Goal: Task Accomplishment & Management: Use online tool/utility

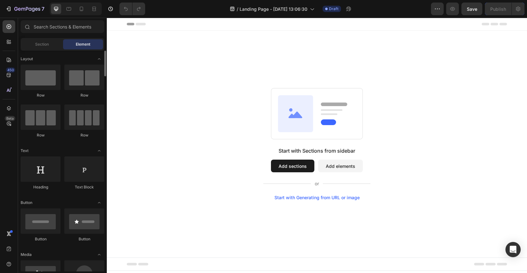
scroll to position [153, 0]
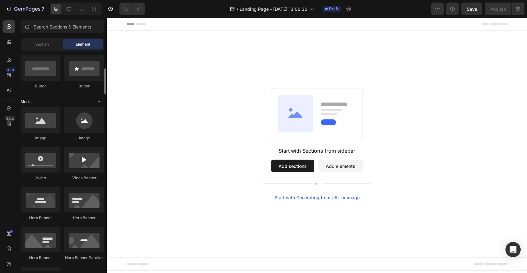
click at [99, 100] on icon "Toggle open" at bounding box center [99, 101] width 5 height 5
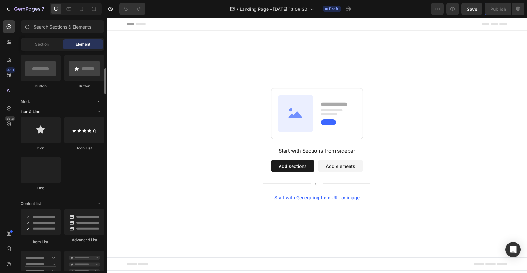
click at [100, 111] on icon "Toggle open" at bounding box center [99, 111] width 5 height 5
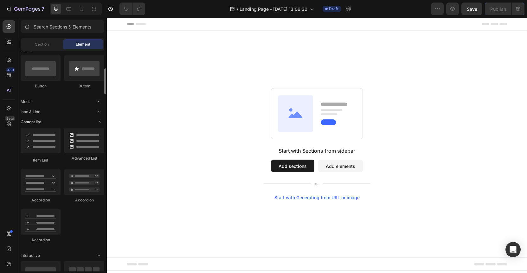
click at [99, 122] on icon "Toggle open" at bounding box center [99, 122] width 5 height 5
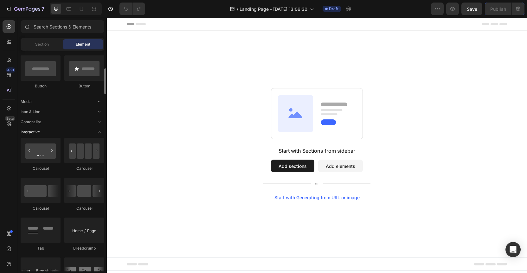
click at [100, 132] on icon "Toggle open" at bounding box center [99, 132] width 5 height 5
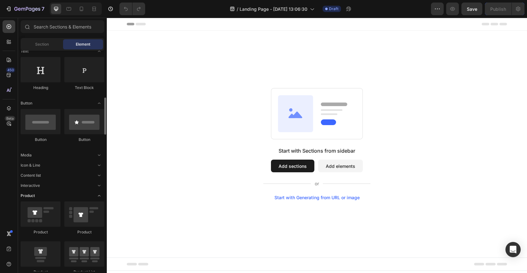
scroll to position [126, 0]
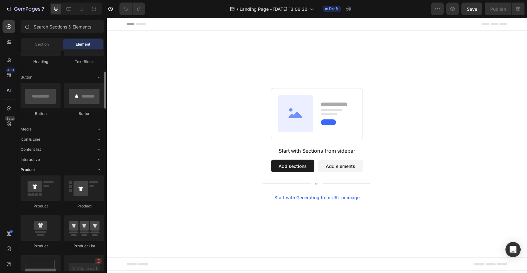
click at [101, 169] on icon "Toggle open" at bounding box center [99, 169] width 5 height 5
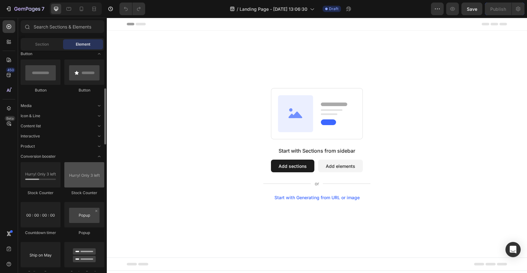
scroll to position [139, 0]
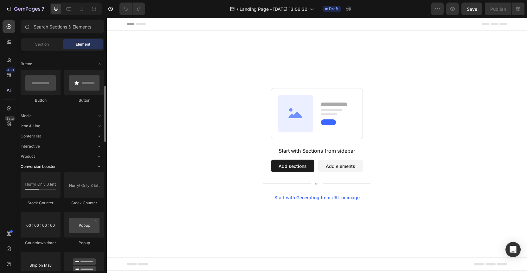
click at [101, 167] on icon "Toggle open" at bounding box center [99, 166] width 5 height 5
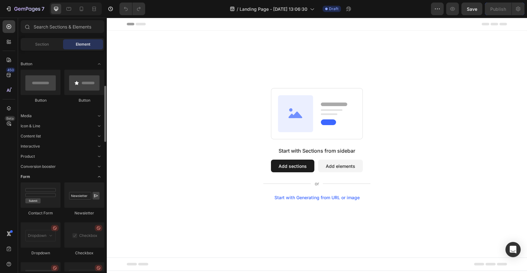
click at [100, 177] on icon "Toggle open" at bounding box center [99, 176] width 5 height 5
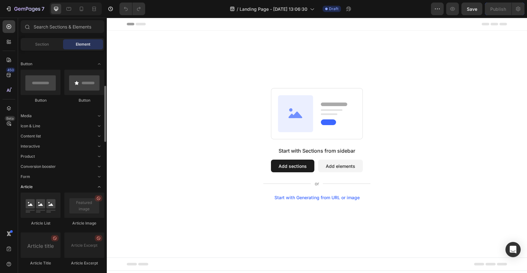
click at [100, 187] on icon "Toggle open" at bounding box center [99, 187] width 5 height 5
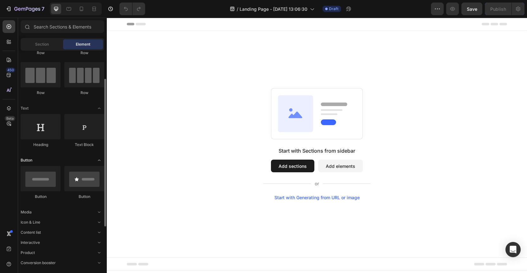
scroll to position [0, 0]
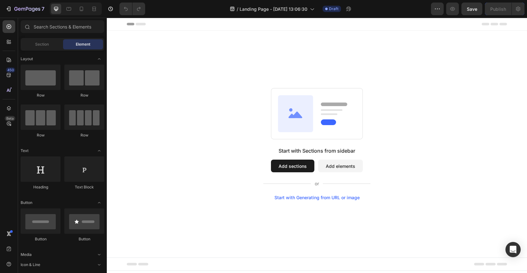
click at [41, 51] on div "Layout Row Row Row Row Text Heading Text Block Button Button Button Media Icon …" at bounding box center [62, 216] width 89 height 330
click at [42, 46] on span "Section" at bounding box center [42, 45] width 14 height 6
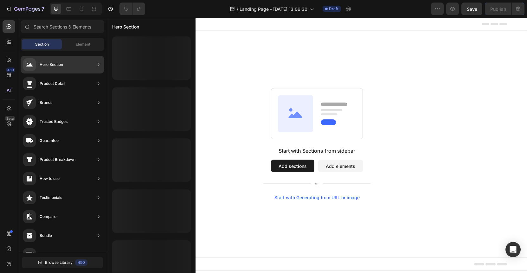
click at [49, 64] on div "Hero Section" at bounding box center [51, 65] width 23 height 6
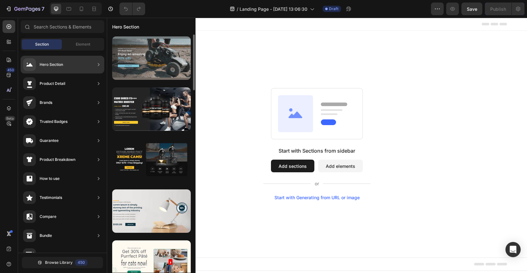
click at [159, 58] on div at bounding box center [151, 57] width 79 height 43
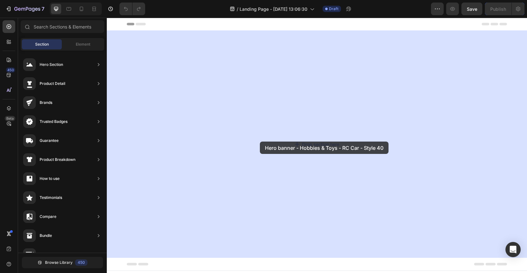
drag, startPoint x: 270, startPoint y: 74, endPoint x: 261, endPoint y: 141, distance: 66.9
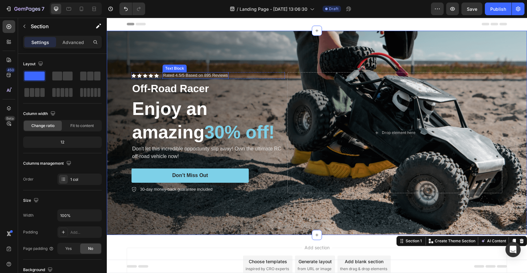
click at [188, 76] on p "Rated 4.5/5 Based on 895 Reviews" at bounding box center [195, 75] width 65 height 5
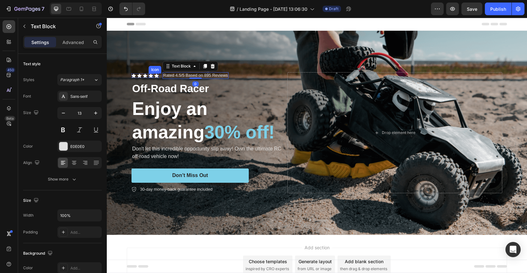
click at [143, 75] on div "Icon" at bounding box center [145, 76] width 4 height 4
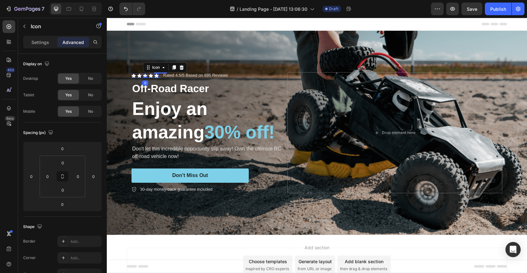
click at [165, 75] on p "Rated 4.5/5 Based on 895 Reviews" at bounding box center [195, 75] width 65 height 5
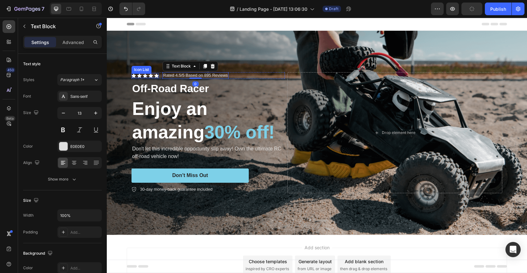
click at [152, 74] on div "Icon Icon Icon Icon Icon" at bounding box center [145, 76] width 27 height 4
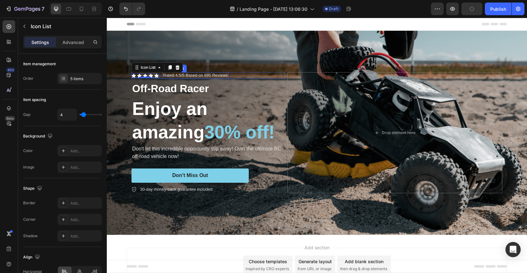
click at [175, 77] on div "Rated 4.5/5 Based on 895 Reviews" at bounding box center [196, 75] width 66 height 7
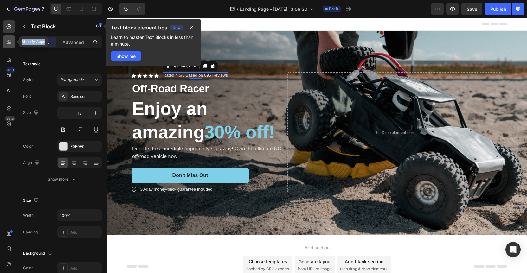
click at [14, 45] on div "Shopify Apps 450 Beta" at bounding box center [9, 123] width 13 height 207
click at [8, 43] on icon at bounding box center [8, 43] width 2 height 2
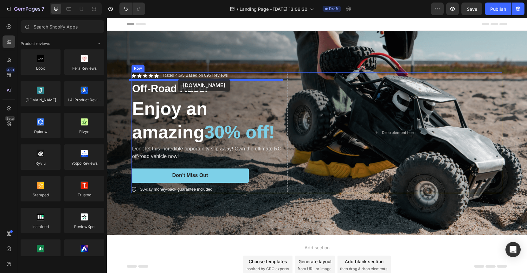
drag, startPoint x: 150, startPoint y: 108, endPoint x: 178, endPoint y: 79, distance: 40.6
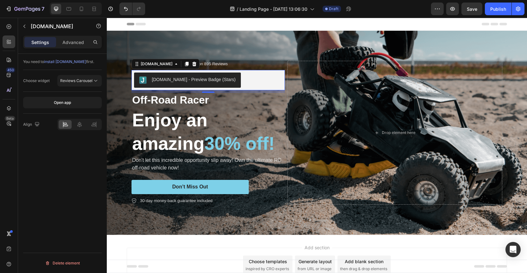
click at [67, 62] on span "install Judge.me" at bounding box center [65, 61] width 42 height 5
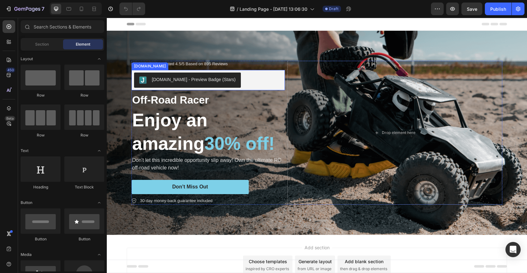
click at [178, 78] on div "Judge.me - Preview Badge (Stars)" at bounding box center [194, 79] width 84 height 7
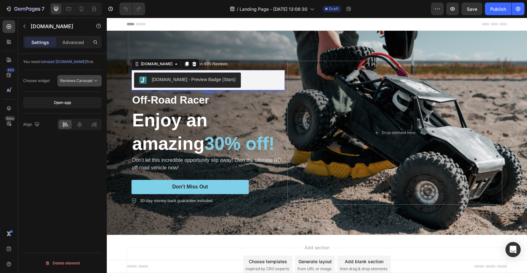
click at [73, 81] on span "Reviews Carousel" at bounding box center [76, 80] width 32 height 5
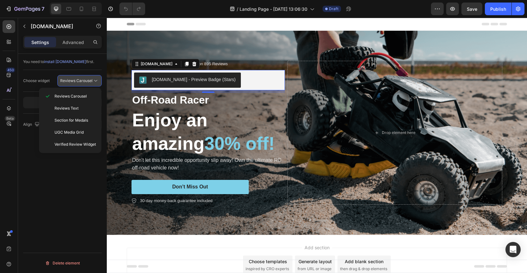
click at [73, 80] on span "Reviews Carousel" at bounding box center [76, 80] width 32 height 5
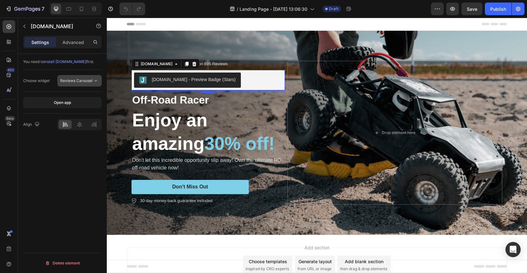
click at [85, 82] on span "Reviews Carousel" at bounding box center [76, 80] width 32 height 5
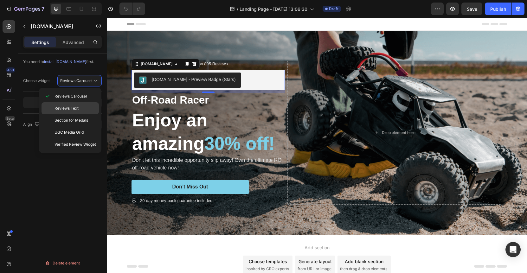
click at [79, 110] on p "Reviews Text" at bounding box center [76, 109] width 42 height 6
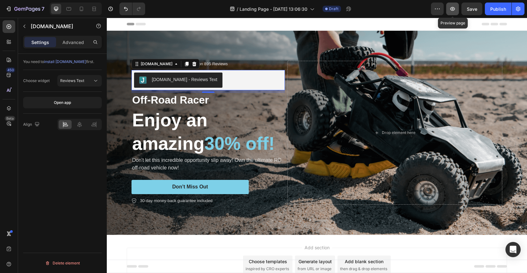
click at [457, 10] on button "button" at bounding box center [453, 9] width 13 height 13
click at [37, 42] on p "Settings" at bounding box center [40, 42] width 18 height 7
click at [77, 41] on p "Advanced" at bounding box center [73, 42] width 22 height 7
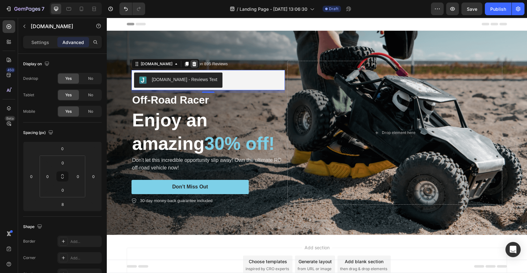
click at [192, 62] on icon at bounding box center [194, 64] width 5 height 5
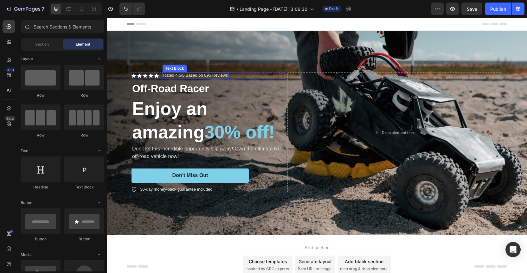
click at [176, 74] on p "Rated 4.5/5 Based on 895 Reviews" at bounding box center [195, 75] width 65 height 5
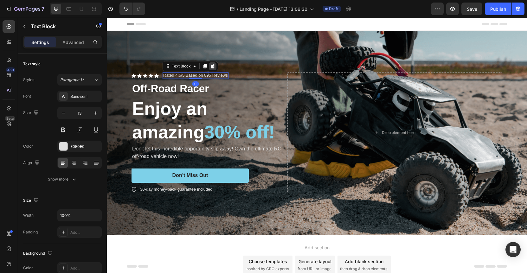
click at [211, 65] on icon at bounding box center [213, 66] width 4 height 4
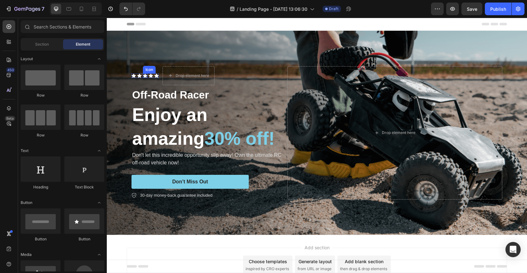
click at [145, 75] on icon at bounding box center [145, 76] width 4 height 4
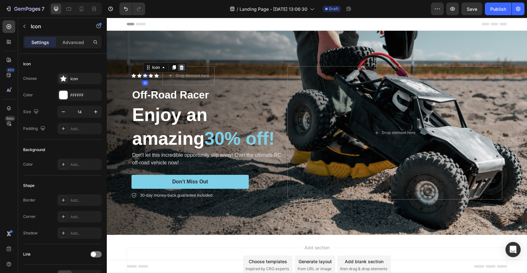
click at [179, 66] on icon at bounding box center [181, 67] width 5 height 5
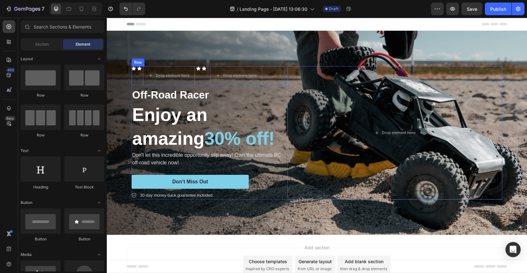
click at [271, 76] on div "Icon Icon Drop element here Icon Icon Icon List Drop element here Row" at bounding box center [209, 75] width 154 height 19
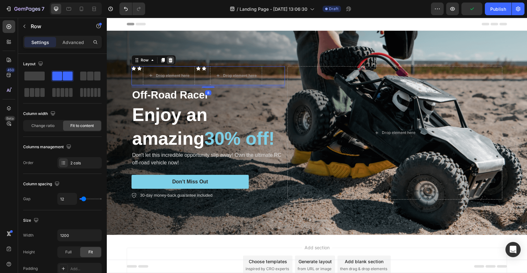
click at [170, 60] on icon at bounding box center [170, 60] width 5 height 5
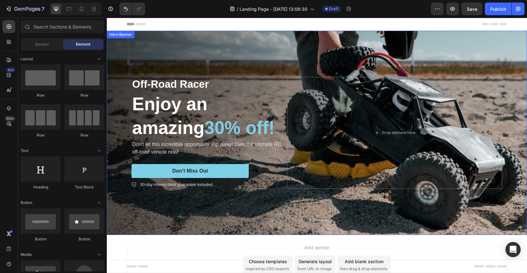
click at [120, 35] on div "Hero Banner" at bounding box center [120, 35] width 25 height 6
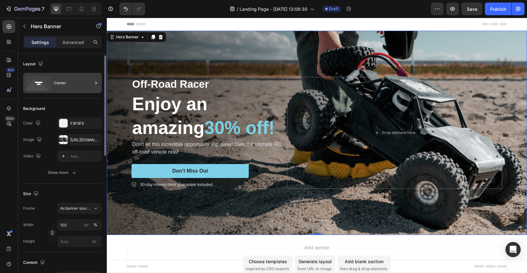
scroll to position [1, 0]
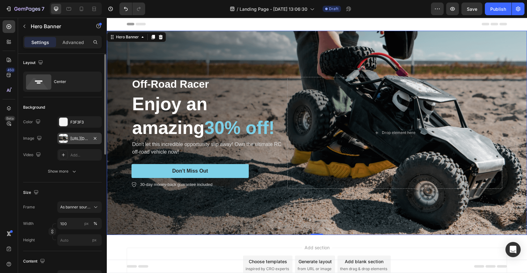
click at [74, 139] on div "https://cdn.shopify.com/s/files/1/2270/5325/files/gempages_581764823423910627-0…" at bounding box center [79, 139] width 18 height 6
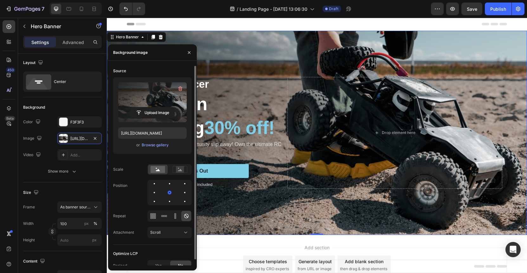
click at [148, 97] on label at bounding box center [152, 102] width 69 height 40
click at [148, 108] on input "file" at bounding box center [153, 113] width 44 height 11
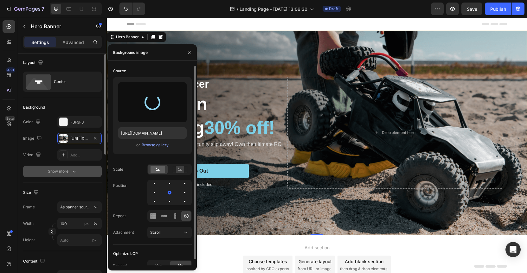
type input "https://cdn.shopify.com/s/files/1/2270/5325/files/gempages_581764823423910627-1…"
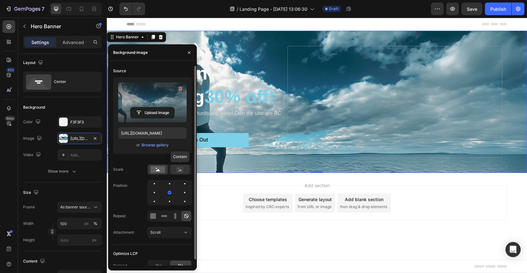
click at [174, 171] on icon at bounding box center [180, 169] width 15 height 7
click at [158, 168] on rect at bounding box center [158, 169] width 15 height 7
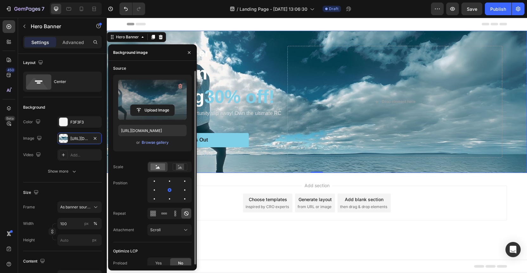
scroll to position [6, 0]
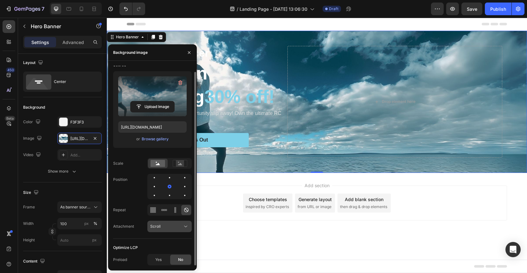
click at [155, 230] on button "Scroll" at bounding box center [169, 226] width 44 height 11
click at [145, 228] on div "Attachment Scroll" at bounding box center [152, 226] width 79 height 11
click at [191, 55] on icon "button" at bounding box center [189, 52] width 5 height 5
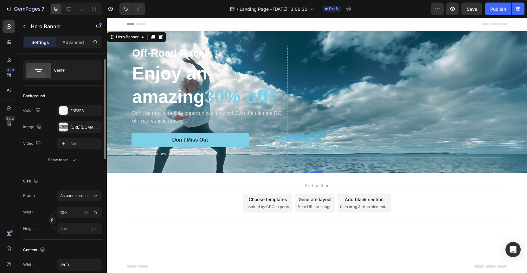
scroll to position [35, 0]
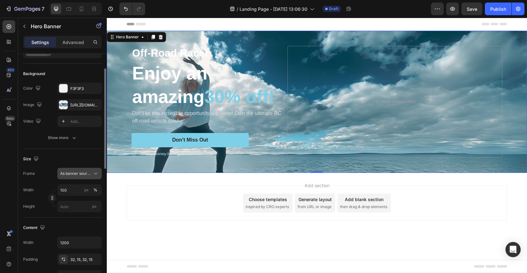
click at [78, 175] on span "As banner source" at bounding box center [75, 174] width 31 height 6
click at [75, 161] on div "Size" at bounding box center [62, 159] width 79 height 10
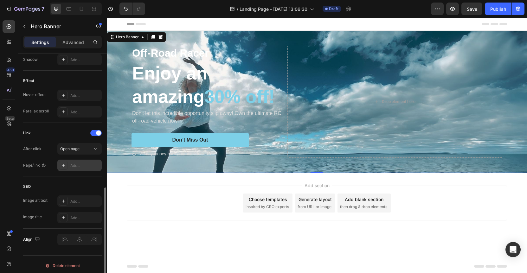
scroll to position [319, 0]
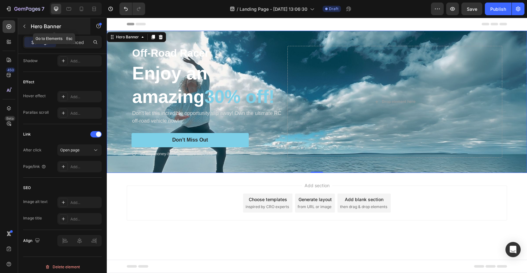
click at [26, 26] on icon "button" at bounding box center [24, 26] width 5 height 5
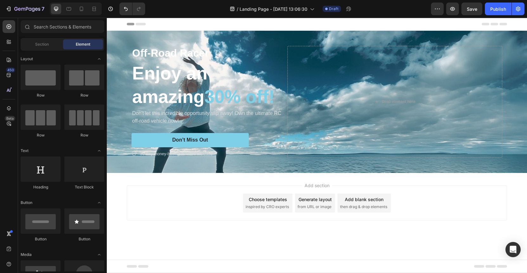
click at [95, 47] on div "Element" at bounding box center [83, 44] width 40 height 10
click at [36, 40] on div "Section" at bounding box center [42, 44] width 40 height 10
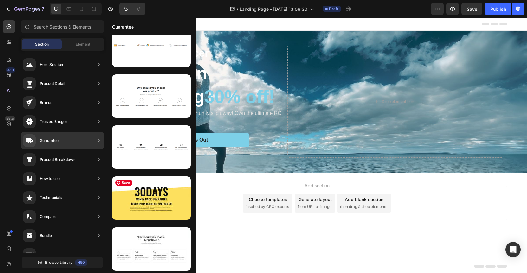
scroll to position [0, 0]
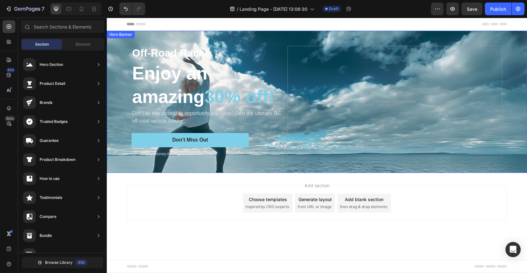
click at [121, 37] on div "Hero Banner" at bounding box center [120, 35] width 25 height 6
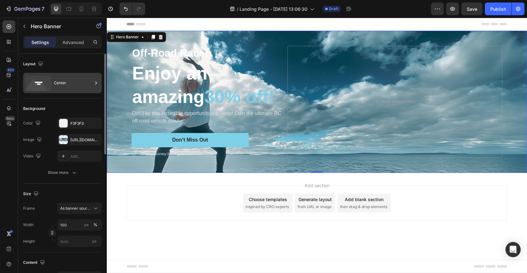
click at [57, 88] on div "Center" at bounding box center [73, 83] width 39 height 15
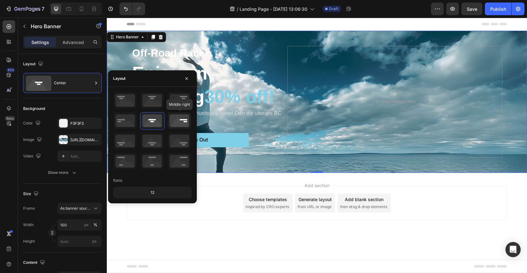
click at [176, 121] on icon at bounding box center [179, 121] width 23 height 16
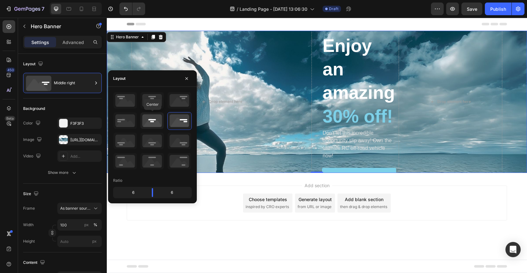
click at [158, 119] on icon at bounding box center [152, 121] width 23 height 16
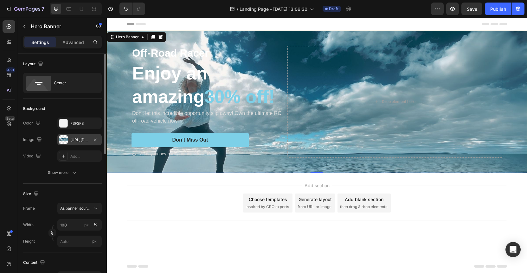
click at [77, 140] on div "https://cdn.shopify.com/s/files/1/2270/5325/files/gempages_581764823423910627-1…" at bounding box center [79, 140] width 18 height 6
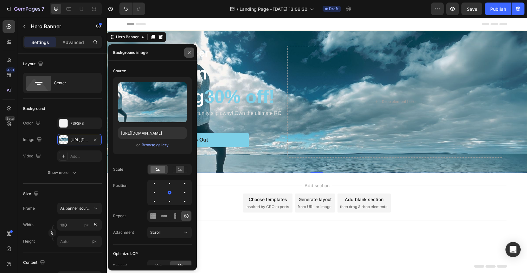
click at [190, 54] on icon "button" at bounding box center [189, 52] width 5 height 5
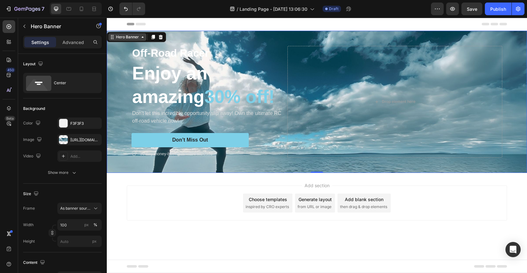
click at [122, 39] on div "Hero Banner" at bounding box center [127, 37] width 25 height 6
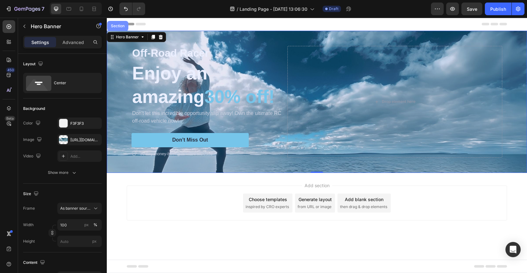
click at [116, 25] on div "Section" at bounding box center [118, 26] width 16 height 4
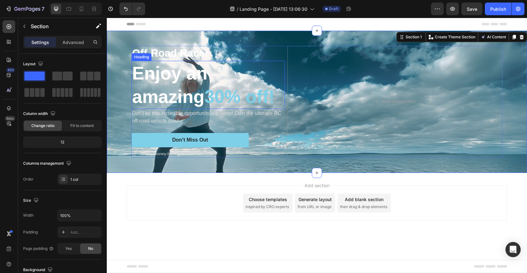
click at [136, 69] on h2 "Enjoy an amazing 30% off!" at bounding box center [209, 85] width 154 height 48
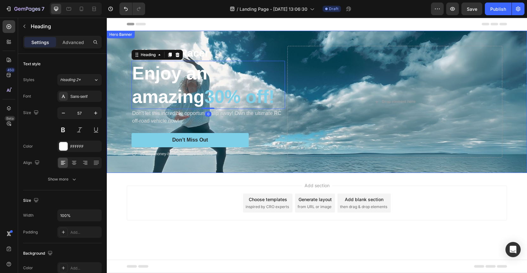
click at [126, 47] on div "Background Image" at bounding box center [317, 102] width 421 height 142
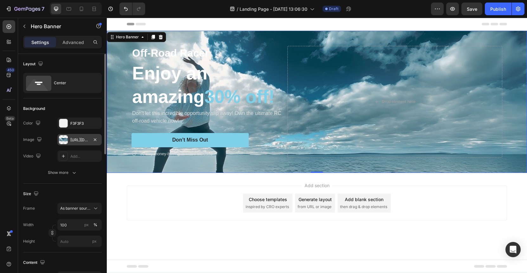
click at [83, 140] on div "https://cdn.shopify.com/s/files/1/2270/5325/files/gempages_581764823423910627-1…" at bounding box center [79, 140] width 18 height 6
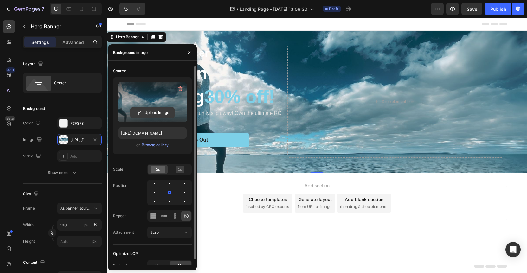
click at [155, 117] on input "file" at bounding box center [153, 113] width 44 height 11
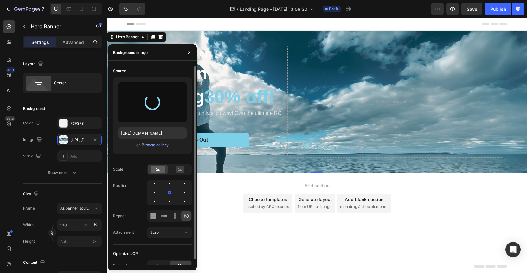
type input "https://cdn.shopify.com/s/files/1/2270/5325/files/gempages_581764823423910627-4…"
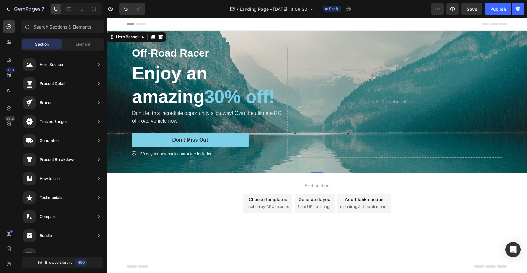
click at [232, 192] on div "Add section Choose templates inspired by CRO experts Generate layout from URL o…" at bounding box center [317, 203] width 381 height 35
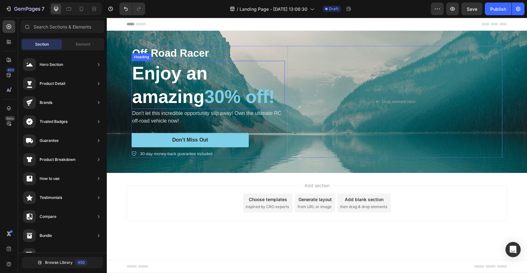
click at [193, 80] on h2 "Enjoy an amazing 30% off!" at bounding box center [209, 85] width 154 height 48
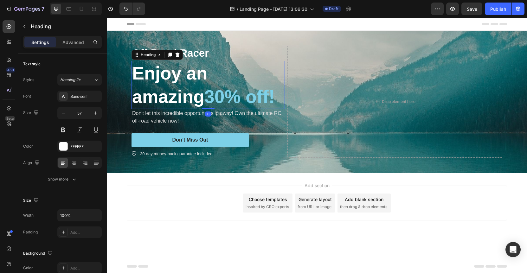
click at [195, 74] on h2 "Enjoy an amazing 30% off!" at bounding box center [209, 85] width 154 height 48
click at [198, 99] on p "Enjoy an amazing 30% off!" at bounding box center [208, 85] width 152 height 47
click at [186, 90] on p "Enjoy an amazing 30% off!" at bounding box center [208, 85] width 152 height 47
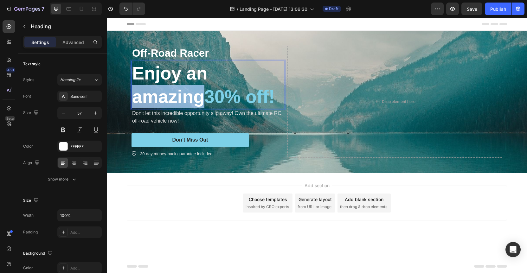
click at [186, 90] on p "Enjoy an amazing 30% off!" at bounding box center [208, 85] width 152 height 47
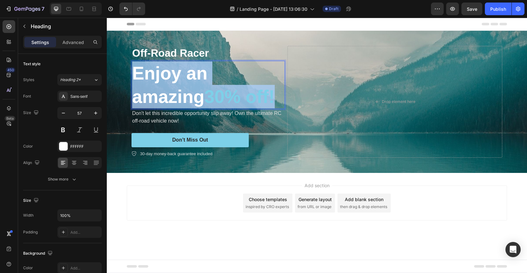
click at [186, 90] on p "Enjoy an amazing 30% off!" at bounding box center [208, 85] width 152 height 47
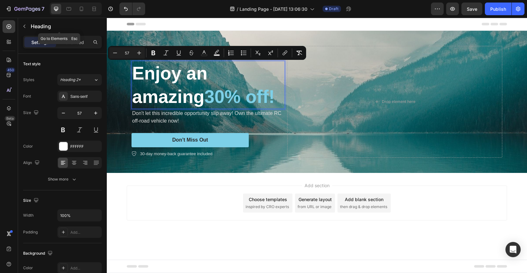
click at [26, 26] on icon "button" at bounding box center [24, 26] width 5 height 5
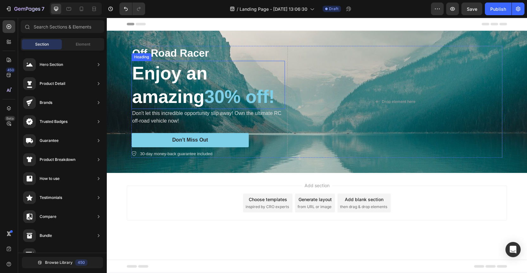
click at [229, 96] on span "30% off!" at bounding box center [240, 97] width 70 height 20
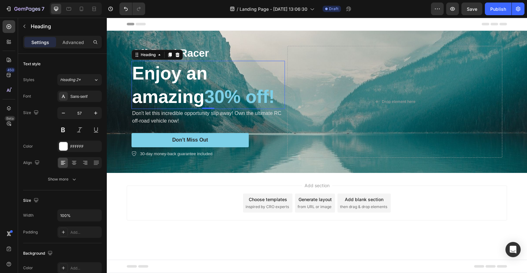
click at [162, 100] on p "Enjoy an amazing 30% off!" at bounding box center [208, 85] width 152 height 47
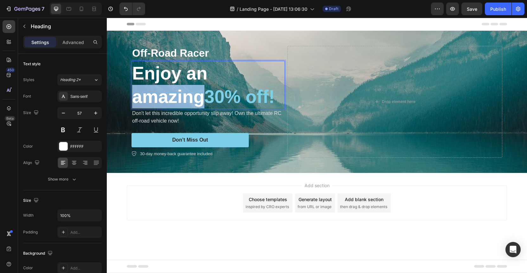
click at [162, 100] on p "Enjoy an amazing 30% off!" at bounding box center [208, 85] width 152 height 47
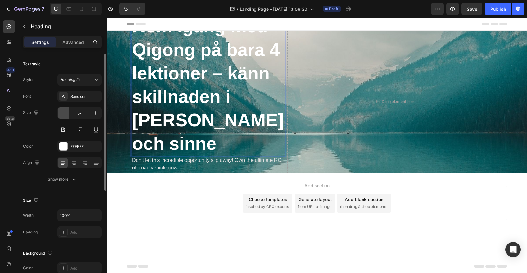
click at [62, 114] on icon "button" at bounding box center [63, 113] width 6 height 6
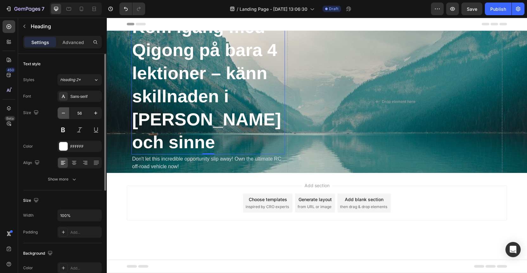
click at [62, 114] on icon "button" at bounding box center [63, 113] width 6 height 6
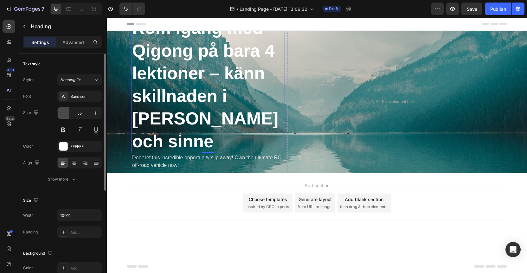
click at [62, 114] on icon "button" at bounding box center [63, 113] width 6 height 6
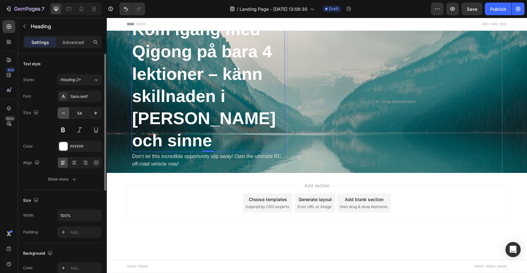
click at [62, 114] on icon "button" at bounding box center [63, 113] width 6 height 6
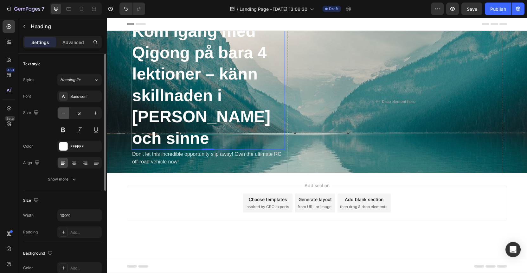
click at [62, 114] on icon "button" at bounding box center [63, 113] width 6 height 6
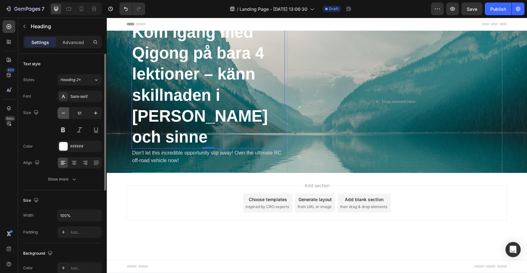
click at [62, 114] on icon "button" at bounding box center [63, 113] width 6 height 6
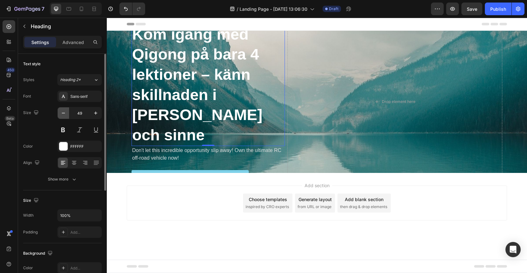
click at [62, 114] on icon "button" at bounding box center [63, 113] width 6 height 6
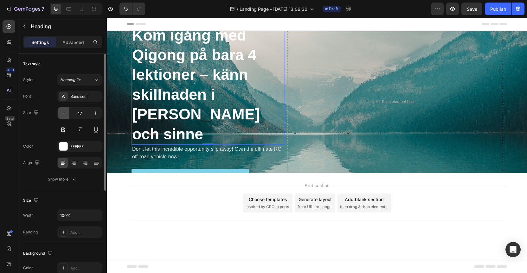
click at [62, 114] on icon "button" at bounding box center [63, 113] width 6 height 6
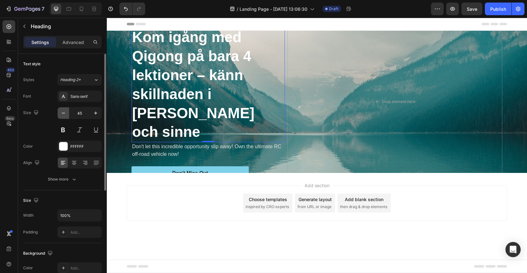
click at [62, 114] on icon "button" at bounding box center [63, 113] width 6 height 6
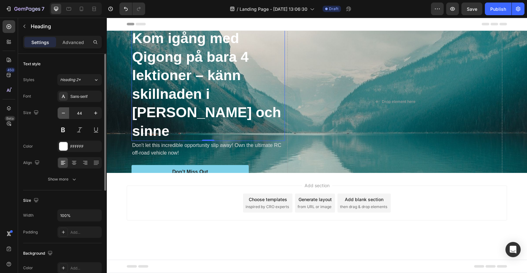
click at [62, 114] on icon "button" at bounding box center [63, 113] width 6 height 6
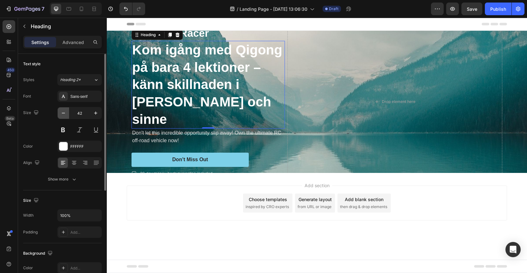
click at [62, 114] on icon "button" at bounding box center [63, 113] width 6 height 6
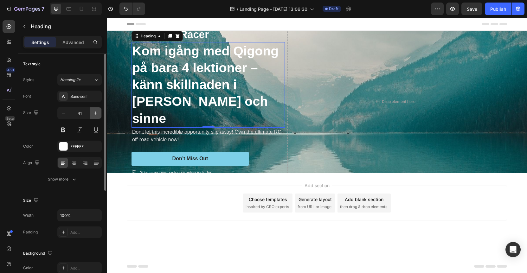
type input "40"
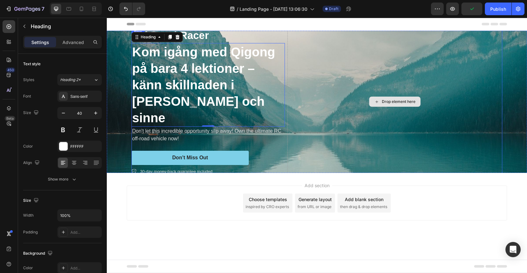
click at [291, 159] on div "Drop element here" at bounding box center [395, 101] width 215 height 147
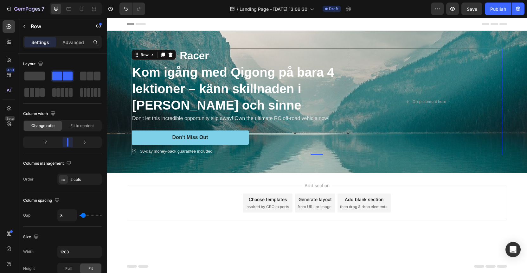
drag, startPoint x: 56, startPoint y: 144, endPoint x: 68, endPoint y: 144, distance: 11.1
click at [68, 0] on body "7 / Landing Page - Aug 27, 13:06:30 Draft Preview Save Publish 450 Beta Section…" at bounding box center [263, 0] width 527 height 0
click at [210, 90] on p "Kom igång med Qigong på bara 4 lektioner – känn skillnaden i kropp och sinne" at bounding box center [239, 88] width 214 height 49
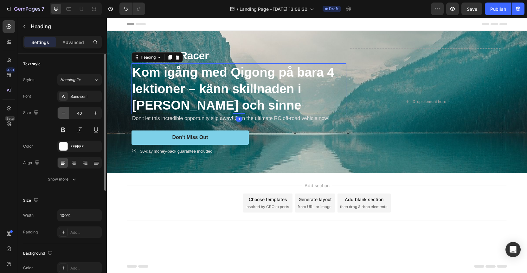
click at [66, 115] on icon "button" at bounding box center [63, 113] width 6 height 6
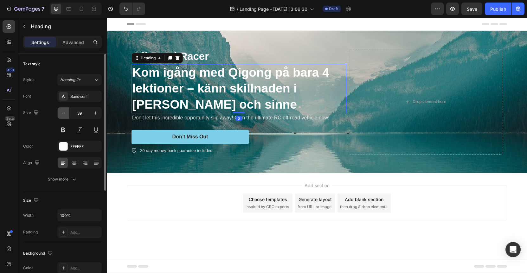
click at [66, 114] on icon "button" at bounding box center [63, 113] width 6 height 6
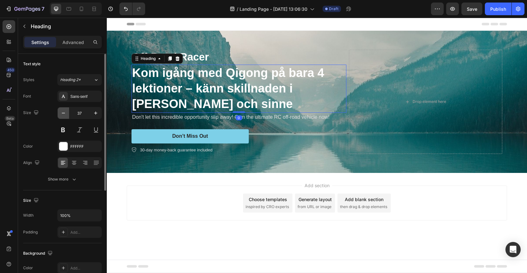
click at [66, 114] on icon "button" at bounding box center [63, 113] width 6 height 6
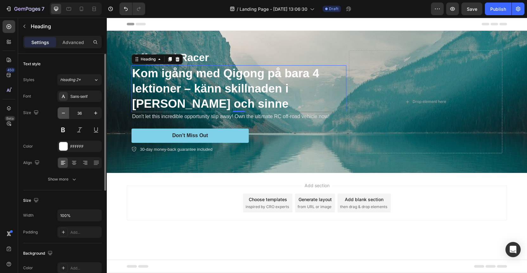
click at [66, 114] on icon "button" at bounding box center [63, 113] width 6 height 6
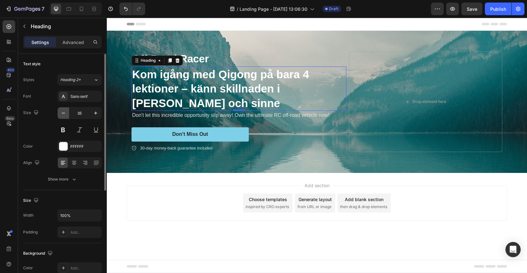
click at [66, 114] on icon "button" at bounding box center [63, 113] width 6 height 6
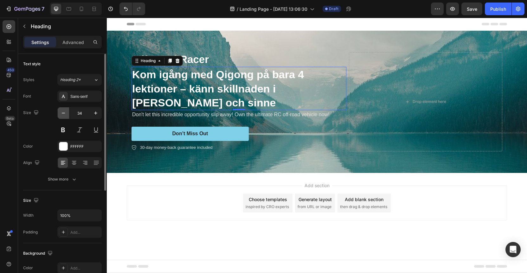
click at [65, 114] on icon "button" at bounding box center [63, 113] width 6 height 6
type input "33"
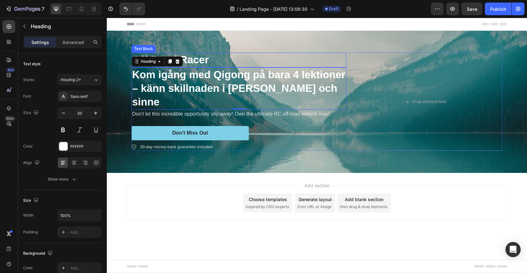
click at [199, 67] on p "Off-Road Racer" at bounding box center [239, 60] width 214 height 14
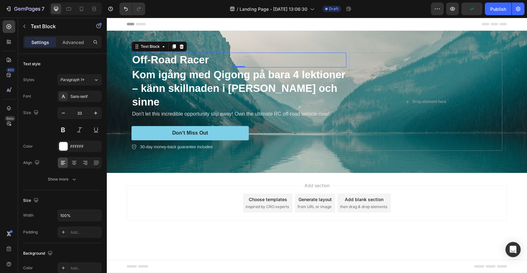
click at [153, 67] on p "Off-Road Racer" at bounding box center [239, 60] width 214 height 14
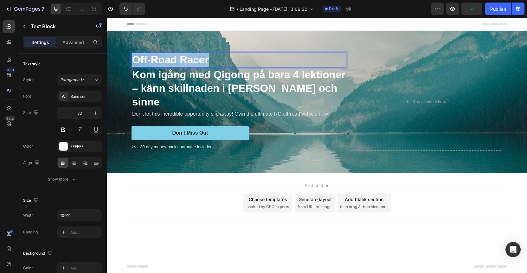
click at [153, 67] on p "Off-Road Racer" at bounding box center [239, 60] width 214 height 14
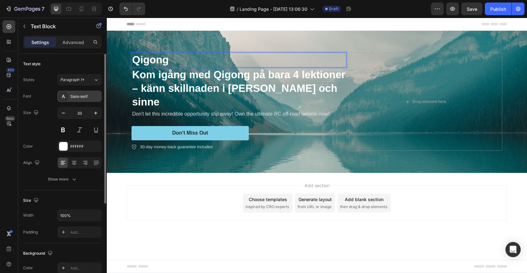
click at [88, 97] on div "Sans-serif" at bounding box center [85, 97] width 30 height 6
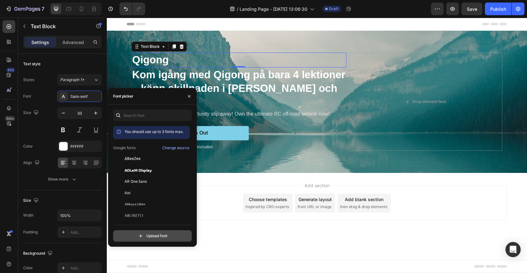
click at [156, 236] on input "file" at bounding box center [166, 236] width 159 height 11
type input "C:\fakepath\AnticDidone-Regular.ttf"
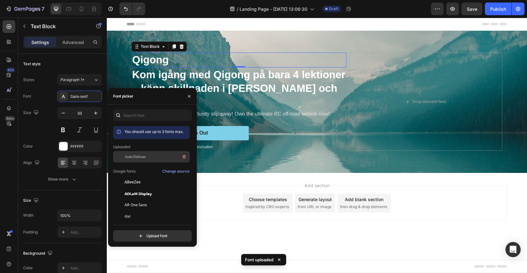
click at [136, 159] on span "AnticDidone" at bounding box center [135, 157] width 21 height 6
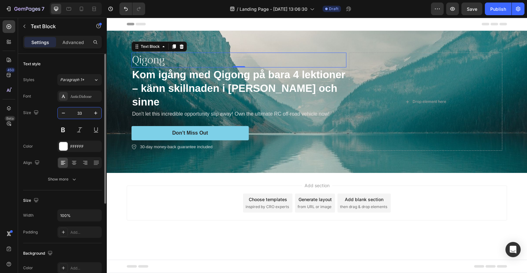
click at [80, 111] on input "33" at bounding box center [79, 113] width 21 height 11
click at [83, 114] on input "33" at bounding box center [79, 113] width 21 height 11
type input "3"
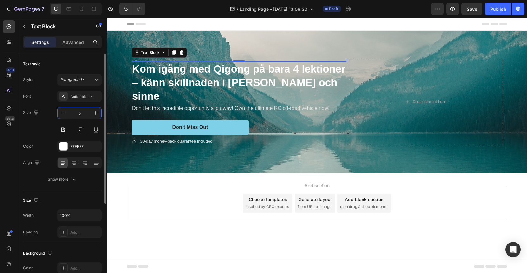
type input "50"
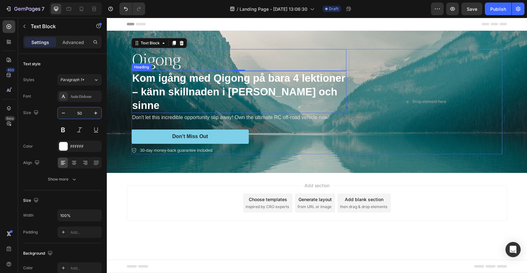
click at [179, 98] on p "Kom igång med Qigong på bara 4 lektioner – känn skillnaden i kropp och sinne" at bounding box center [239, 92] width 214 height 41
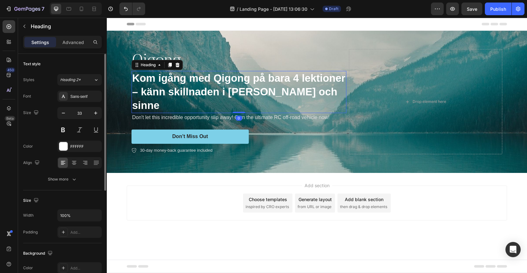
click at [80, 102] on div "Font Sans-serif Size 33 Color FFFFFF Align Show more" at bounding box center [62, 138] width 79 height 95
click at [81, 99] on div "Sans-serif" at bounding box center [85, 97] width 30 height 6
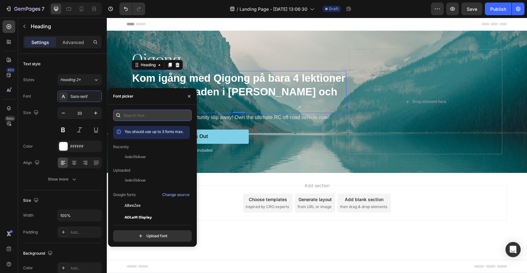
click at [146, 117] on input "text" at bounding box center [152, 115] width 79 height 11
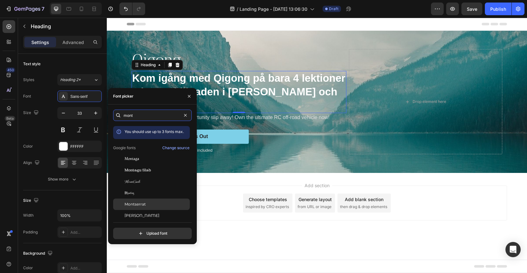
type input "mont"
click at [147, 205] on div "Montserrat" at bounding box center [157, 205] width 64 height 6
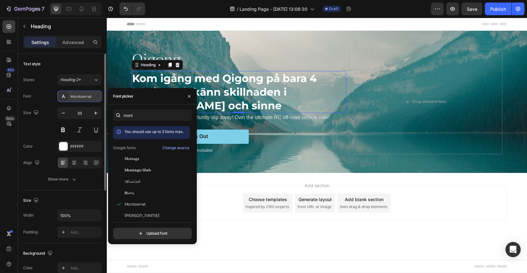
click at [62, 96] on icon at bounding box center [63, 96] width 5 height 5
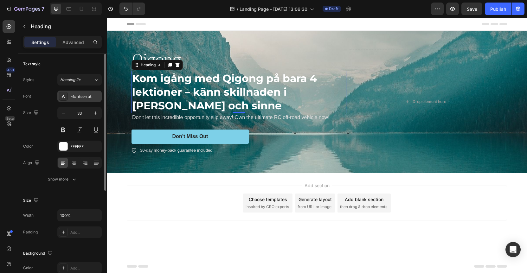
click at [62, 96] on icon at bounding box center [63, 96] width 5 height 5
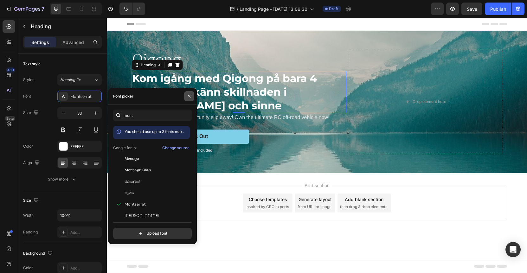
drag, startPoint x: 192, startPoint y: 94, endPoint x: 85, endPoint y: 77, distance: 108.9
click at [192, 94] on button "button" at bounding box center [189, 96] width 10 height 10
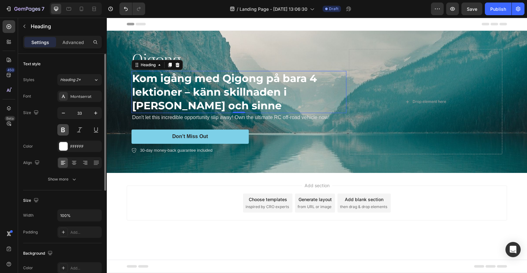
click at [65, 131] on button at bounding box center [62, 129] width 11 height 11
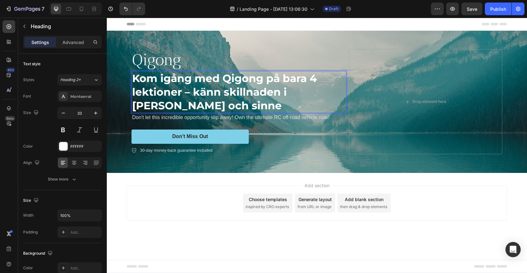
click at [160, 89] on p "Kom igång med Qigong på bara 4 lektioner – känn skillnaden i kropp och sinne" at bounding box center [239, 92] width 214 height 41
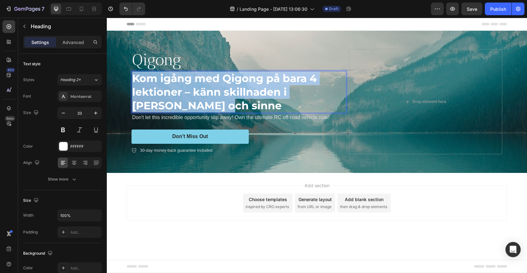
click at [160, 89] on p "Kom igång med Qigong på bara 4 lektioner – känn skillnaden i kropp och sinne" at bounding box center [239, 92] width 214 height 41
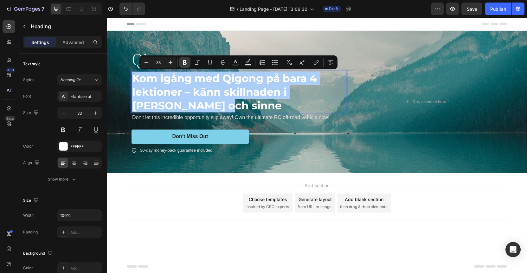
click at [187, 63] on icon "Editor contextual toolbar" at bounding box center [185, 62] width 6 height 6
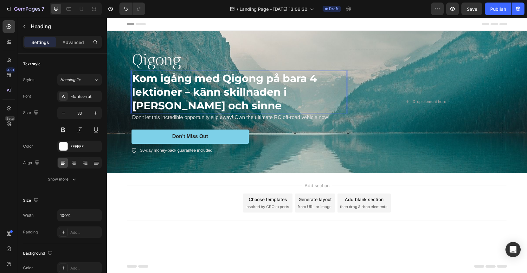
click at [158, 99] on strong "Kom igång med Qigong på bara 4 lektioner – känn skillnaden i kropp och sinne" at bounding box center [224, 92] width 185 height 40
click at [154, 104] on strong "Kom igång med Qigong på bara 4 lektioner – känn skillnaden i kropp och sinne" at bounding box center [224, 92] width 185 height 40
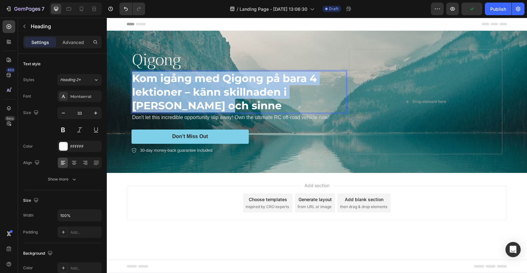
click at [154, 104] on strong "Kom igång med Qigong på bara 4 lektioner – känn skillnaden i kropp och sinne" at bounding box center [224, 92] width 185 height 40
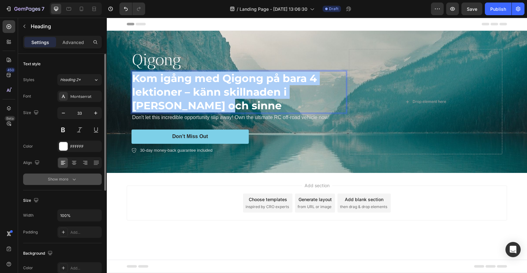
click at [72, 179] on icon "button" at bounding box center [74, 179] width 6 height 6
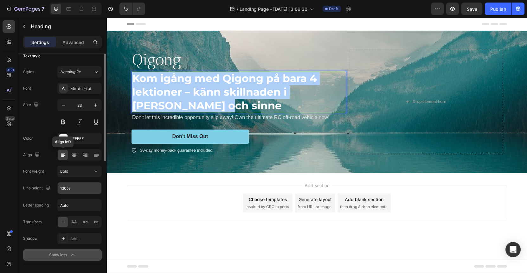
scroll to position [34, 0]
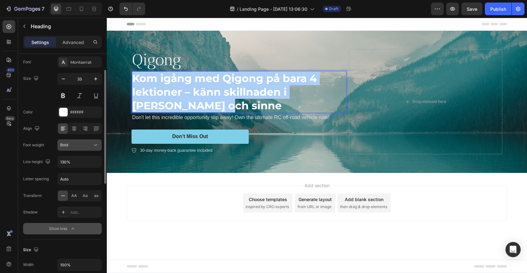
click at [82, 145] on div "Bold" at bounding box center [76, 145] width 32 height 6
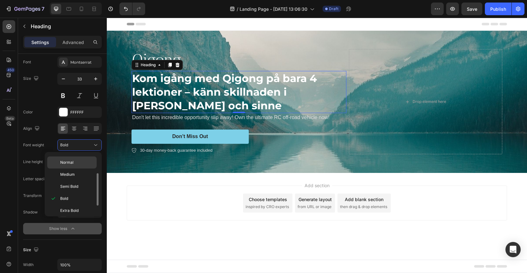
click at [70, 169] on div "Normal" at bounding box center [71, 175] width 49 height 12
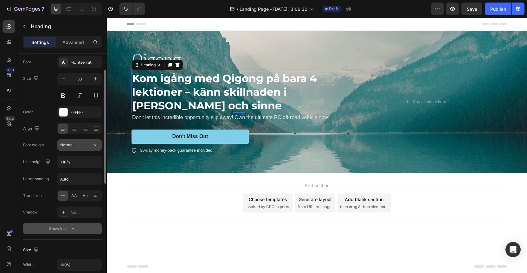
click at [83, 147] on div "Normal" at bounding box center [76, 145] width 32 height 6
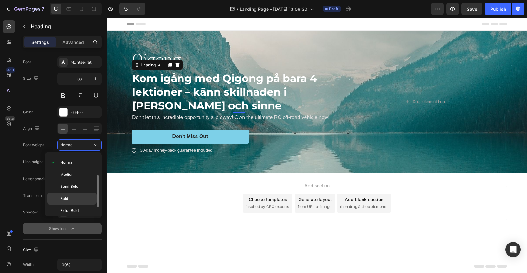
scroll to position [49, 0]
click at [71, 212] on div "Black" at bounding box center [71, 208] width 49 height 12
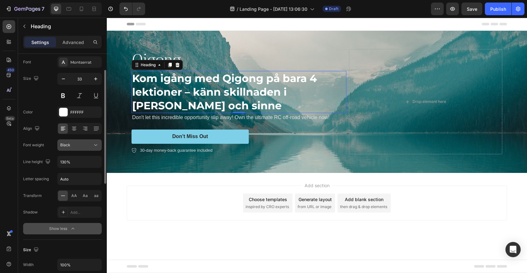
click at [80, 145] on div "Black" at bounding box center [76, 145] width 32 height 6
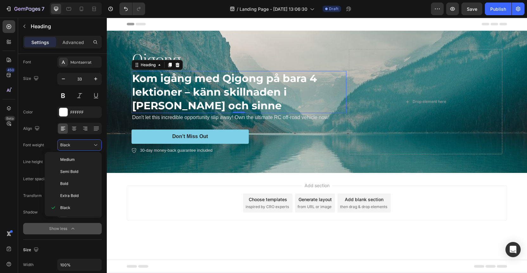
scroll to position [0, 0]
click at [63, 160] on span "Thin" at bounding box center [64, 161] width 8 height 6
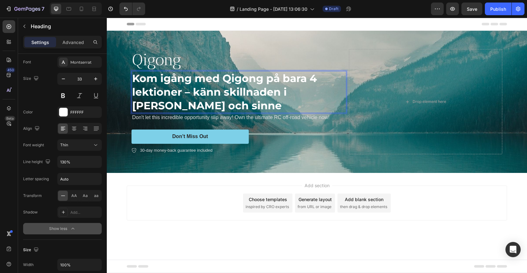
click at [166, 106] on p "Kom igång med Qigong på bara 4 lektioner – känn skillnaden i kropp och sinne" at bounding box center [239, 92] width 214 height 41
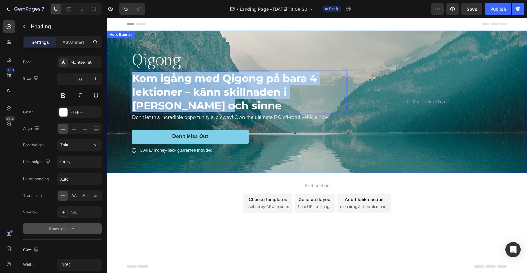
drag, startPoint x: 163, startPoint y: 105, endPoint x: 121, endPoint y: 82, distance: 47.6
click at [121, 82] on div "Qigong Text Block Kom igång med Qigong på bara 4 lektioner – känn skillnaden i …" at bounding box center [317, 102] width 421 height 142
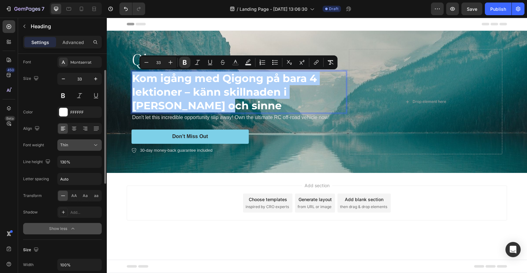
click at [70, 144] on div "Thin" at bounding box center [76, 145] width 32 height 6
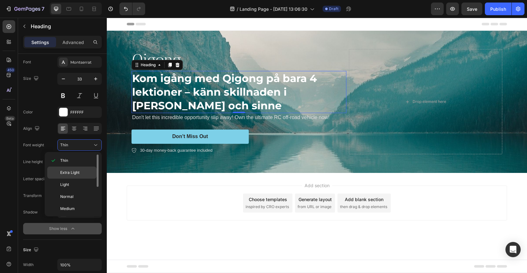
click at [65, 171] on span "Extra Light" at bounding box center [69, 173] width 19 height 6
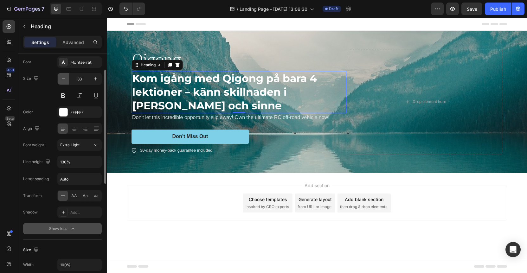
click at [64, 80] on icon "button" at bounding box center [63, 79] width 6 height 6
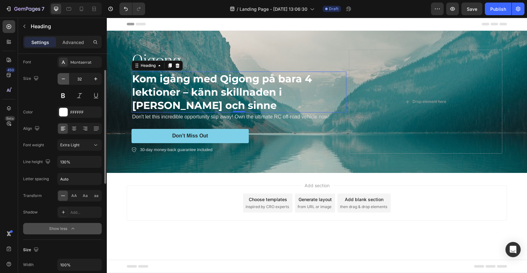
click at [64, 80] on icon "button" at bounding box center [63, 79] width 6 height 6
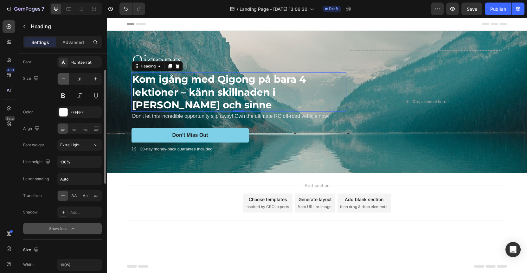
click at [64, 80] on icon "button" at bounding box center [63, 79] width 6 height 6
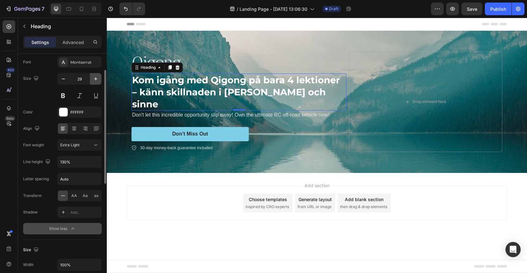
click at [96, 79] on icon "button" at bounding box center [96, 79] width 6 height 6
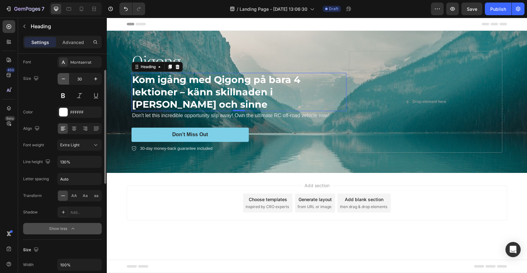
click at [60, 80] on button "button" at bounding box center [63, 78] width 11 height 11
type input "29"
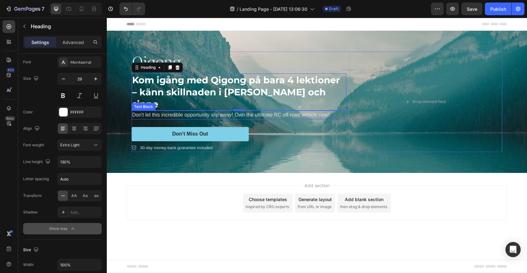
click at [196, 111] on p "Don't let this incredible opportunity slip away! Own the ultimate RC off-road v…" at bounding box center [239, 115] width 214 height 8
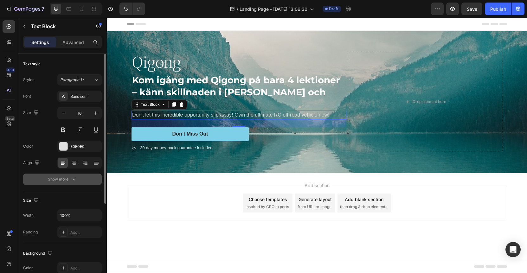
click at [61, 180] on div "Show more" at bounding box center [62, 179] width 29 height 6
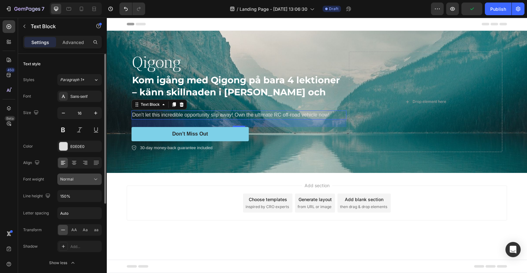
click at [78, 180] on div "Normal" at bounding box center [76, 180] width 32 height 6
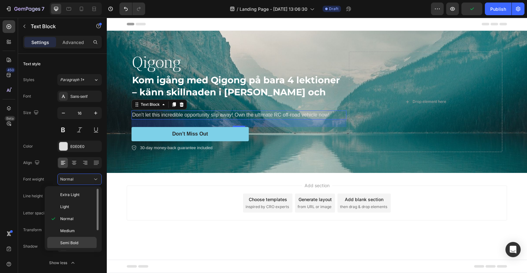
click at [69, 245] on span "Semi Bold" at bounding box center [69, 243] width 18 height 6
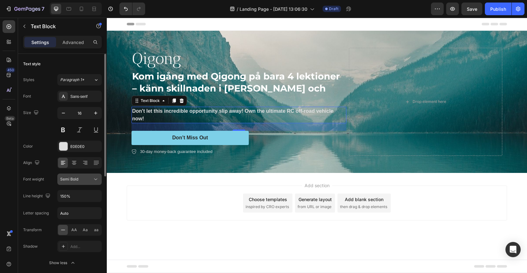
click at [71, 178] on span "Semi Bold" at bounding box center [69, 179] width 18 height 5
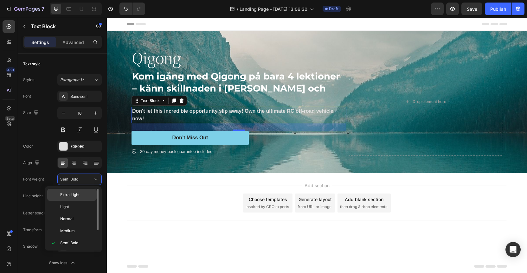
click at [70, 195] on span "Extra Light" at bounding box center [69, 195] width 19 height 6
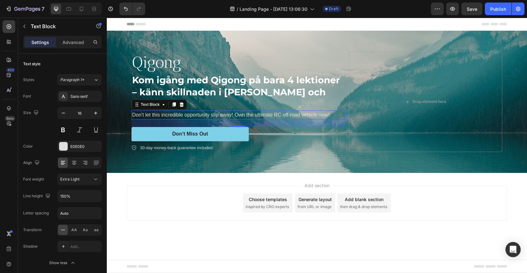
click at [178, 111] on p "Don't let this incredible opportunity slip away! Own the ultimate RC off-road v…" at bounding box center [239, 115] width 214 height 8
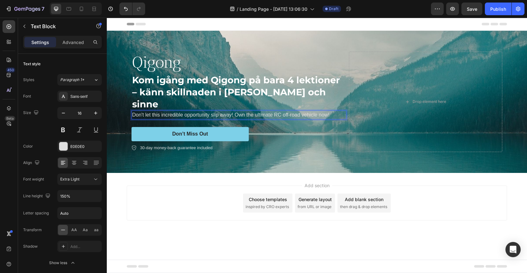
click at [178, 111] on p "Don't let this incredible opportunity slip away! Own the ultimate RC off-road v…" at bounding box center [239, 115] width 214 height 8
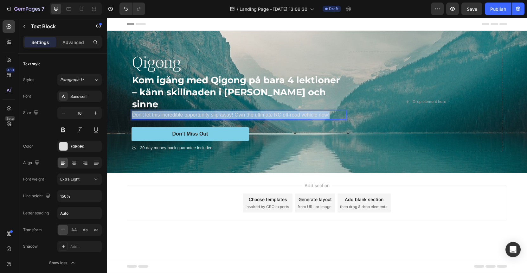
click at [178, 111] on p "Don't let this incredible opportunity slip away! Own the ultimate RC off-road v…" at bounding box center [239, 115] width 214 height 8
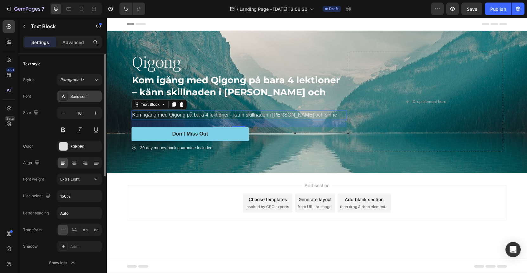
click at [75, 100] on div "Sans-serif" at bounding box center [79, 96] width 44 height 11
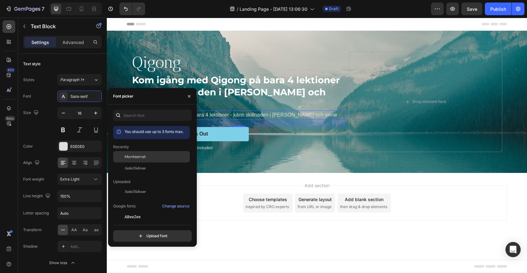
click at [141, 157] on span "Montserrat" at bounding box center [135, 157] width 21 height 6
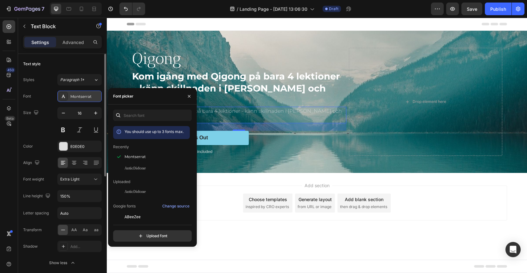
click at [74, 96] on div "Montserrat" at bounding box center [85, 97] width 30 height 6
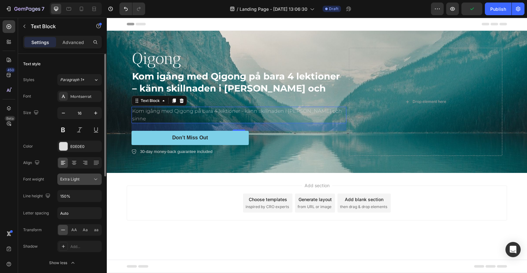
click at [74, 179] on span "Extra Light" at bounding box center [69, 179] width 19 height 5
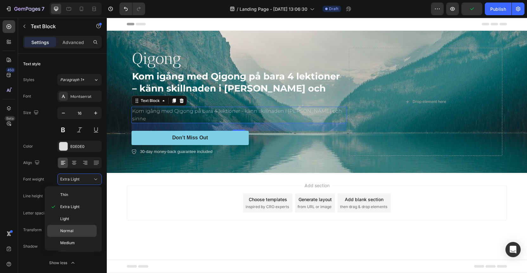
click at [70, 231] on span "Normal" at bounding box center [66, 231] width 13 height 6
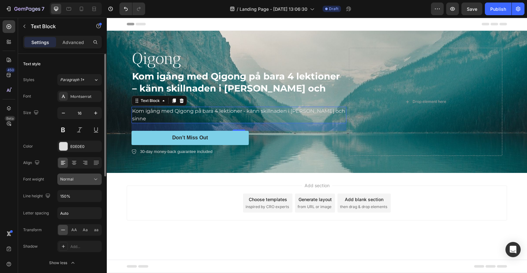
click at [80, 182] on div "Normal" at bounding box center [76, 180] width 32 height 6
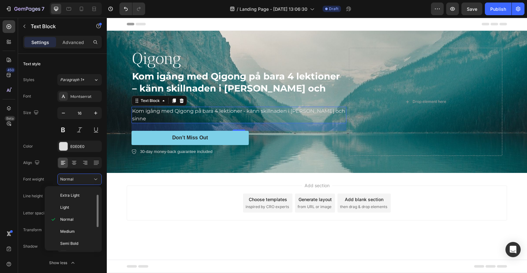
scroll to position [34, 0]
click at [73, 207] on span "Medium" at bounding box center [67, 209] width 15 height 6
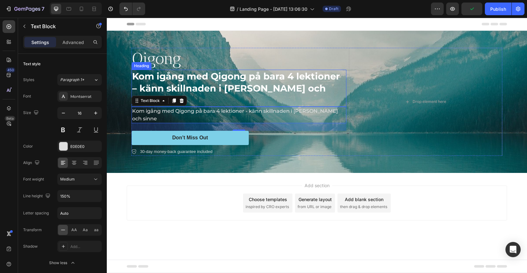
click at [265, 90] on strong "Kom igång med Qigong på bara 4 lektioner – känn skillnaden i kropp och sinne" at bounding box center [236, 88] width 208 height 35
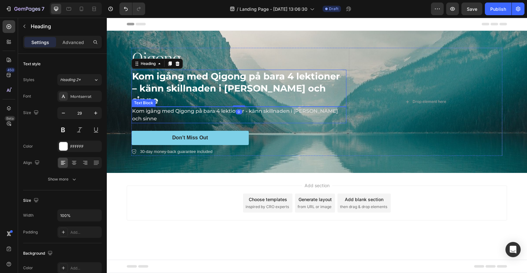
click at [196, 110] on p "Kom igång med Qigong på bara 4 lektioner - känn skillnaden i kropp och sinne" at bounding box center [239, 115] width 214 height 15
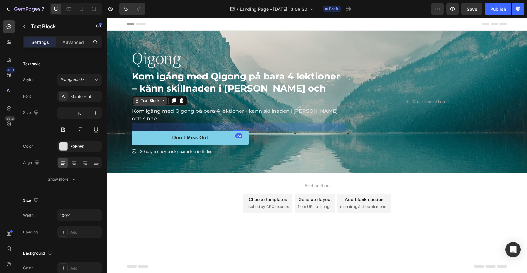
click at [159, 99] on div "Text Block" at bounding box center [151, 101] width 22 height 6
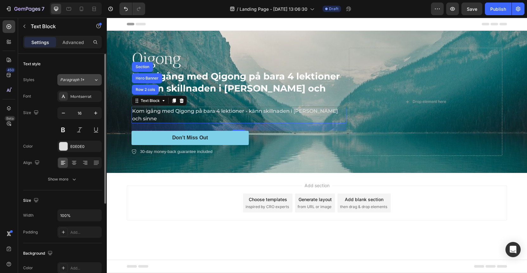
click at [72, 76] on button "Paragraph 1*" at bounding box center [79, 79] width 44 height 11
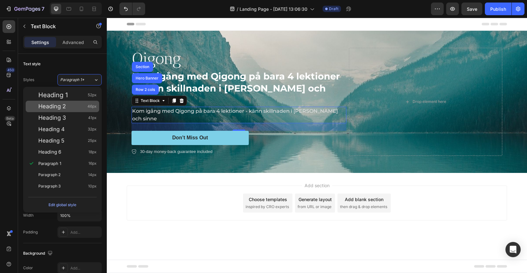
click at [55, 106] on span "Heading 2" at bounding box center [52, 106] width 28 height 6
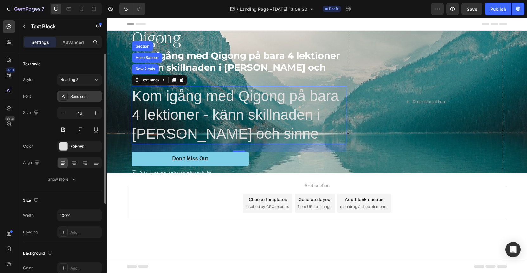
click at [79, 96] on div "Sans-serif" at bounding box center [85, 97] width 30 height 6
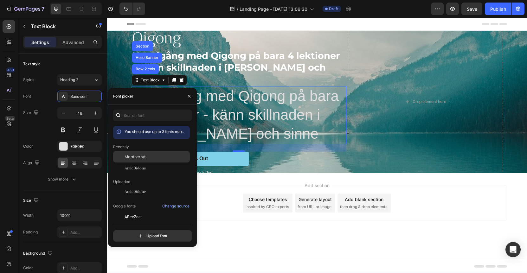
click at [144, 159] on span "Montserrat" at bounding box center [135, 157] width 21 height 6
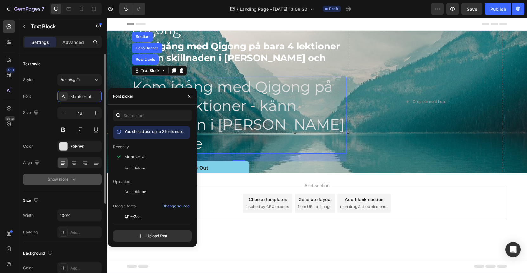
click at [75, 181] on icon "button" at bounding box center [74, 179] width 6 height 6
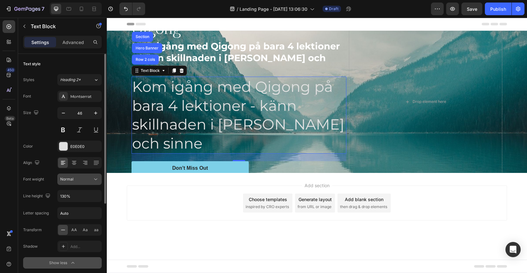
click at [75, 180] on div "Normal" at bounding box center [76, 180] width 32 height 6
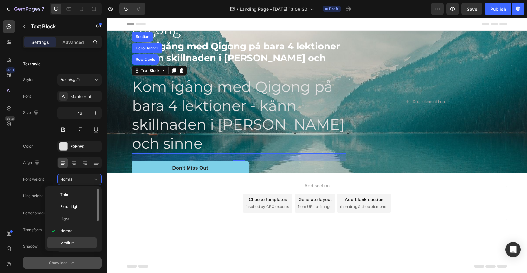
click at [71, 241] on span "Medium" at bounding box center [67, 243] width 15 height 6
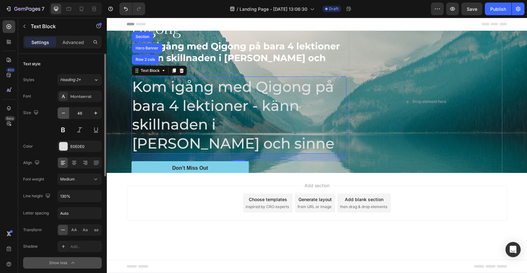
click at [63, 114] on icon "button" at bounding box center [63, 113] width 6 height 6
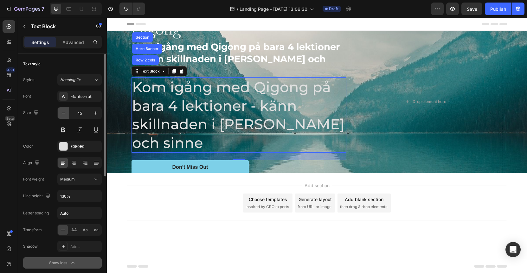
click at [63, 114] on icon "button" at bounding box center [63, 113] width 6 height 6
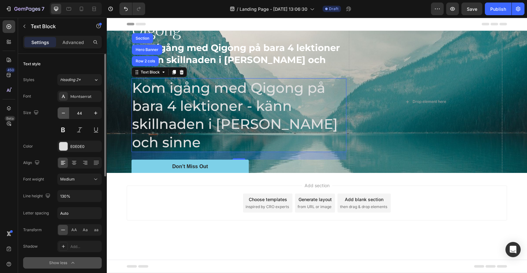
click at [63, 114] on icon "button" at bounding box center [63, 113] width 6 height 6
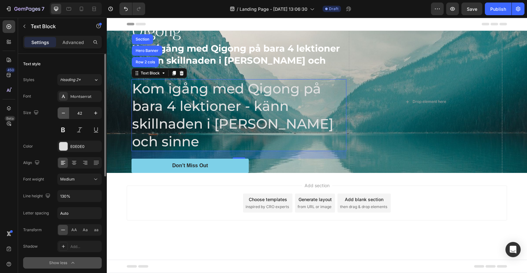
click at [63, 114] on icon "button" at bounding box center [63, 113] width 6 height 6
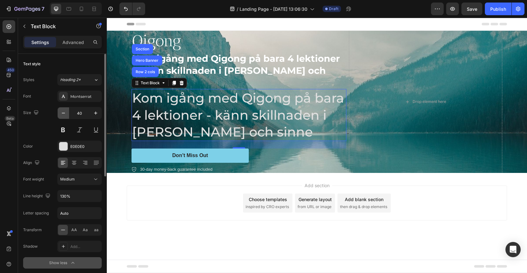
click at [63, 114] on icon "button" at bounding box center [63, 113] width 6 height 6
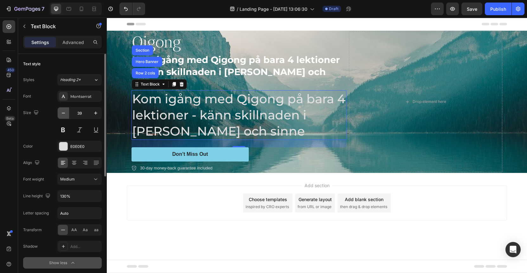
click at [63, 114] on icon "button" at bounding box center [63, 113] width 6 height 6
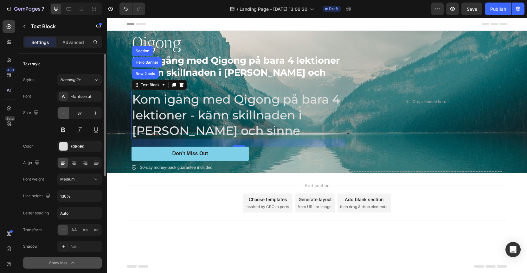
click at [63, 114] on icon "button" at bounding box center [63, 113] width 6 height 6
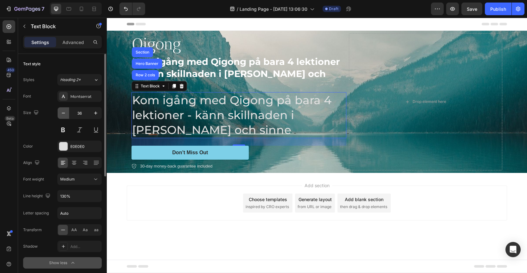
click at [63, 114] on icon "button" at bounding box center [63, 113] width 6 height 6
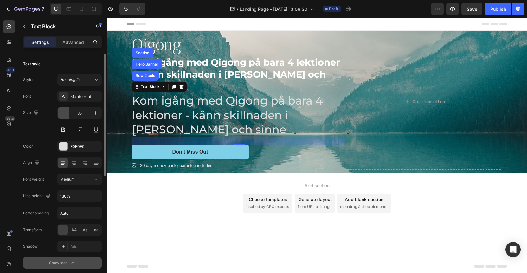
click at [63, 114] on icon "button" at bounding box center [63, 113] width 6 height 6
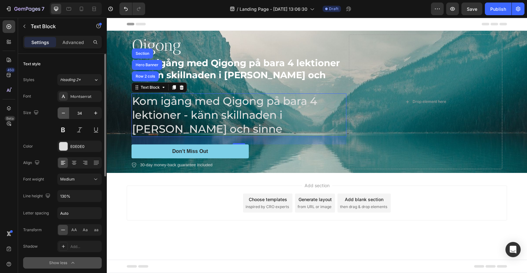
click at [63, 114] on icon "button" at bounding box center [63, 113] width 6 height 6
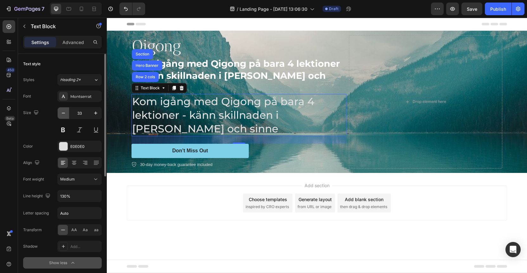
click at [63, 114] on icon "button" at bounding box center [63, 113] width 6 height 6
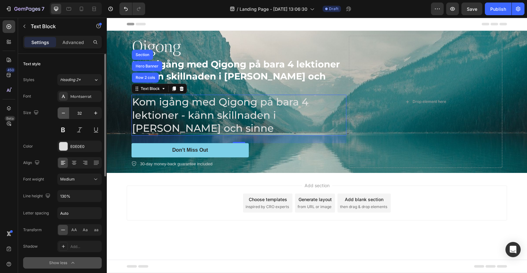
click at [63, 114] on icon "button" at bounding box center [63, 113] width 6 height 6
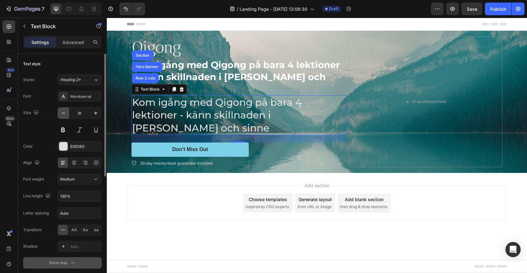
click at [63, 114] on icon "button" at bounding box center [63, 113] width 6 height 6
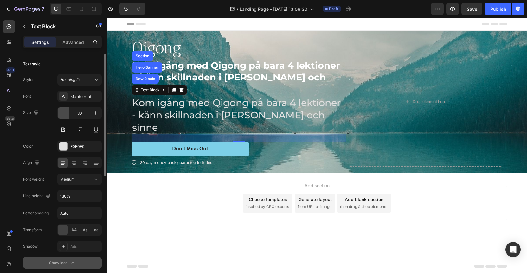
click at [63, 114] on icon "button" at bounding box center [63, 113] width 6 height 6
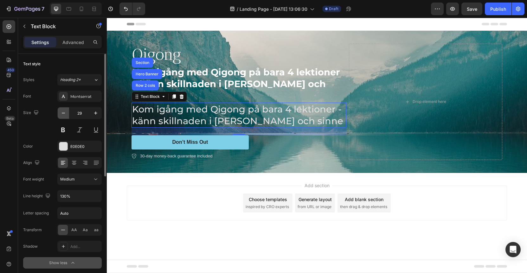
click at [63, 114] on icon "button" at bounding box center [63, 113] width 6 height 6
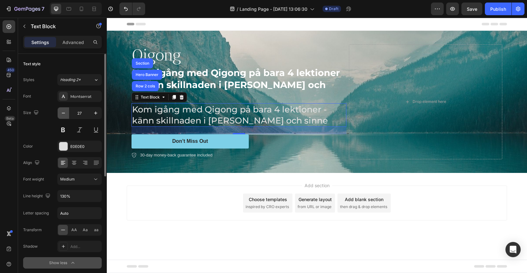
click at [63, 114] on icon "button" at bounding box center [63, 113] width 6 height 6
type input "26"
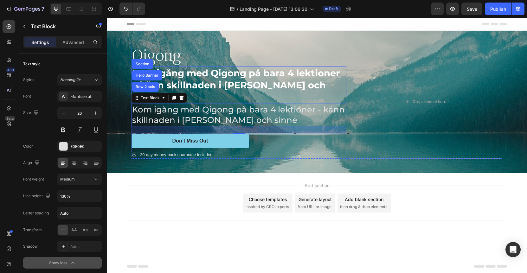
click at [276, 88] on strong "Kom igång med Qigong på bara 4 lektioner – känn skillnaden i kropp och sinne" at bounding box center [236, 85] width 208 height 35
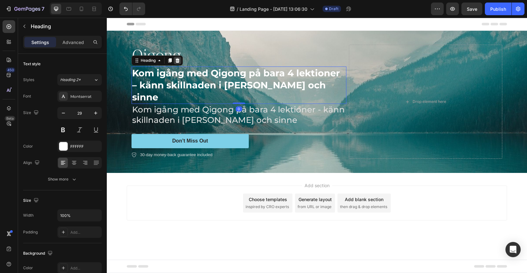
click at [179, 63] on icon at bounding box center [178, 60] width 4 height 4
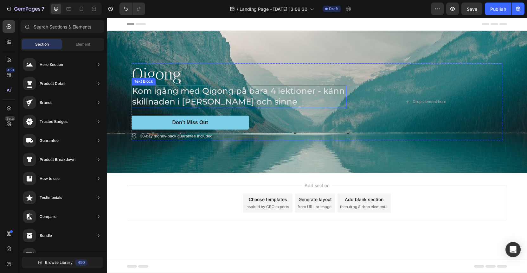
click at [166, 95] on p "Kom igång med Qigong på bara 4 lektioner - känn skillnaden i kropp och sinne" at bounding box center [239, 97] width 214 height 22
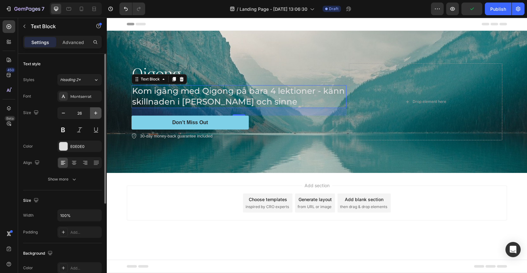
click at [97, 113] on icon "button" at bounding box center [96, 113] width 6 height 6
type input "27"
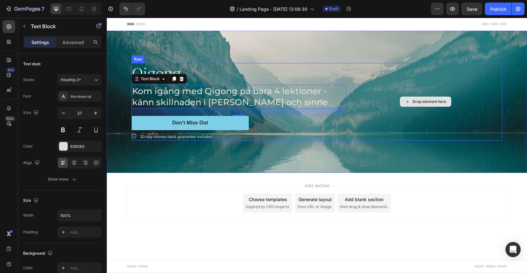
click at [398, 80] on div "Drop element here" at bounding box center [426, 102] width 154 height 78
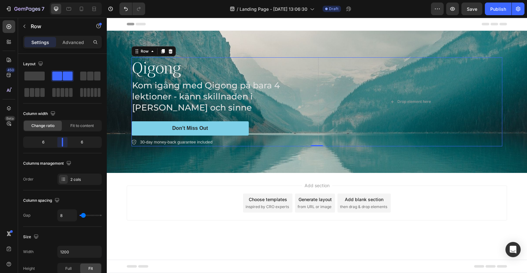
drag, startPoint x: 68, startPoint y: 143, endPoint x: 64, endPoint y: 144, distance: 3.2
click at [64, 0] on body "7 / Landing Page - Aug 27, 13:06:30 Draft Preview Save Publish 450 Beta Section…" at bounding box center [263, 0] width 527 height 0
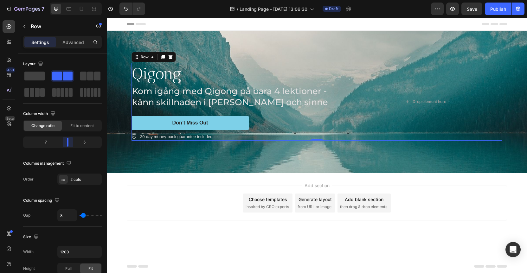
drag, startPoint x: 62, startPoint y: 141, endPoint x: 67, endPoint y: 141, distance: 4.8
click at [67, 0] on body "7 / Landing Page - Aug 27, 13:06:30 Draft Preview Save Publish 450 Beta Section…" at bounding box center [263, 0] width 527 height 0
click at [157, 76] on p "Qigong" at bounding box center [239, 74] width 214 height 21
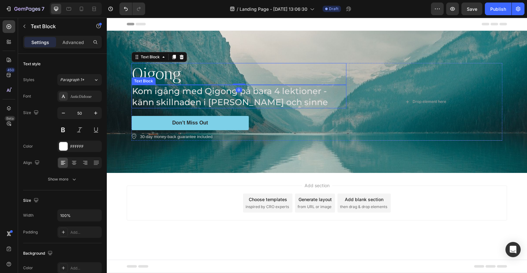
click at [190, 92] on p "Kom igång med Qigong på bara 4 lektioner - känn skillnaden i kropp och sinne" at bounding box center [239, 97] width 214 height 22
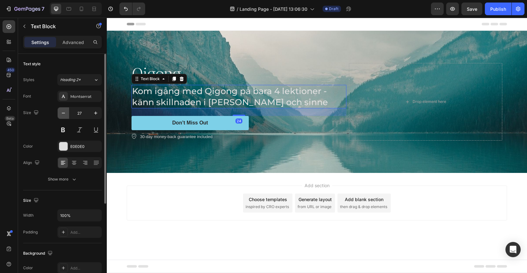
click at [66, 114] on icon "button" at bounding box center [63, 113] width 6 height 6
type input "25"
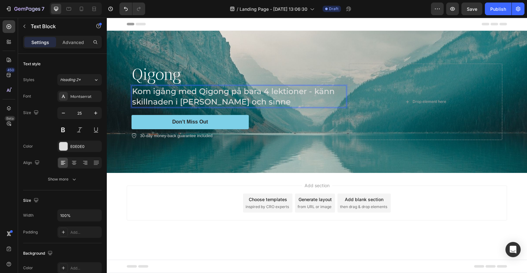
click at [315, 93] on p "Kom igång med Qigong på bara 4 lektioner - känn skillnaden i kropp och sinne" at bounding box center [239, 96] width 214 height 21
click at [25, 26] on icon "button" at bounding box center [24, 26] width 5 height 5
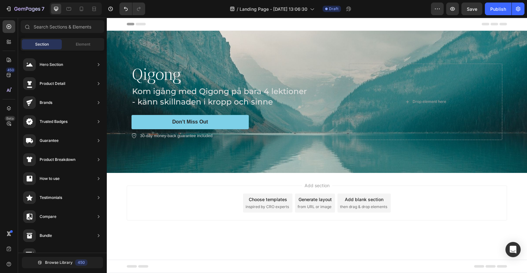
click at [33, 45] on div "Section" at bounding box center [42, 44] width 40 height 10
click at [82, 45] on span "Element" at bounding box center [83, 45] width 15 height 6
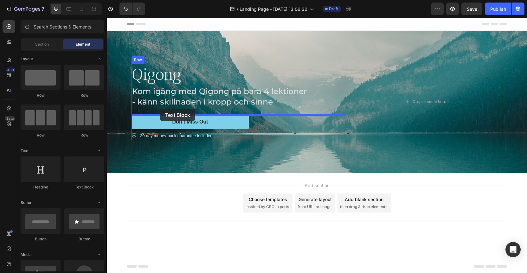
drag, startPoint x: 189, startPoint y: 189, endPoint x: 160, endPoint y: 109, distance: 84.9
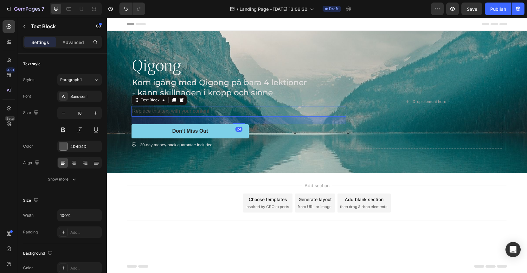
click at [159, 112] on div "Replace this text with your content" at bounding box center [239, 111] width 215 height 10
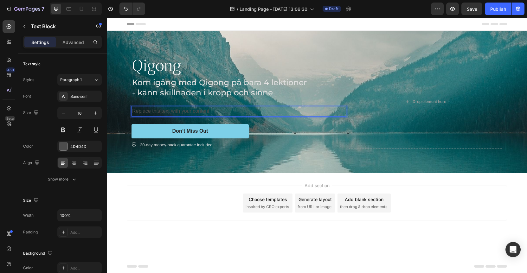
click at [165, 112] on p "Replace this text with your content" at bounding box center [239, 111] width 214 height 9
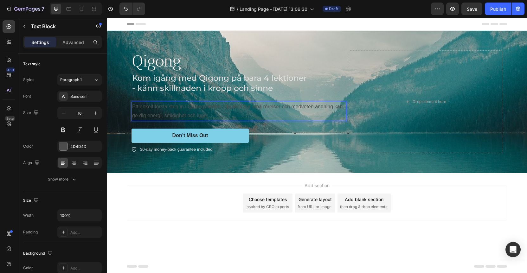
click at [183, 116] on p "Ett enkelt första steg in i Qigongvärlden. Upptäck hur små rörelser och medvete…" at bounding box center [239, 111] width 214 height 18
click at [281, 110] on p "Ett enkelt första steg in i Qigongvärlden. Upptäck hur små rörelser och medvete…" at bounding box center [239, 111] width 214 height 18
click at [62, 147] on div at bounding box center [63, 146] width 8 height 8
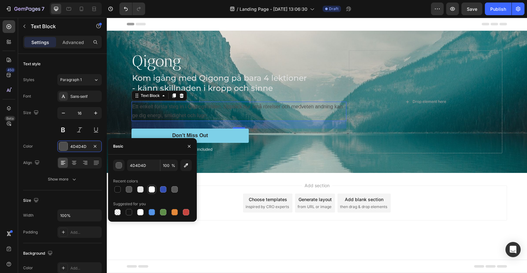
click at [150, 189] on div at bounding box center [152, 189] width 6 height 6
type input "FFFFFF"
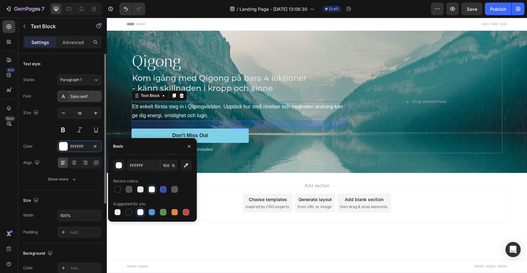
click at [76, 96] on div "Sans-serif" at bounding box center [85, 97] width 30 height 6
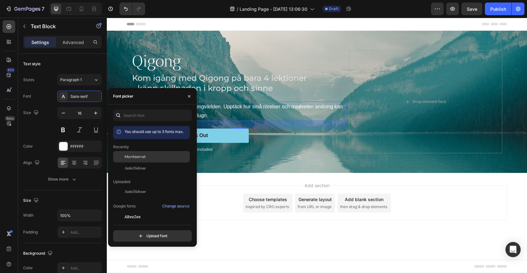
click at [133, 159] on span "Montserrat" at bounding box center [135, 157] width 21 height 6
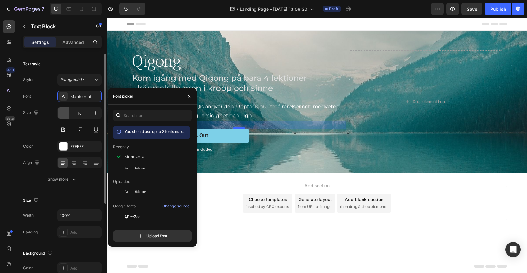
click at [65, 113] on icon "button" at bounding box center [63, 113] width 6 height 6
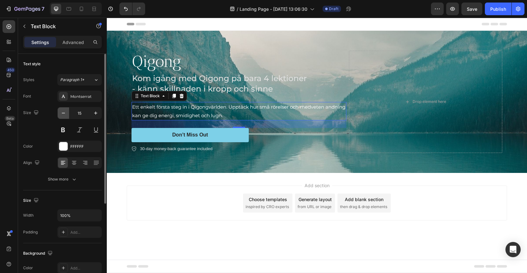
click at [64, 113] on icon "button" at bounding box center [63, 113] width 6 height 6
type input "14"
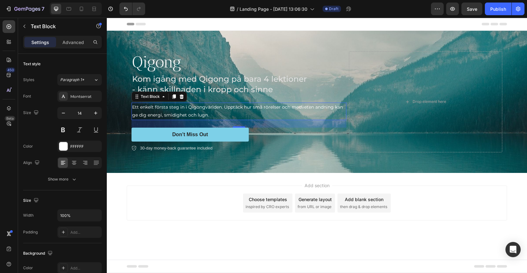
click at [178, 192] on div "Add section Choose templates inspired by CRO experts Generate layout from URL o…" at bounding box center [317, 203] width 381 height 35
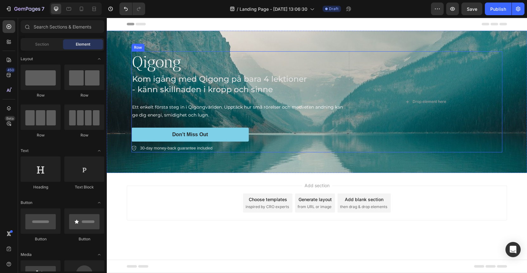
click at [169, 110] on p "Ett enkelt första steg in i Qigongvärlden. Upptäck hur små rörelser och medvete…" at bounding box center [239, 111] width 214 height 16
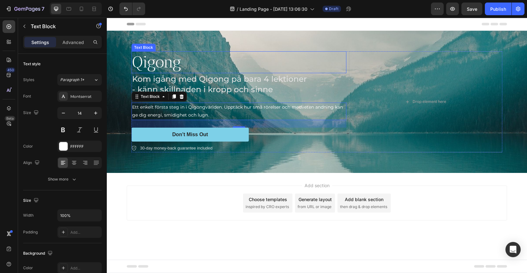
click at [176, 65] on p "Qigong" at bounding box center [239, 62] width 214 height 21
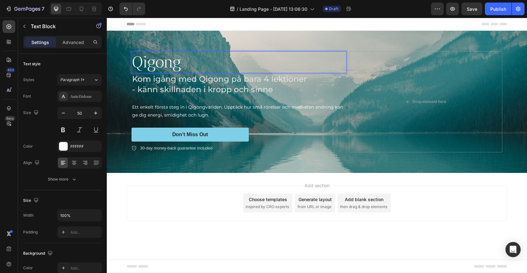
click at [192, 82] on p "Kom igång med Qigong på bara 4 lektioner" at bounding box center [239, 79] width 214 height 10
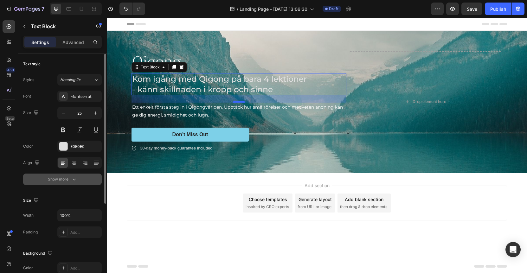
click at [61, 184] on button "Show more" at bounding box center [62, 179] width 79 height 11
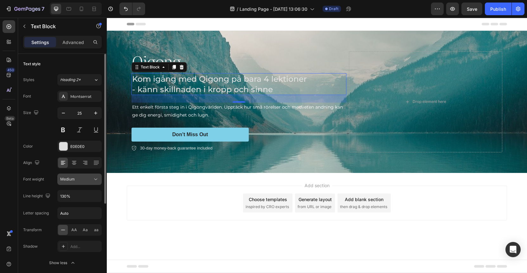
click at [61, 182] on span "Medium" at bounding box center [67, 180] width 15 height 6
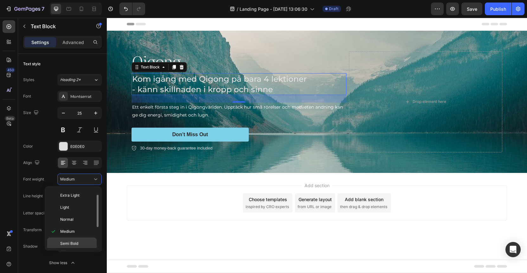
click at [63, 242] on span "Semi Bold" at bounding box center [69, 244] width 18 height 6
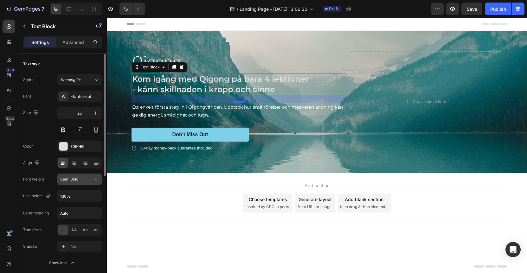
click at [70, 182] on span "Semi Bold" at bounding box center [69, 180] width 18 height 6
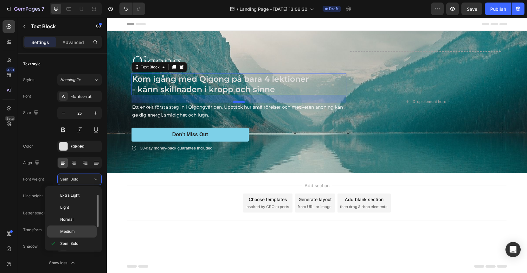
click at [67, 230] on span "Medium" at bounding box center [67, 232] width 15 height 6
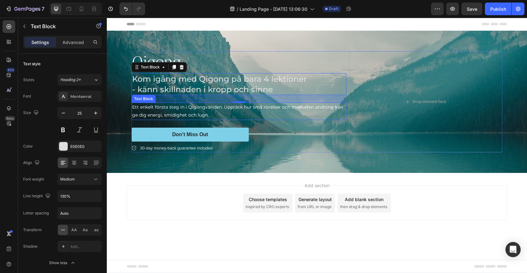
click at [181, 117] on p "Ett enkelt första steg in i Qigongvärlden. Upptäck hur små rörelser och medvete…" at bounding box center [239, 111] width 214 height 16
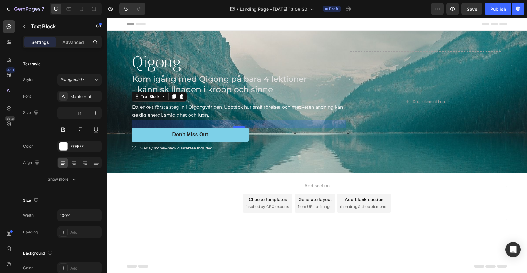
click at [172, 209] on div "Add section Choose templates inspired by CRO experts Generate layout from URL o…" at bounding box center [317, 203] width 381 height 35
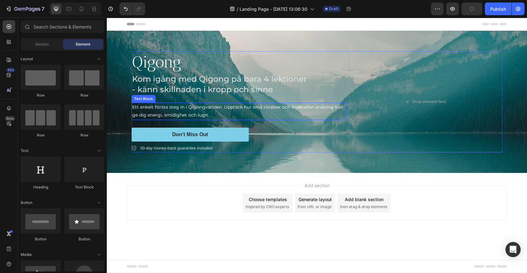
click at [199, 108] on p "Ett enkelt första steg in i Qigongvärlden. Upptäck hur små rörelser och medvete…" at bounding box center [239, 111] width 214 height 16
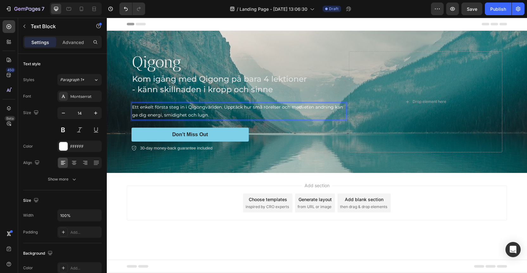
click at [196, 206] on div "Add section Choose templates inspired by CRO experts Generate layout from URL o…" at bounding box center [317, 203] width 381 height 35
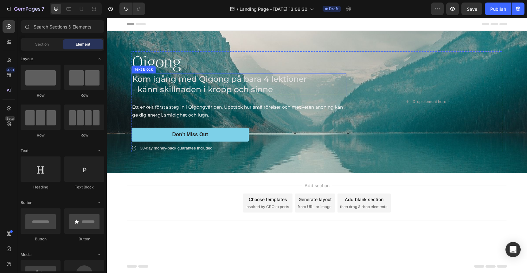
click at [184, 82] on p "Kom igång med Qigong på bara 4 lektioner" at bounding box center [239, 79] width 214 height 10
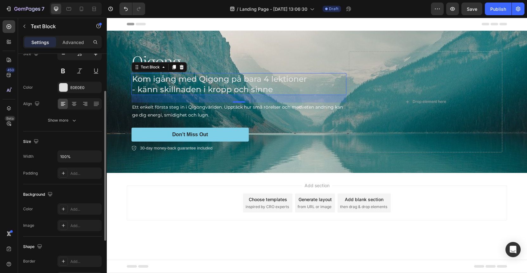
scroll to position [0, 0]
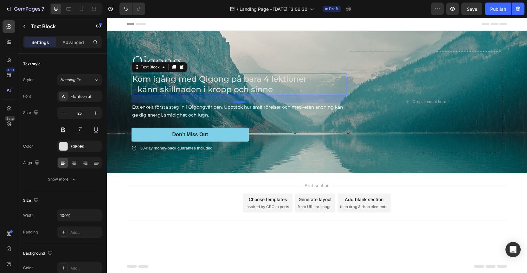
click at [130, 204] on div "Add section Choose templates inspired by CRO experts Generate layout from URL o…" at bounding box center [317, 203] width 381 height 35
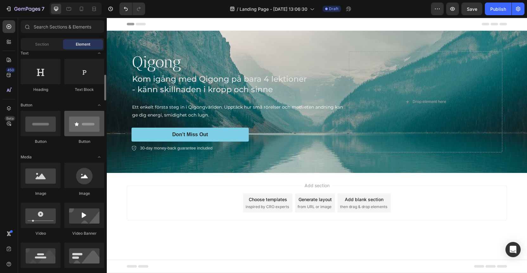
scroll to position [123, 0]
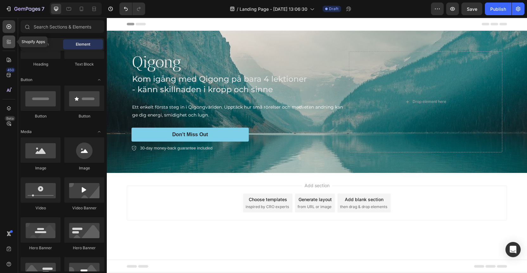
click at [8, 36] on div at bounding box center [9, 42] width 13 height 13
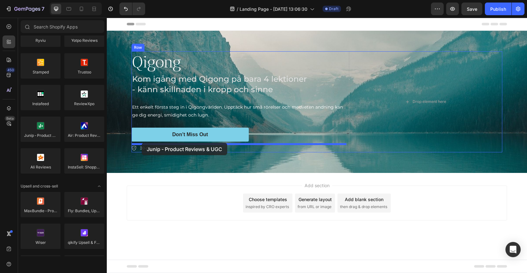
drag, startPoint x: 148, startPoint y: 146, endPoint x: 142, endPoint y: 143, distance: 6.8
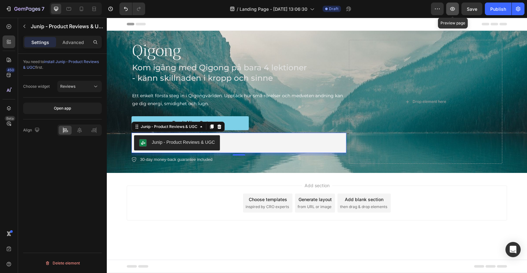
click at [452, 10] on icon "button" at bounding box center [453, 9] width 5 height 4
click at [204, 200] on div "Add section Choose templates inspired by CRO experts Generate layout from URL o…" at bounding box center [317, 203] width 381 height 35
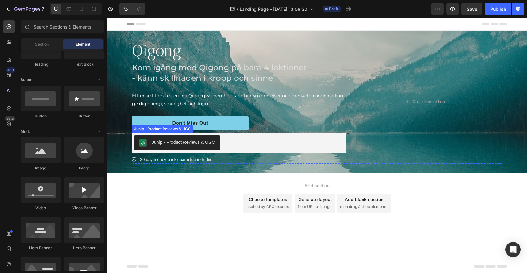
click at [192, 144] on div "Junip ‑ Product Reviews & UGC" at bounding box center [183, 142] width 63 height 7
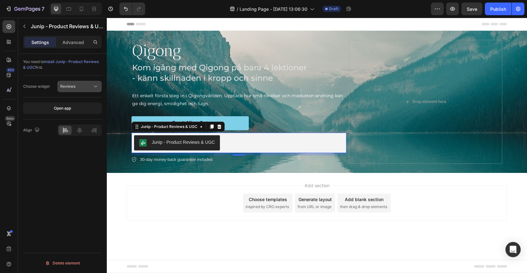
click at [75, 87] on span "Reviews" at bounding box center [67, 86] width 15 height 5
click at [74, 87] on span "Reviews" at bounding box center [67, 86] width 15 height 5
click at [175, 145] on div "Junip ‑ Product Reviews & UGC" at bounding box center [183, 142] width 63 height 7
click at [308, 149] on div "Junip ‑ Product Reviews & UGC" at bounding box center [239, 142] width 210 height 15
click at [220, 126] on icon at bounding box center [220, 127] width 4 height 4
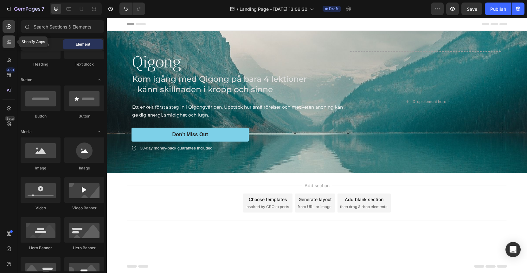
click at [9, 43] on icon at bounding box center [10, 43] width 2 height 2
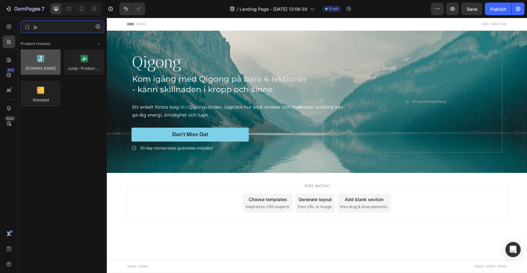
type input "ju"
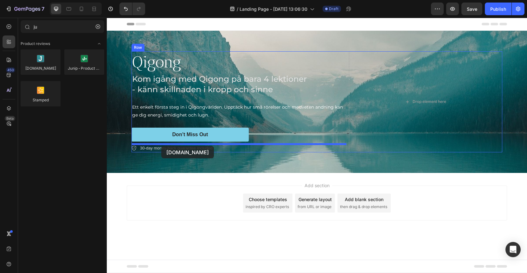
drag, startPoint x: 149, startPoint y: 78, endPoint x: 161, endPoint y: 146, distance: 69.3
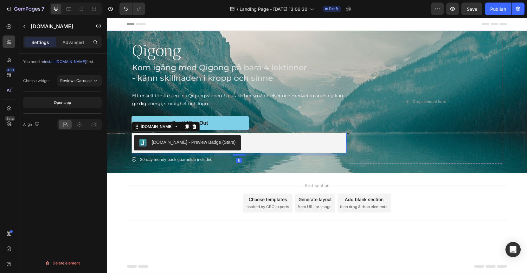
click at [198, 190] on div "Add section Choose templates inspired by CRO experts Generate layout from URL o…" at bounding box center [317, 203] width 381 height 35
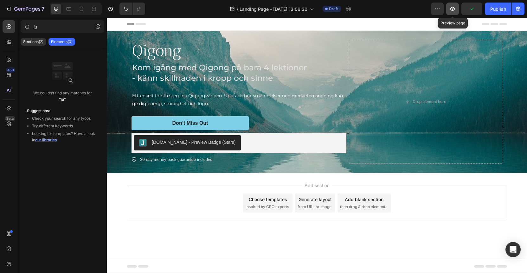
click at [454, 10] on icon "button" at bounding box center [453, 9] width 6 height 6
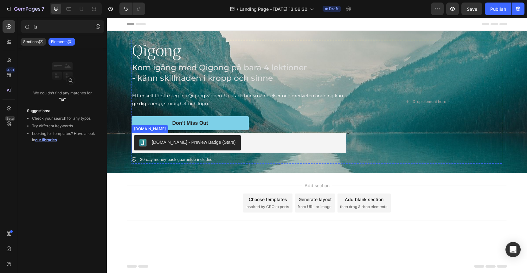
click at [292, 146] on div "Judge.me - Preview Badge (Stars)" at bounding box center [239, 142] width 210 height 15
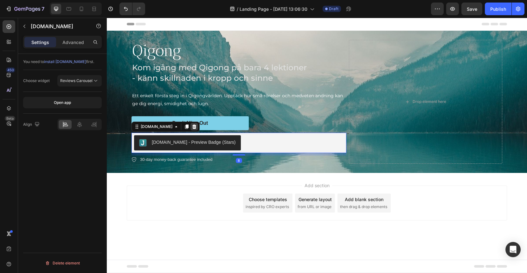
click at [192, 127] on icon at bounding box center [194, 126] width 5 height 5
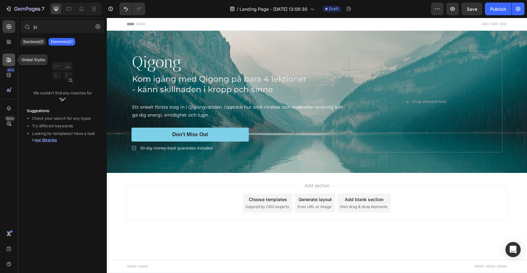
click at [8, 57] on icon at bounding box center [9, 60] width 6 height 6
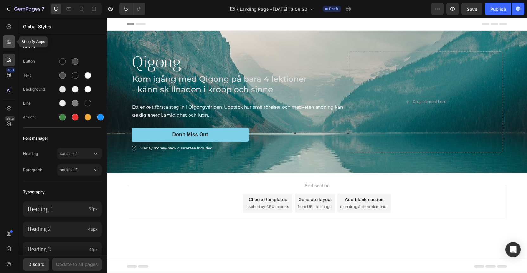
click at [7, 43] on icon at bounding box center [8, 43] width 2 height 2
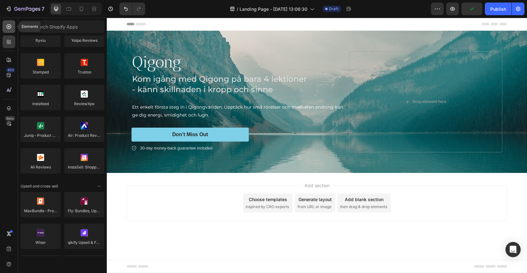
click at [10, 23] on icon at bounding box center [9, 26] width 6 height 6
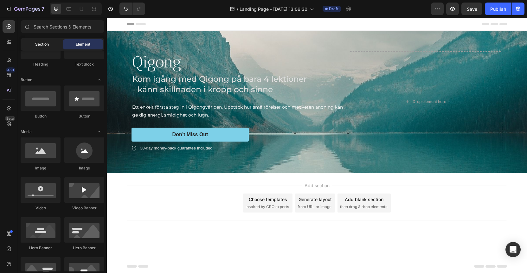
click at [45, 44] on span "Section" at bounding box center [42, 45] width 14 height 6
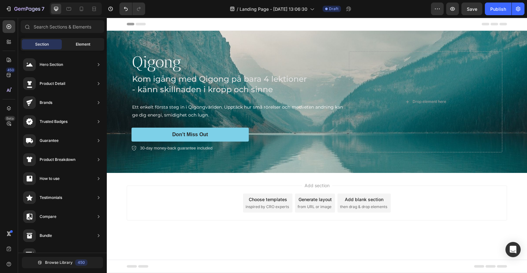
click at [89, 43] on span "Element" at bounding box center [83, 45] width 15 height 6
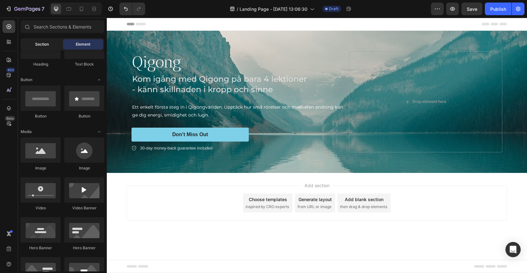
click at [47, 49] on div "Section Element" at bounding box center [63, 44] width 84 height 13
click at [46, 46] on span "Section" at bounding box center [42, 45] width 14 height 6
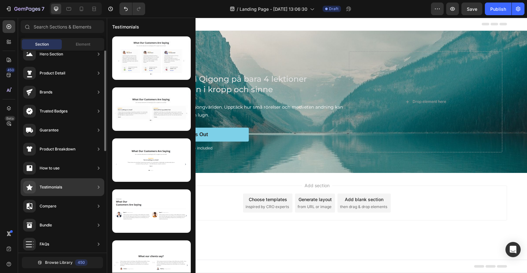
scroll to position [0, 0]
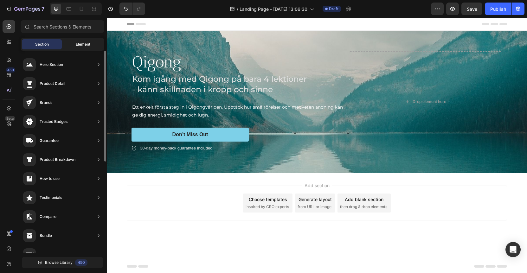
click at [82, 43] on span "Element" at bounding box center [83, 45] width 15 height 6
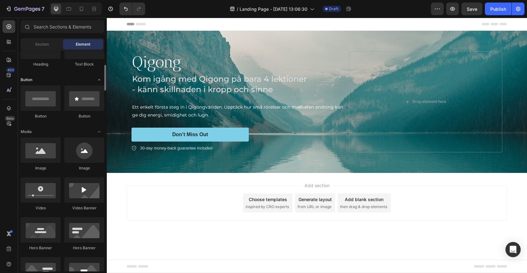
click at [97, 78] on icon "Toggle open" at bounding box center [99, 79] width 5 height 5
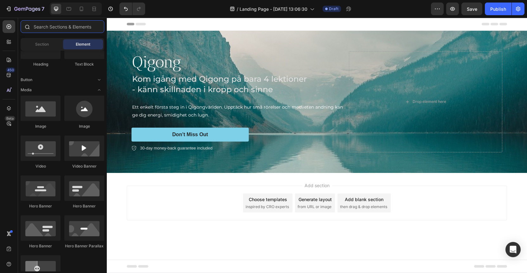
click at [68, 31] on input "text" at bounding box center [63, 26] width 84 height 13
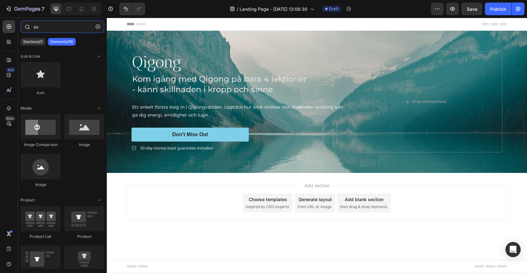
type input "s"
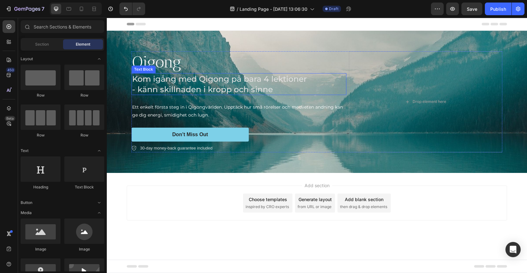
click at [206, 81] on p "Kom igång med Qigong på bara 4 lektioner" at bounding box center [239, 79] width 214 height 10
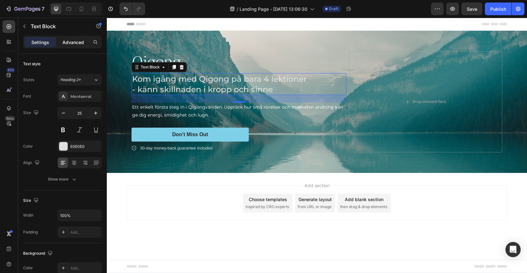
click at [74, 47] on div "Advanced" at bounding box center [73, 42] width 32 height 10
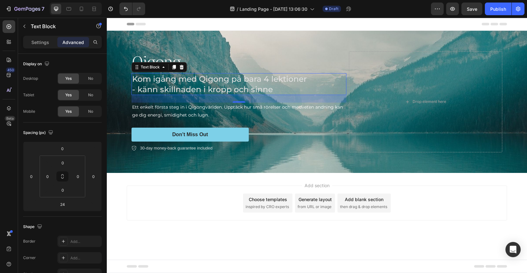
click at [23, 39] on div "Settings Advanced" at bounding box center [62, 42] width 79 height 13
click at [32, 42] on p "Settings" at bounding box center [40, 42] width 18 height 7
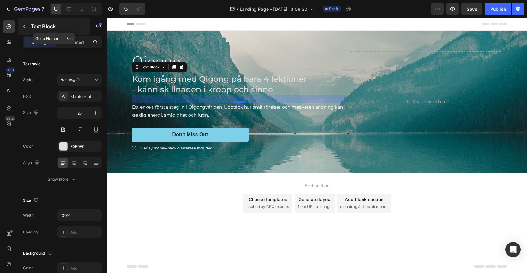
click at [24, 25] on icon "button" at bounding box center [24, 26] width 5 height 5
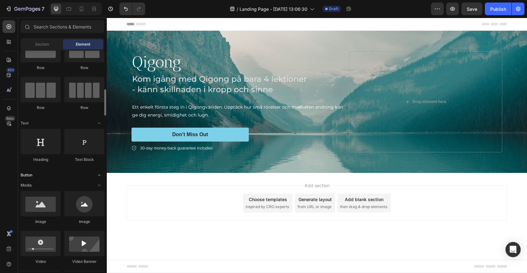
scroll to position [59, 0]
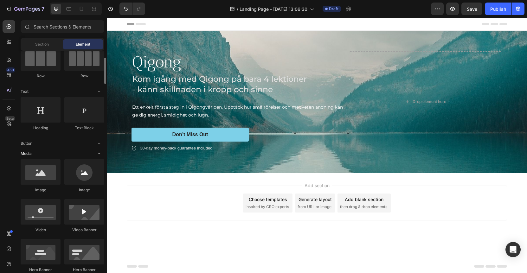
click at [100, 152] on icon "Toggle open" at bounding box center [99, 153] width 5 height 5
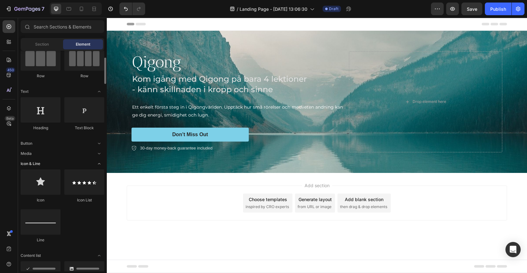
click at [100, 164] on icon "Toggle open" at bounding box center [99, 163] width 5 height 5
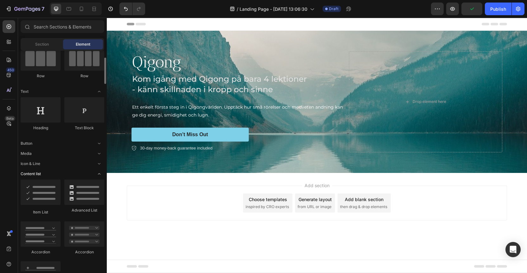
click at [101, 174] on icon "Toggle open" at bounding box center [99, 174] width 5 height 5
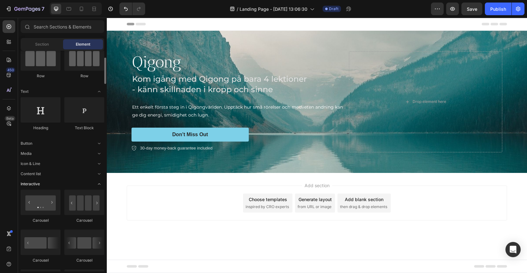
click at [100, 183] on icon "Toggle open" at bounding box center [99, 184] width 5 height 5
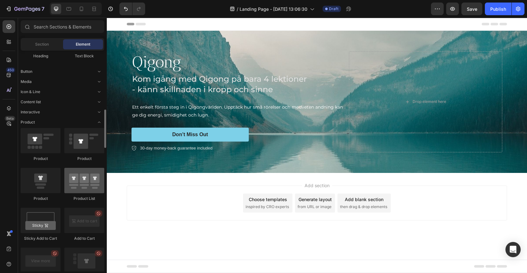
scroll to position [162, 0]
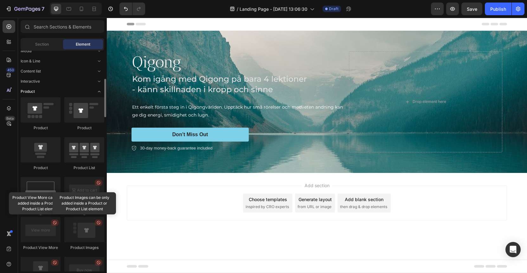
click at [99, 92] on icon "Toggle open" at bounding box center [99, 91] width 5 height 5
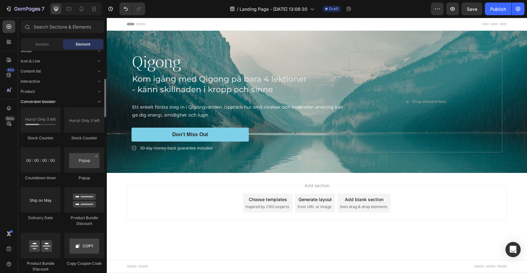
click at [99, 102] on icon "Toggle open" at bounding box center [99, 101] width 5 height 5
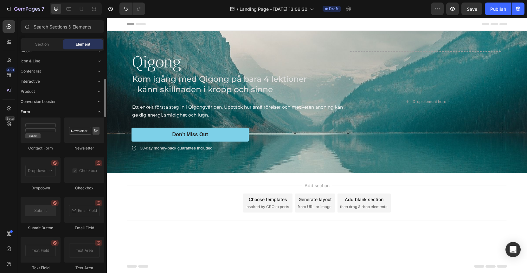
click at [99, 112] on icon "Toggle open" at bounding box center [99, 111] width 5 height 5
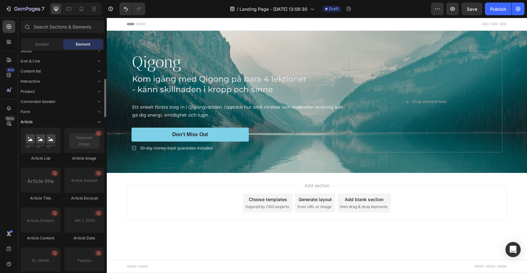
click at [99, 121] on icon "Toggle open" at bounding box center [99, 122] width 5 height 5
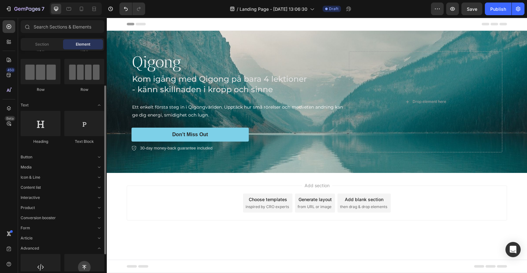
scroll to position [0, 0]
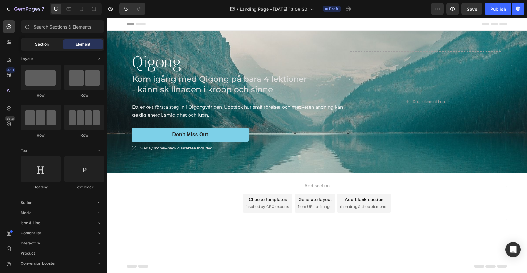
click at [48, 46] on span "Section" at bounding box center [42, 45] width 14 height 6
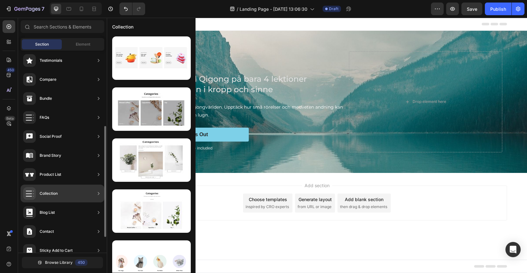
scroll to position [166, 0]
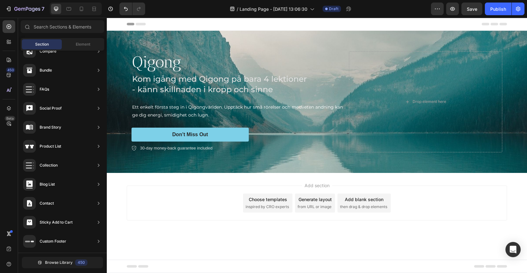
click at [248, 249] on div "Add section Choose templates inspired by CRO experts Generate layout from URL o…" at bounding box center [317, 212] width 421 height 78
click at [184, 150] on p "30-day money-back guarantee included" at bounding box center [176, 148] width 72 height 6
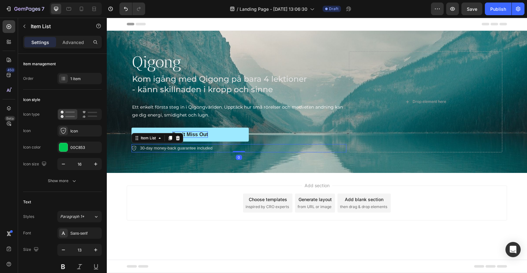
click at [178, 139] on icon at bounding box center [177, 138] width 5 height 5
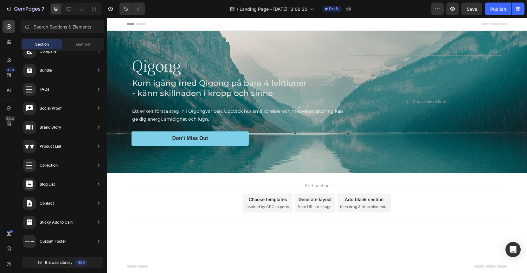
click at [117, 25] on div "Header" at bounding box center [122, 24] width 23 height 8
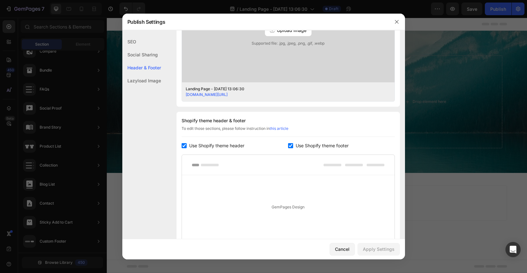
scroll to position [294, 0]
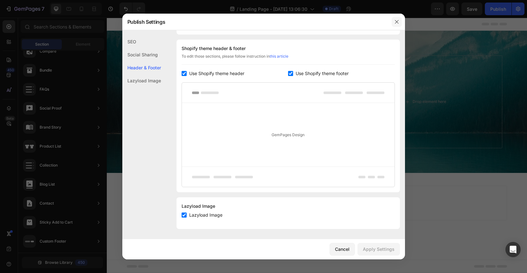
click at [398, 22] on icon "button" at bounding box center [397, 21] width 5 height 5
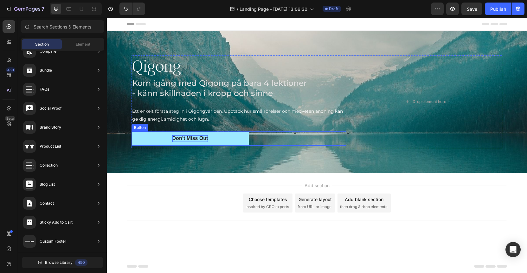
click at [201, 141] on div "Don’t Miss Out" at bounding box center [191, 138] width 36 height 7
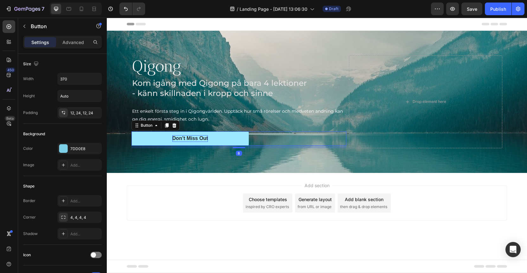
click at [180, 136] on div "Don’t Miss Out" at bounding box center [191, 138] width 36 height 7
click at [180, 136] on p "Don’t Miss Out" at bounding box center [191, 138] width 36 height 7
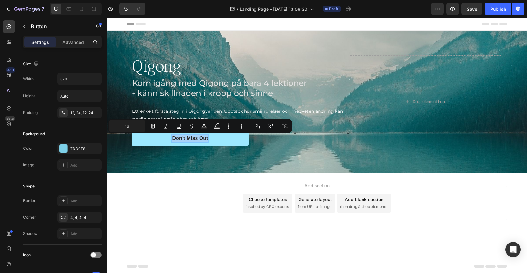
click at [180, 136] on p "Don’t Miss Out" at bounding box center [191, 138] width 36 height 7
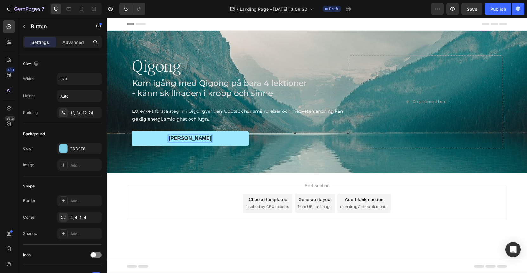
click at [132, 132] on button "Börja" at bounding box center [190, 139] width 117 height 14
click at [132, 132] on button "Börja idag" at bounding box center [190, 139] width 117 height 14
click at [132, 132] on button "Börja idag för" at bounding box center [190, 139] width 117 height 14
click at [132, 132] on button "Börja idag för 295" at bounding box center [190, 139] width 117 height 14
click at [231, 142] on button "[PERSON_NAME] idag för 295 kr" at bounding box center [190, 139] width 117 height 14
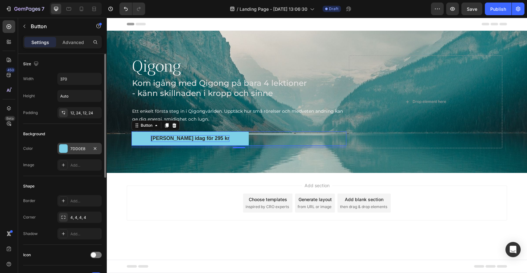
click at [65, 150] on div at bounding box center [63, 149] width 8 height 8
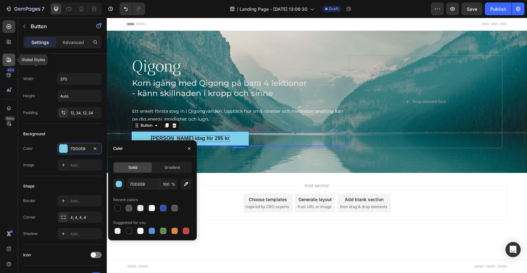
click at [9, 59] on icon at bounding box center [9, 60] width 6 height 6
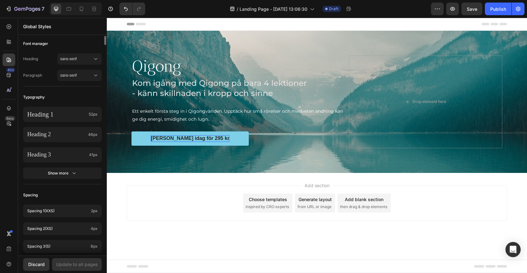
scroll to position [0, 0]
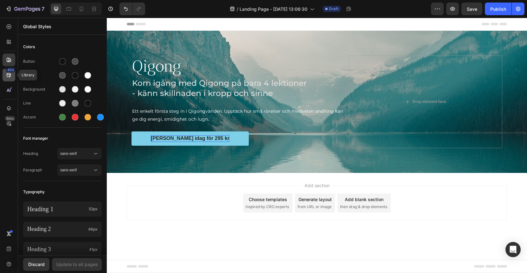
click at [11, 75] on icon at bounding box center [9, 75] width 6 height 6
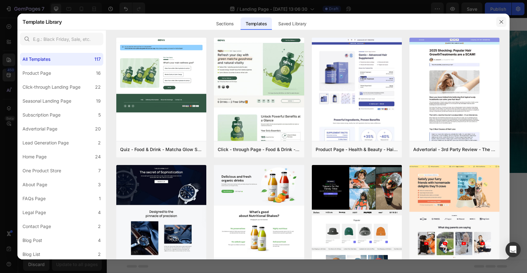
click at [503, 21] on icon "button" at bounding box center [501, 21] width 5 height 5
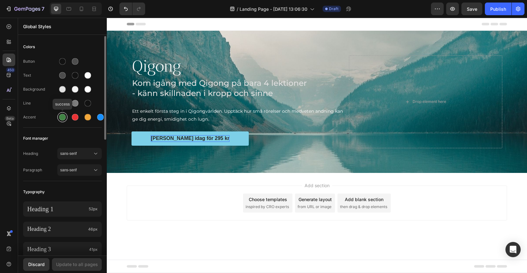
click at [63, 118] on div at bounding box center [62, 117] width 7 height 7
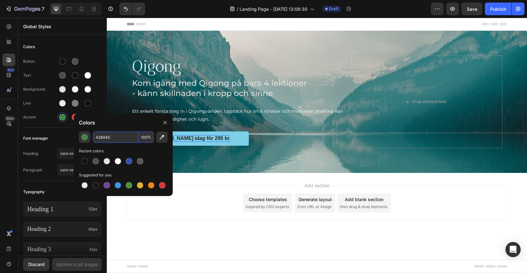
click at [108, 137] on input "428445" at bounding box center [116, 137] width 46 height 11
click at [119, 139] on input "428445" at bounding box center [116, 137] width 46 height 11
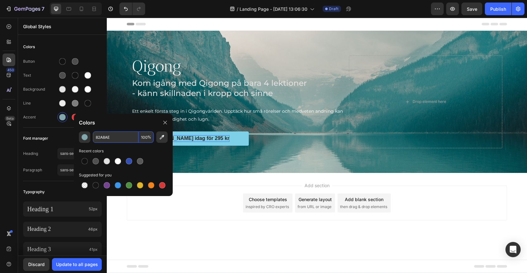
type input "82A8AE"
click at [145, 149] on div "Recent colors" at bounding box center [123, 151] width 89 height 6
click at [164, 123] on icon at bounding box center [165, 122] width 5 height 5
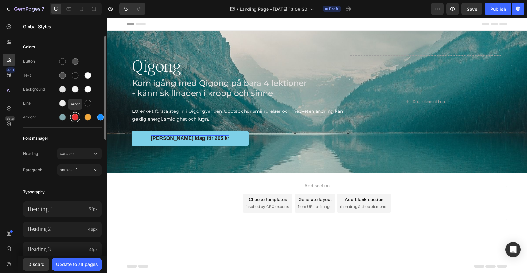
click at [76, 119] on div at bounding box center [75, 117] width 7 height 7
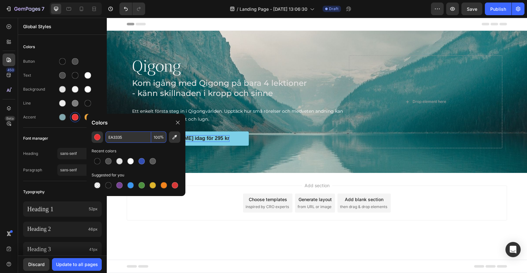
click at [120, 139] on input "EA3335" at bounding box center [129, 137] width 46 height 11
type input "4179A7"
click at [134, 126] on div "Colors" at bounding box center [136, 123] width 99 height 18
click at [84, 117] on div at bounding box center [88, 118] width 8 height 8
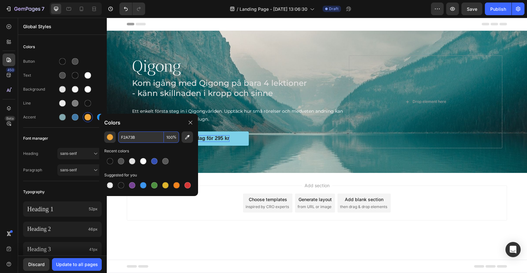
click at [151, 137] on input "F2A73B" at bounding box center [141, 137] width 46 height 11
type input "EEDFD3"
click at [169, 124] on div "Colors" at bounding box center [148, 123] width 99 height 18
click at [99, 94] on div "Background bg-3" at bounding box center [62, 89] width 79 height 10
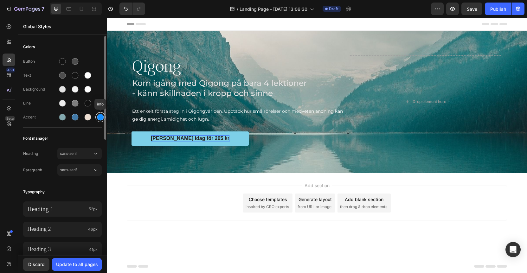
click at [101, 117] on div at bounding box center [100, 117] width 7 height 7
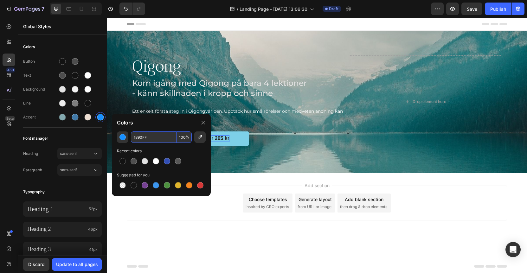
click at [155, 139] on input "1890FF" at bounding box center [154, 137] width 46 height 11
type input "CCB9B0"
click at [168, 125] on div "Colors" at bounding box center [161, 123] width 99 height 18
click at [91, 143] on div "Font manager" at bounding box center [62, 138] width 79 height 11
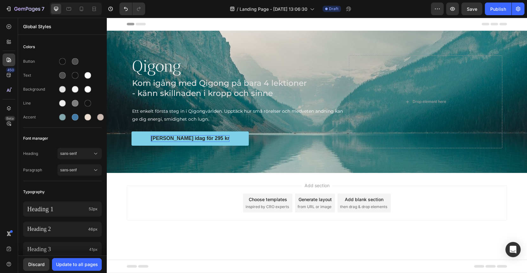
click at [141, 180] on div "Add section Choose templates inspired by CRO experts Generate layout from URL o…" at bounding box center [317, 212] width 421 height 78
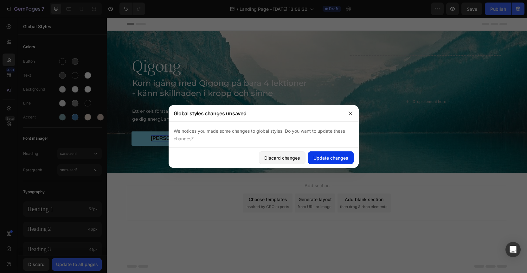
click at [330, 160] on div "Update changes" at bounding box center [331, 158] width 35 height 7
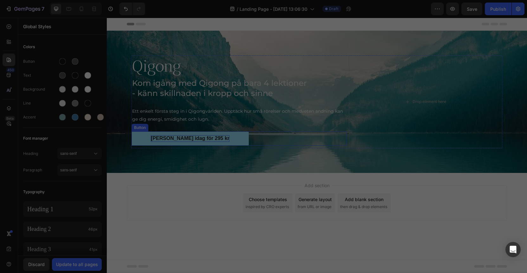
click at [147, 138] on button "[PERSON_NAME] idag för 295 kr" at bounding box center [190, 139] width 117 height 14
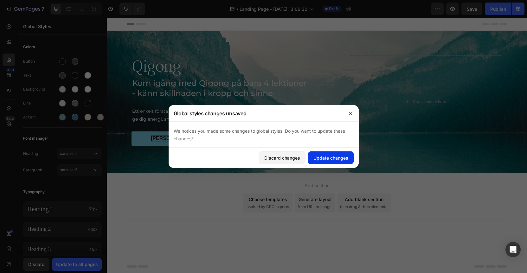
click at [323, 160] on div "Update changes" at bounding box center [331, 158] width 35 height 7
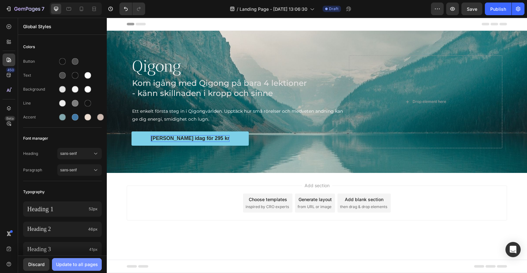
click at [78, 266] on div "Update to all pages" at bounding box center [77, 264] width 42 height 7
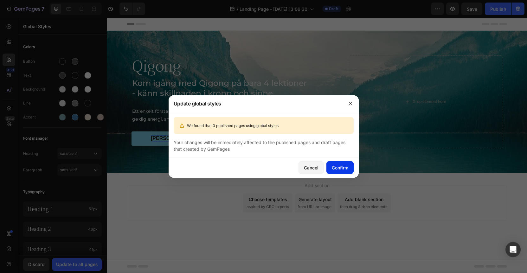
click at [338, 162] on button "Confirm" at bounding box center [340, 167] width 27 height 13
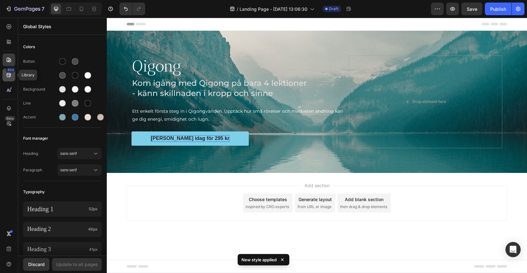
click at [6, 76] on div "450" at bounding box center [9, 75] width 13 height 13
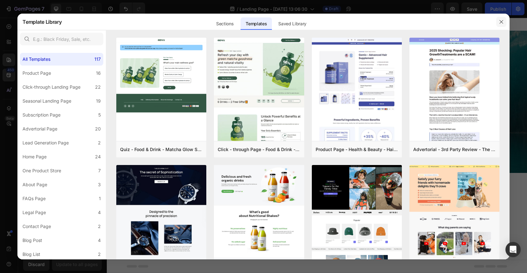
drag, startPoint x: 502, startPoint y: 22, endPoint x: 395, endPoint y: 4, distance: 108.4
click at [502, 22] on icon "button" at bounding box center [501, 21] width 3 height 3
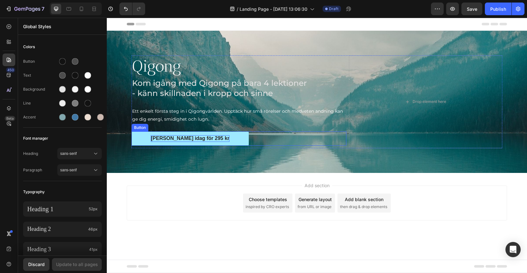
click at [154, 141] on button "[PERSON_NAME] idag för 295 kr" at bounding box center [190, 139] width 117 height 14
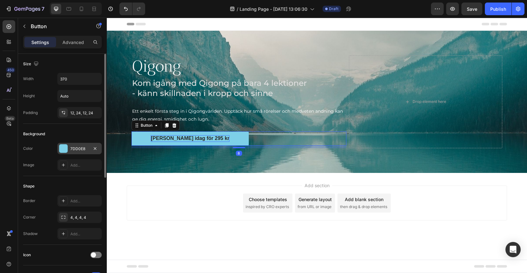
click at [59, 147] on div at bounding box center [63, 149] width 8 height 8
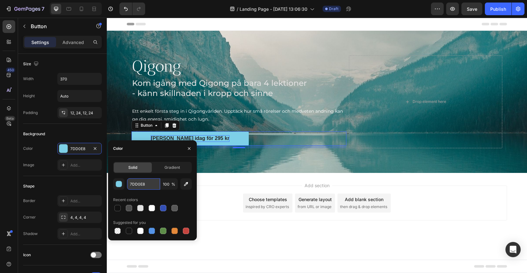
click at [151, 185] on input "7DD0E8" at bounding box center [143, 184] width 33 height 11
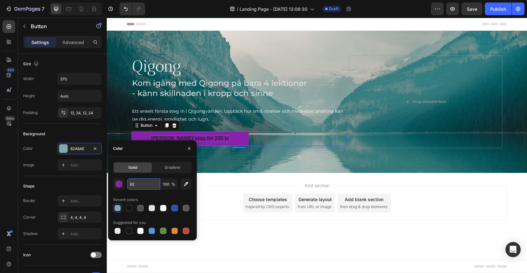
type input "8"
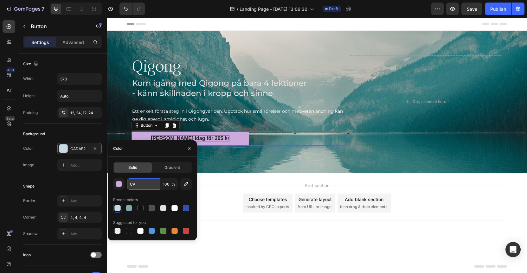
type input "C"
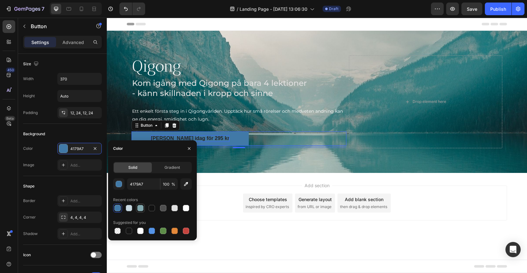
click at [143, 210] on div at bounding box center [140, 208] width 6 height 6
type input "82A8AE"
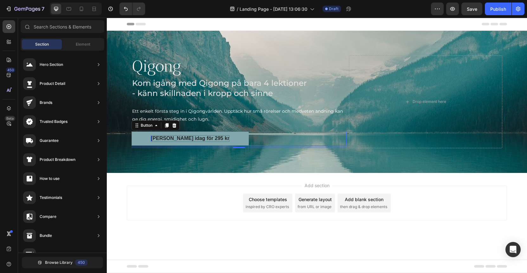
click at [226, 182] on div "Add section Choose templates inspired by CRO experts Generate layout from URL o…" at bounding box center [317, 212] width 421 height 78
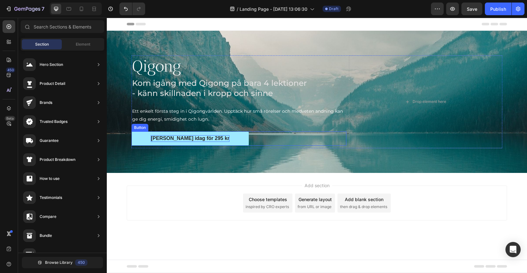
click at [146, 140] on button "[PERSON_NAME] idag för 295 kr" at bounding box center [190, 139] width 117 height 14
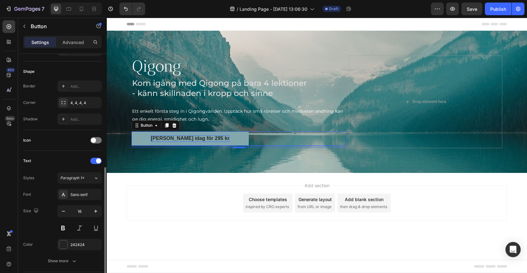
scroll to position [150, 0]
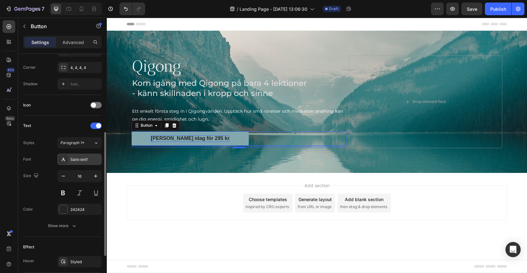
click at [79, 161] on div "Sans-serif" at bounding box center [85, 160] width 30 height 6
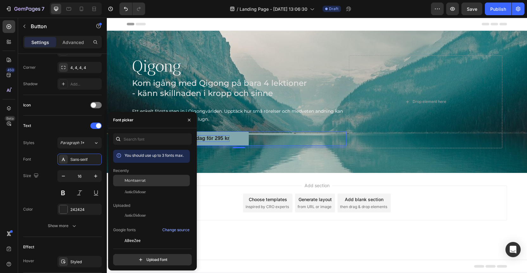
click at [138, 178] on span "Montserrat" at bounding box center [135, 181] width 21 height 6
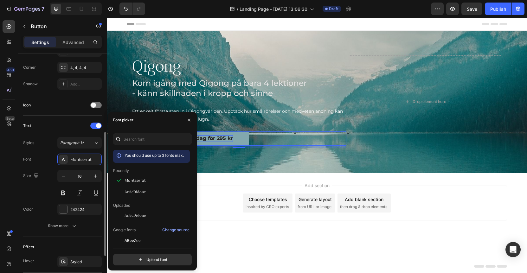
click at [50, 163] on div "Font Montserrat" at bounding box center [62, 159] width 79 height 11
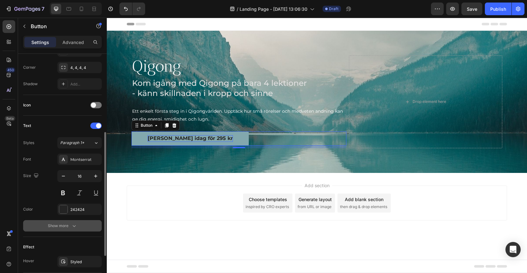
click at [68, 228] on div "Show more" at bounding box center [62, 226] width 29 height 6
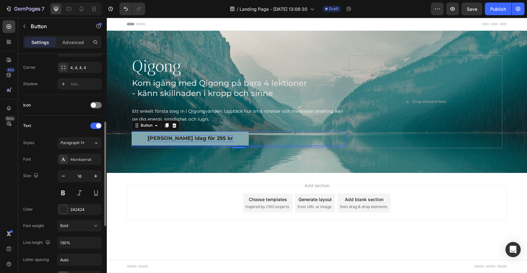
scroll to position [161, 0]
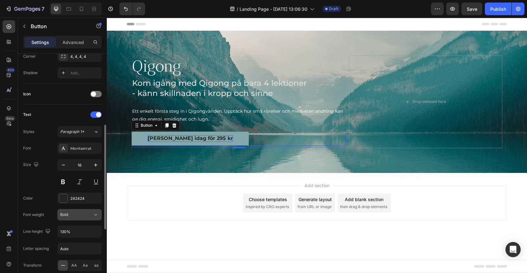
click at [67, 217] on span "Bold" at bounding box center [64, 215] width 8 height 5
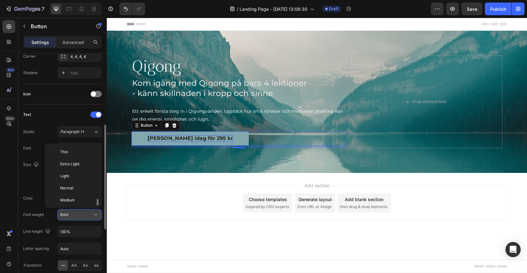
scroll to position [34, 0]
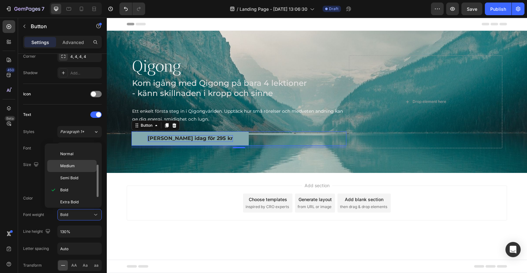
click at [72, 166] on span "Medium" at bounding box center [67, 166] width 15 height 6
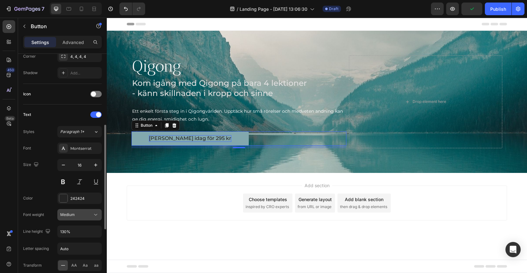
click at [74, 215] on span "Medium" at bounding box center [67, 215] width 15 height 5
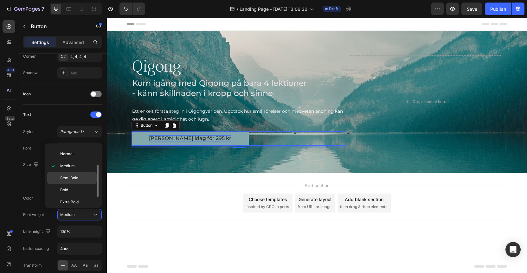
click at [76, 179] on span "Semi Bold" at bounding box center [69, 178] width 18 height 6
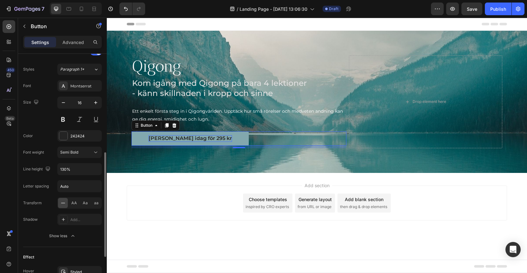
scroll to position [301, 0]
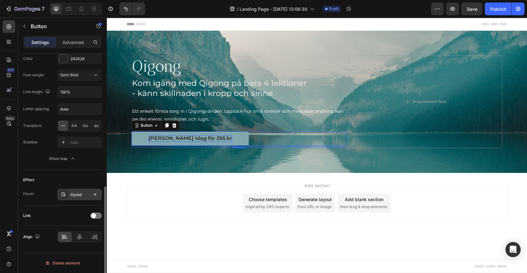
click at [76, 195] on div "Styled" at bounding box center [79, 195] width 18 height 6
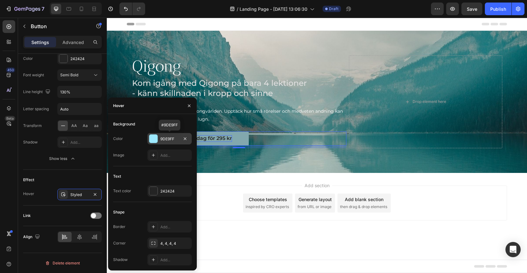
drag, startPoint x: 154, startPoint y: 139, endPoint x: 46, endPoint y: 121, distance: 108.7
click at [154, 139] on div at bounding box center [153, 139] width 8 height 8
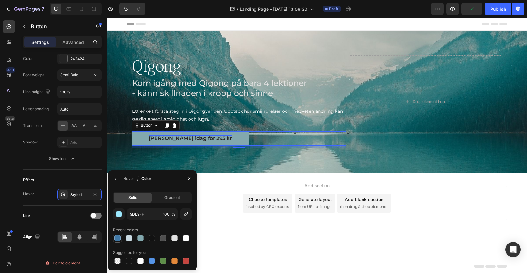
click at [118, 239] on div at bounding box center [117, 238] width 6 height 6
type input "4179A7"
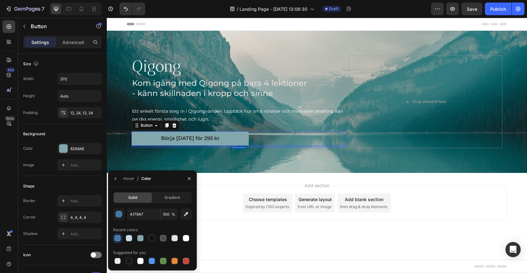
scroll to position [301, 0]
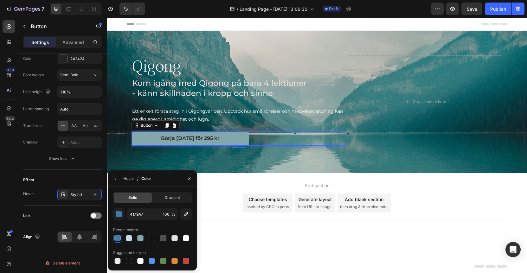
click at [214, 188] on div "Add section Choose templates inspired by CRO experts Generate layout from URL o…" at bounding box center [317, 203] width 381 height 35
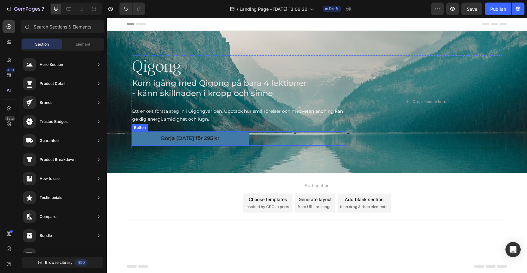
click at [220, 140] on button "[PERSON_NAME] idag för 295 kr" at bounding box center [190, 139] width 117 height 14
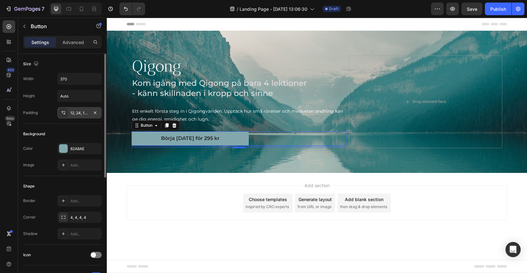
click at [80, 113] on div "12, 24, 12, 24" at bounding box center [79, 113] width 18 height 6
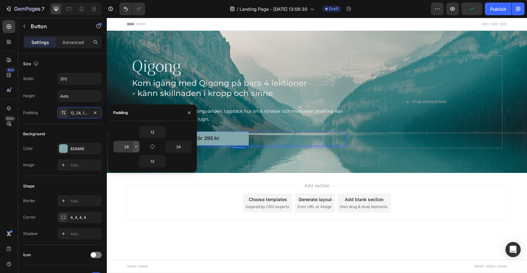
click at [136, 147] on icon "button" at bounding box center [136, 146] width 2 height 1
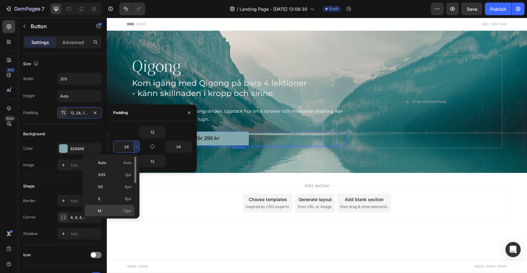
click at [125, 212] on span "12px" at bounding box center [127, 211] width 8 height 6
type input "12"
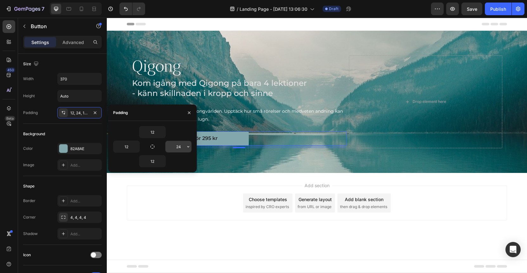
click at [180, 146] on input "24" at bounding box center [179, 146] width 26 height 11
click at [188, 148] on icon "button" at bounding box center [188, 146] width 5 height 5
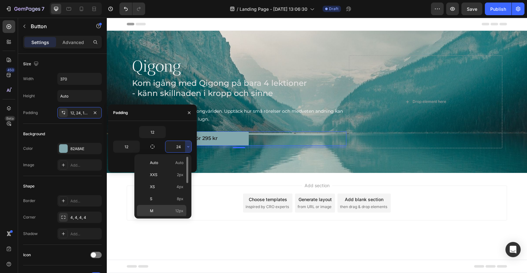
click at [176, 212] on span "12px" at bounding box center [179, 211] width 8 height 6
type input "12"
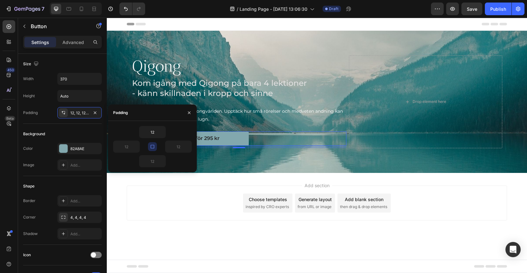
click at [150, 191] on div "Add section Choose templates inspired by CRO experts Generate layout from URL o…" at bounding box center [317, 203] width 381 height 35
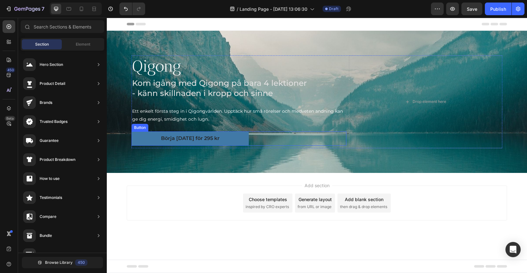
click at [146, 139] on button "[PERSON_NAME] idag för 295 kr" at bounding box center [190, 139] width 117 height 14
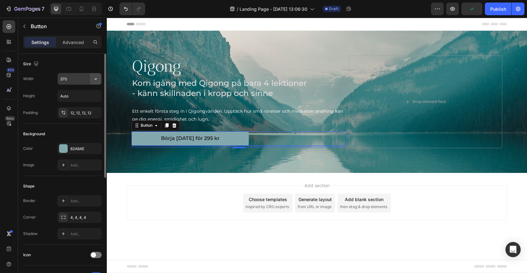
click at [95, 79] on icon "button" at bounding box center [96, 79] width 6 height 6
click at [96, 78] on icon "button" at bounding box center [96, 79] width 6 height 6
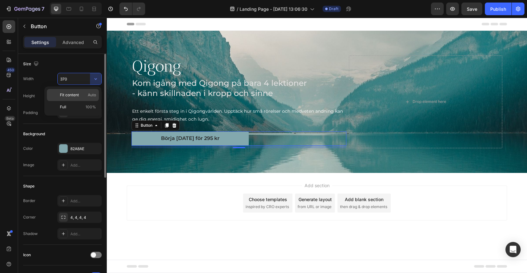
click at [92, 97] on span "Auto" at bounding box center [92, 95] width 8 height 6
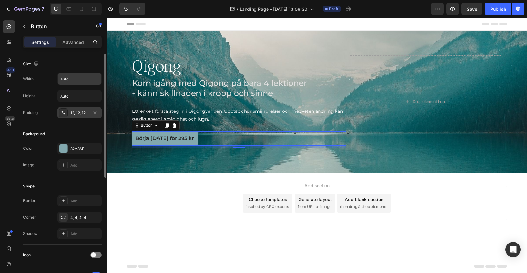
click at [78, 115] on div "12, 12, 12, 12" at bounding box center [79, 113] width 18 height 6
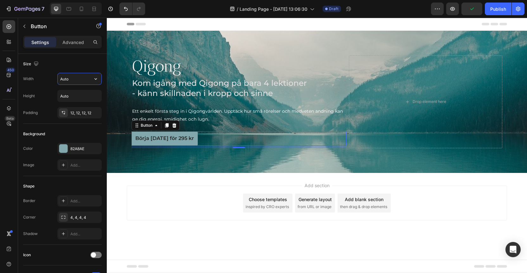
click at [77, 82] on input "Auto" at bounding box center [80, 78] width 44 height 11
click at [94, 78] on icon "button" at bounding box center [96, 79] width 6 height 6
click at [73, 106] on p "Full 100%" at bounding box center [78, 107] width 36 height 6
type input "100%"
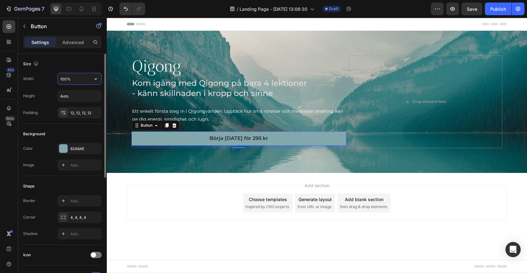
click at [78, 82] on input "100%" at bounding box center [80, 78] width 44 height 11
click at [95, 80] on icon "button" at bounding box center [96, 79] width 6 height 6
click at [80, 97] on input "Auto" at bounding box center [80, 95] width 44 height 11
click at [95, 95] on icon "button" at bounding box center [96, 96] width 6 height 6
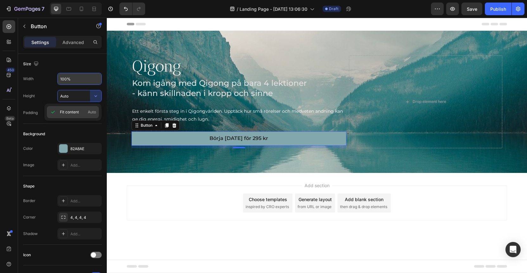
click at [81, 111] on p "Fit content Auto" at bounding box center [78, 112] width 36 height 6
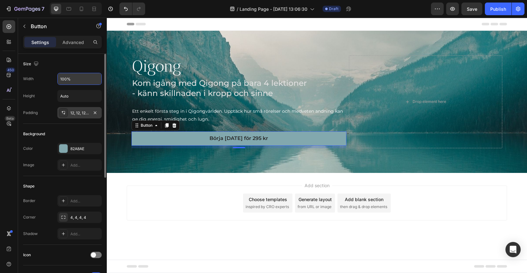
click at [89, 113] on div "12, 12, 12, 12" at bounding box center [79, 112] width 44 height 11
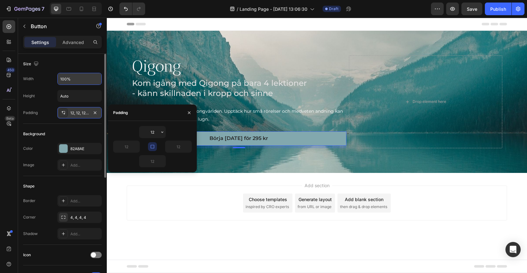
click at [63, 114] on icon at bounding box center [64, 114] width 2 height 2
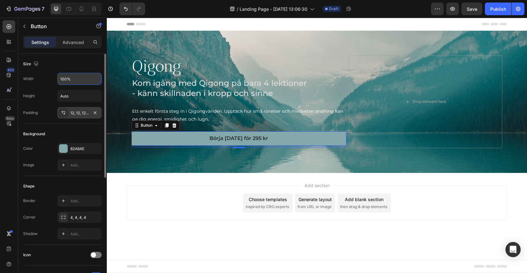
click at [63, 113] on icon at bounding box center [63, 112] width 5 height 5
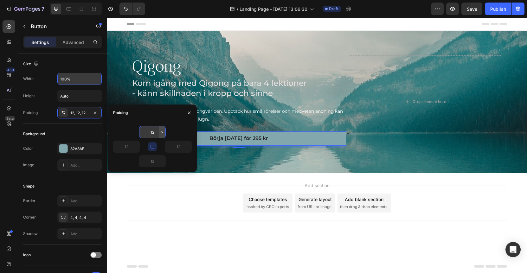
click at [162, 132] on icon "button" at bounding box center [162, 132] width 5 height 5
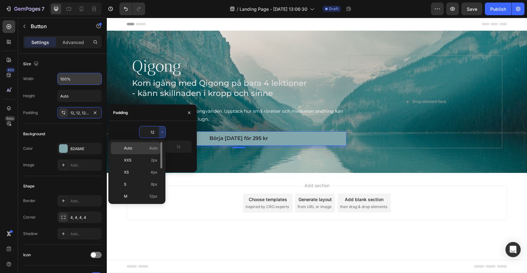
click at [153, 148] on span "Auto" at bounding box center [153, 149] width 8 height 6
type input "Auto"
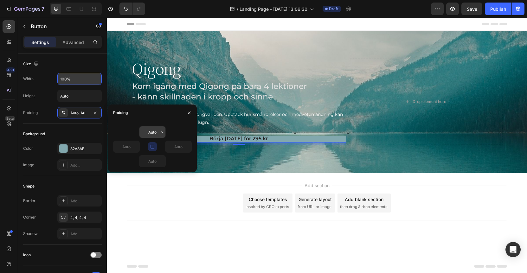
click at [154, 134] on input "Auto" at bounding box center [153, 132] width 26 height 11
click at [165, 133] on div "Auto" at bounding box center [152, 132] width 27 height 12
click at [163, 133] on icon "button" at bounding box center [162, 132] width 5 height 5
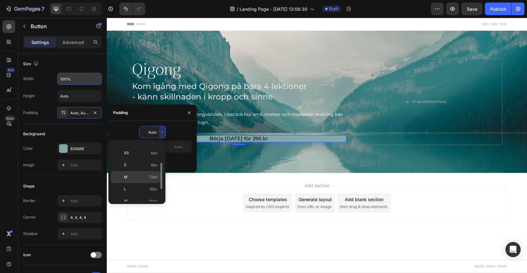
scroll to position [28, 0]
click at [153, 193] on span "24px" at bounding box center [152, 193] width 9 height 6
type input "24"
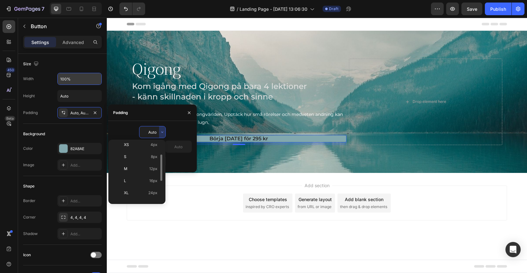
type input "24"
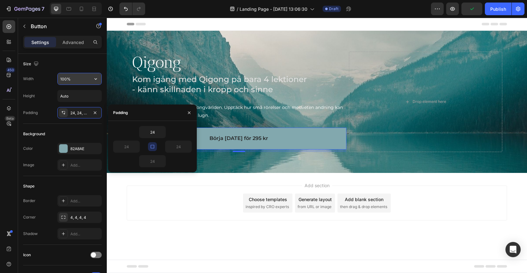
click at [75, 78] on input "100%" at bounding box center [80, 78] width 44 height 11
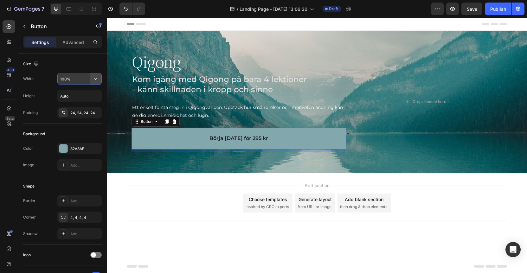
click at [97, 79] on icon "button" at bounding box center [96, 79] width 6 height 6
click at [96, 97] on span "Auto" at bounding box center [92, 95] width 8 height 6
type input "Auto"
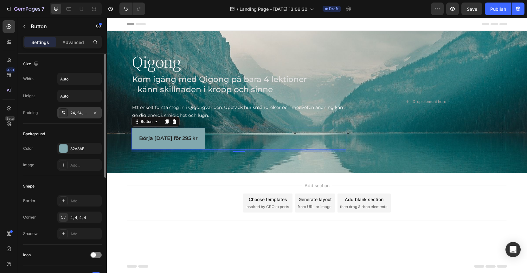
click at [75, 112] on div "24, 24, 24, 24" at bounding box center [79, 113] width 18 height 6
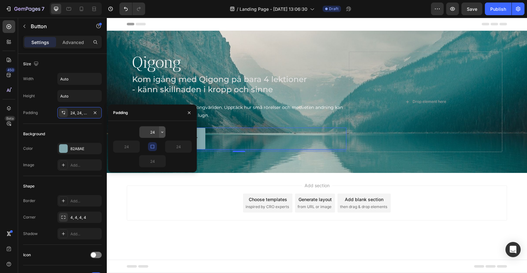
click at [162, 132] on icon "button" at bounding box center [162, 132] width 2 height 1
click at [193, 112] on button "button" at bounding box center [189, 113] width 10 height 10
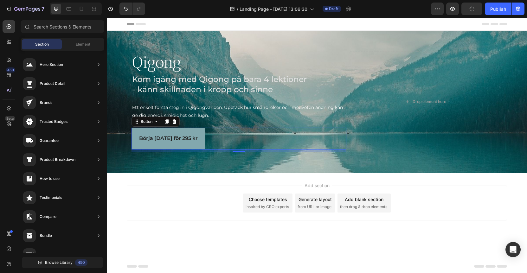
click at [158, 198] on div "Add section Choose templates inspired by CRO experts Generate layout from URL o…" at bounding box center [317, 203] width 381 height 35
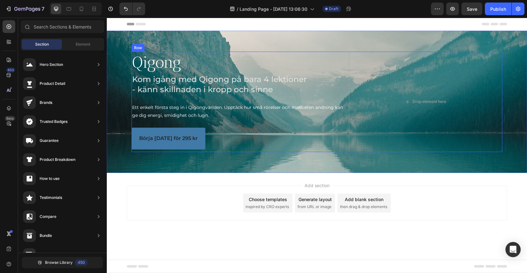
click at [153, 146] on button "[PERSON_NAME] idag för 295 kr" at bounding box center [169, 139] width 74 height 22
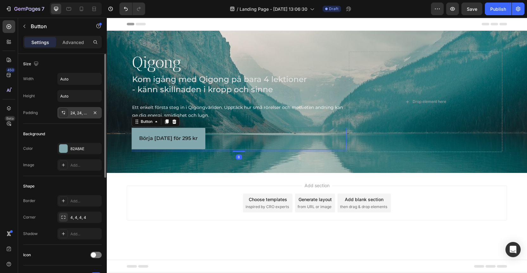
click at [82, 112] on div "24, 24, 24, 24" at bounding box center [79, 113] width 18 height 6
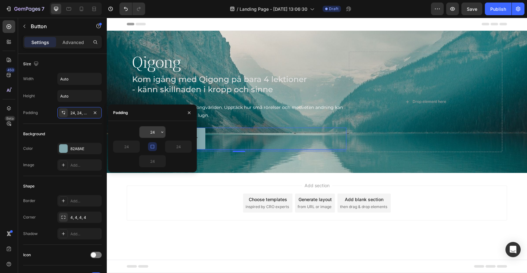
click at [162, 132] on icon "button" at bounding box center [162, 132] width 5 height 5
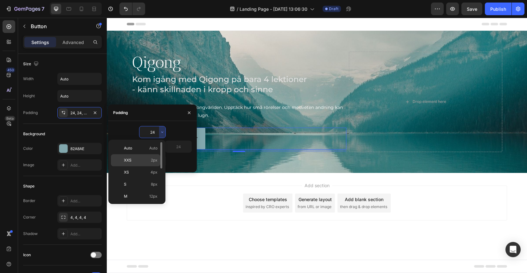
click at [150, 163] on p "XXS 2px" at bounding box center [141, 161] width 34 height 6
type input "2"
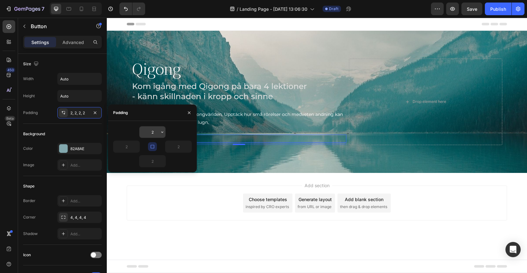
click at [157, 132] on input "2" at bounding box center [153, 132] width 26 height 11
click at [160, 131] on icon "button" at bounding box center [162, 132] width 5 height 5
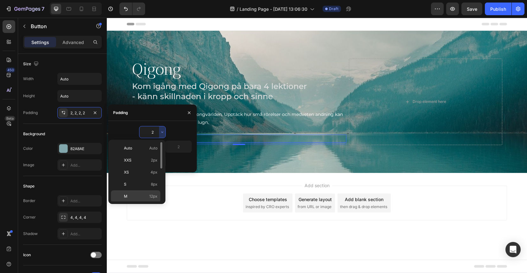
click at [148, 199] on p "M 12px" at bounding box center [141, 197] width 34 height 6
type input "12"
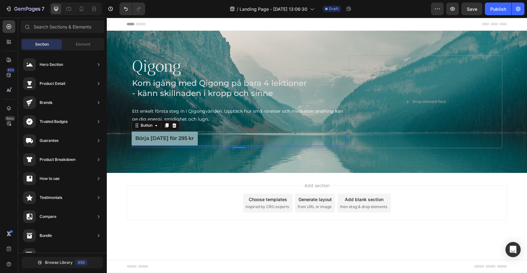
click at [220, 209] on div "Add section Choose templates inspired by CRO experts Generate layout from URL o…" at bounding box center [317, 203] width 381 height 35
click at [164, 142] on button "[PERSON_NAME] idag för 295 kr" at bounding box center [165, 139] width 66 height 14
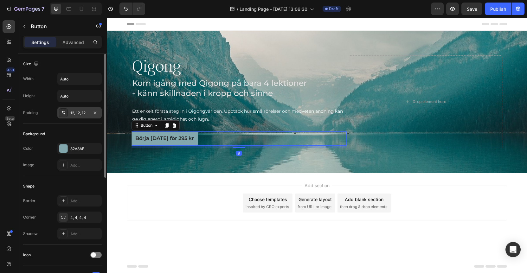
click at [89, 115] on div "12, 12, 12, 12" at bounding box center [79, 112] width 44 height 11
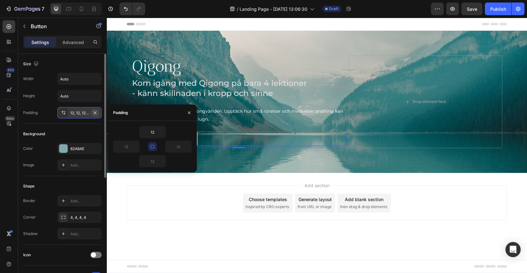
click at [94, 114] on icon "button" at bounding box center [95, 112] width 5 height 5
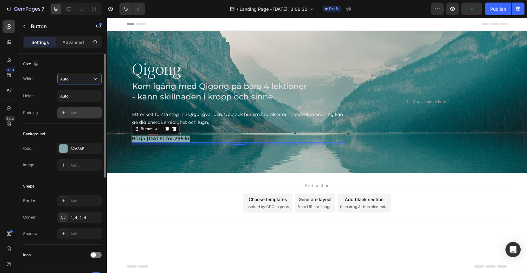
click at [79, 80] on input "Auto" at bounding box center [80, 78] width 44 height 11
click at [80, 79] on input "Auto" at bounding box center [80, 78] width 44 height 11
click at [95, 80] on icon "button" at bounding box center [96, 79] width 6 height 6
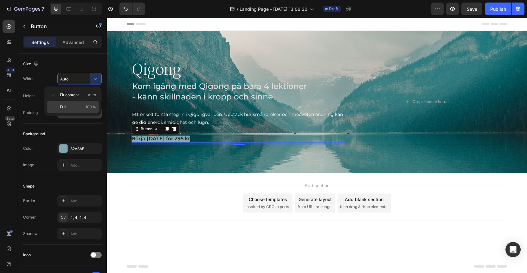
click at [91, 107] on span "100%" at bounding box center [91, 107] width 10 height 6
type input "100%"
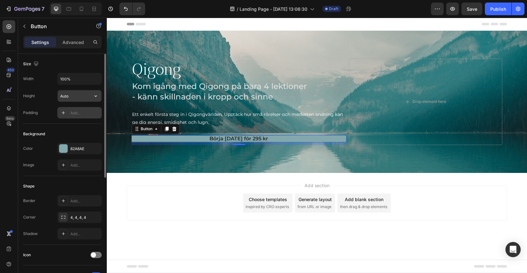
click at [84, 90] on div "Auto" at bounding box center [79, 96] width 44 height 12
click at [99, 97] on button "button" at bounding box center [95, 95] width 11 height 11
click at [96, 98] on icon "button" at bounding box center [96, 96] width 6 height 6
click at [84, 85] on div "Width 100% Height Auto Padding Add..." at bounding box center [62, 96] width 79 height 46
click at [81, 114] on div "Add..." at bounding box center [85, 113] width 30 height 6
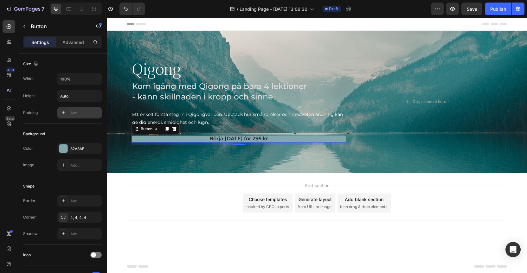
type input "12"
type input "24"
type input "12"
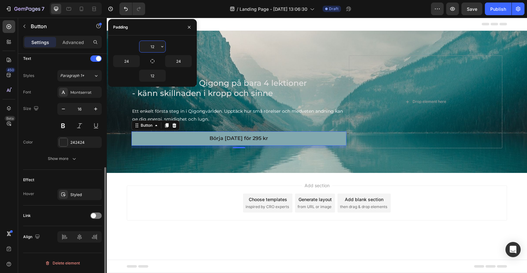
scroll to position [0, 0]
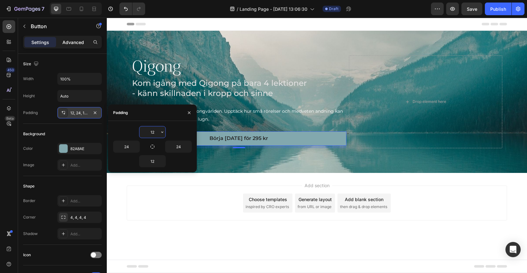
click at [70, 44] on p "Advanced" at bounding box center [73, 42] width 22 height 7
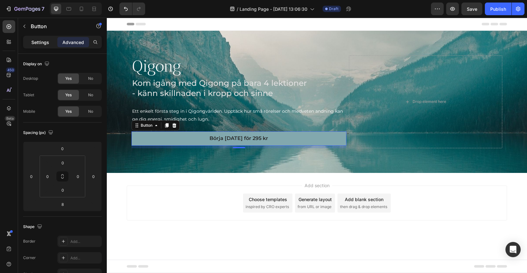
click at [43, 40] on p "Settings" at bounding box center [40, 42] width 18 height 7
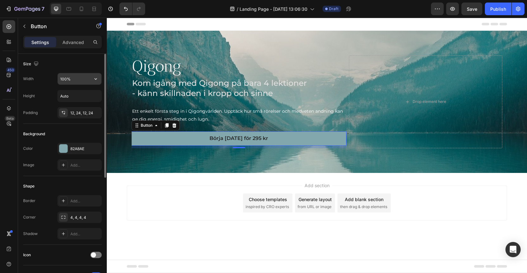
click at [72, 78] on input "100%" at bounding box center [80, 78] width 44 height 11
click at [93, 78] on icon "button" at bounding box center [96, 79] width 6 height 6
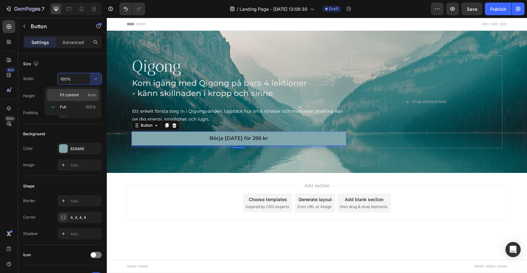
click at [83, 97] on p "Fit content Auto" at bounding box center [78, 95] width 36 height 6
type input "Auto"
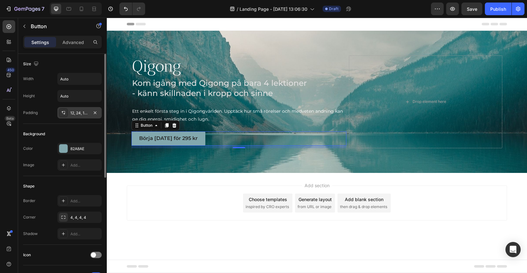
click at [87, 111] on div "12, 24, 12, 24" at bounding box center [79, 113] width 18 height 6
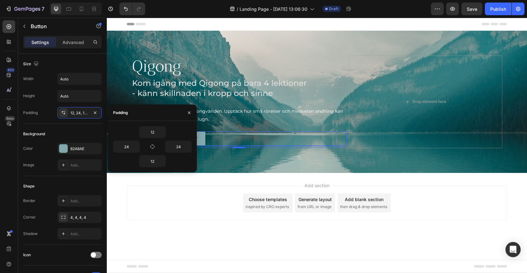
click at [171, 188] on div "Add section Choose templates inspired by CRO experts Generate layout from URL o…" at bounding box center [317, 203] width 381 height 35
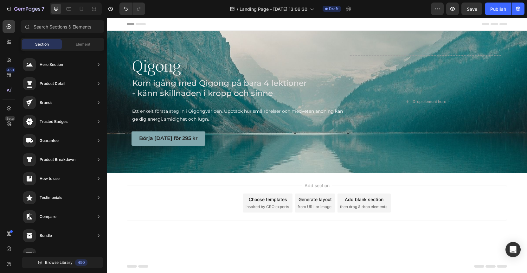
click at [272, 203] on div "Choose templates inspired by CRO experts" at bounding box center [267, 203] width 49 height 19
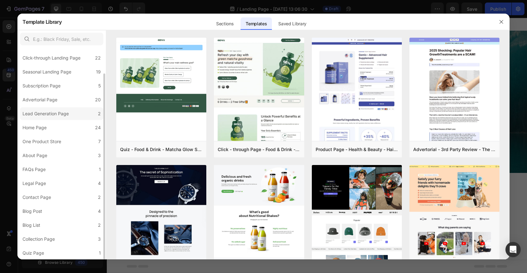
scroll to position [14, 0]
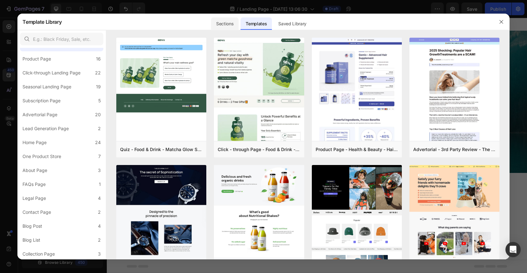
click at [228, 23] on div "Sections" at bounding box center [225, 23] width 28 height 13
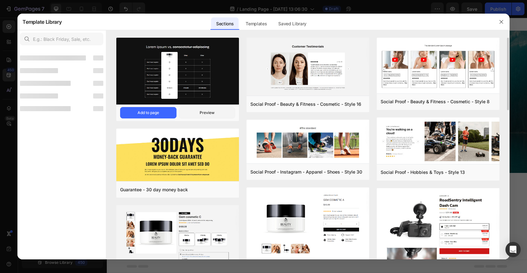
scroll to position [0, 0]
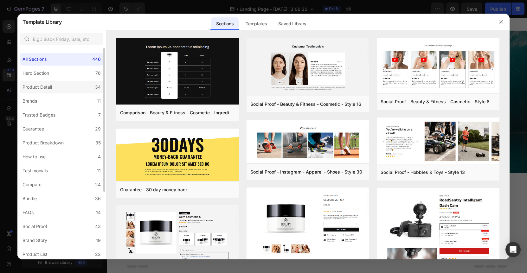
click at [50, 92] on label "Product Detail 34" at bounding box center [61, 87] width 83 height 13
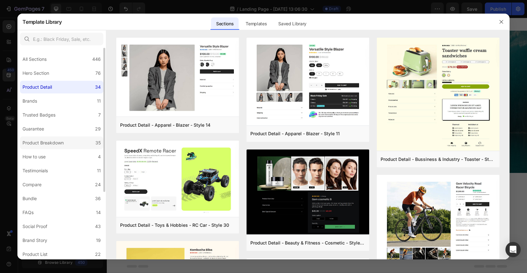
click at [51, 142] on div "Product Breakdown" at bounding box center [43, 143] width 41 height 8
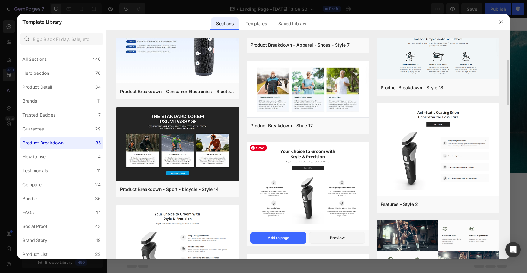
scroll to position [10, 0]
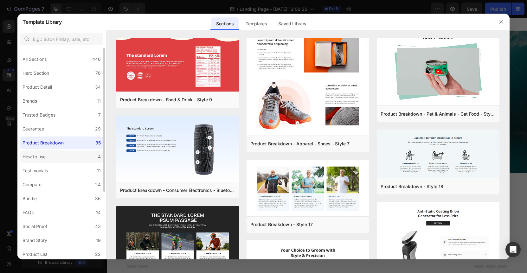
click at [61, 157] on label "How to use 4" at bounding box center [61, 157] width 83 height 13
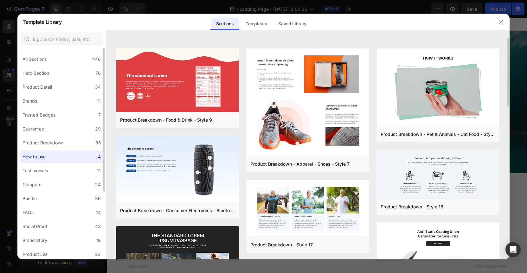
scroll to position [0, 0]
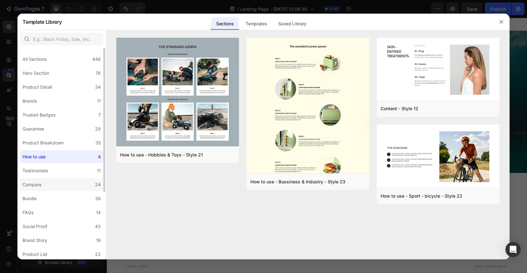
click at [51, 186] on label "Compare 24" at bounding box center [61, 185] width 83 height 13
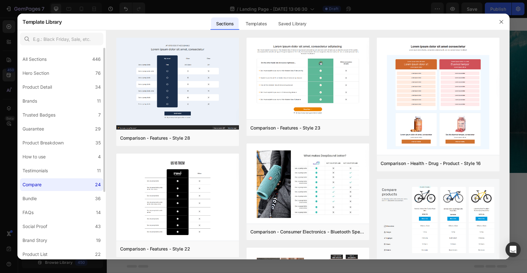
scroll to position [84, 0]
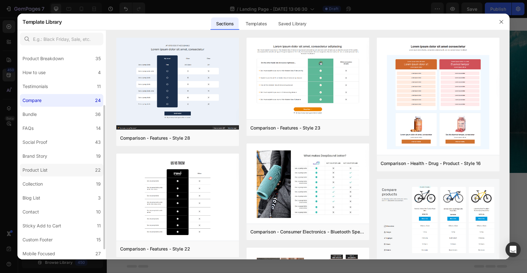
click at [45, 169] on div "Product List" at bounding box center [35, 171] width 25 height 8
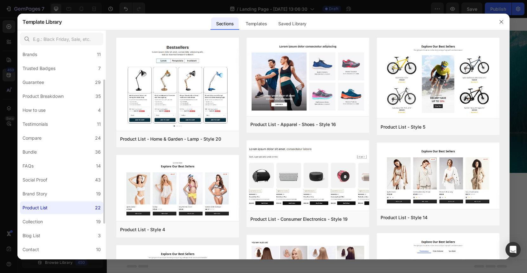
scroll to position [31, 0]
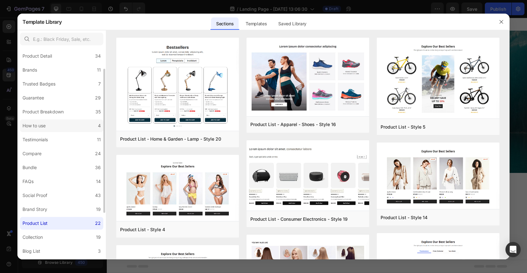
click at [49, 128] on label "How to use 4" at bounding box center [61, 126] width 83 height 13
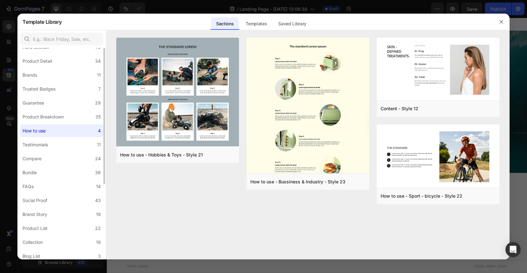
scroll to position [0, 0]
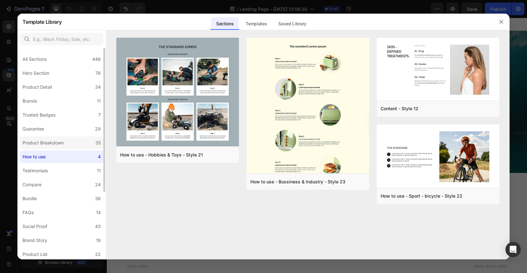
click at [52, 144] on div "Product Breakdown" at bounding box center [43, 143] width 41 height 8
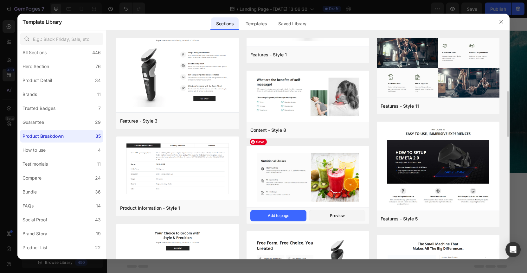
scroll to position [310, 0]
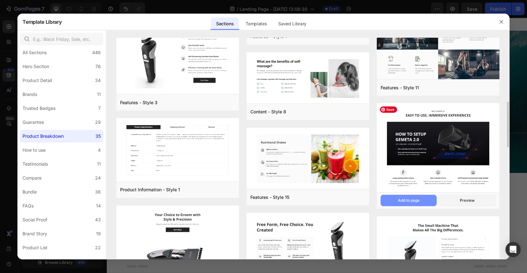
click at [406, 205] on button "Add to page" at bounding box center [409, 200] width 56 height 11
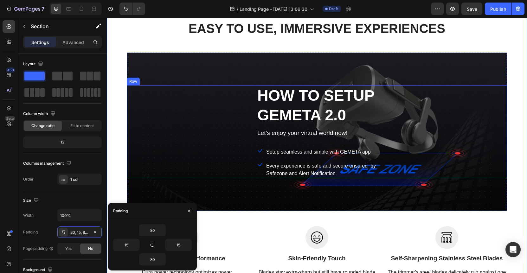
scroll to position [167, 0]
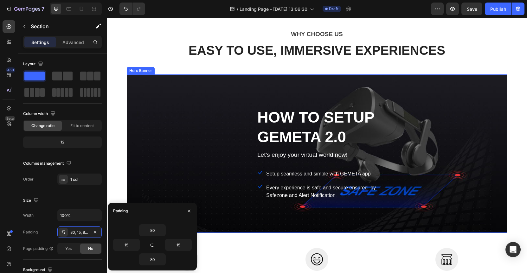
click at [139, 81] on div "Overlay" at bounding box center [317, 154] width 381 height 159
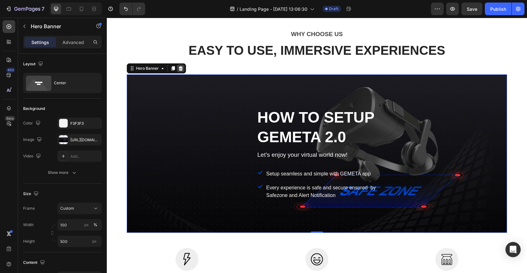
click at [178, 70] on icon at bounding box center [180, 68] width 5 height 5
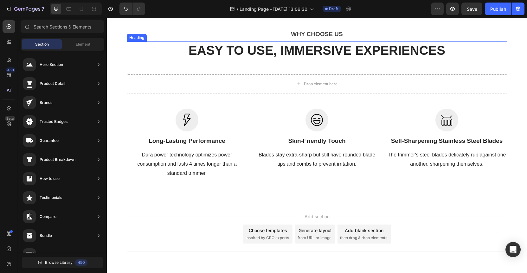
click at [229, 49] on p "EASY TO USE, IMMERSIVE EXPERIENCES" at bounding box center [317, 50] width 379 height 16
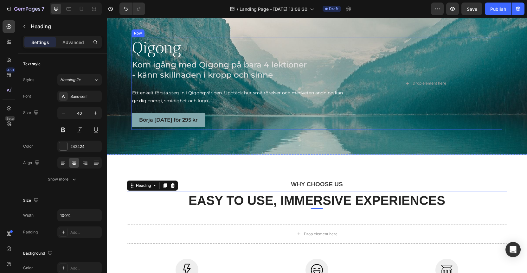
scroll to position [64, 0]
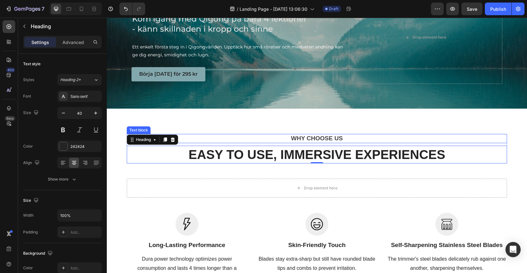
click at [322, 137] on p "WHY CHOOSE US" at bounding box center [317, 139] width 379 height 8
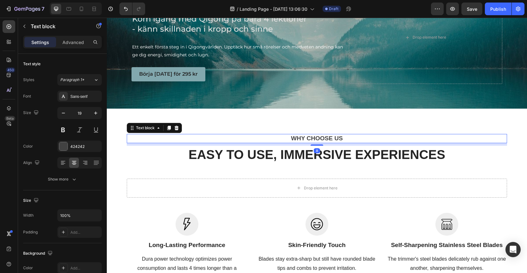
click at [175, 127] on icon at bounding box center [177, 128] width 4 height 4
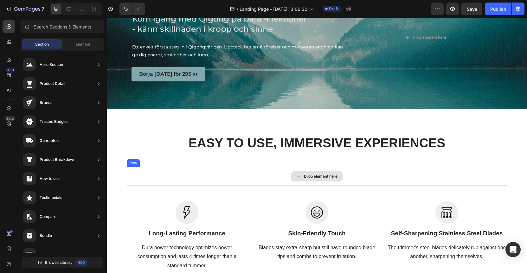
click at [132, 170] on div "Drop element here" at bounding box center [317, 176] width 381 height 19
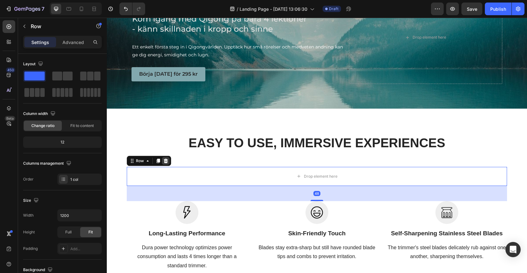
click at [163, 160] on icon at bounding box center [165, 161] width 5 height 5
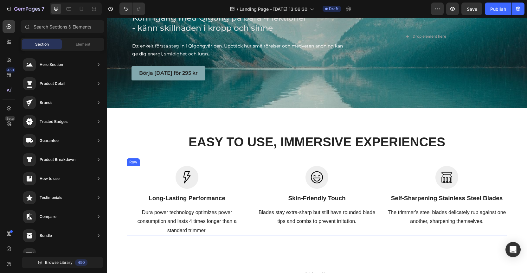
scroll to position [66, 0]
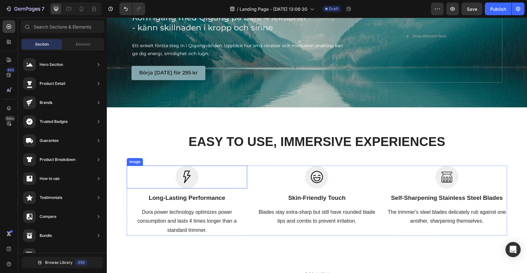
click at [186, 175] on img at bounding box center [187, 177] width 23 height 23
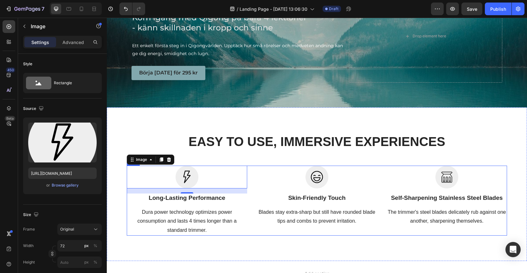
click at [250, 228] on div "Image 16 Long-Lasting Performance Heading Dura power technology optimizes power…" at bounding box center [317, 201] width 381 height 70
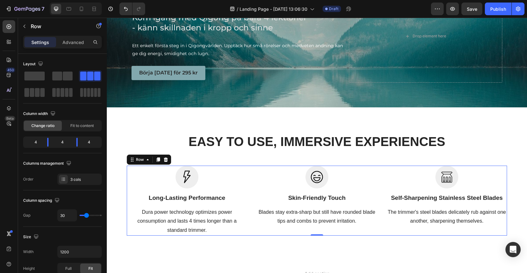
click at [205, 187] on div at bounding box center [187, 177] width 121 height 23
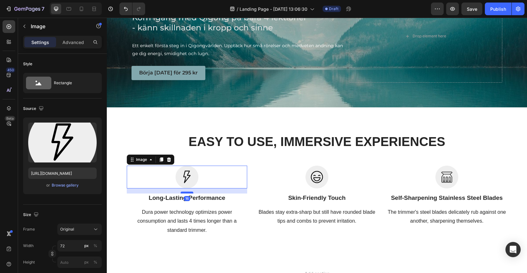
click at [185, 192] on div at bounding box center [187, 193] width 13 height 2
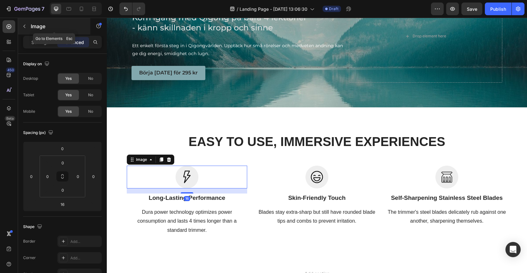
click at [25, 25] on icon "button" at bounding box center [24, 26] width 5 height 5
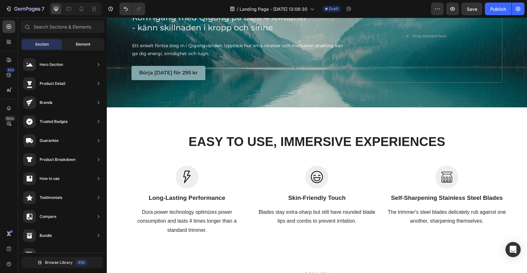
click at [92, 43] on div "Element" at bounding box center [83, 44] width 40 height 10
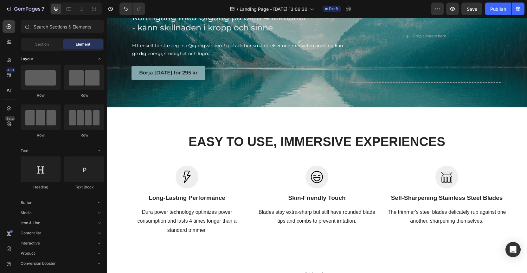
click at [99, 61] on icon "Toggle open" at bounding box center [99, 58] width 5 height 5
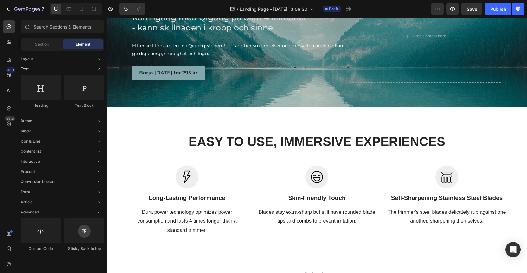
click at [100, 69] on icon "Toggle open" at bounding box center [99, 69] width 3 height 1
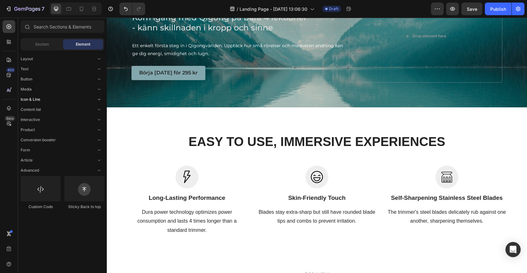
click at [39, 98] on span "Icon & Line" at bounding box center [31, 100] width 20 height 6
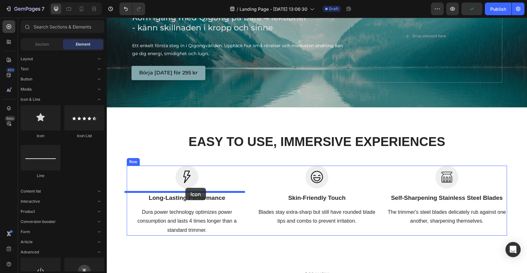
drag, startPoint x: 150, startPoint y: 139, endPoint x: 186, endPoint y: 188, distance: 60.9
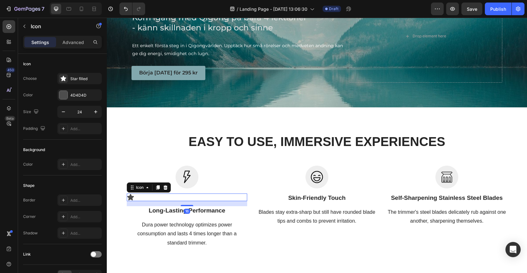
click at [137, 197] on div "Icon 16" at bounding box center [187, 198] width 121 height 8
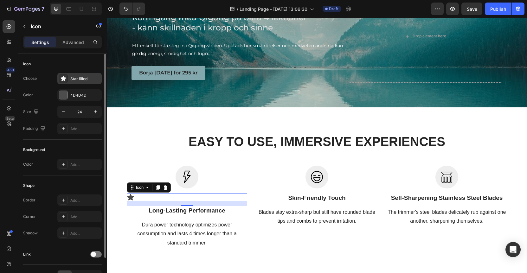
click at [64, 81] on icon at bounding box center [63, 78] width 5 height 5
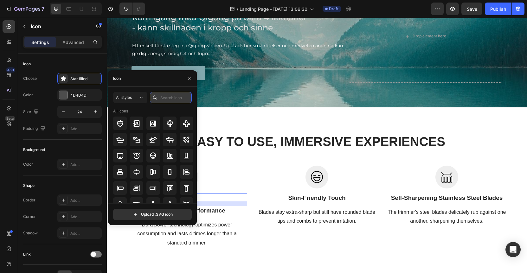
click at [166, 98] on input "text" at bounding box center [171, 97] width 42 height 11
type input "t"
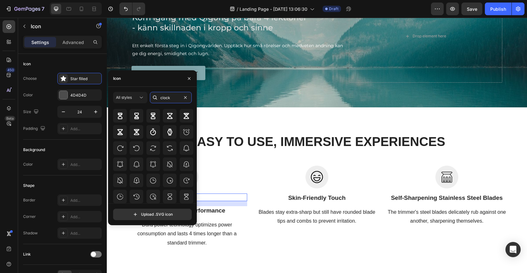
scroll to position [92, 0]
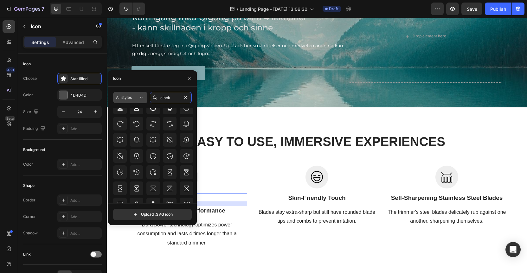
type input "clock"
click at [139, 98] on icon at bounding box center [141, 98] width 6 height 6
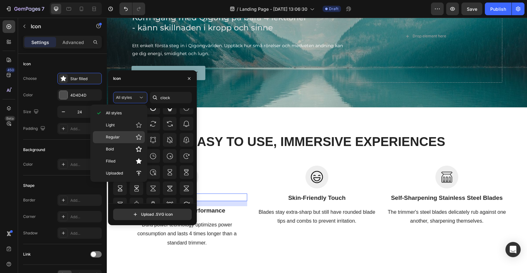
click at [125, 137] on p "Regular" at bounding box center [124, 137] width 36 height 6
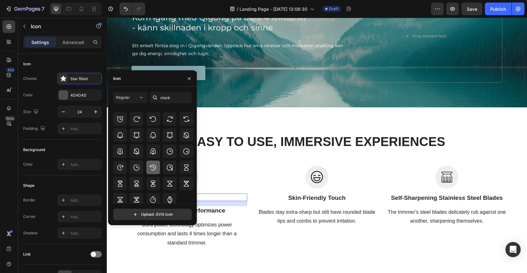
scroll to position [0, 0]
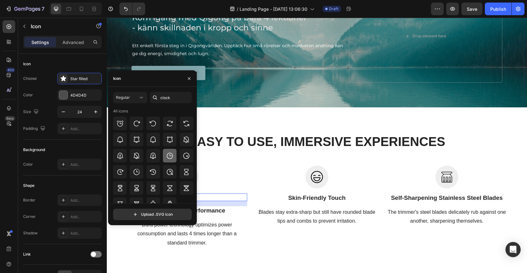
click at [172, 158] on icon at bounding box center [170, 156] width 8 height 8
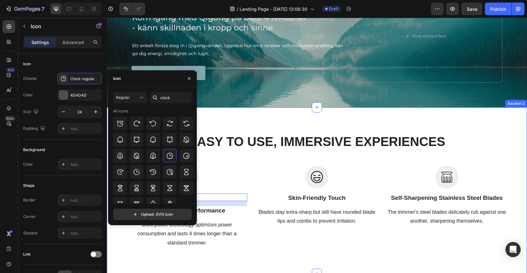
click at [266, 150] on div "EASY TO USE, IMMERSIVE EXPERIENCES Heading Row Image Icon 16 Long-Lasting Perfo…" at bounding box center [317, 191] width 411 height 116
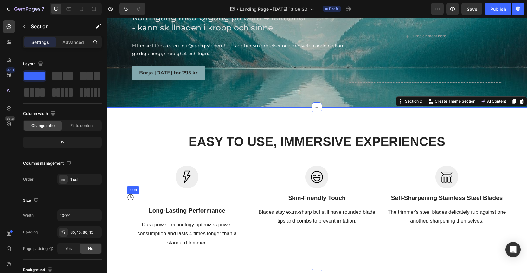
click at [132, 196] on div "Icon" at bounding box center [187, 198] width 121 height 8
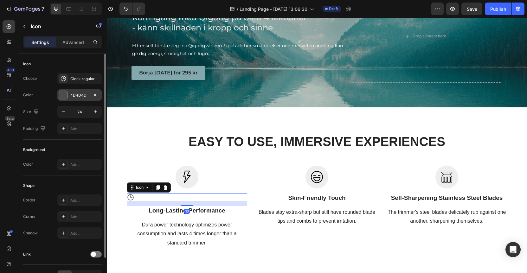
click at [63, 95] on div at bounding box center [63, 95] width 8 height 8
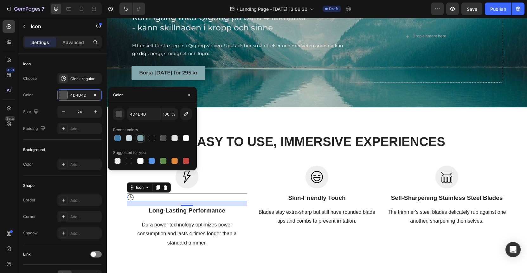
click at [140, 140] on div at bounding box center [140, 138] width 6 height 6
click at [139, 113] on input "82A8AE" at bounding box center [143, 113] width 33 height 11
type input "CADAE2"
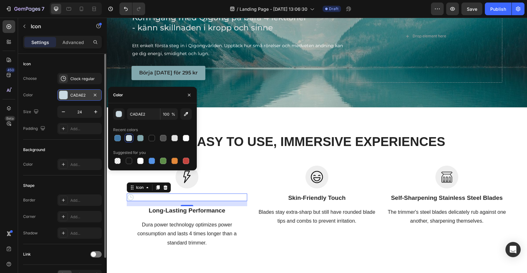
click at [87, 95] on div "CADAE2" at bounding box center [79, 96] width 18 height 6
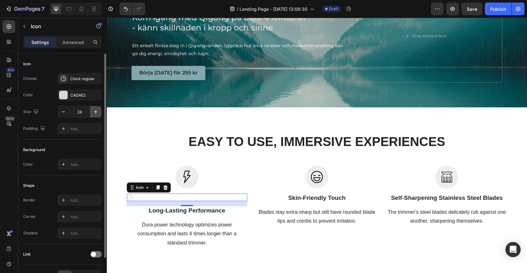
click at [97, 112] on icon "button" at bounding box center [96, 112] width 6 height 6
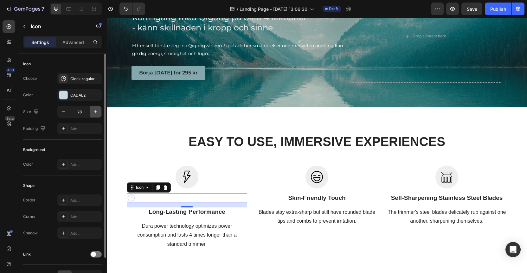
click at [97, 112] on icon "button" at bounding box center [96, 112] width 6 height 6
click at [82, 111] on input "30" at bounding box center [79, 111] width 21 height 11
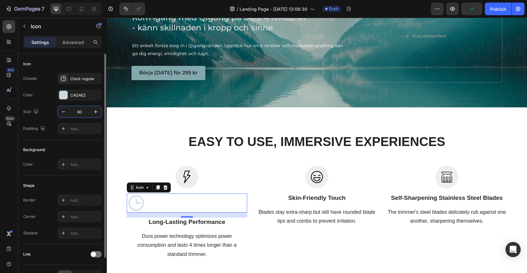
type input "60"
click at [46, 176] on div "Icon Choose Clock regular Color CADAE2 Size 60 Padding Add..." at bounding box center [62, 210] width 79 height 69
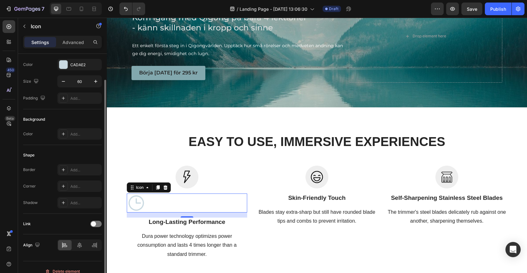
scroll to position [39, 0]
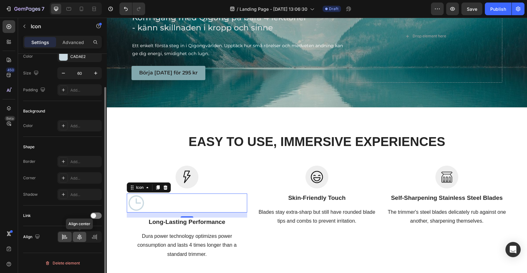
click at [81, 238] on icon at bounding box center [79, 237] width 6 height 6
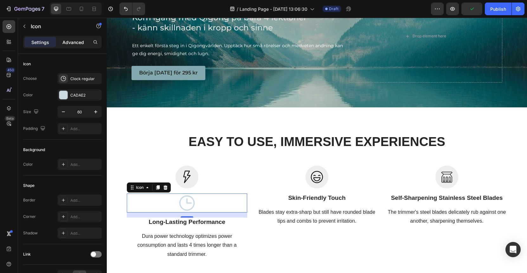
click at [72, 43] on p "Advanced" at bounding box center [73, 42] width 22 height 7
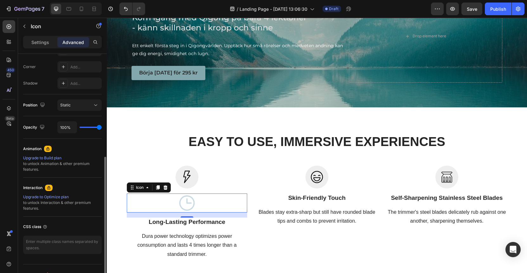
scroll to position [203, 0]
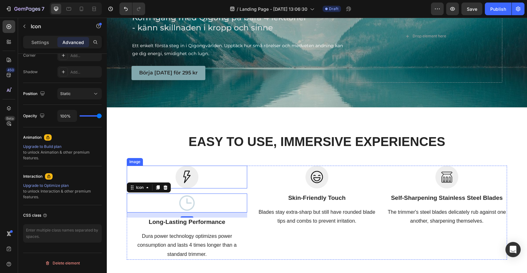
click at [191, 180] on img at bounding box center [187, 177] width 23 height 23
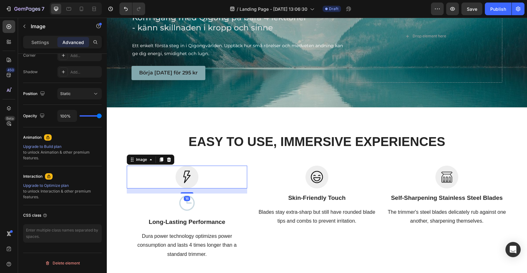
scroll to position [0, 0]
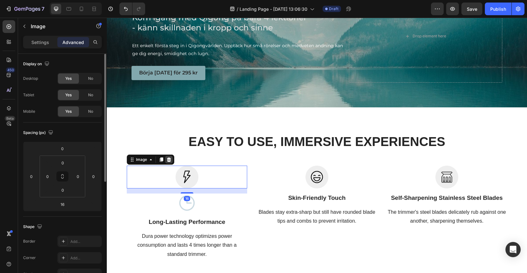
click at [169, 157] on icon at bounding box center [169, 159] width 5 height 5
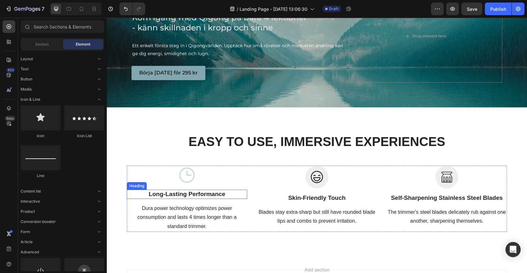
click at [196, 192] on p "Long-Lasting Performance" at bounding box center [187, 195] width 119 height 8
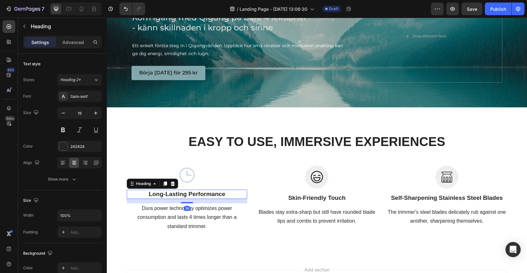
click at [157, 191] on p "Long-Lasting Performance" at bounding box center [187, 195] width 119 height 8
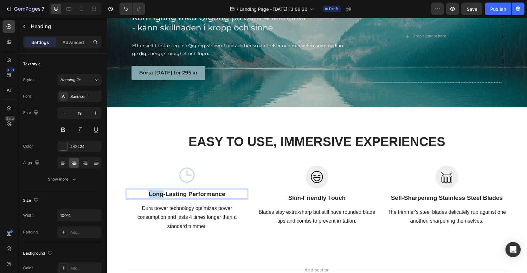
click at [157, 191] on p "Long-Lasting Performance" at bounding box center [187, 195] width 119 height 8
click at [173, 207] on p "Dura power technology optimizes power consumption and lasts 4 times longer than…" at bounding box center [187, 218] width 119 height 27
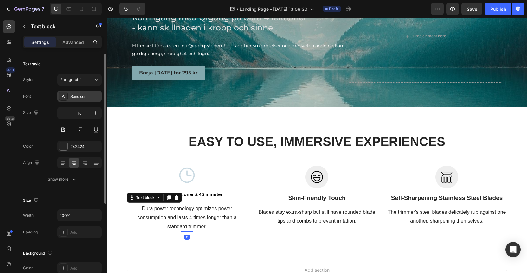
click at [82, 96] on div "Sans-serif" at bounding box center [85, 97] width 30 height 6
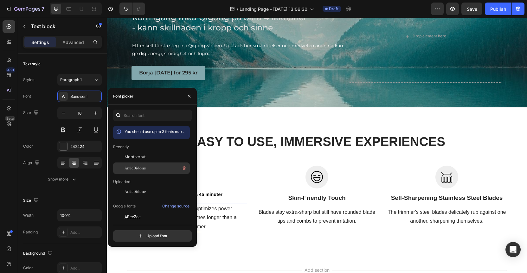
click at [145, 167] on div "AnticDidone" at bounding box center [157, 169] width 64 height 8
click at [208, 210] on p "Dura power technology optimizes power consumption and lasts 4 times longer than…" at bounding box center [187, 218] width 119 height 27
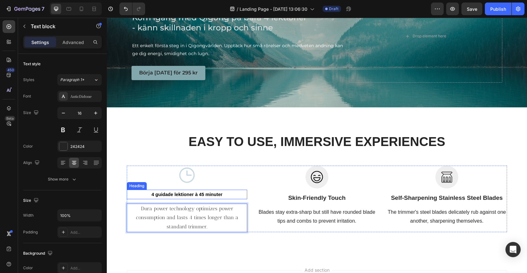
click at [206, 193] on strong "4 guidade lektioner à 45 minuter" at bounding box center [187, 194] width 71 height 5
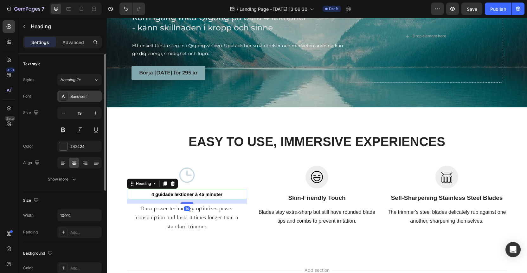
click at [76, 98] on div "Sans-serif" at bounding box center [85, 97] width 30 height 6
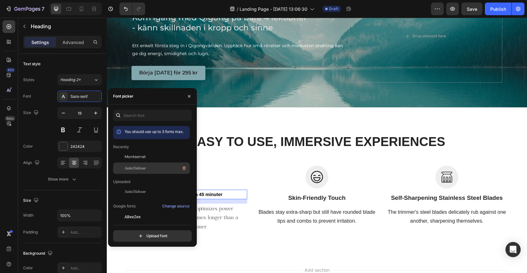
click at [144, 167] on span "AnticDidone" at bounding box center [135, 169] width 21 height 6
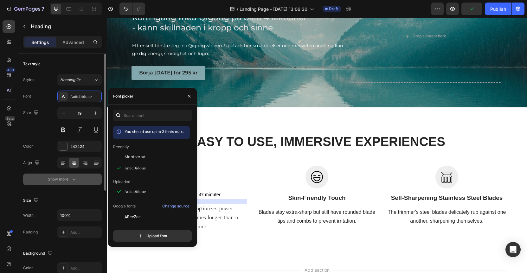
click at [36, 176] on button "Show more" at bounding box center [62, 179] width 79 height 11
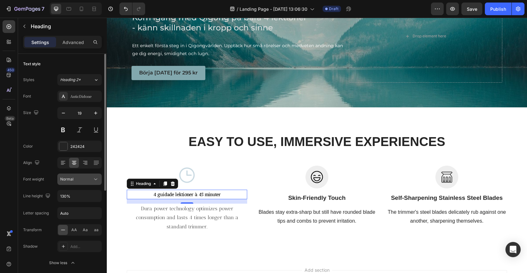
click at [86, 180] on div "Normal" at bounding box center [76, 180] width 32 height 6
click at [86, 181] on div "Normal" at bounding box center [76, 180] width 32 height 6
click at [70, 180] on span "Normal" at bounding box center [66, 179] width 13 height 5
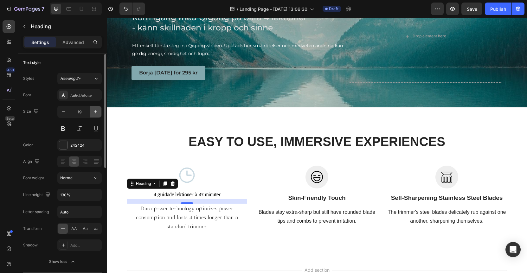
click at [96, 113] on icon "button" at bounding box center [95, 111] width 3 height 3
click at [99, 113] on icon "button" at bounding box center [96, 112] width 6 height 6
click at [98, 113] on icon "button" at bounding box center [96, 112] width 6 height 6
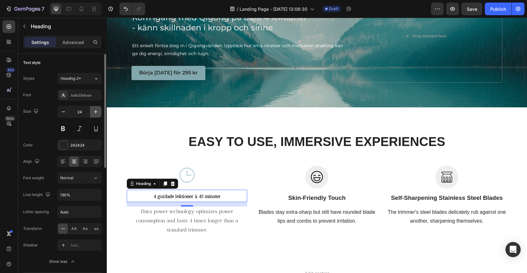
click at [98, 113] on icon "button" at bounding box center [96, 112] width 6 height 6
click at [98, 112] on icon "button" at bounding box center [96, 112] width 6 height 6
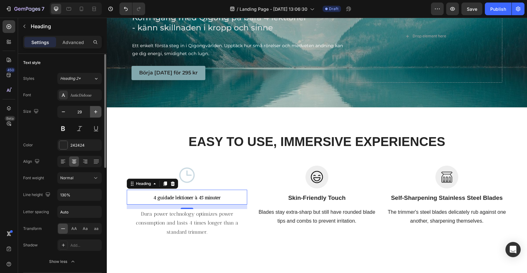
click at [98, 112] on icon "button" at bounding box center [96, 112] width 6 height 6
click at [83, 113] on input "31" at bounding box center [79, 111] width 21 height 11
click at [64, 112] on icon "button" at bounding box center [63, 112] width 3 height 1
type input "30"
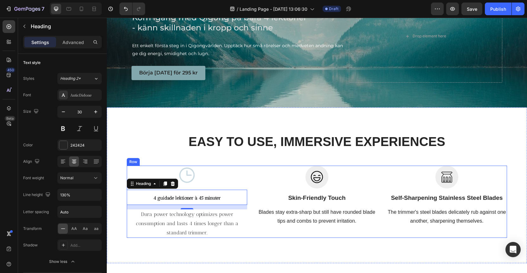
click at [250, 230] on div "Icon ⁠⁠⁠⁠⁠⁠⁠ 4 guidade lektioner à 45 minuter Heading 14 Dura power technology …" at bounding box center [317, 202] width 381 height 72
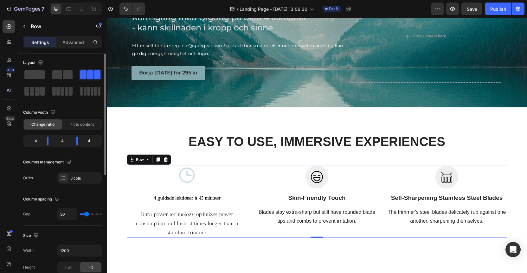
scroll to position [0, 0]
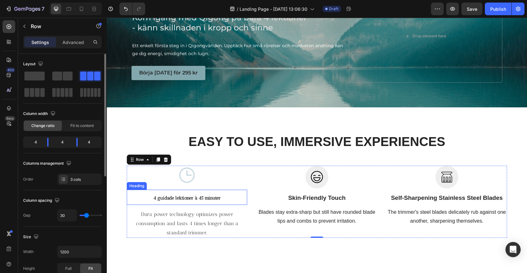
click at [194, 195] on strong "4 guidade lektioner à 45 minuter" at bounding box center [188, 198] width 68 height 6
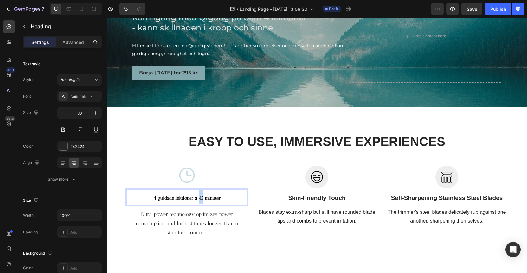
click at [197, 196] on strong "4 guidade lektioner à 45 minuter" at bounding box center [188, 198] width 68 height 6
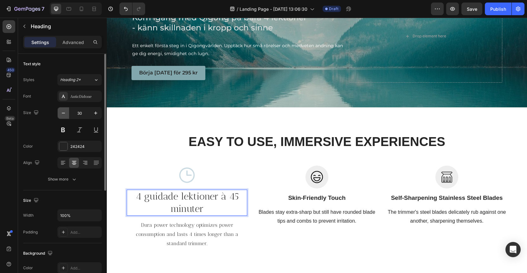
click at [60, 112] on icon "button" at bounding box center [63, 113] width 6 height 6
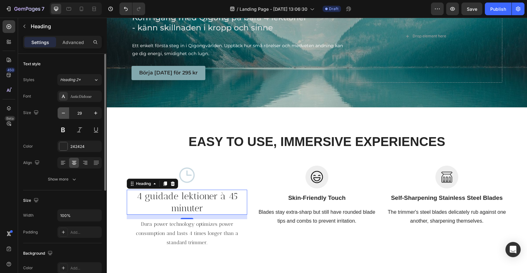
click at [62, 112] on icon "button" at bounding box center [63, 113] width 6 height 6
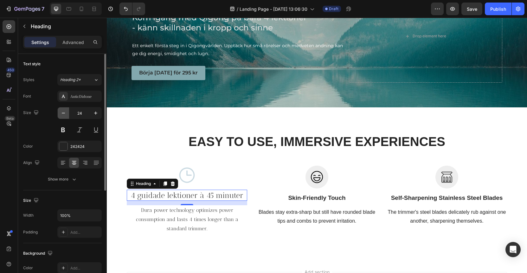
click at [62, 112] on icon "button" at bounding box center [63, 113] width 6 height 6
type input "20"
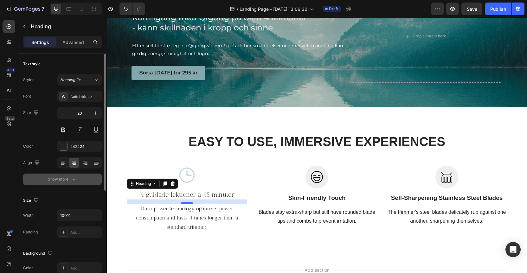
click at [72, 179] on icon "button" at bounding box center [74, 179] width 6 height 6
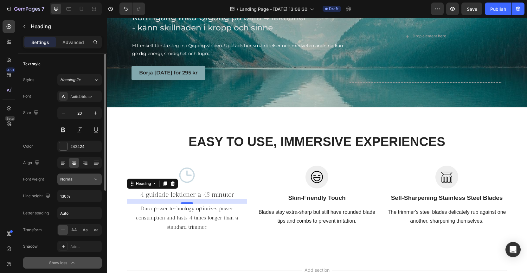
click at [79, 179] on div "Normal" at bounding box center [76, 180] width 32 height 6
click at [64, 129] on button at bounding box center [62, 129] width 11 height 11
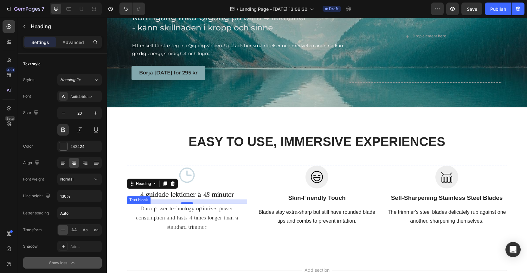
click at [189, 215] on p "Dura power technology optimizes power consumption and lasts 4 times longer than…" at bounding box center [187, 218] width 119 height 27
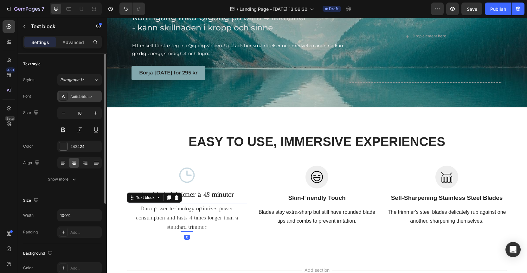
click at [77, 95] on div "AnticDidone" at bounding box center [85, 97] width 30 height 6
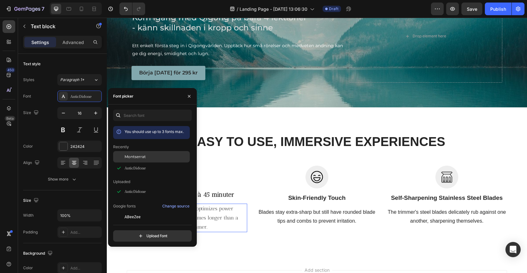
click at [129, 159] on span "Montserrat" at bounding box center [135, 157] width 21 height 6
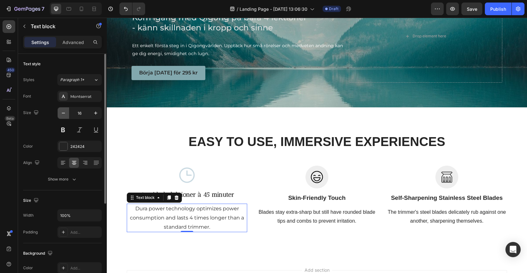
click at [66, 113] on icon "button" at bounding box center [63, 113] width 6 height 6
click at [65, 113] on icon "button" at bounding box center [63, 113] width 6 height 6
type input "14"
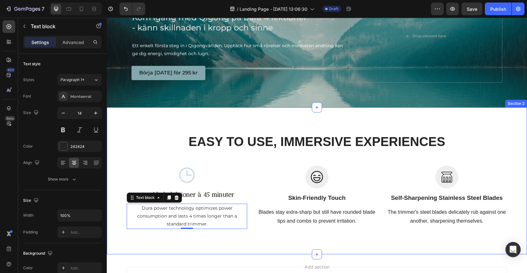
click at [229, 227] on div "Dura power technology optimizes power consumption and lasts 4 times longer than…" at bounding box center [187, 216] width 121 height 25
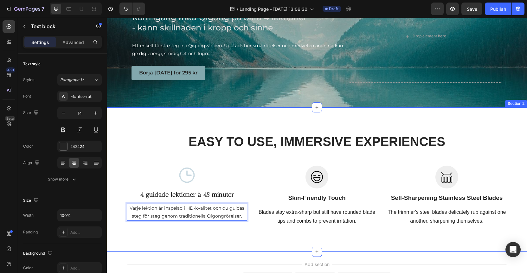
click at [215, 239] on div "EASY TO USE, IMMERSIVE EXPERIENCES Heading Row Icon 4 guidade lektioner à 45 mi…" at bounding box center [317, 180] width 421 height 145
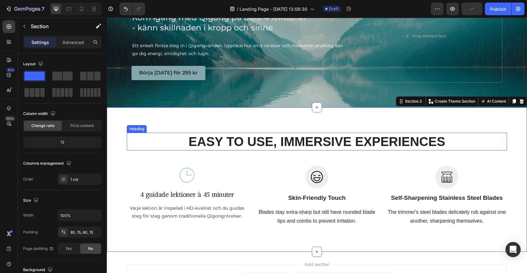
click at [321, 141] on p "EASY TO USE, IMMERSIVE EXPERIENCES" at bounding box center [317, 142] width 379 height 16
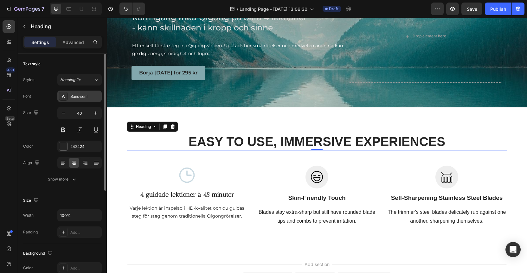
click at [79, 95] on div "Sans-serif" at bounding box center [85, 97] width 30 height 6
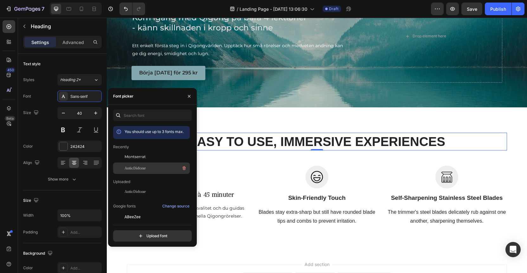
click at [139, 168] on span "AnticDidone" at bounding box center [135, 169] width 21 height 6
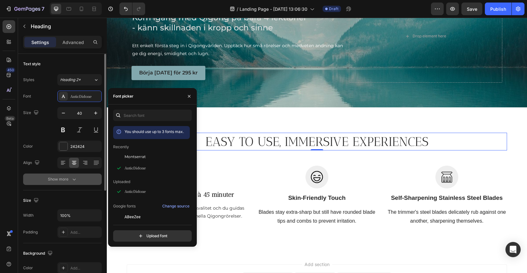
click at [76, 179] on icon "button" at bounding box center [74, 179] width 6 height 6
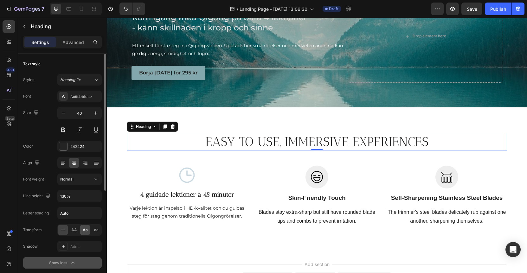
click at [84, 231] on span "Aa" at bounding box center [85, 230] width 5 height 6
click at [64, 129] on button at bounding box center [62, 129] width 11 height 11
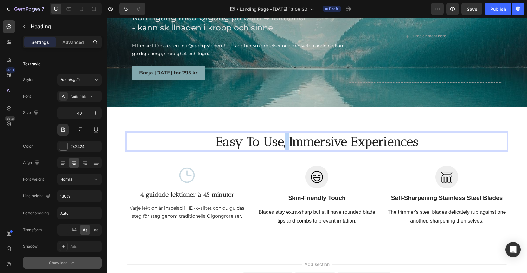
click at [284, 139] on p "easy to use, immersive experiences" at bounding box center [317, 142] width 379 height 16
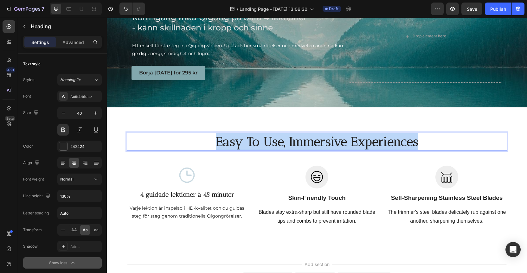
click at [284, 139] on p "easy to use, immersive experiences" at bounding box center [317, 142] width 379 height 16
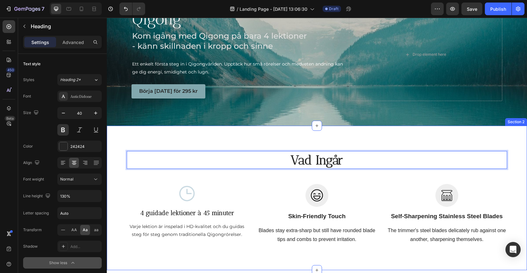
scroll to position [50, 0]
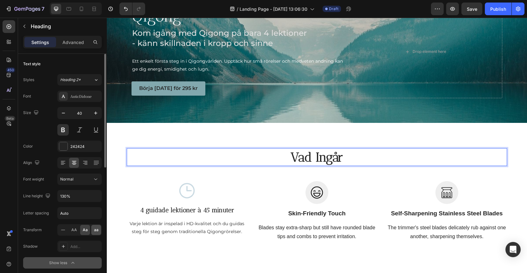
click at [94, 231] on span "aa" at bounding box center [96, 230] width 4 height 6
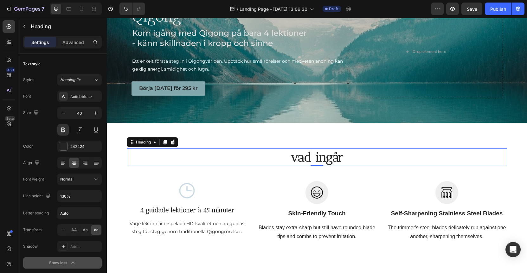
click at [292, 155] on p "Vad ingår" at bounding box center [317, 157] width 379 height 16
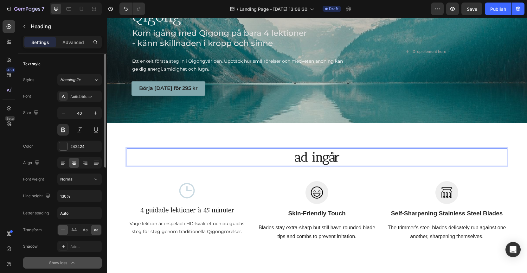
click at [64, 230] on icon at bounding box center [63, 230] width 6 height 6
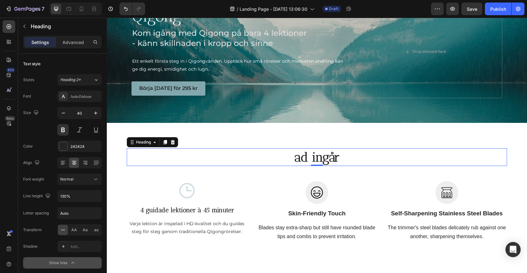
click at [291, 155] on p "ad ingår" at bounding box center [317, 157] width 379 height 16
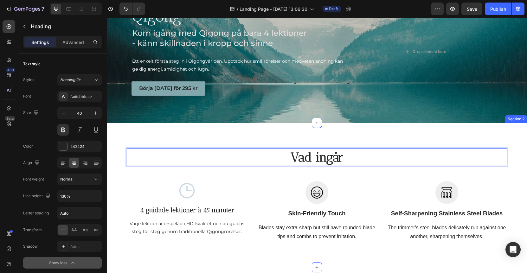
click at [356, 159] on p "Vad ingår" at bounding box center [317, 157] width 379 height 16
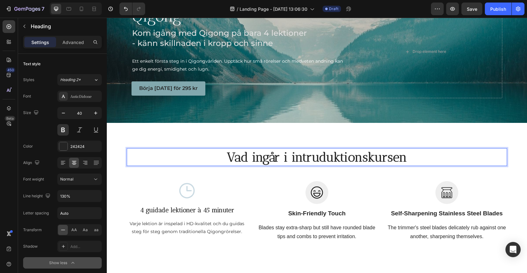
click at [252, 156] on p "Vad ingår i intruduktionskursen" at bounding box center [317, 157] width 379 height 16
click at [251, 156] on p "Vad ingår i intruduktionskursen" at bounding box center [317, 157] width 379 height 16
click at [323, 154] on p "Vad som ingår i intruduktionskursen" at bounding box center [317, 157] width 379 height 16
click at [331, 155] on p "Vad som ingår i intruduktionskursen" at bounding box center [317, 157] width 379 height 16
click at [405, 155] on p "Vad som ingår i introduktionskursen" at bounding box center [317, 157] width 379 height 16
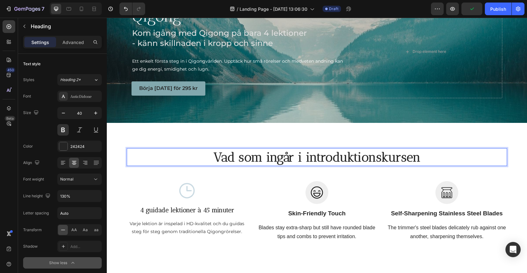
click at [408, 186] on div at bounding box center [447, 192] width 121 height 23
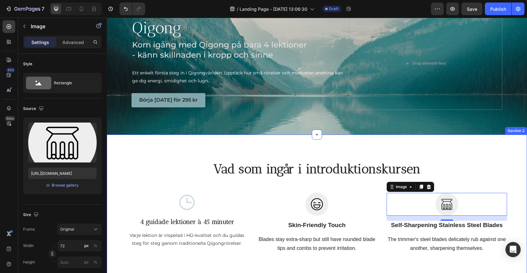
scroll to position [0, 0]
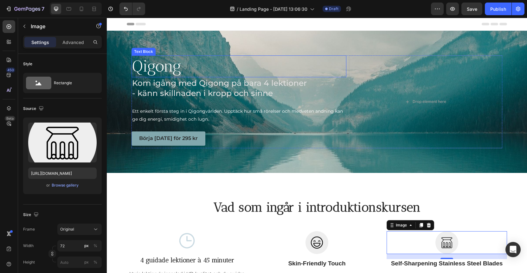
click at [158, 65] on p "Qigong" at bounding box center [239, 66] width 214 height 21
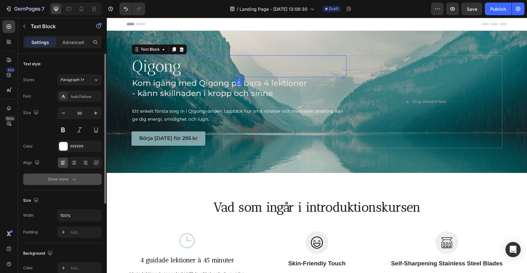
click at [70, 175] on button "Show more" at bounding box center [62, 179] width 79 height 11
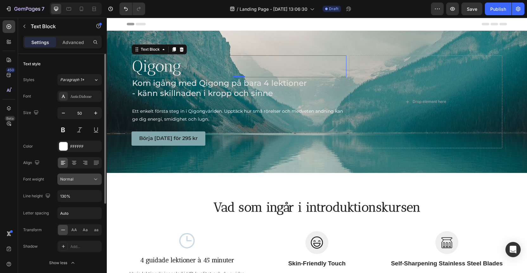
click at [87, 180] on div "Normal" at bounding box center [76, 180] width 32 height 6
click at [63, 132] on button at bounding box center [62, 129] width 11 height 11
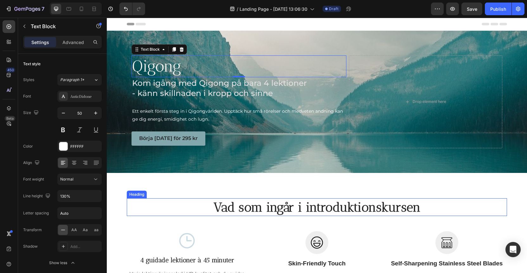
click at [273, 212] on p "Vad som ingår i introduktionskursen" at bounding box center [317, 207] width 379 height 16
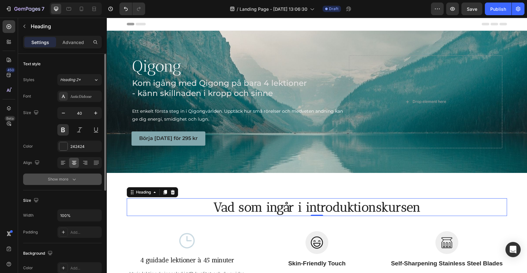
click at [70, 182] on div "Show more" at bounding box center [62, 179] width 29 height 6
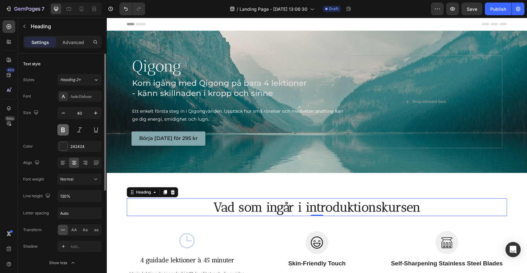
click at [66, 129] on button at bounding box center [62, 129] width 11 height 11
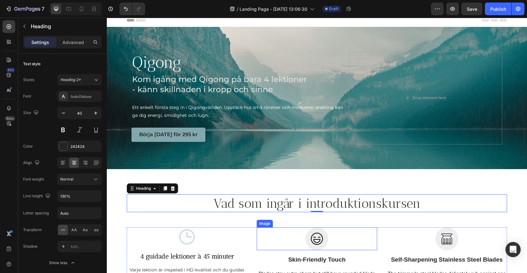
scroll to position [26, 0]
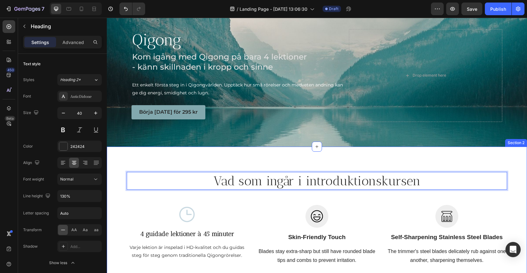
click at [129, 195] on div "Vad som ingår i introduktionskursen Heading 0 Row Icon 4 guidade lektioner à 45…" at bounding box center [317, 219] width 411 height 94
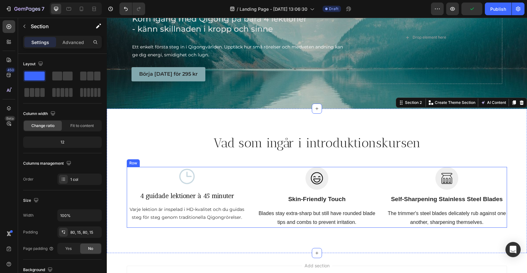
scroll to position [74, 0]
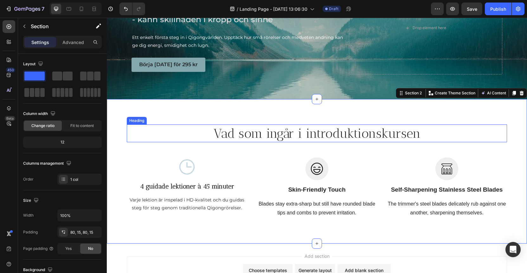
click at [292, 133] on p "Vad som ingår i introduktionskursen" at bounding box center [317, 133] width 379 height 16
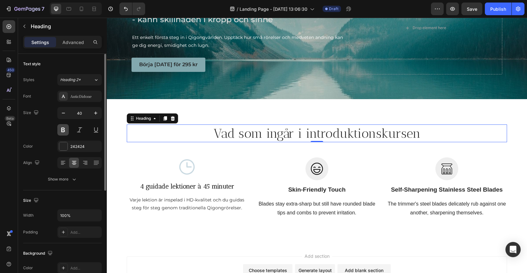
click at [62, 132] on button at bounding box center [62, 129] width 11 height 11
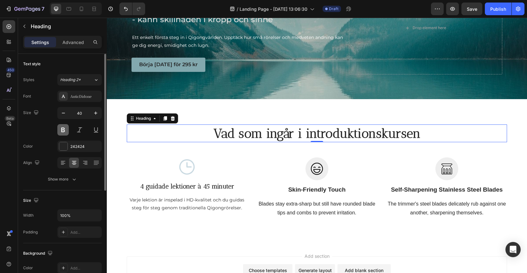
click at [63, 132] on button at bounding box center [62, 129] width 11 height 11
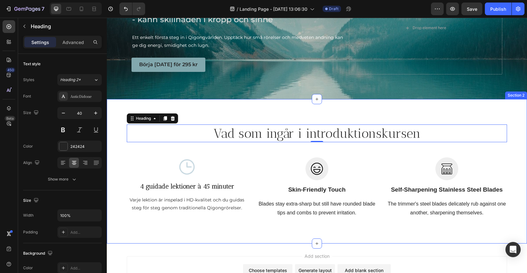
click at [193, 231] on div "Vad som ingår i introduktionskursen Heading 0 Row Icon 4 guidade lektioner à 45…" at bounding box center [317, 171] width 421 height 145
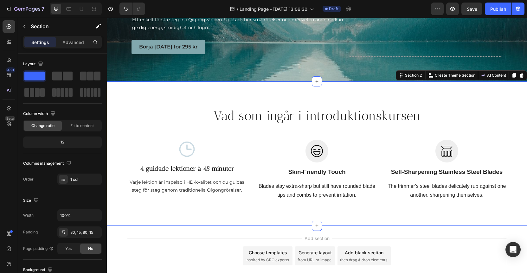
scroll to position [92, 0]
click at [193, 167] on p "4 guidade lektioner à 45 minuter" at bounding box center [187, 168] width 119 height 8
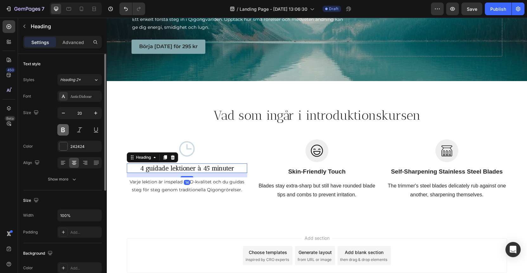
click at [67, 129] on button at bounding box center [62, 129] width 11 height 11
click at [65, 129] on button at bounding box center [62, 129] width 11 height 11
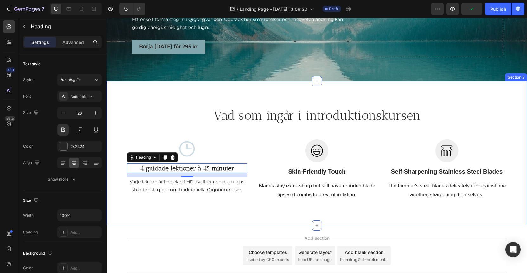
click at [210, 215] on div "Vad som ingår i introduktionskursen Heading Row Icon 4 guidade lektioner à 45 m…" at bounding box center [317, 153] width 421 height 145
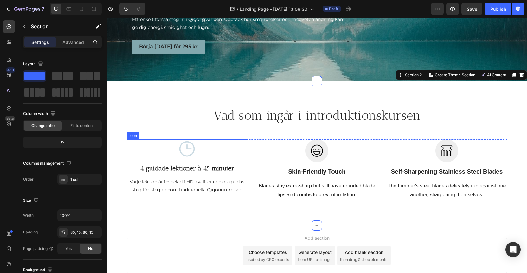
click at [183, 149] on icon at bounding box center [187, 149] width 19 height 19
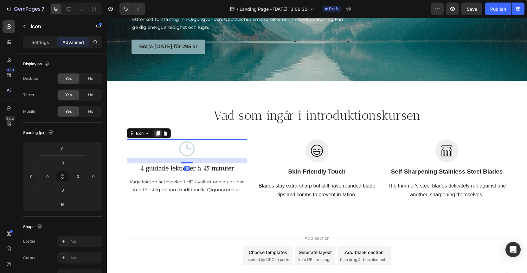
click at [156, 132] on icon at bounding box center [157, 133] width 3 height 4
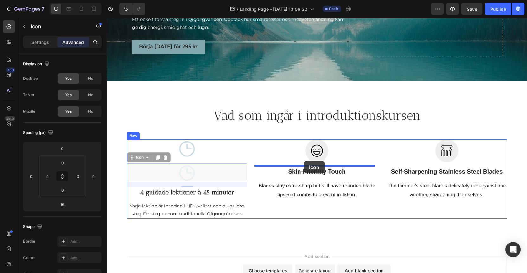
drag, startPoint x: 130, startPoint y: 157, endPoint x: 304, endPoint y: 161, distance: 174.2
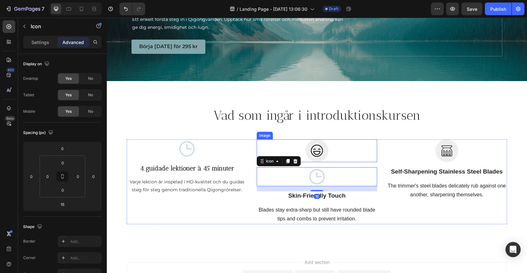
click at [315, 148] on img at bounding box center [317, 151] width 23 height 23
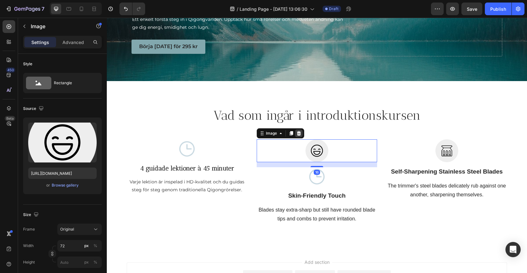
click at [297, 132] on icon at bounding box center [299, 133] width 4 height 4
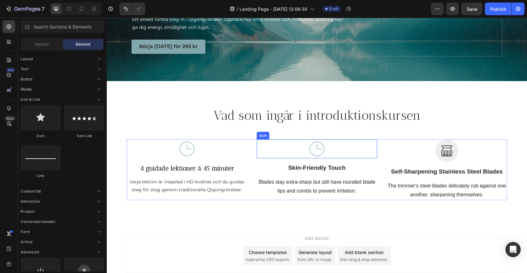
click at [315, 149] on icon at bounding box center [317, 149] width 19 height 19
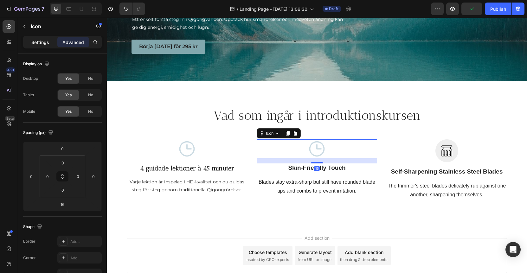
click at [39, 45] on p "Settings" at bounding box center [40, 42] width 18 height 7
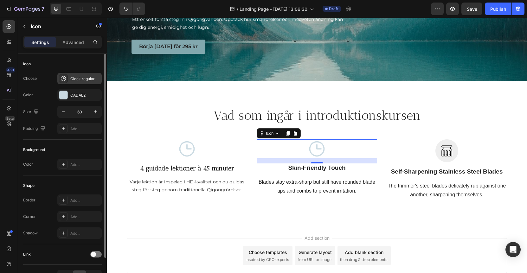
click at [75, 79] on div "Clock regular" at bounding box center [85, 79] width 30 height 6
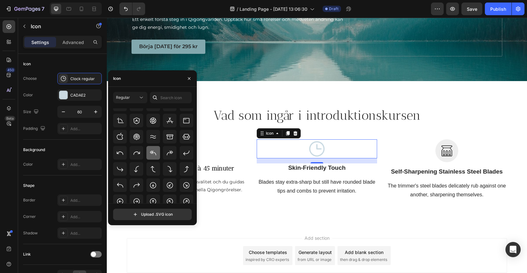
scroll to position [90, 0]
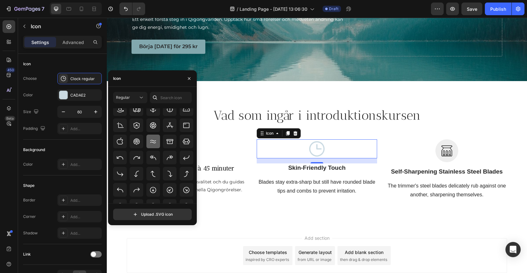
click at [152, 140] on icon at bounding box center [153, 142] width 8 height 8
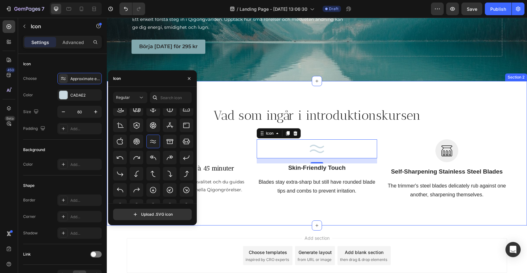
click at [281, 205] on div "Vad som ingår i introduktionskursen Heading Row Icon 4 guidade lektioner à 45 m…" at bounding box center [317, 153] width 421 height 145
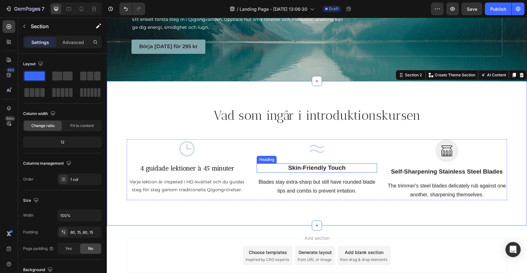
click at [305, 167] on p "Skin-Friendly Touch" at bounding box center [317, 168] width 119 height 8
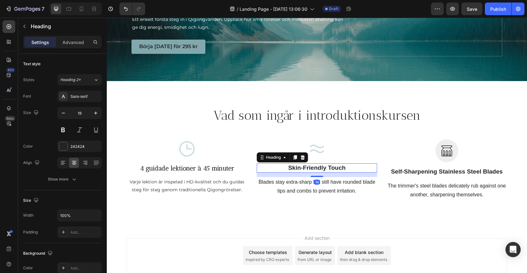
click at [305, 167] on p "Skin-Friendly Touch" at bounding box center [317, 168] width 119 height 8
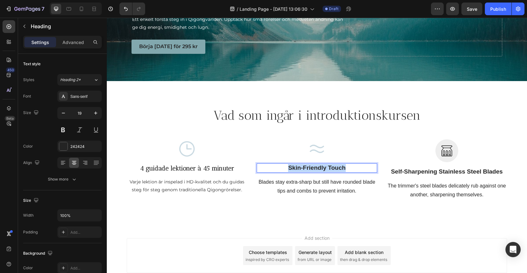
click at [305, 167] on p "Skin-Friendly Touch" at bounding box center [317, 168] width 119 height 8
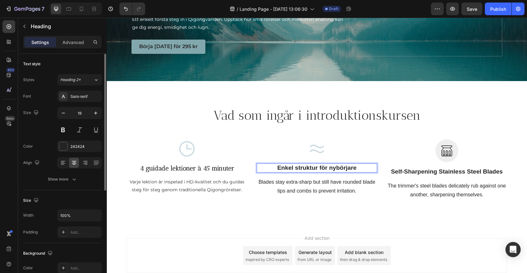
click at [71, 89] on div "Styles Heading 2* Font Sans-serif Size 19 Color 242424 Align Show more" at bounding box center [62, 129] width 79 height 111
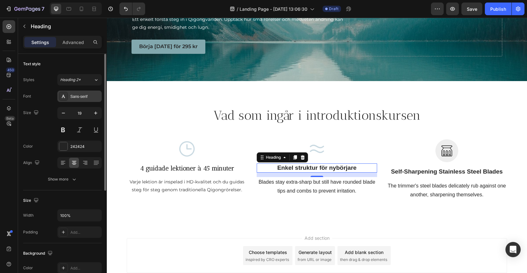
click at [74, 98] on div "Sans-serif" at bounding box center [85, 97] width 30 height 6
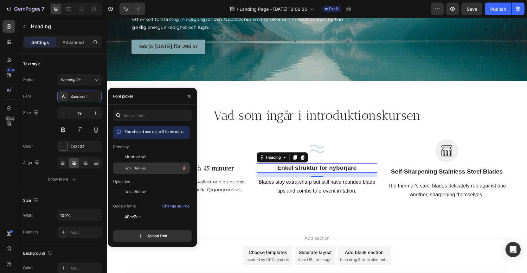
click at [127, 166] on span "AnticDidone" at bounding box center [135, 169] width 21 height 6
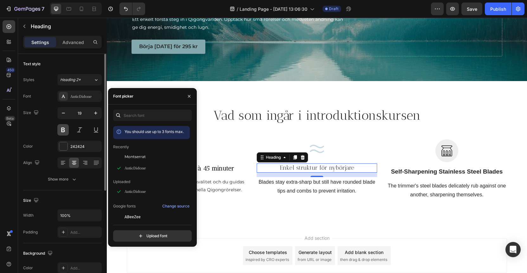
click at [66, 128] on button at bounding box center [62, 129] width 11 height 11
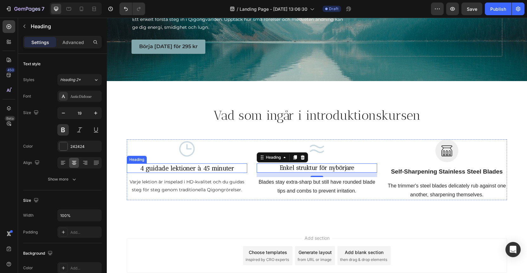
click at [182, 167] on p "4 guidade lektioner à 45 minuter" at bounding box center [187, 168] width 119 height 8
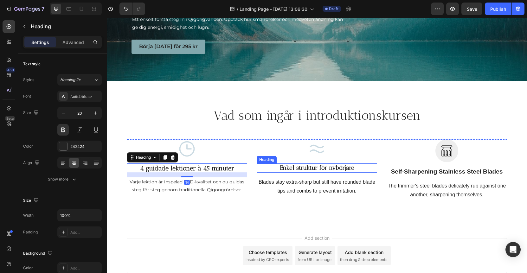
click at [296, 168] on p "Enkel struktur för nybörjare" at bounding box center [317, 168] width 119 height 8
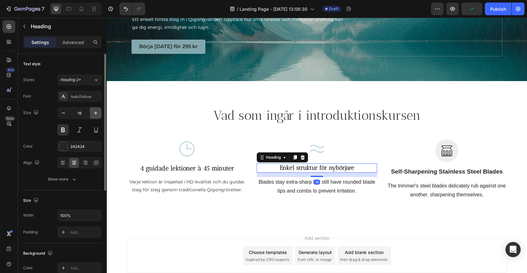
click at [96, 115] on icon "button" at bounding box center [96, 113] width 6 height 6
type input "20"
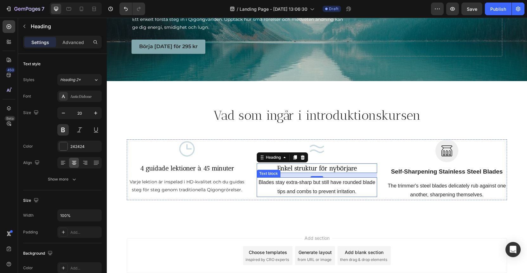
click at [296, 183] on p "Blades stay extra-sharp but still have rounded blade tips and combs to prevent …" at bounding box center [317, 187] width 119 height 18
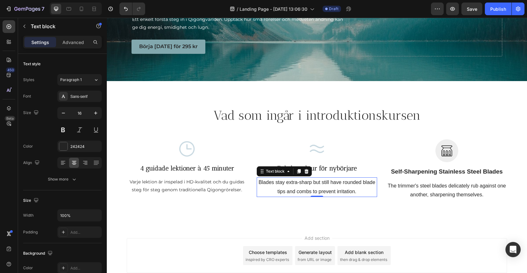
click at [296, 183] on p "Blades stay extra-sharp but still have rounded blade tips and combs to prevent …" at bounding box center [317, 187] width 119 height 18
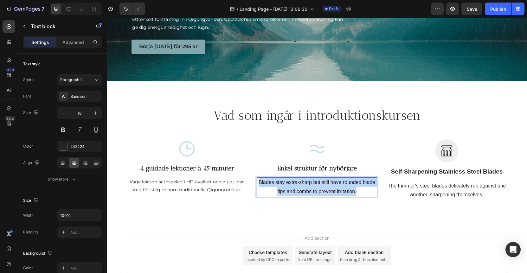
click at [296, 183] on p "Blades stay extra-sharp but still have rounded blade tips and combs to prevent …" at bounding box center [317, 187] width 119 height 18
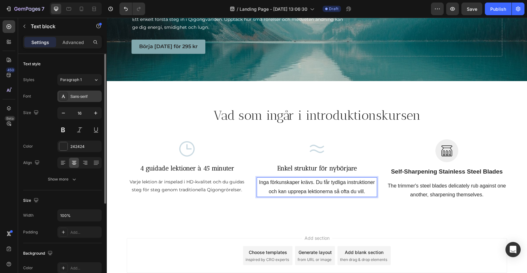
click at [73, 94] on div "Sans-serif" at bounding box center [85, 97] width 30 height 6
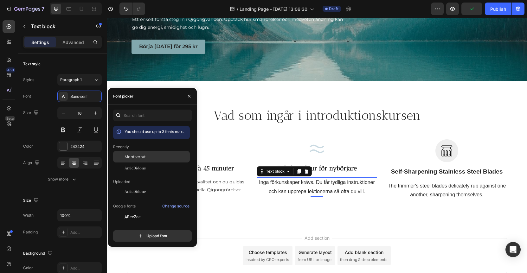
click at [133, 156] on span "Montserrat" at bounding box center [135, 157] width 21 height 6
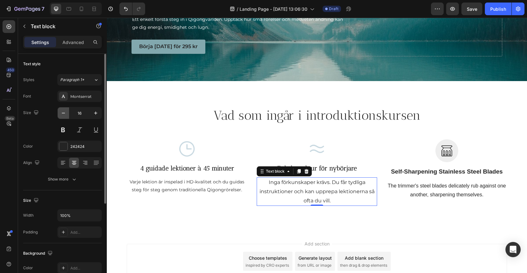
click at [65, 114] on icon "button" at bounding box center [63, 113] width 6 height 6
type input "14"
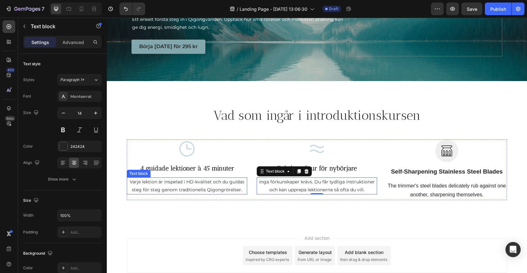
click at [193, 187] on p "Varje lektion är inspelad i HD-kvalitet och du guidas steg för steg genom tradi…" at bounding box center [187, 186] width 119 height 16
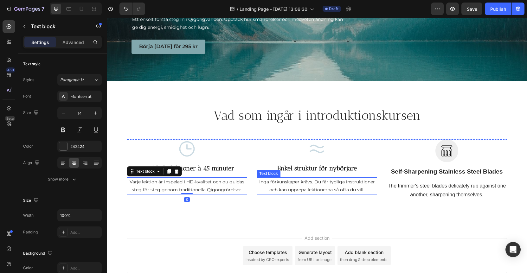
click at [279, 184] on p "Inga förkunskaper krävs. Du får tydliga instruktioner och kan upprepa lektioner…" at bounding box center [317, 186] width 119 height 16
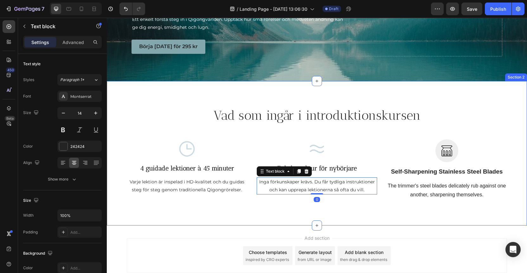
click at [275, 211] on div "Vad som ingår i introduktionskursen Heading Row Icon 4 guidade lektioner à 45 m…" at bounding box center [317, 153] width 421 height 145
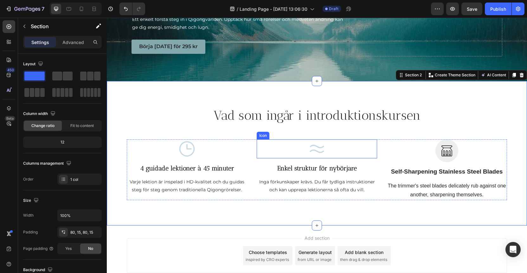
click at [314, 147] on icon at bounding box center [317, 149] width 19 height 19
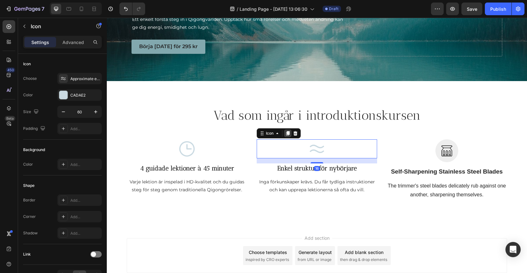
click at [287, 134] on div at bounding box center [288, 134] width 8 height 8
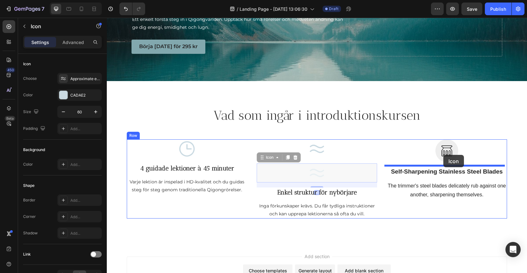
drag, startPoint x: 315, startPoint y: 173, endPoint x: 444, endPoint y: 160, distance: 129.4
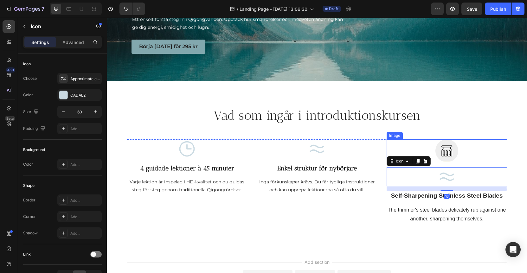
click at [445, 153] on img at bounding box center [447, 151] width 23 height 23
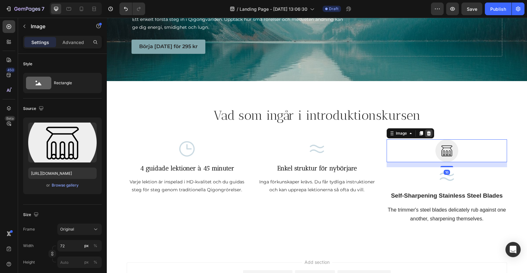
click at [428, 133] on icon at bounding box center [429, 133] width 4 height 4
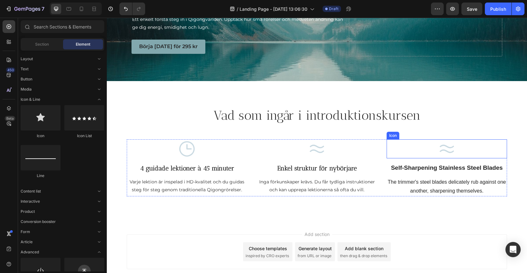
click at [448, 150] on icon at bounding box center [447, 149] width 19 height 19
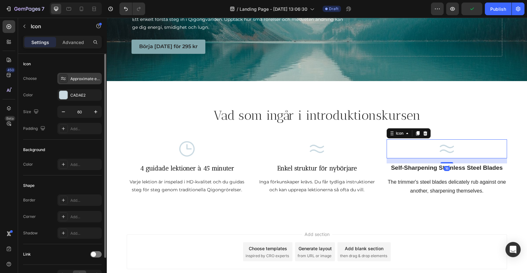
click at [62, 81] on icon at bounding box center [63, 78] width 6 height 6
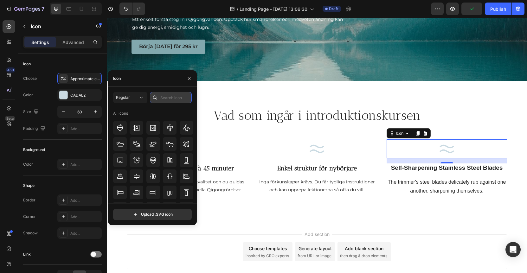
click at [177, 98] on input "text" at bounding box center [171, 97] width 42 height 11
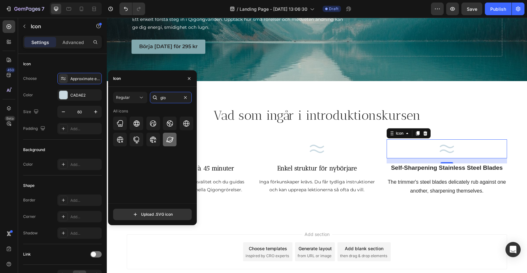
type input "glo"
click at [171, 140] on icon at bounding box center [170, 140] width 8 height 8
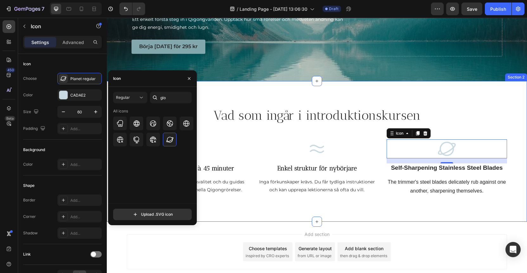
click at [302, 214] on div "Vad som ingår i introduktionskursen Heading Row Icon 4 guidade lektioner à 45 m…" at bounding box center [317, 151] width 421 height 141
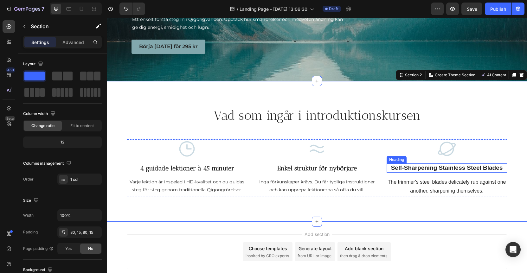
click at [468, 165] on p "Self-Sharpening Stainless Steel Blades" at bounding box center [447, 168] width 119 height 8
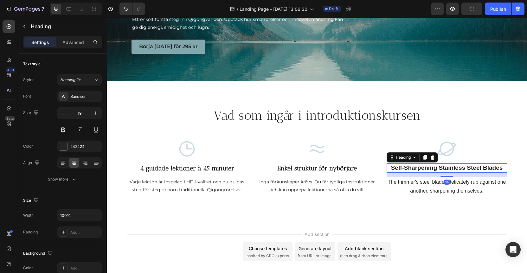
click at [423, 168] on p "Self-Sharpening Stainless Steel Blades" at bounding box center [447, 168] width 119 height 8
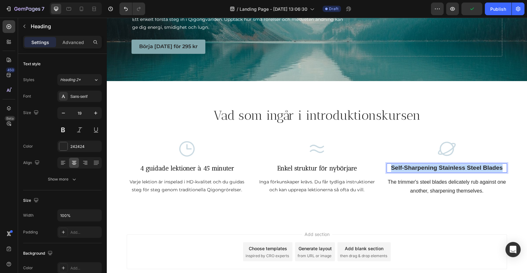
click at [423, 168] on p "Self-Sharpening Stainless Steel Blades" at bounding box center [447, 168] width 119 height 8
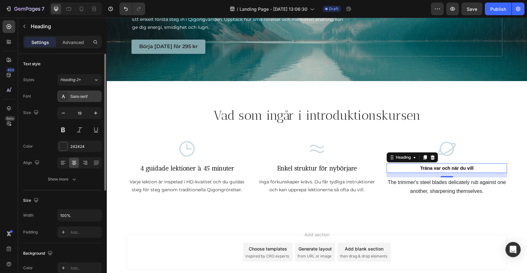
click at [98, 97] on div "Sans-serif" at bounding box center [85, 97] width 30 height 6
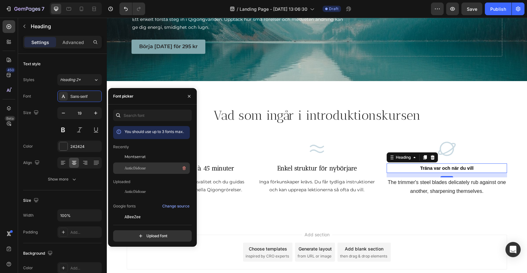
click at [136, 167] on span "AnticDidone" at bounding box center [135, 169] width 21 height 6
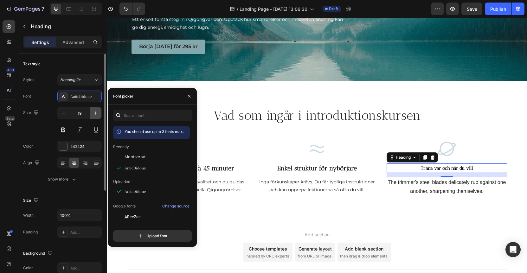
click at [95, 113] on icon "button" at bounding box center [95, 113] width 3 height 3
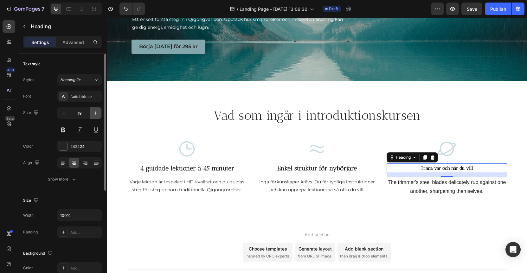
type input "20"
click at [446, 168] on strong "Träna var och när du vill" at bounding box center [447, 169] width 52 height 6
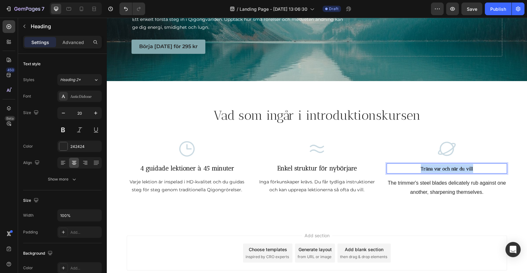
click at [446, 168] on strong "Träna var och när du vill" at bounding box center [447, 169] width 52 height 6
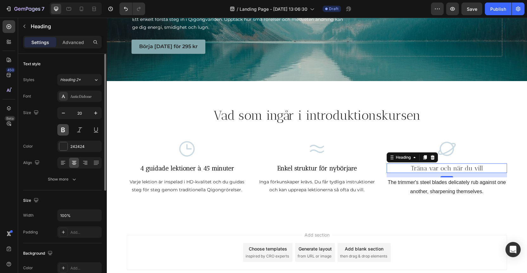
click at [63, 131] on button at bounding box center [62, 129] width 11 height 11
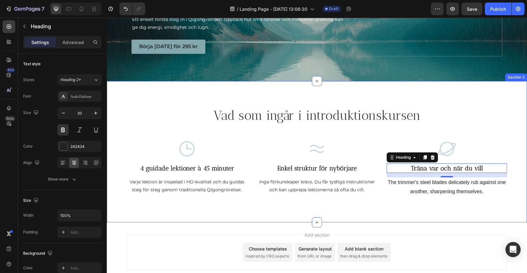
click at [197, 216] on div "Vad som ingår i introduktionskursen Heading Row Icon 4 guidade lektioner à 45 m…" at bounding box center [317, 151] width 421 height 141
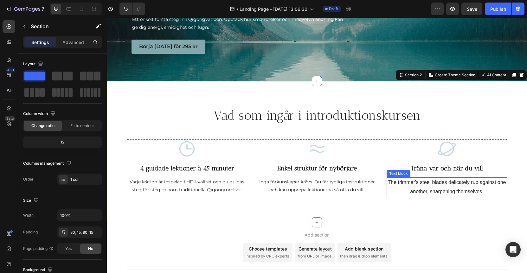
click at [434, 192] on p "The trimmer's steel blades delicately rub against one another, sharpening thems…" at bounding box center [447, 187] width 119 height 18
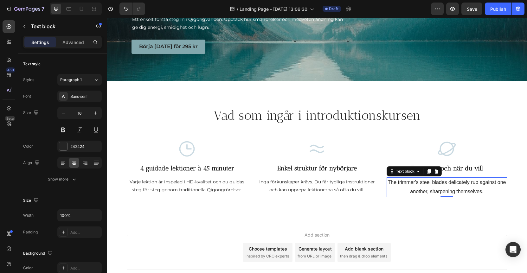
click at [459, 187] on p "The trimmer's steel blades delicately rub against one another, sharpening thems…" at bounding box center [447, 187] width 119 height 18
click at [448, 191] on p "The trimmer's steel blades delicately rub against one another, sharpening thems…" at bounding box center [447, 187] width 119 height 18
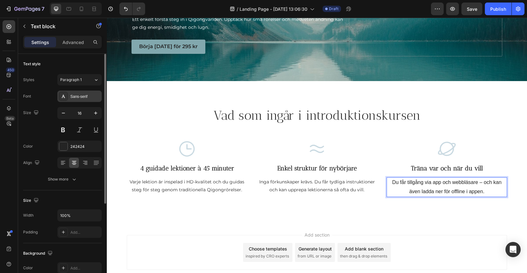
click at [78, 97] on div "Sans-serif" at bounding box center [85, 97] width 30 height 6
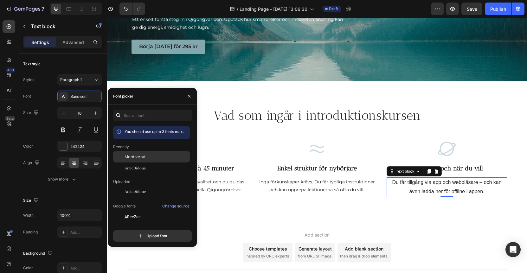
click at [136, 159] on span "Montserrat" at bounding box center [135, 157] width 21 height 6
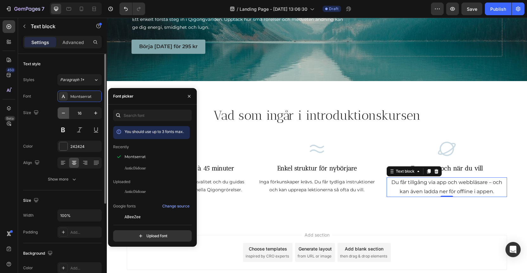
click at [63, 114] on icon "button" at bounding box center [63, 113] width 6 height 6
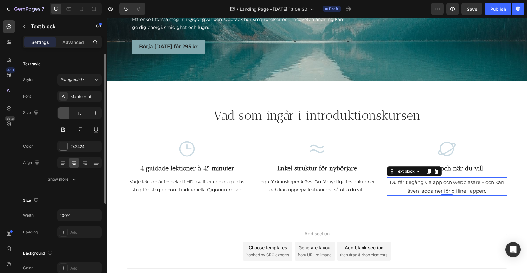
click at [63, 114] on icon "button" at bounding box center [63, 113] width 6 height 6
type input "14"
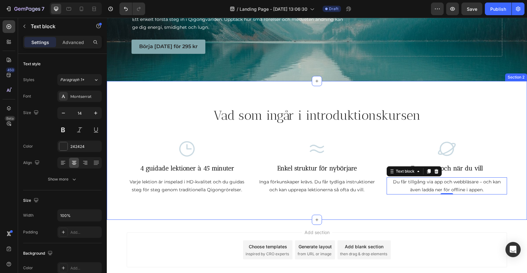
click at [256, 221] on div "Add section Choose templates inspired by CRO experts Generate layout from URL o…" at bounding box center [317, 259] width 421 height 78
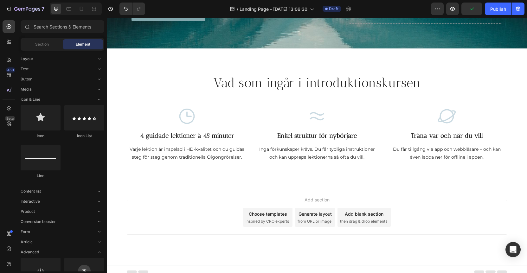
scroll to position [128, 0]
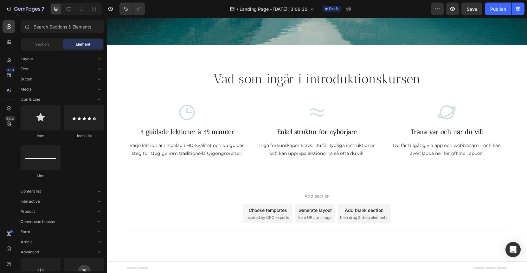
click at [308, 212] on div "Generate layout from URL or image" at bounding box center [315, 213] width 40 height 19
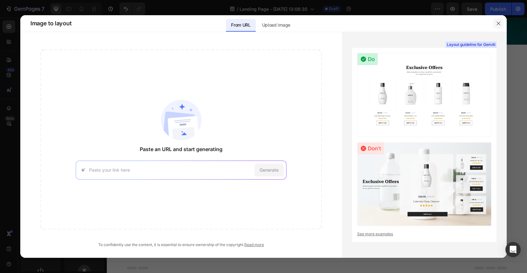
click at [501, 22] on button "button" at bounding box center [499, 23] width 10 height 10
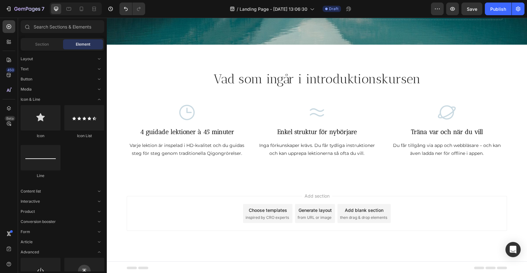
click at [313, 215] on span "from URL or image" at bounding box center [315, 218] width 34 height 6
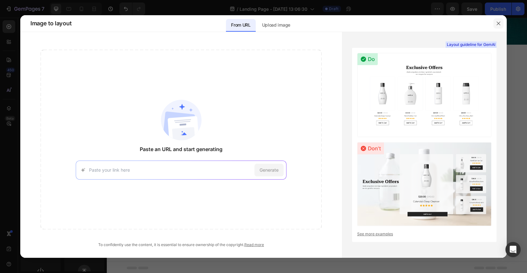
click at [500, 23] on icon "button" at bounding box center [498, 23] width 3 height 3
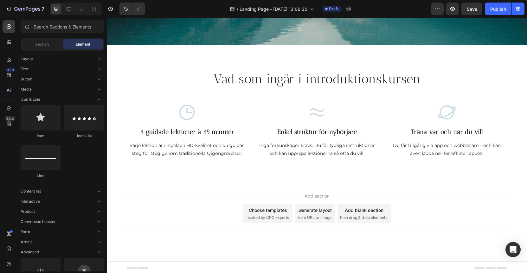
click at [246, 213] on div "Choose templates inspired by CRO experts" at bounding box center [267, 213] width 49 height 19
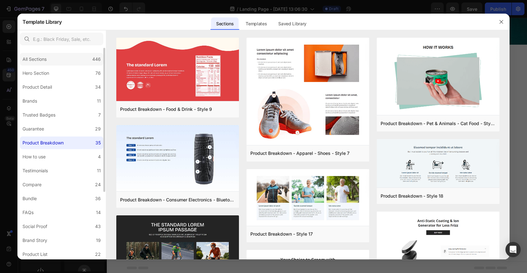
click at [32, 58] on div "All Sections" at bounding box center [35, 60] width 24 height 8
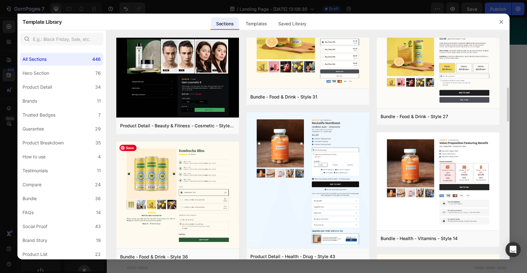
scroll to position [153, 0]
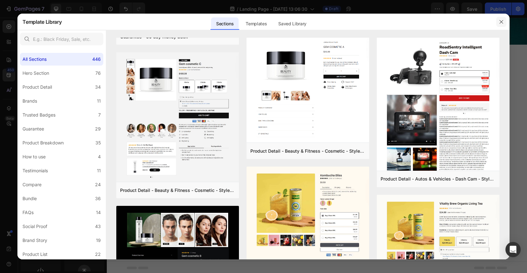
click at [500, 23] on icon "button" at bounding box center [501, 21] width 5 height 5
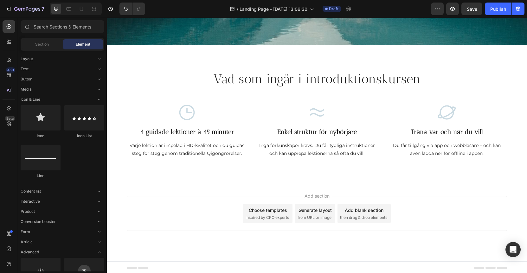
click at [361, 213] on div "Add blank section then drag & drop elements" at bounding box center [364, 213] width 53 height 19
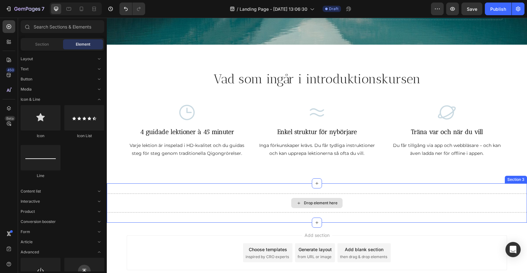
click at [304, 203] on div "Drop element here" at bounding box center [321, 203] width 34 height 5
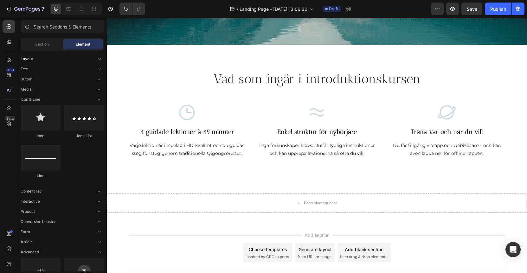
click at [22, 58] on span "Layout" at bounding box center [27, 59] width 12 height 6
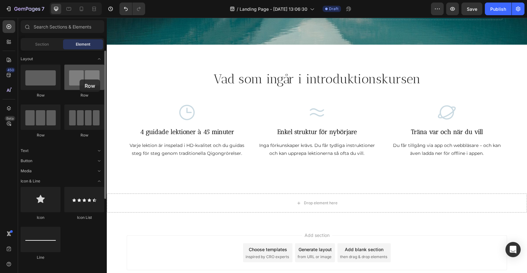
click at [80, 80] on div at bounding box center [84, 77] width 40 height 25
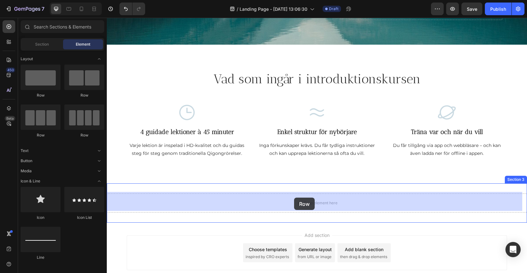
drag, startPoint x: 186, startPoint y: 97, endPoint x: 294, endPoint y: 198, distance: 147.2
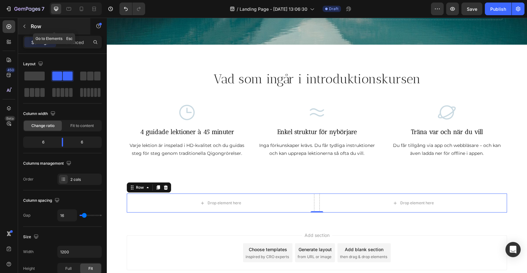
click at [24, 26] on icon "button" at bounding box center [24, 26] width 5 height 5
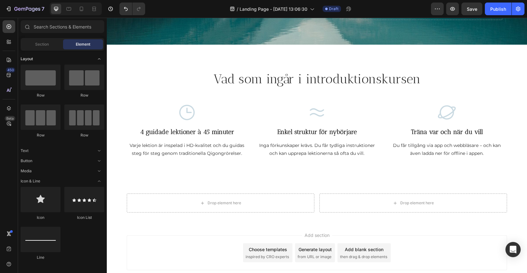
click at [101, 61] on icon "Toggle open" at bounding box center [99, 58] width 5 height 5
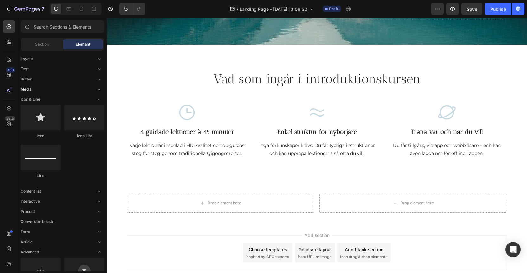
click at [29, 90] on span "Media" at bounding box center [26, 90] width 11 height 6
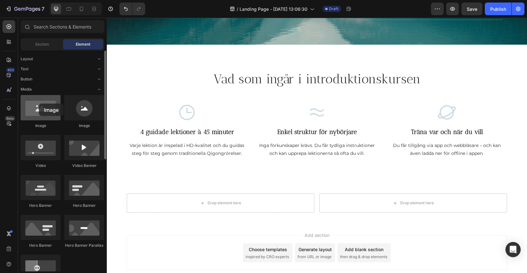
drag, startPoint x: 35, startPoint y: 110, endPoint x: 39, endPoint y: 103, distance: 8.2
click at [39, 104] on div at bounding box center [41, 107] width 40 height 25
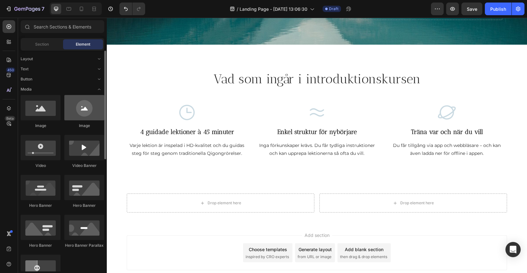
click at [87, 108] on div at bounding box center [84, 107] width 40 height 25
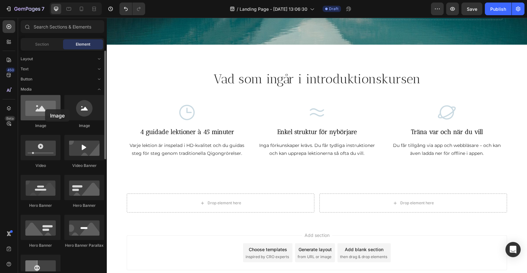
click at [45, 109] on div at bounding box center [41, 107] width 40 height 25
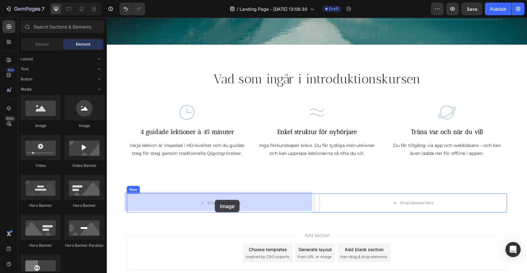
drag, startPoint x: 190, startPoint y: 128, endPoint x: 215, endPoint y: 200, distance: 76.6
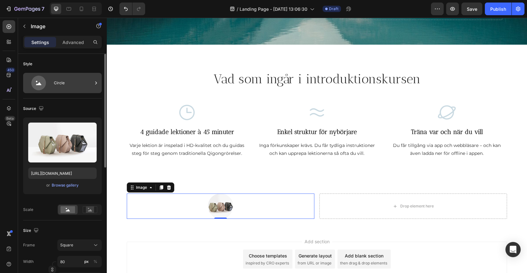
click at [64, 85] on div "Circle" at bounding box center [73, 83] width 39 height 15
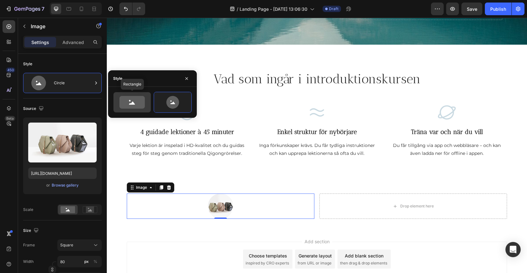
click at [133, 105] on icon at bounding box center [132, 102] width 25 height 13
type input "100"
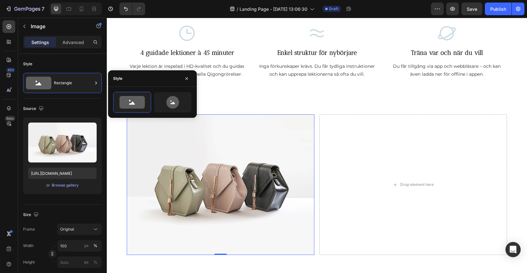
scroll to position [205, 0]
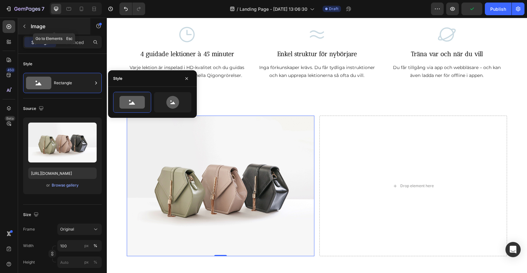
click at [25, 24] on icon "button" at bounding box center [24, 26] width 5 height 5
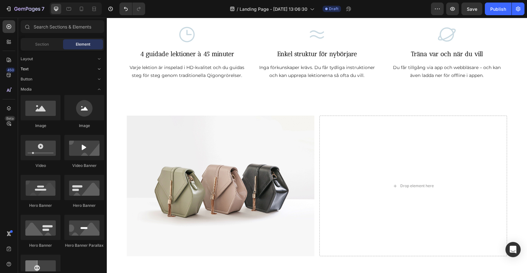
click at [27, 71] on span "Text" at bounding box center [25, 69] width 8 height 6
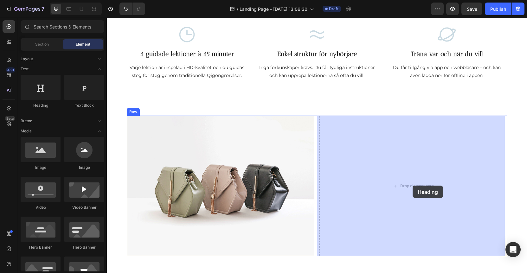
drag, startPoint x: 149, startPoint y: 106, endPoint x: 413, endPoint y: 186, distance: 276.1
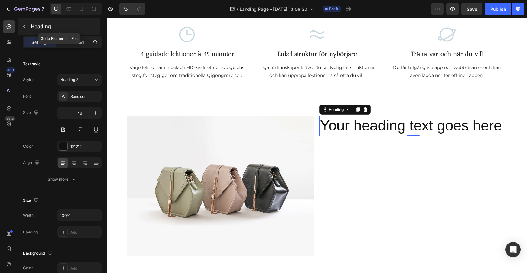
click at [26, 26] on icon "button" at bounding box center [24, 26] width 5 height 5
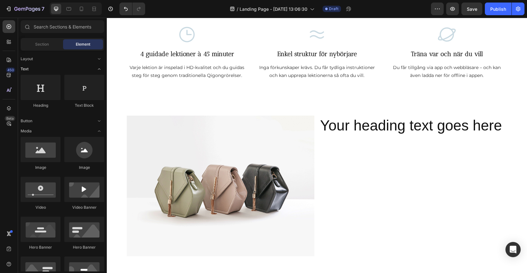
click at [58, 72] on div "Text" at bounding box center [63, 69] width 84 height 6
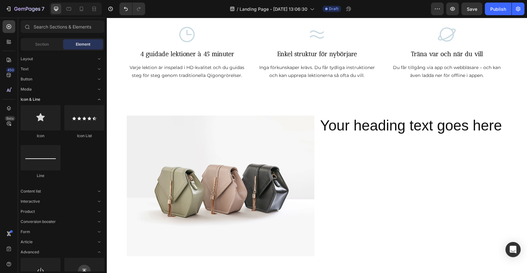
click at [41, 101] on div "Icon & Line" at bounding box center [63, 99] width 84 height 6
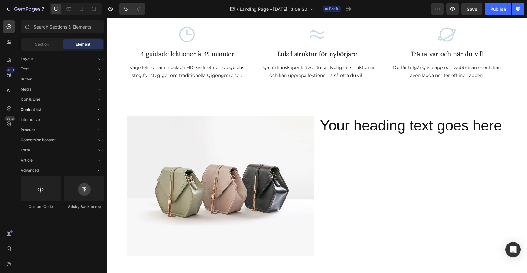
click at [38, 111] on span "Content list" at bounding box center [31, 110] width 20 height 6
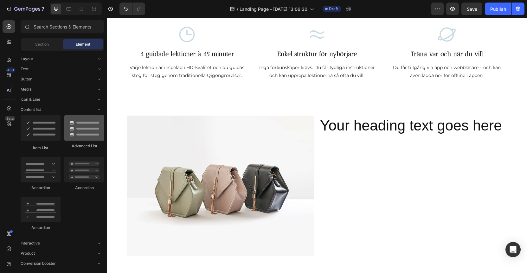
click at [81, 130] on div at bounding box center [84, 127] width 40 height 25
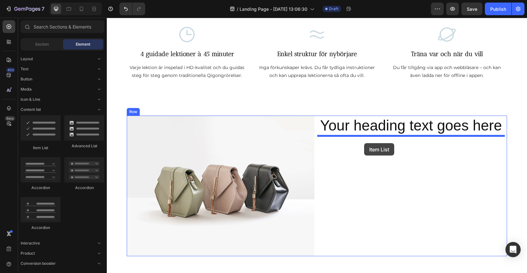
drag, startPoint x: 147, startPoint y: 146, endPoint x: 362, endPoint y: 141, distance: 214.8
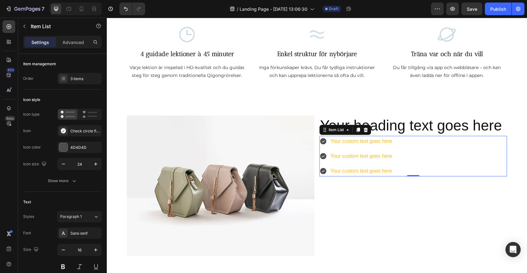
click at [355, 155] on div "Your custom text goes here" at bounding box center [361, 156] width 63 height 11
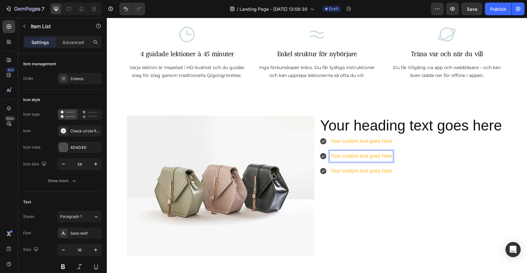
click at [357, 143] on p "Your custom text goes here" at bounding box center [362, 141] width 62 height 9
click at [357, 159] on p "Your custom text goes here" at bounding box center [362, 156] width 62 height 9
click at [353, 172] on p "Your custom text goes here" at bounding box center [362, 171] width 62 height 9
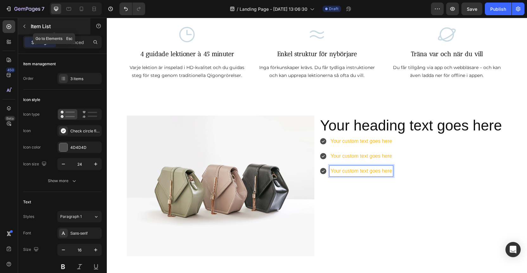
click at [23, 24] on icon "button" at bounding box center [24, 26] width 5 height 5
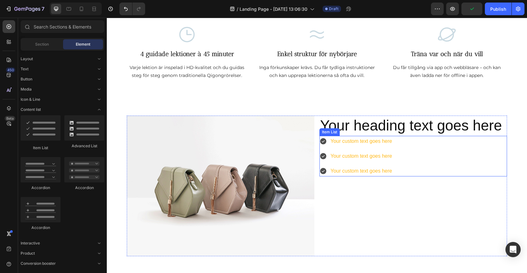
click at [375, 162] on div "Your custom text goes here Your custom text goes here Your custom text goes here" at bounding box center [357, 156] width 74 height 41
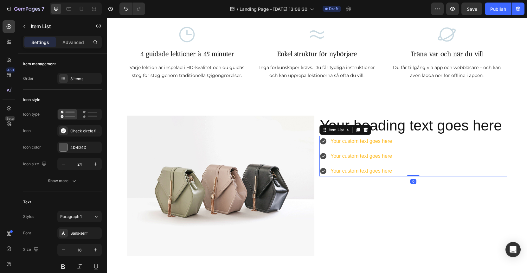
click at [481, 164] on div "Your custom text goes here Your custom text goes here Your custom text goes here" at bounding box center [414, 156] width 188 height 41
click at [78, 77] on div "3 items" at bounding box center [85, 79] width 30 height 6
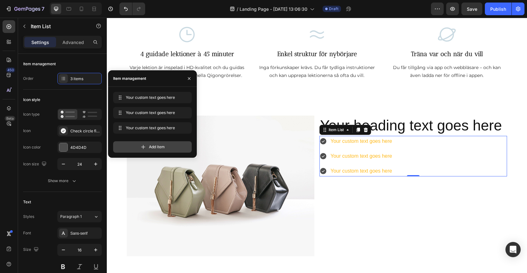
click at [147, 146] on div "Add item" at bounding box center [152, 146] width 79 height 11
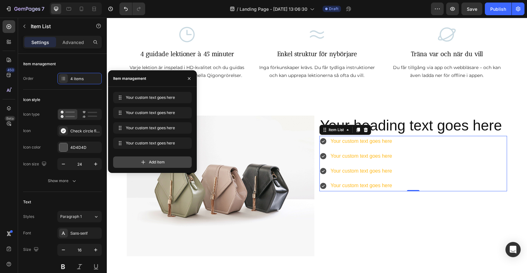
click at [147, 162] on div "Add item" at bounding box center [152, 162] width 79 height 11
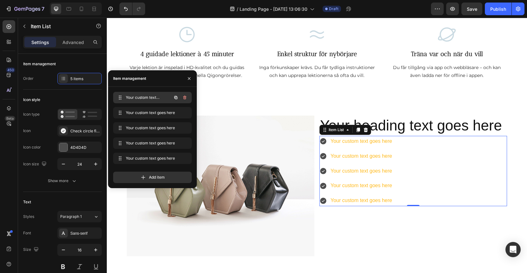
click at [149, 97] on span "Your custom text goes here" at bounding box center [144, 98] width 36 height 6
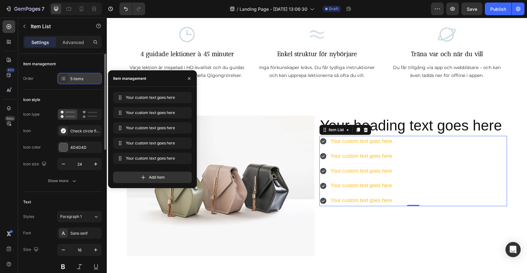
click at [75, 83] on div "5 items" at bounding box center [79, 78] width 44 height 11
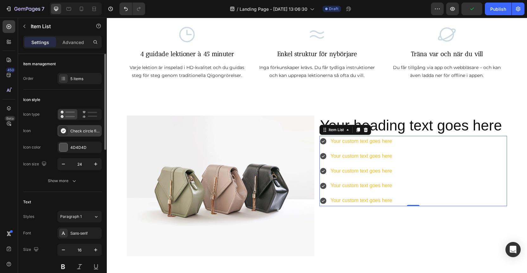
click at [69, 131] on div "Check circle filled" at bounding box center [79, 130] width 44 height 11
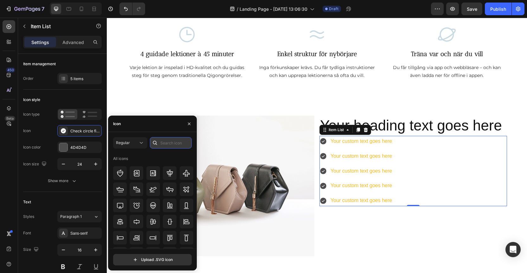
click at [163, 143] on input "text" at bounding box center [171, 142] width 42 height 11
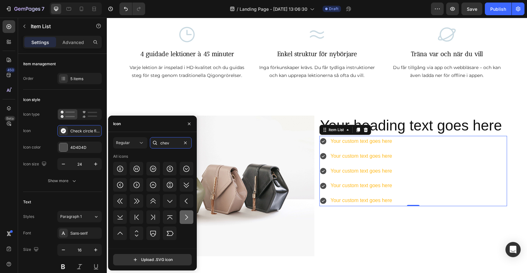
type input "chev"
click at [187, 217] on icon at bounding box center [187, 218] width 8 height 8
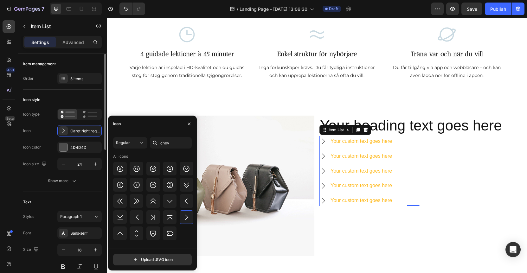
click at [48, 130] on div "Icon Caret right regular" at bounding box center [62, 130] width 79 height 11
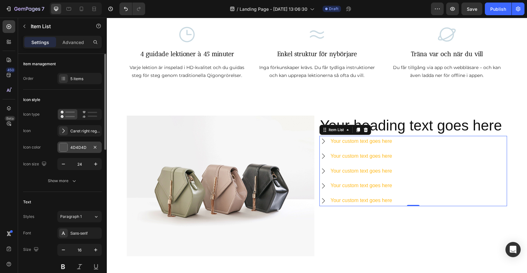
click at [62, 146] on div at bounding box center [63, 147] width 8 height 8
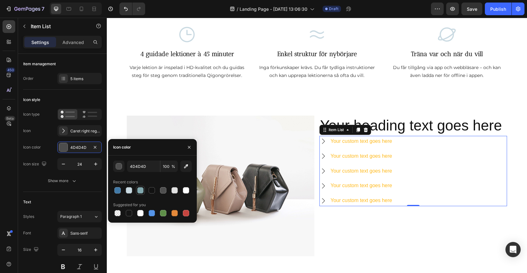
click at [140, 191] on div at bounding box center [140, 190] width 6 height 6
click at [128, 191] on div at bounding box center [129, 190] width 6 height 6
type input "CADAE2"
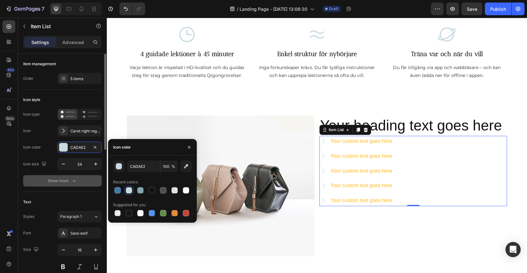
click at [47, 183] on button "Show more" at bounding box center [62, 180] width 79 height 11
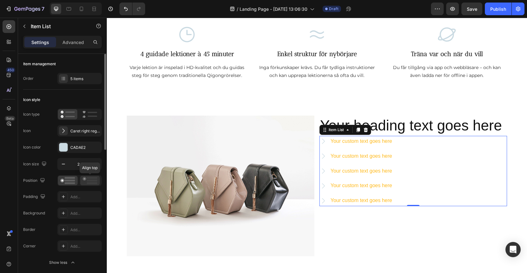
click at [91, 179] on rect at bounding box center [92, 178] width 10 height 2
click at [64, 182] on icon at bounding box center [68, 180] width 15 height 7
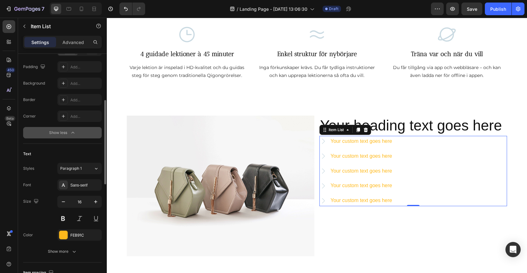
scroll to position [143, 0]
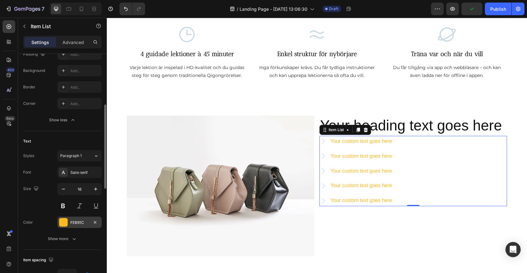
click at [64, 222] on div at bounding box center [63, 223] width 8 height 8
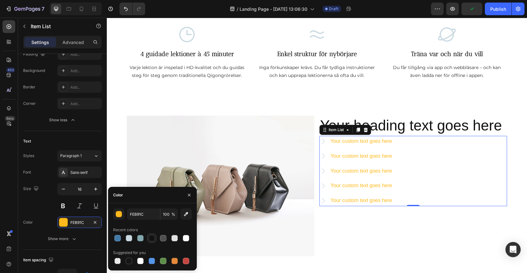
click at [152, 240] on div at bounding box center [152, 238] width 6 height 6
type input "121212"
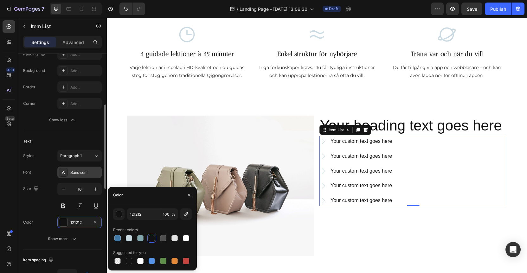
click at [80, 175] on div "Sans-serif" at bounding box center [85, 173] width 30 height 6
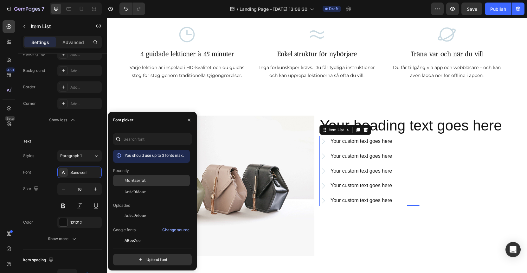
click at [139, 183] on span "Montserrat" at bounding box center [135, 181] width 21 height 6
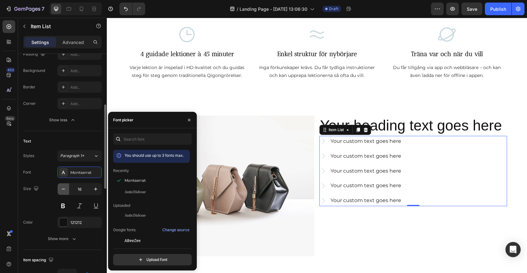
click at [63, 191] on icon "button" at bounding box center [63, 189] width 6 height 6
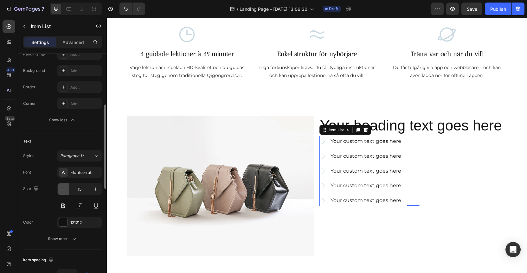
click at [63, 191] on icon "button" at bounding box center [63, 189] width 6 height 6
type input "14"
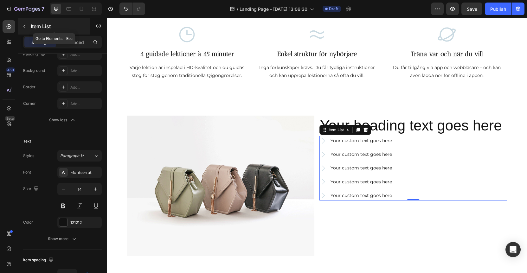
click at [23, 26] on icon "button" at bounding box center [24, 26] width 2 height 3
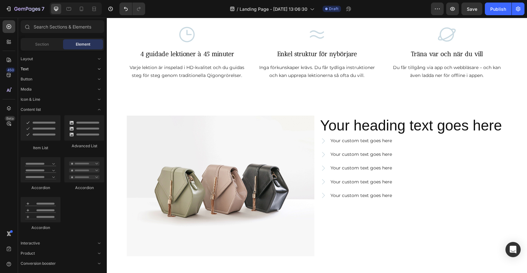
click at [31, 107] on div "Text" at bounding box center [63, 110] width 84 height 6
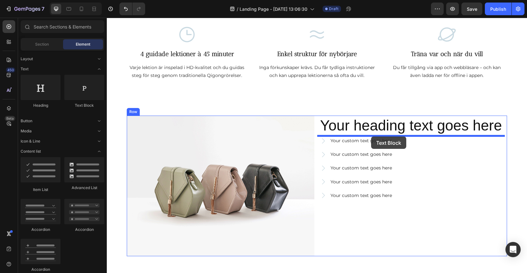
drag, startPoint x: 191, startPoint y: 107, endPoint x: 371, endPoint y: 137, distance: 183.2
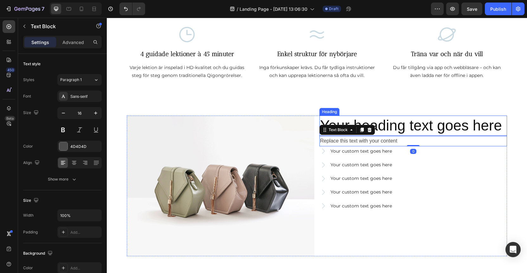
click at [388, 129] on h2 "Your heading text goes here" at bounding box center [414, 126] width 188 height 20
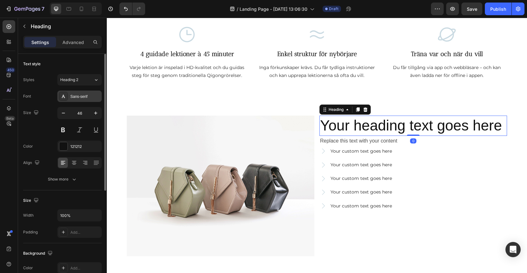
click at [84, 99] on div "Sans-serif" at bounding box center [85, 97] width 30 height 6
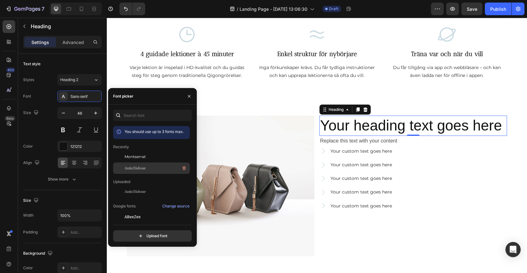
click at [137, 167] on span "AnticDidone" at bounding box center [135, 169] width 21 height 6
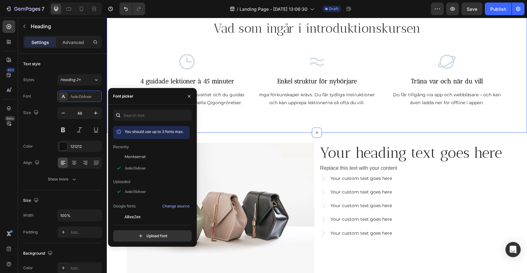
scroll to position [187, 0]
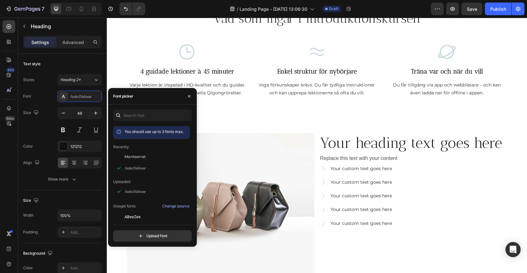
click at [391, 145] on h2 "Your heading text goes here" at bounding box center [414, 143] width 188 height 20
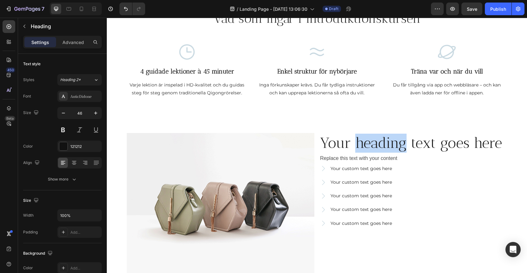
click at [391, 145] on p "Your heading text goes here" at bounding box center [413, 143] width 186 height 19
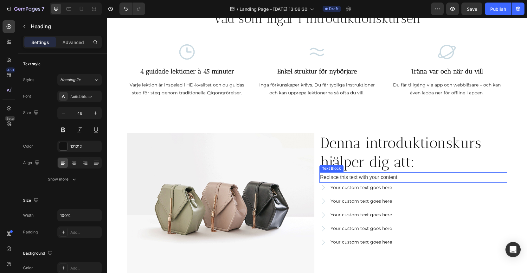
click at [372, 178] on div "Replace this text with your content" at bounding box center [414, 178] width 188 height 10
click at [368, 167] on icon at bounding box center [369, 166] width 5 height 5
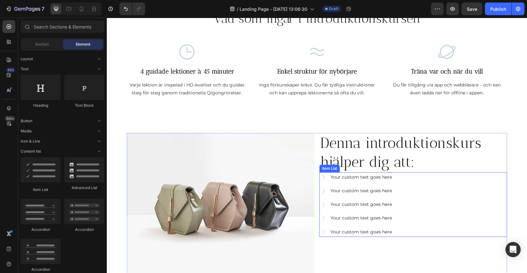
click at [323, 170] on div "Item List" at bounding box center [330, 169] width 20 height 8
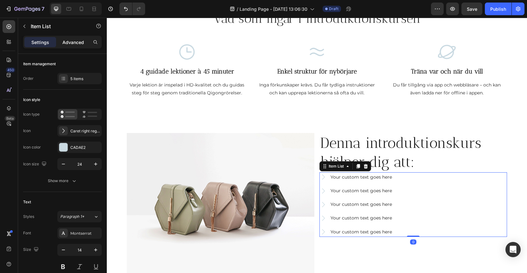
click at [75, 40] on p "Advanced" at bounding box center [73, 42] width 22 height 7
type input "100%"
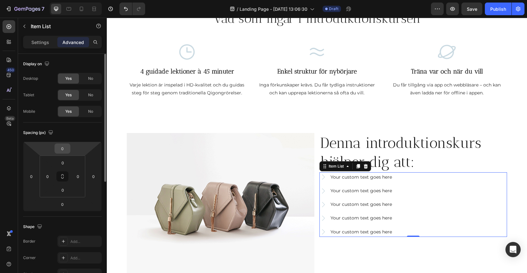
click at [64, 150] on input "0" at bounding box center [62, 149] width 13 height 10
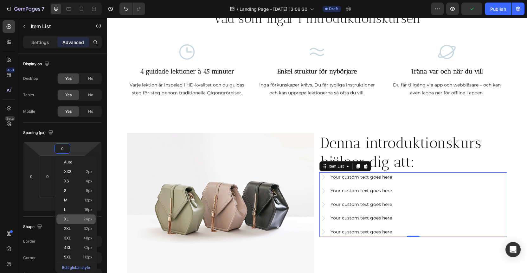
click at [77, 219] on p "XL 24px" at bounding box center [78, 219] width 29 height 4
type input "24"
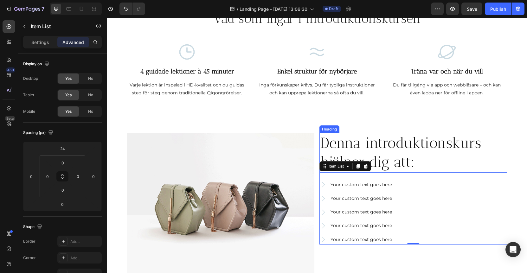
click at [393, 147] on p "Denna introduktionskurs hjälper dig att:" at bounding box center [413, 153] width 186 height 38
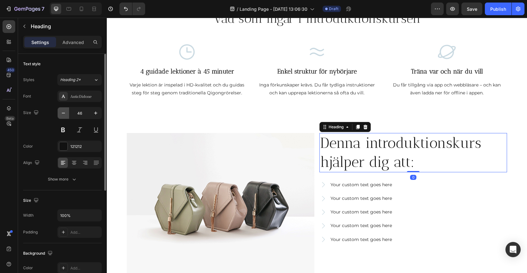
click at [64, 116] on icon "button" at bounding box center [63, 113] width 6 height 6
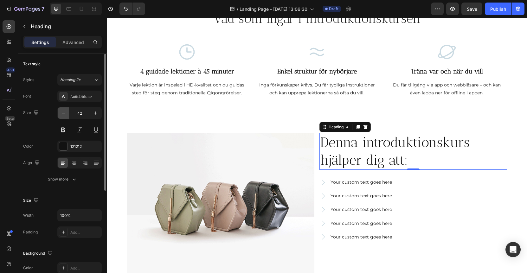
click at [64, 116] on icon "button" at bounding box center [63, 113] width 6 height 6
click at [63, 116] on icon "button" at bounding box center [63, 113] width 6 height 6
click at [63, 116] on button "button" at bounding box center [63, 113] width 11 height 11
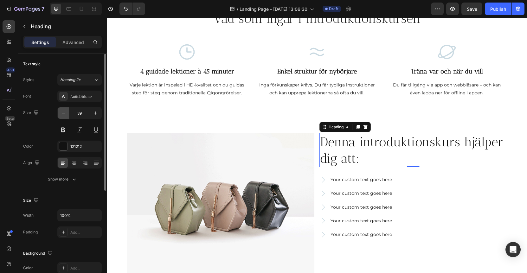
click at [63, 116] on button "button" at bounding box center [63, 113] width 11 height 11
click at [64, 115] on icon "button" at bounding box center [63, 113] width 6 height 6
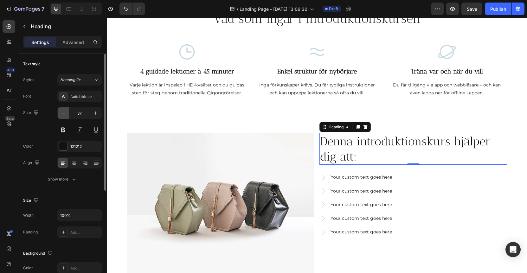
click at [64, 115] on icon "button" at bounding box center [63, 113] width 6 height 6
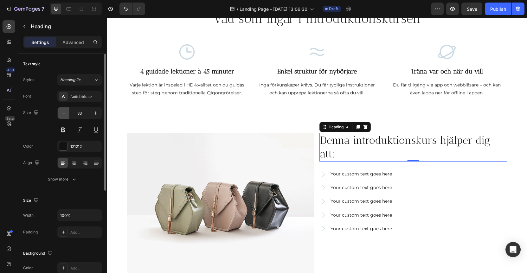
click at [64, 115] on icon "button" at bounding box center [63, 113] width 6 height 6
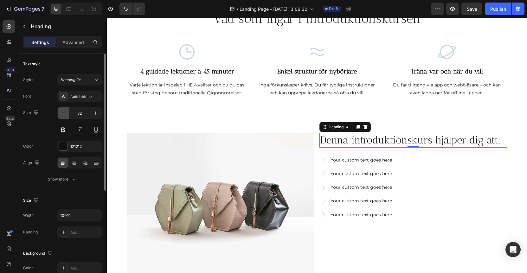
click at [64, 115] on icon "button" at bounding box center [63, 113] width 6 height 6
type input "30"
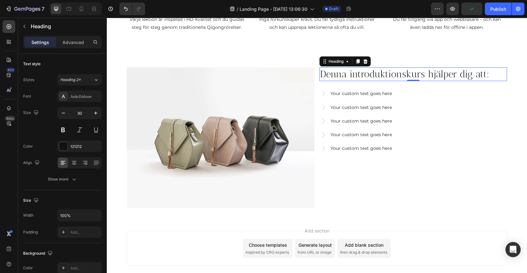
scroll to position [117, 0]
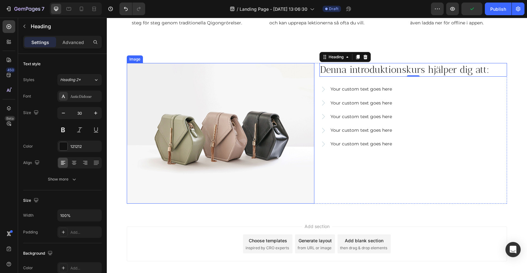
click at [199, 120] on img at bounding box center [221, 133] width 188 height 141
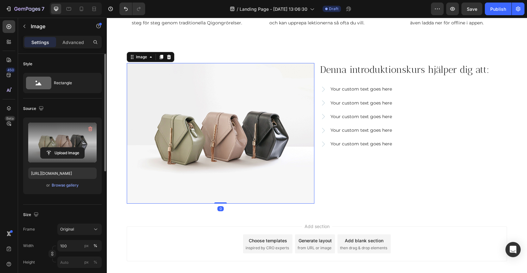
click at [54, 136] on label at bounding box center [62, 143] width 69 height 40
click at [54, 148] on input "file" at bounding box center [63, 153] width 44 height 11
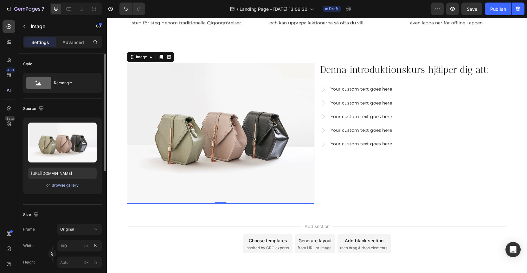
click at [63, 184] on div "Browse gallery" at bounding box center [65, 186] width 27 height 6
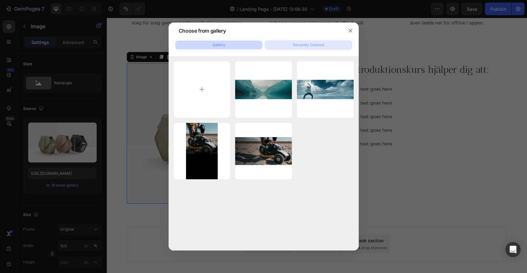
click at [308, 43] on div "Recently Deleted" at bounding box center [308, 45] width 31 height 6
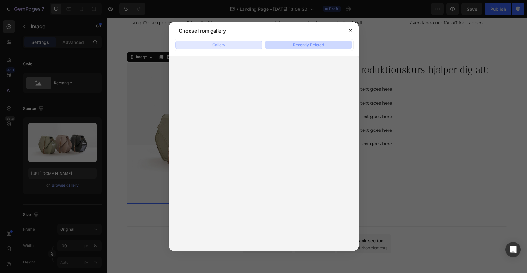
click at [241, 44] on button "Gallery" at bounding box center [218, 45] width 87 height 9
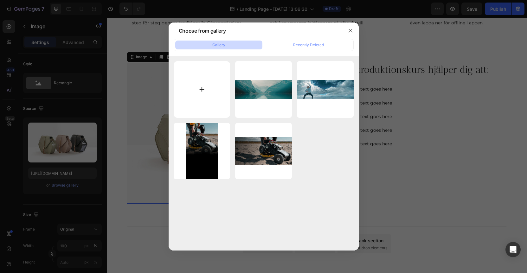
click at [201, 89] on input "file" at bounding box center [202, 89] width 57 height 57
type input "C:\fakepath\Landing page images (1).jpg"
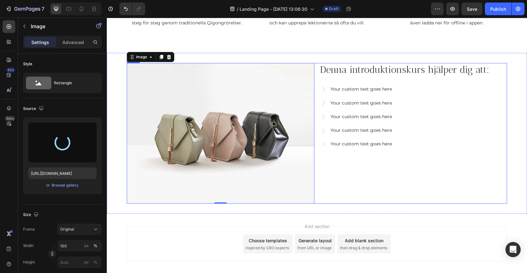
type input "https://cdn.shopify.com/s/files/1/2270/5325/files/gempages_581764823423910627-2…"
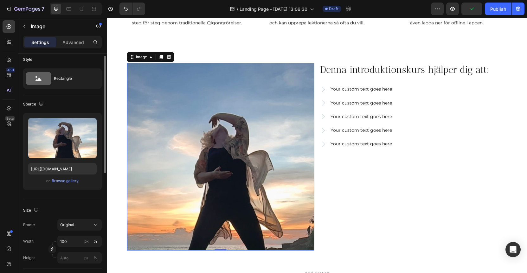
scroll to position [0, 0]
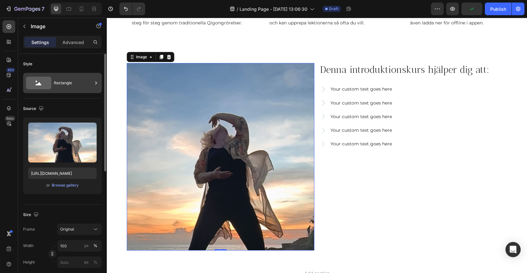
click at [63, 78] on div "Rectangle" at bounding box center [73, 83] width 39 height 15
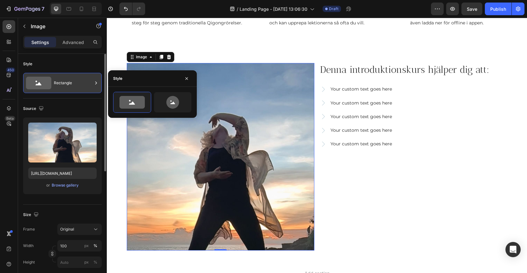
click at [60, 85] on div "Rectangle" at bounding box center [73, 83] width 39 height 15
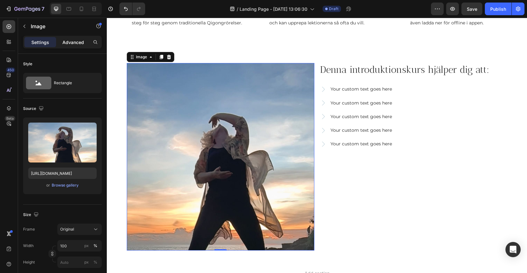
click at [79, 40] on p "Advanced" at bounding box center [73, 42] width 22 height 7
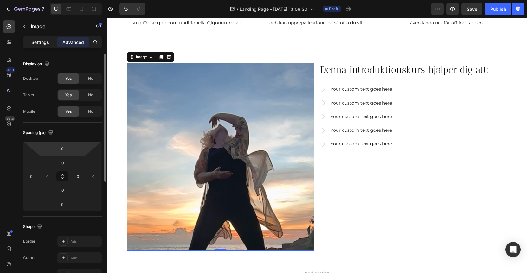
click at [38, 45] on p "Settings" at bounding box center [40, 42] width 18 height 7
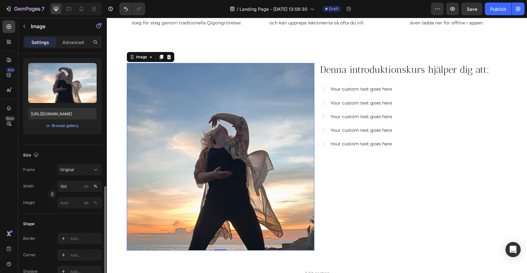
scroll to position [128, 0]
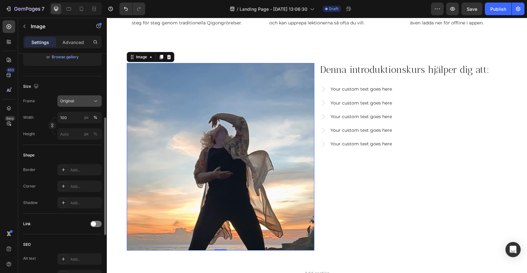
click at [69, 101] on span "Original" at bounding box center [67, 101] width 14 height 6
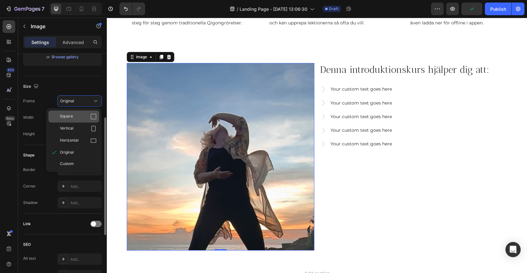
click at [71, 117] on span "Square" at bounding box center [66, 117] width 13 height 6
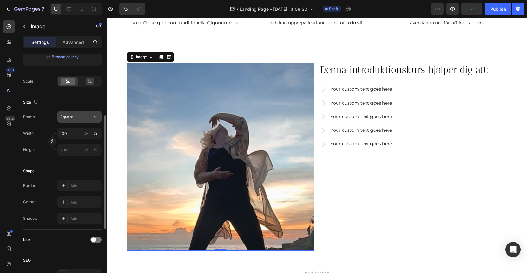
click at [78, 116] on div "Square" at bounding box center [75, 117] width 31 height 6
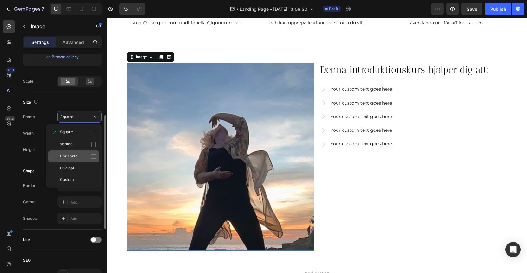
click at [72, 159] on span "Horizontal" at bounding box center [69, 157] width 19 height 6
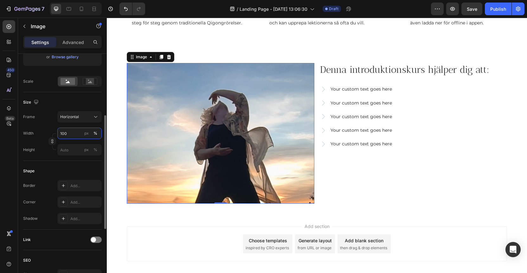
click at [72, 136] on input "100" at bounding box center [79, 133] width 44 height 11
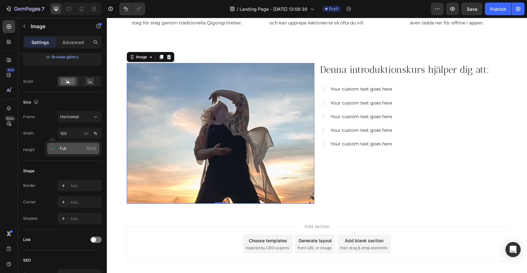
click at [74, 148] on p "Full 100%" at bounding box center [78, 149] width 37 height 6
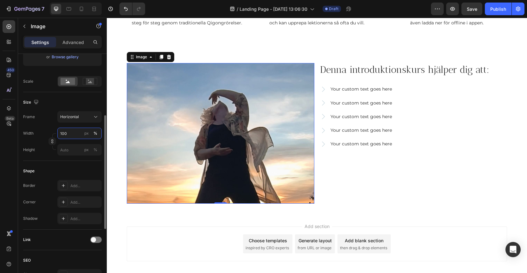
click at [76, 133] on input "100" at bounding box center [79, 133] width 44 height 11
click at [75, 134] on input "100" at bounding box center [79, 133] width 44 height 11
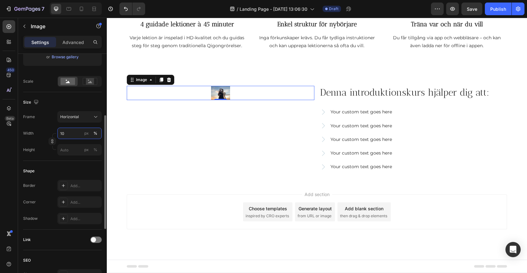
type input "1"
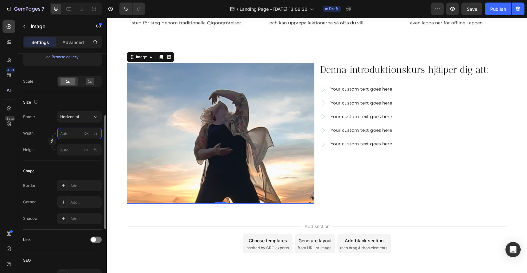
type input "8"
type input "6"
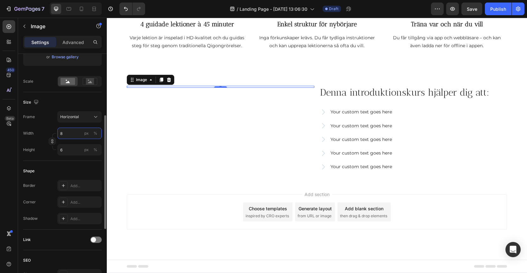
type input "80"
type input "60"
type input "80"
click at [96, 133] on div "%" at bounding box center [96, 134] width 4 height 6
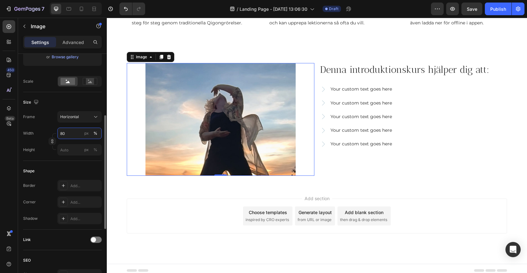
click at [75, 133] on input "80" at bounding box center [79, 133] width 44 height 11
click at [63, 134] on input "80" at bounding box center [79, 133] width 44 height 11
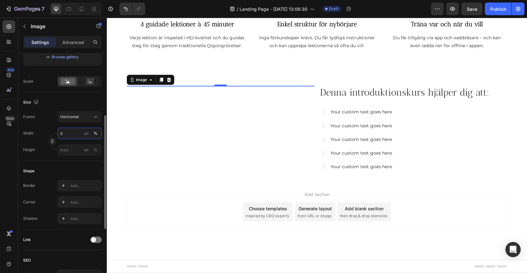
type input "70"
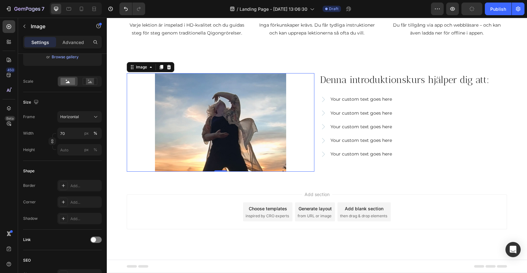
click at [217, 189] on div "Add section Choose templates inspired by CRO experts Generate layout from URL o…" at bounding box center [317, 221] width 421 height 78
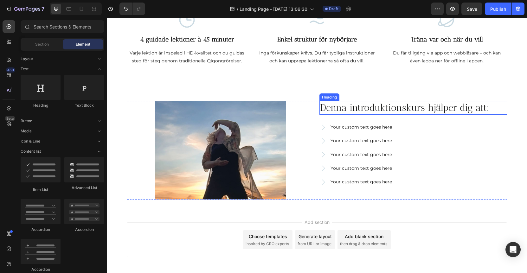
scroll to position [222, 0]
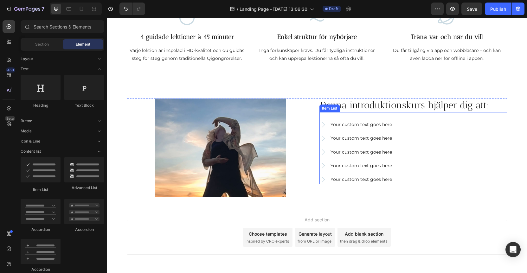
click at [363, 126] on div "Your custom text goes here" at bounding box center [361, 125] width 63 height 10
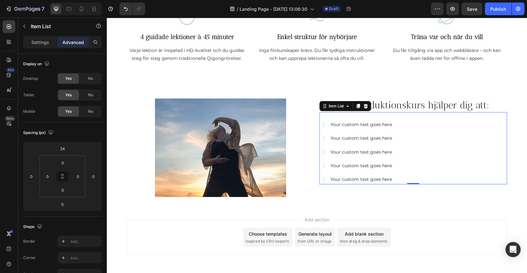
click at [363, 126] on div "Your custom text goes here" at bounding box center [361, 125] width 63 height 10
click at [363, 126] on p "Your custom text goes here" at bounding box center [362, 125] width 62 height 8
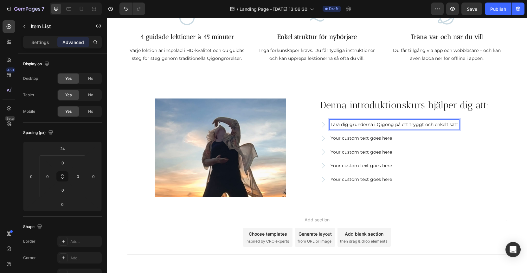
click at [361, 136] on p "Your custom text goes here" at bounding box center [395, 138] width 128 height 8
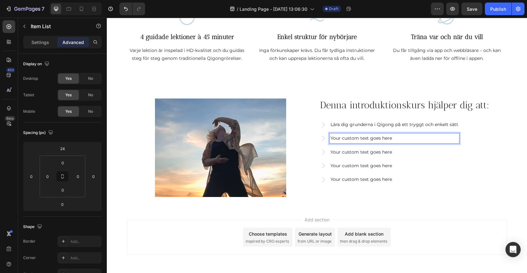
click at [362, 139] on p "Your custom text goes here" at bounding box center [395, 138] width 128 height 8
click at [376, 151] on p "Your custom text goes here" at bounding box center [395, 152] width 128 height 8
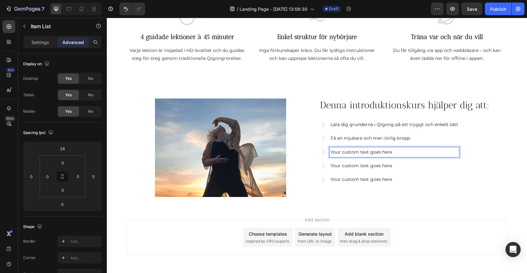
click at [376, 153] on p "Your custom text goes here" at bounding box center [395, 152] width 128 height 8
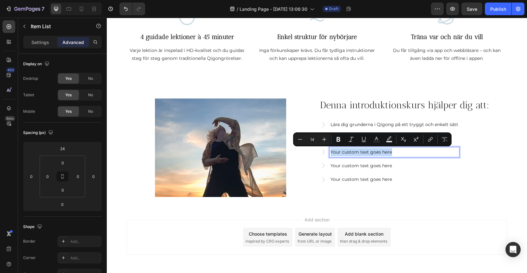
click at [376, 153] on p "Your custom text goes here" at bounding box center [395, 152] width 128 height 8
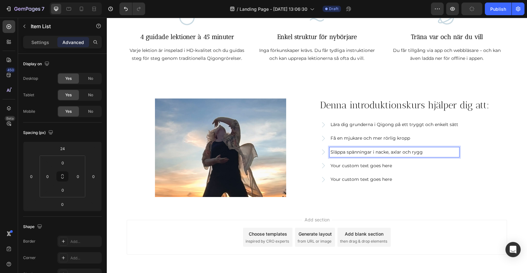
click at [371, 210] on div "Add section Choose templates inspired by CRO experts Generate layout from URL o…" at bounding box center [317, 246] width 421 height 78
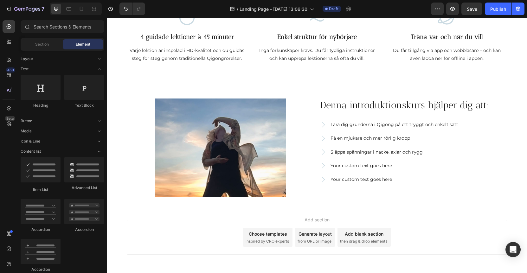
click at [349, 166] on p "Your custom text goes here" at bounding box center [395, 166] width 128 height 8
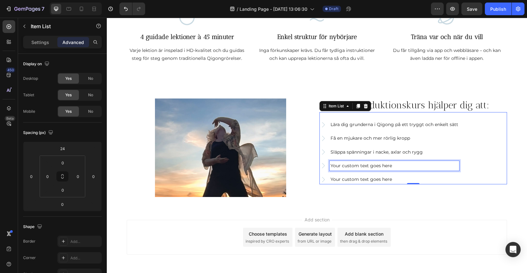
click at [349, 166] on p "Your custom text goes here" at bounding box center [395, 166] width 128 height 8
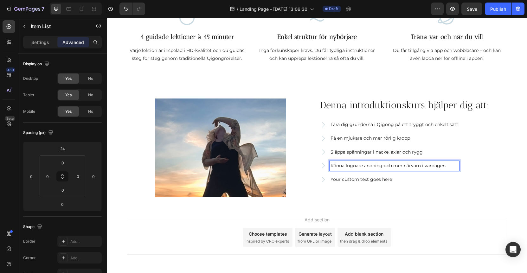
click at [366, 203] on div "Image Denna introduktionskurs hjälper dig att: Heading Lära dig grunderna i Qig…" at bounding box center [317, 147] width 421 height 119
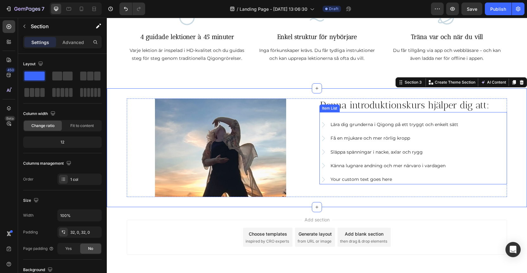
click at [368, 180] on p "Your custom text goes here" at bounding box center [395, 180] width 128 height 8
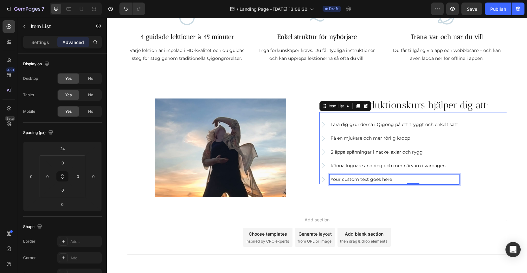
click at [368, 180] on p "Your custom text goes here" at bounding box center [395, 180] width 128 height 8
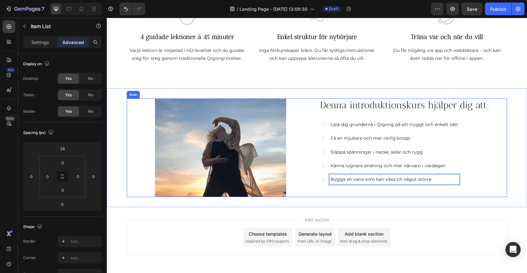
click at [369, 192] on div "Denna introduktionskurs hjälper dig att: Heading Lära dig grunderna i Qigong på…" at bounding box center [414, 148] width 188 height 99
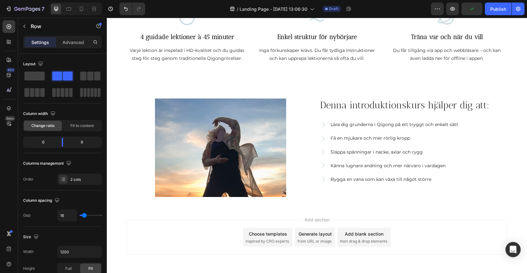
click at [179, 243] on div "Add section Choose templates inspired by CRO experts Generate layout from URL o…" at bounding box center [317, 237] width 381 height 35
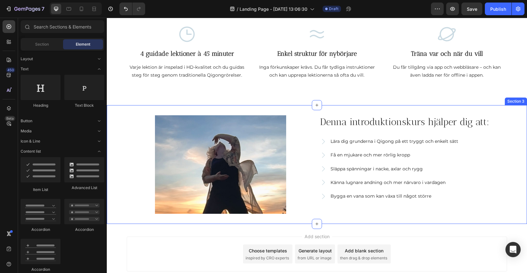
scroll to position [196, 0]
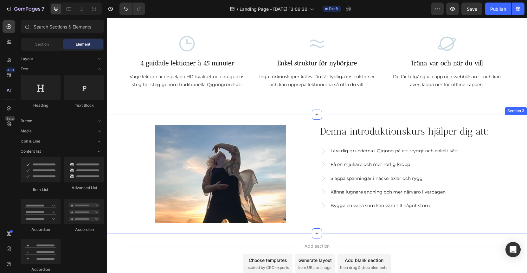
click at [121, 126] on div "Image Denna introduktionskurs hjälper dig att: Heading Lära dig grunderna i Qig…" at bounding box center [317, 174] width 421 height 99
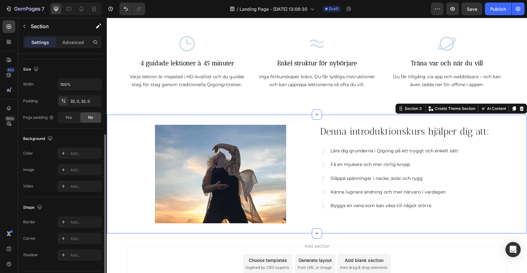
scroll to position [145, 0]
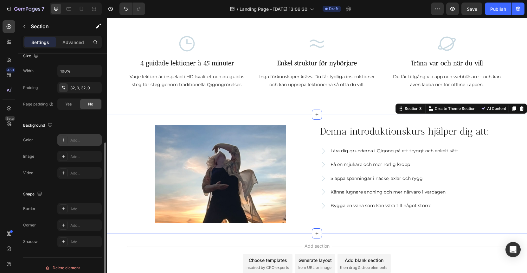
click at [64, 140] on icon at bounding box center [63, 140] width 3 height 3
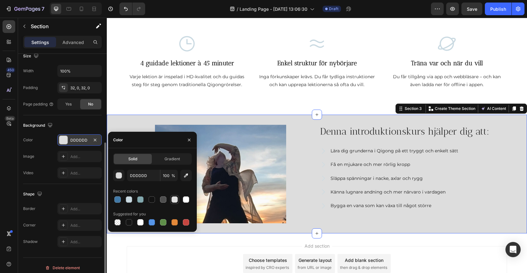
click at [175, 200] on div at bounding box center [175, 200] width 6 height 6
click at [139, 200] on div at bounding box center [140, 200] width 6 height 6
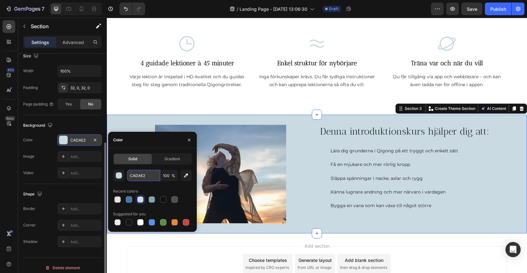
click at [142, 177] on input "CADAE2" at bounding box center [143, 175] width 33 height 11
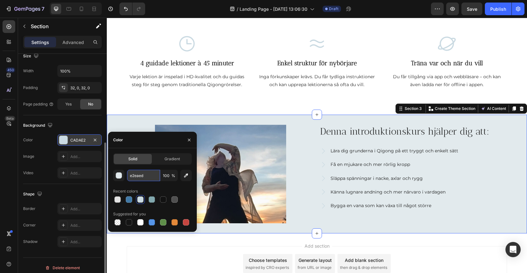
type input "E2EAED"
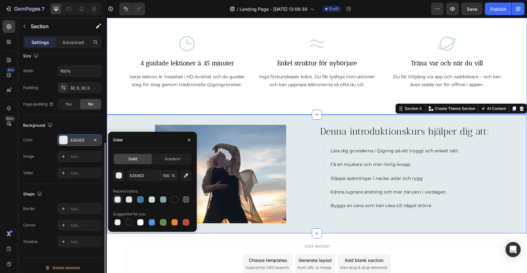
click at [299, 103] on div "Vad som ingår i introduktionskursen Heading Row Icon 4 guidade lektioner à 45 m…" at bounding box center [317, 45] width 421 height 139
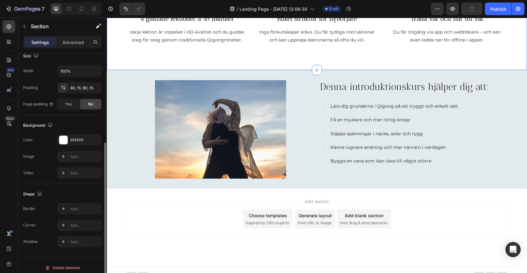
scroll to position [242, 0]
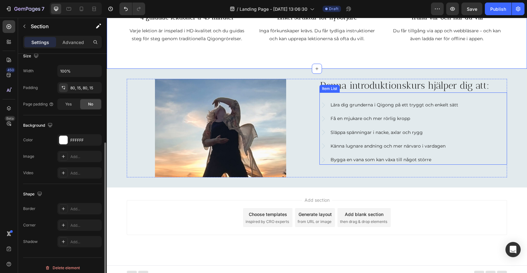
click at [322, 91] on div "Item List" at bounding box center [330, 89] width 20 height 8
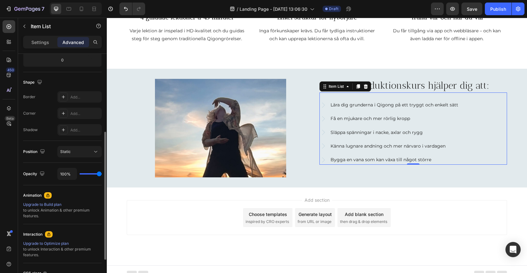
scroll to position [0, 0]
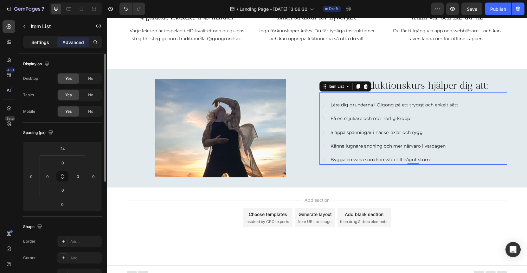
click at [34, 40] on p "Settings" at bounding box center [40, 42] width 18 height 7
type input "8"
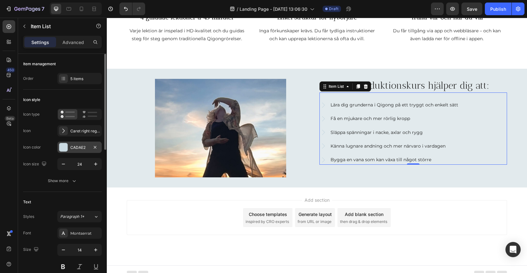
click at [64, 149] on div at bounding box center [63, 147] width 8 height 8
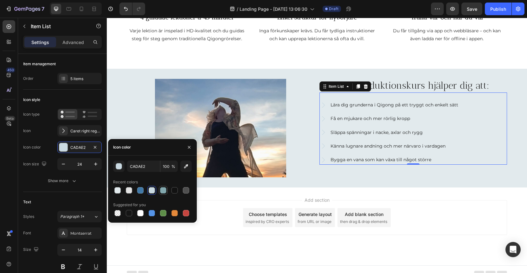
click at [161, 192] on div at bounding box center [163, 190] width 6 height 6
click at [140, 192] on div at bounding box center [140, 190] width 6 height 6
click at [130, 191] on div at bounding box center [129, 190] width 6 height 6
click at [117, 191] on div at bounding box center [117, 190] width 6 height 6
click at [128, 191] on div at bounding box center [129, 190] width 6 height 6
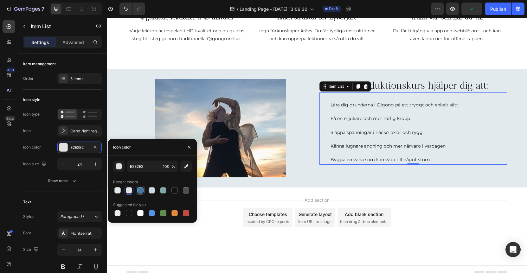
click at [141, 191] on div at bounding box center [140, 190] width 6 height 6
click at [153, 191] on div at bounding box center [152, 190] width 6 height 6
click at [163, 192] on div at bounding box center [163, 190] width 6 height 6
type input "82A8AE"
click at [268, 196] on div "Add section Choose templates inspired by CRO experts Generate layout from URL o…" at bounding box center [317, 227] width 421 height 78
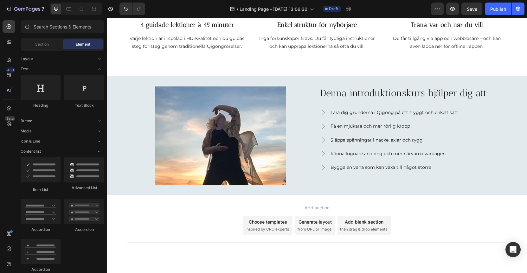
scroll to position [247, 0]
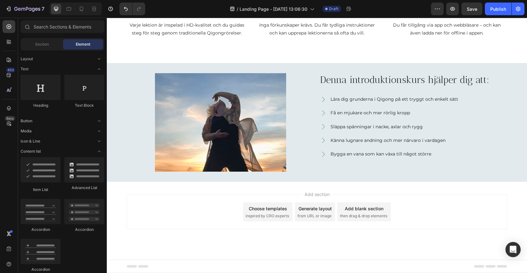
click at [367, 213] on span "then drag & drop elements" at bounding box center [363, 216] width 47 height 6
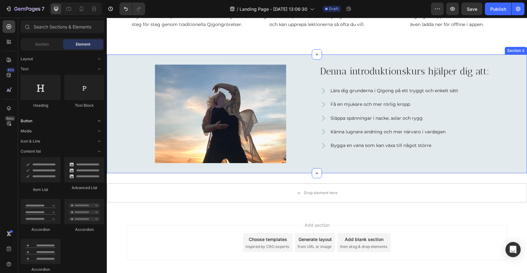
scroll to position [260, 0]
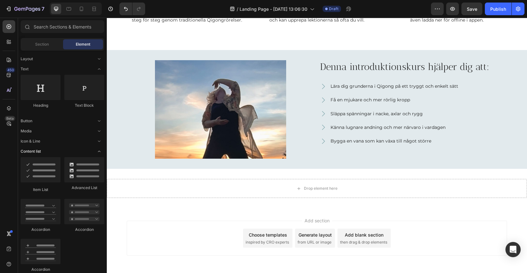
click at [39, 154] on span "Content list" at bounding box center [31, 152] width 20 height 6
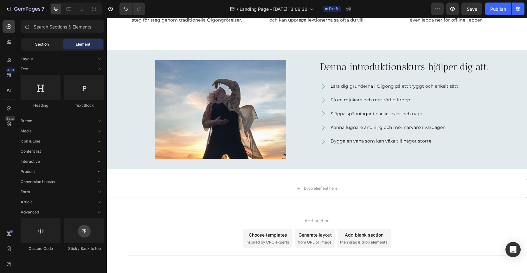
click at [37, 41] on div "Section" at bounding box center [42, 44] width 40 height 10
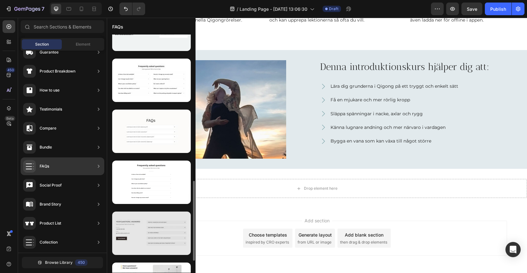
scroll to position [404, 0]
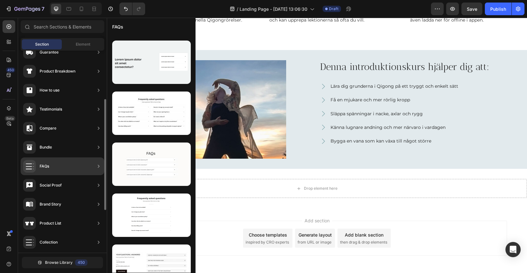
click at [47, 160] on div "FAQs" at bounding box center [36, 166] width 26 height 13
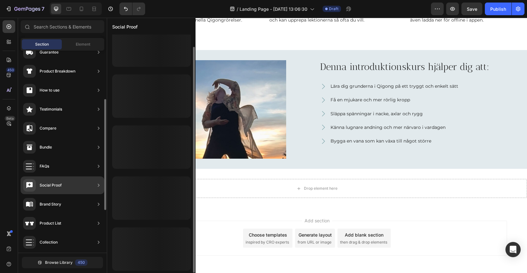
scroll to position [13, 0]
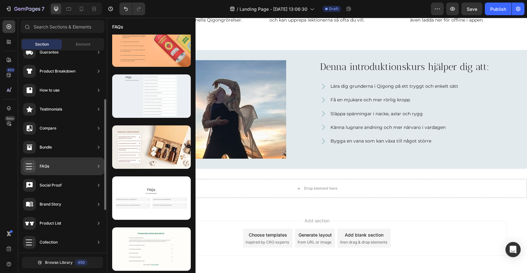
click at [54, 163] on div "FAQs" at bounding box center [63, 167] width 84 height 18
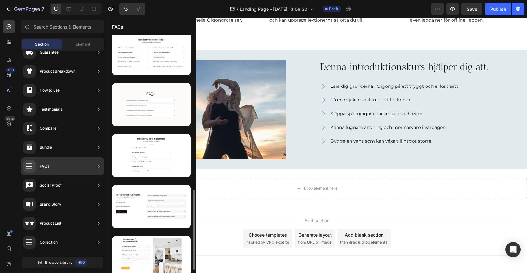
scroll to position [473, 0]
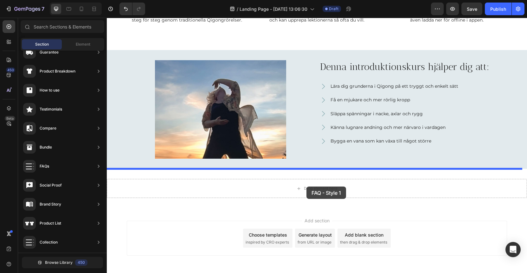
drag, startPoint x: 253, startPoint y: 163, endPoint x: 307, endPoint y: 187, distance: 58.9
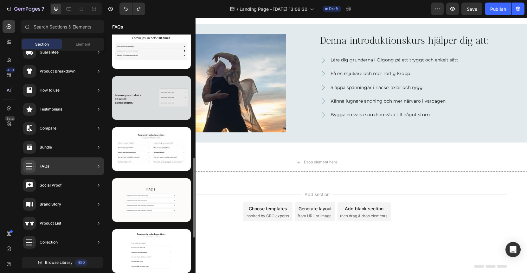
scroll to position [371, 0]
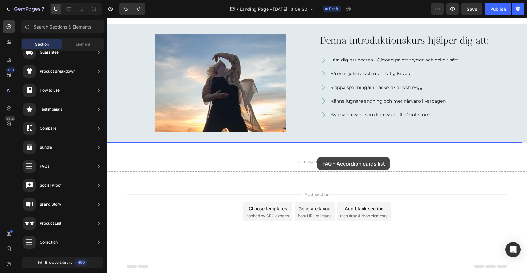
drag, startPoint x: 256, startPoint y: 222, endPoint x: 318, endPoint y: 157, distance: 89.7
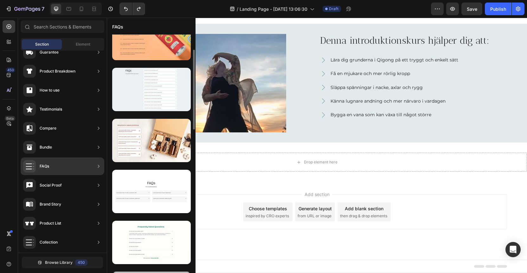
scroll to position [0, 0]
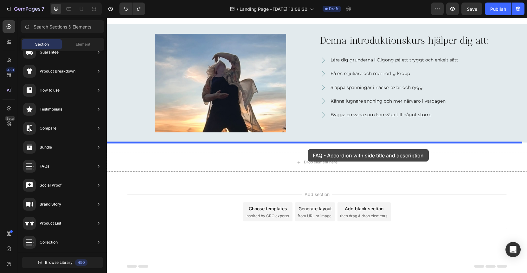
drag, startPoint x: 272, startPoint y: 119, endPoint x: 308, endPoint y: 149, distance: 47.5
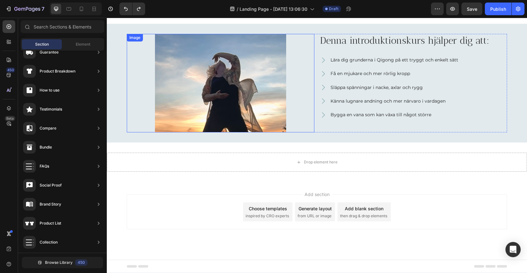
scroll to position [287, 0]
click at [75, 43] on div "Element" at bounding box center [83, 44] width 40 height 10
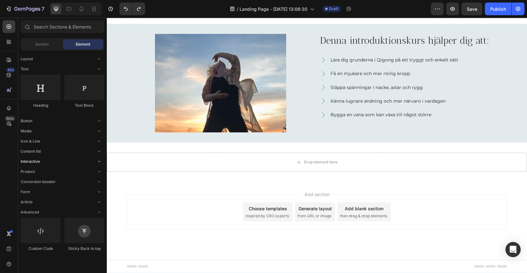
click at [39, 163] on span "Interactive" at bounding box center [30, 162] width 19 height 6
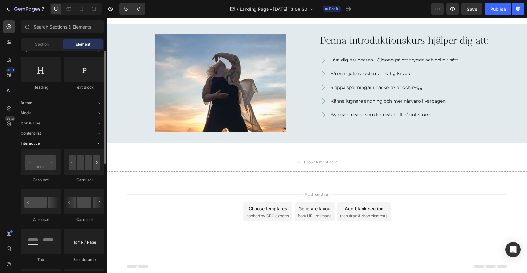
scroll to position [0, 0]
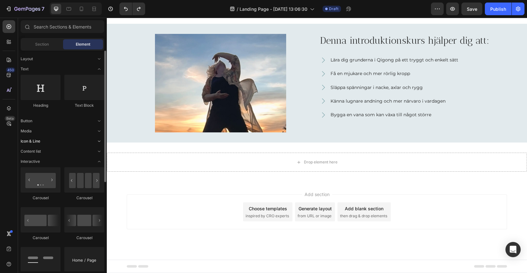
click at [36, 140] on span "Icon & Line" at bounding box center [31, 142] width 20 height 6
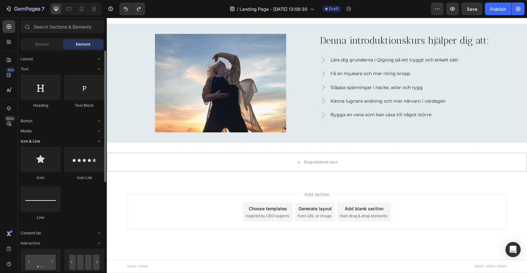
click at [36, 141] on span "Icon & Line" at bounding box center [31, 142] width 20 height 6
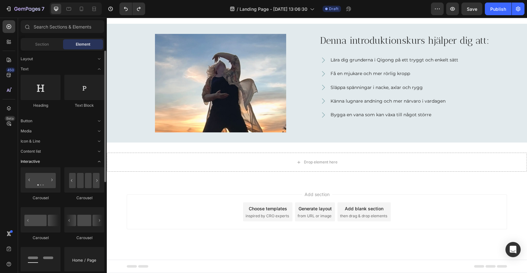
click at [99, 161] on icon "Toggle open" at bounding box center [99, 161] width 3 height 1
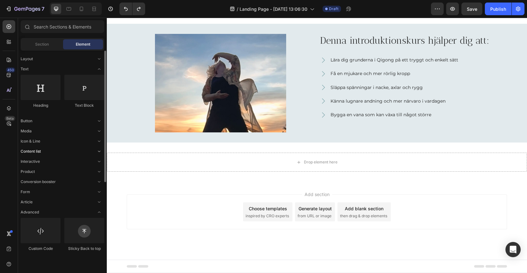
click at [36, 151] on span "Content list" at bounding box center [31, 152] width 20 height 6
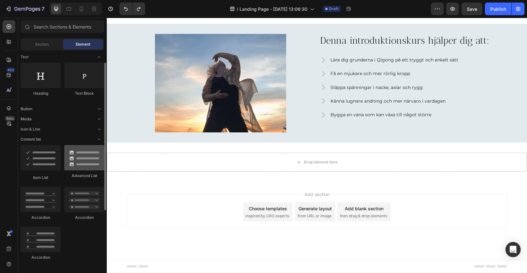
scroll to position [31, 0]
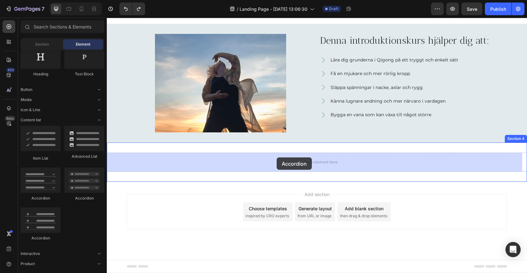
drag, startPoint x: 153, startPoint y: 197, endPoint x: 277, endPoint y: 158, distance: 130.3
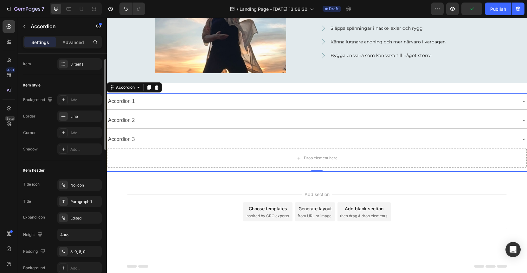
scroll to position [0, 0]
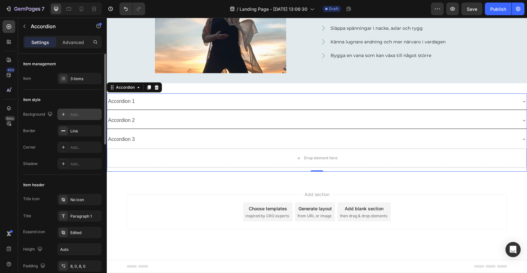
click at [60, 114] on div at bounding box center [63, 114] width 9 height 9
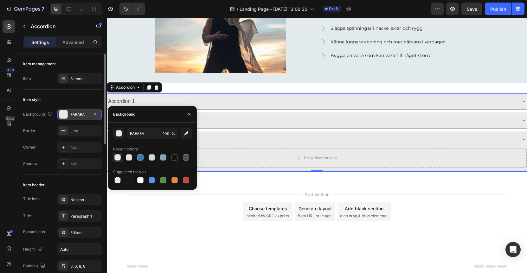
click at [115, 159] on div at bounding box center [117, 157] width 6 height 6
click at [126, 158] on div at bounding box center [129, 157] width 6 height 6
click at [150, 158] on div at bounding box center [152, 157] width 6 height 6
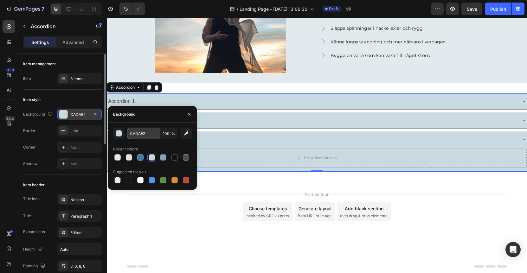
click at [138, 132] on input "CADAE2" at bounding box center [143, 133] width 33 height 11
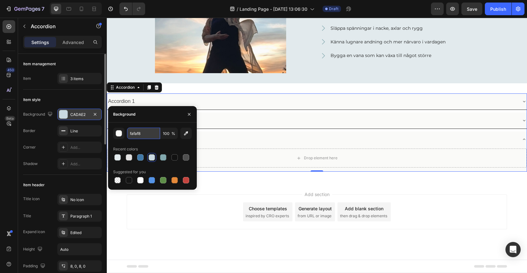
type input "FAFAF8"
click at [186, 216] on div "Add section Choose templates inspired by CRO experts Generate layout from URL o…" at bounding box center [317, 212] width 381 height 35
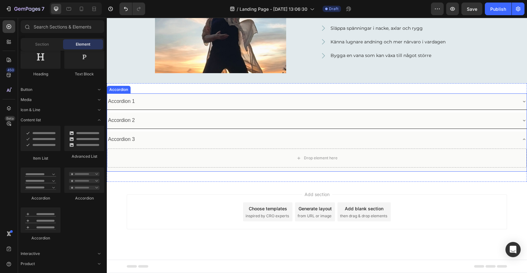
click at [137, 105] on div "Accordion 1" at bounding box center [312, 101] width 410 height 11
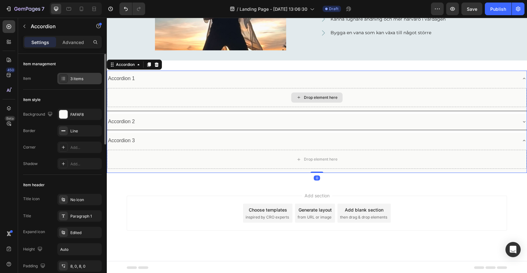
scroll to position [370, 0]
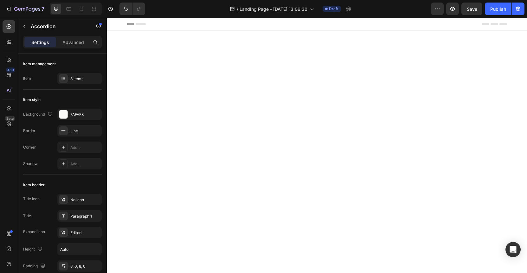
scroll to position [370, 0]
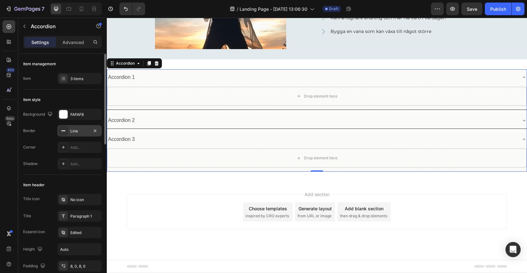
click at [71, 129] on div "Line" at bounding box center [79, 131] width 18 height 6
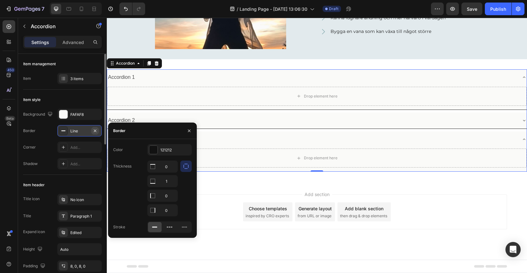
click at [95, 129] on icon "button" at bounding box center [95, 130] width 5 height 5
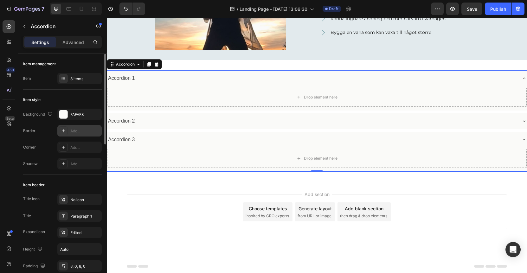
scroll to position [369, 0]
click at [75, 164] on div "Add..." at bounding box center [85, 164] width 30 height 6
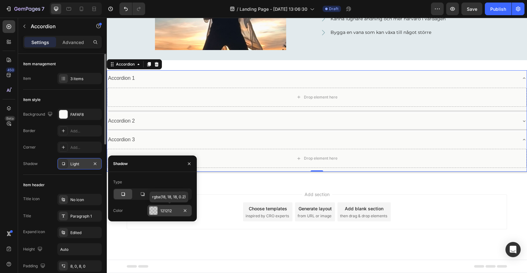
click at [163, 212] on div "121212" at bounding box center [169, 211] width 18 height 6
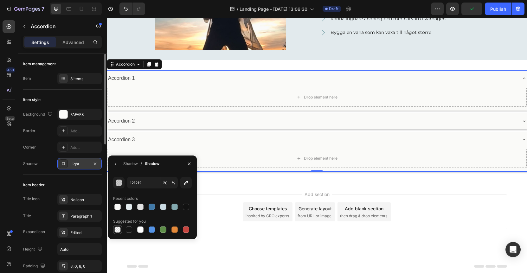
click at [117, 232] on div at bounding box center [117, 230] width 6 height 6
type input "000000"
click at [119, 184] on div "button" at bounding box center [119, 183] width 6 height 6
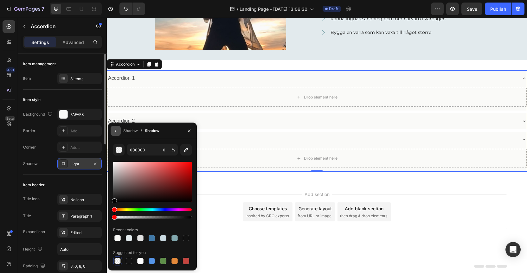
click at [115, 132] on icon "button" at bounding box center [115, 130] width 5 height 5
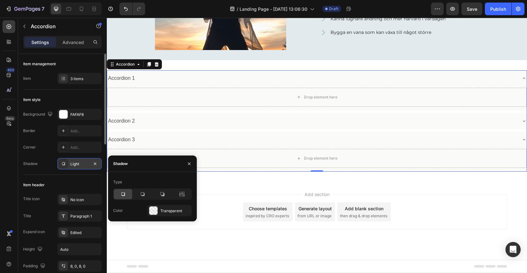
click at [124, 196] on icon at bounding box center [123, 194] width 6 height 6
click at [184, 210] on icon "button" at bounding box center [185, 210] width 5 height 5
type input "100"
click at [155, 211] on icon at bounding box center [153, 210] width 5 height 5
type input "121212"
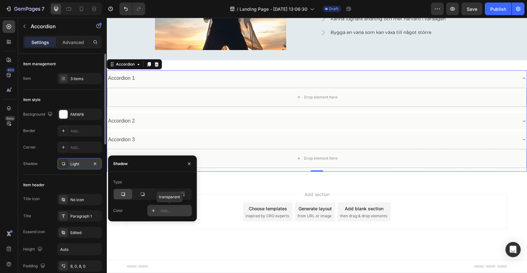
type input "20"
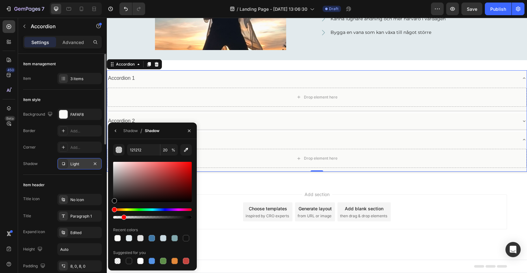
type input "000000"
drag, startPoint x: 114, startPoint y: 216, endPoint x: 121, endPoint y: 215, distance: 7.2
click at [121, 215] on div at bounding box center [122, 217] width 5 height 5
type input "10"
click at [169, 152] on input "10" at bounding box center [168, 149] width 17 height 11
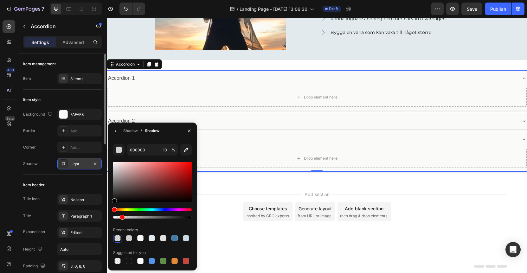
click at [158, 158] on div "000000 10 % Recent colors Suggested for you" at bounding box center [152, 204] width 79 height 121
click at [119, 131] on button "button" at bounding box center [116, 131] width 10 height 10
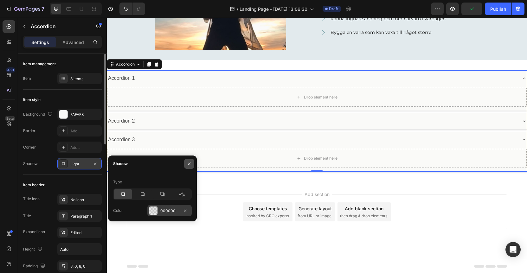
click at [188, 164] on icon "button" at bounding box center [189, 163] width 5 height 5
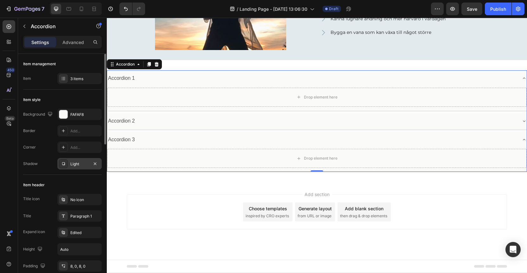
click at [189, 185] on div "Add section Choose templates inspired by CRO experts Generate layout from URL o…" at bounding box center [317, 221] width 421 height 78
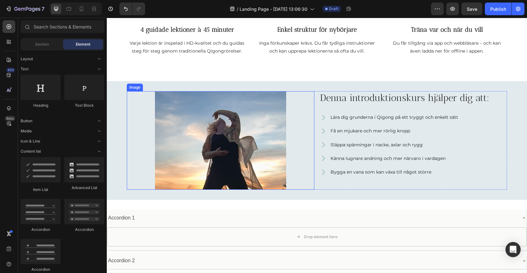
scroll to position [352, 0]
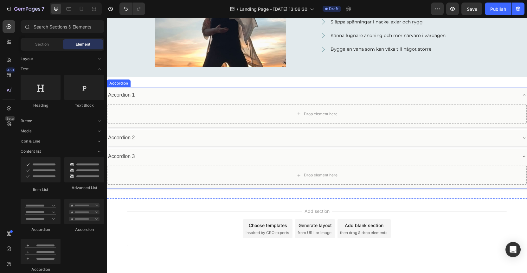
click at [121, 93] on div "Accordion 1" at bounding box center [121, 95] width 29 height 11
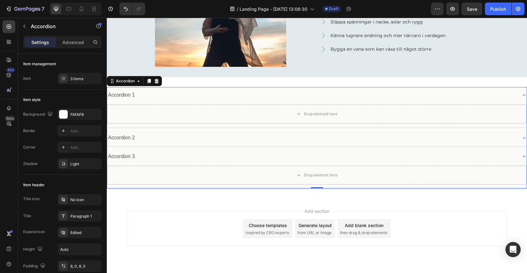
click at [209, 224] on div "Add section Choose templates inspired by CRO experts Generate layout from URL o…" at bounding box center [317, 229] width 381 height 35
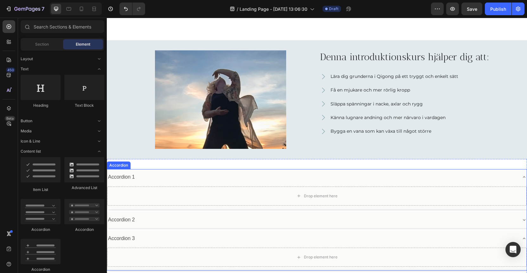
scroll to position [304, 0]
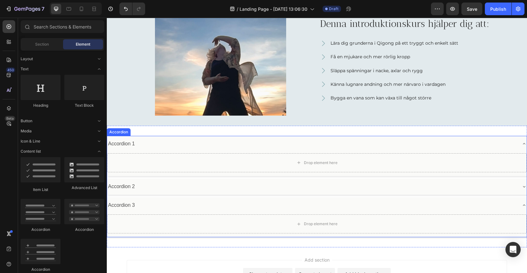
click at [154, 146] on div "Accordion 1" at bounding box center [312, 144] width 410 height 11
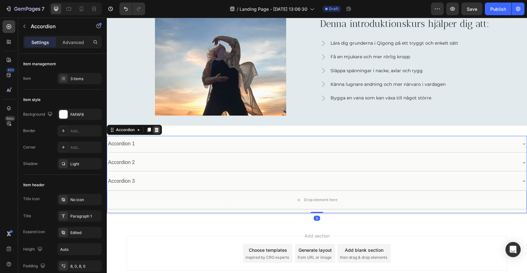
click at [155, 132] on icon at bounding box center [157, 130] width 4 height 4
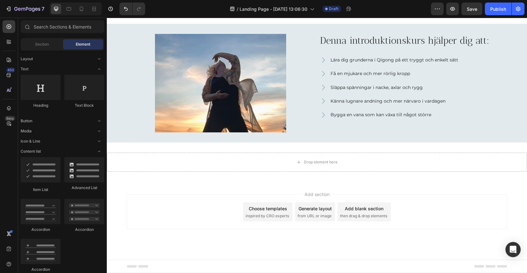
scroll to position [287, 0]
click at [43, 42] on span "Section" at bounding box center [42, 45] width 14 height 6
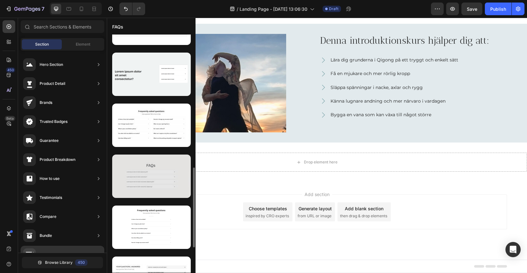
scroll to position [394, 0]
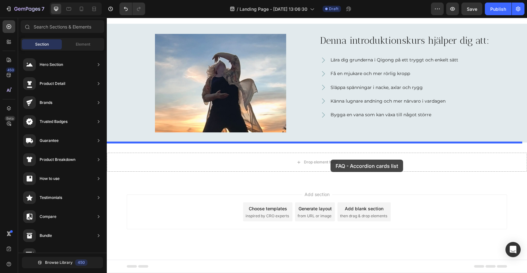
drag, startPoint x: 255, startPoint y: 195, endPoint x: 331, endPoint y: 160, distance: 84.0
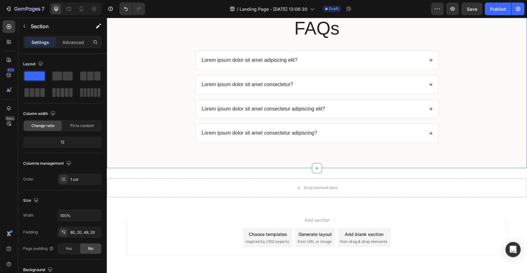
scroll to position [349, 0]
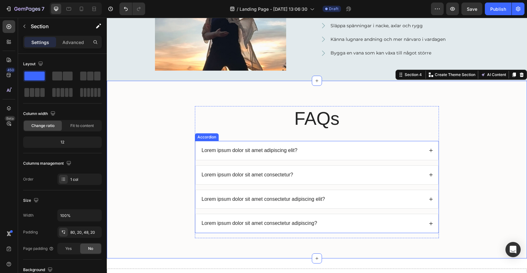
click at [343, 150] on div "Lorem ipsum dolor sit amet adipiscing elit?" at bounding box center [312, 151] width 223 height 9
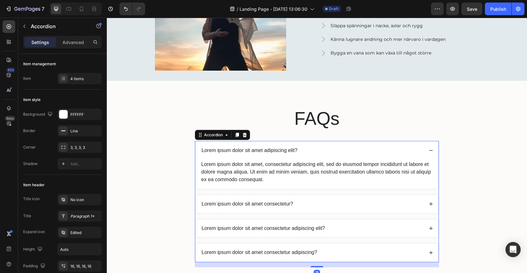
click at [345, 149] on div "Lorem ipsum dolor sit amet adipiscing elit?" at bounding box center [312, 151] width 223 height 9
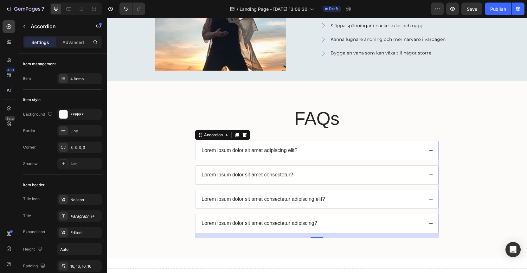
click at [429, 150] on icon at bounding box center [431, 150] width 4 height 4
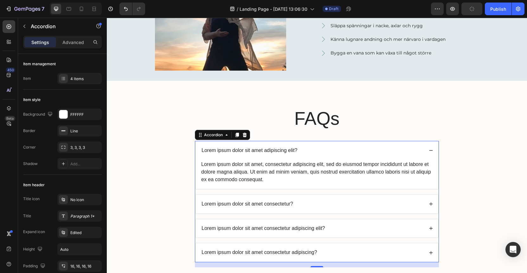
click at [429, 151] on icon at bounding box center [431, 150] width 4 height 4
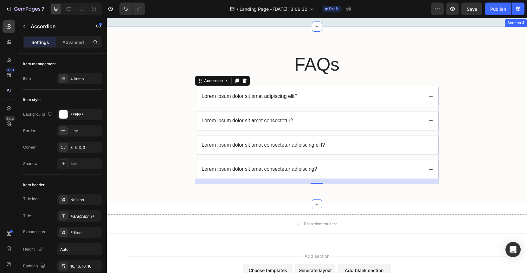
scroll to position [406, 0]
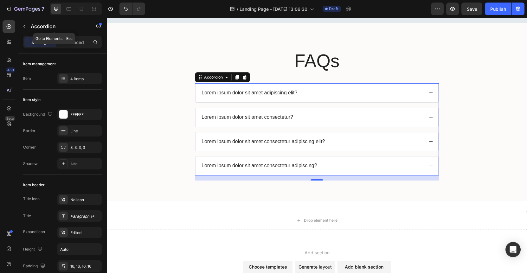
click at [24, 24] on icon "button" at bounding box center [24, 26] width 5 height 5
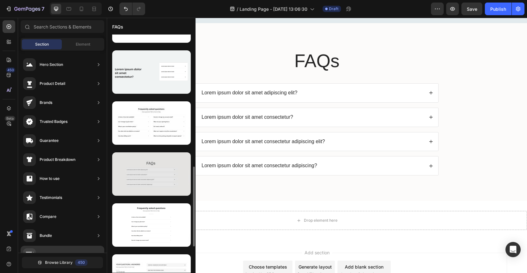
scroll to position [473, 0]
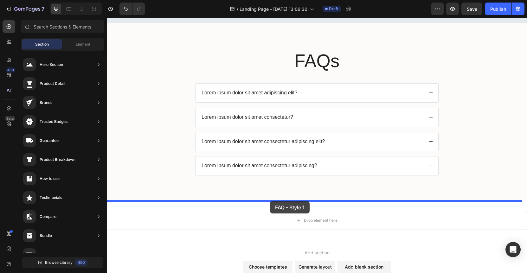
drag, startPoint x: 245, startPoint y: 167, endPoint x: 270, endPoint y: 201, distance: 43.1
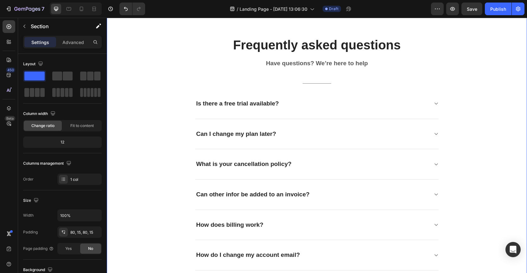
scroll to position [589, 0]
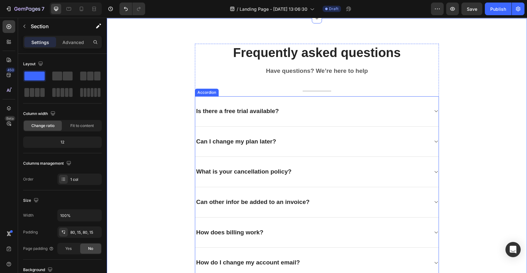
click at [368, 110] on div "Is there a free trial available?" at bounding box center [311, 112] width 233 height 10
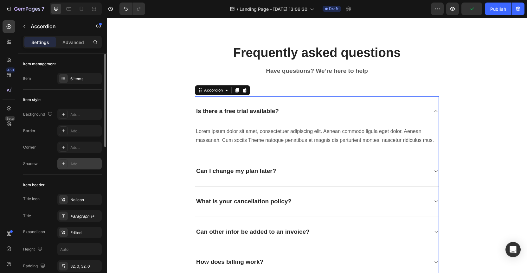
click at [72, 164] on div "Add..." at bounding box center [85, 164] width 30 height 6
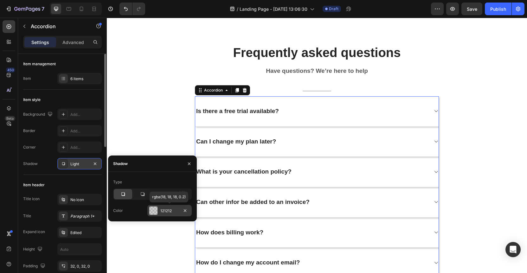
click at [171, 213] on div "121212" at bounding box center [169, 211] width 18 height 6
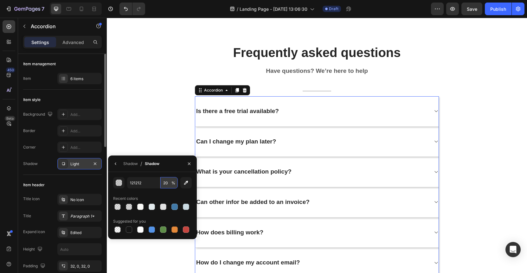
click at [171, 182] on input "20" at bounding box center [168, 182] width 17 height 11
type input "5"
type input "10"
click at [150, 194] on div "Recent colors" at bounding box center [152, 199] width 79 height 10
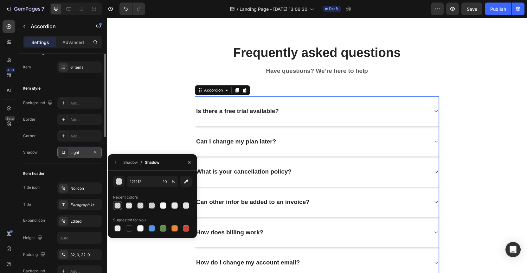
scroll to position [38, 0]
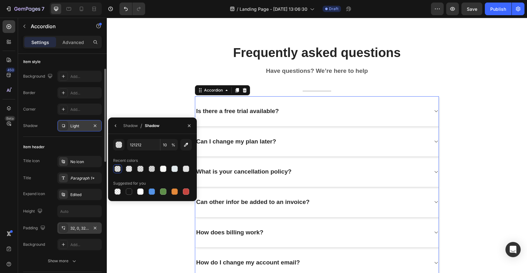
click at [74, 230] on div "32, 0, 32, 0" at bounding box center [79, 229] width 18 height 6
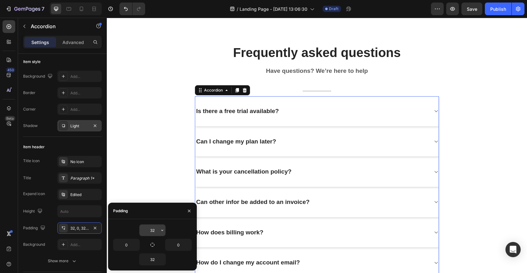
click at [154, 231] on input "32" at bounding box center [153, 230] width 26 height 11
click at [163, 232] on icon "button" at bounding box center [162, 230] width 5 height 5
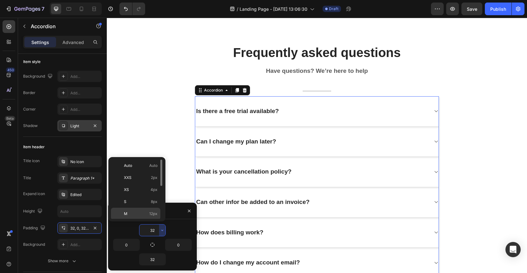
click at [153, 215] on span "12px" at bounding box center [153, 214] width 8 height 6
type input "12"
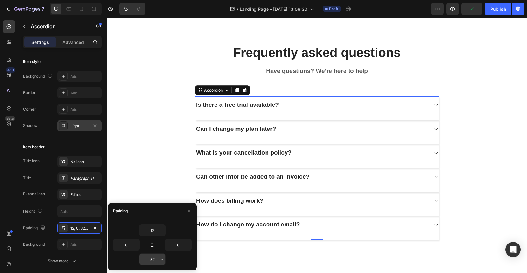
click at [154, 263] on input "32" at bounding box center [153, 259] width 26 height 11
click at [163, 259] on icon "button" at bounding box center [162, 259] width 5 height 5
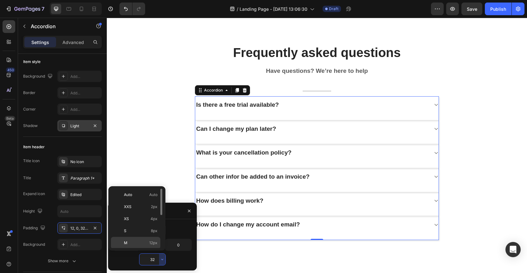
click at [150, 244] on span "12px" at bounding box center [153, 243] width 8 height 6
type input "12"
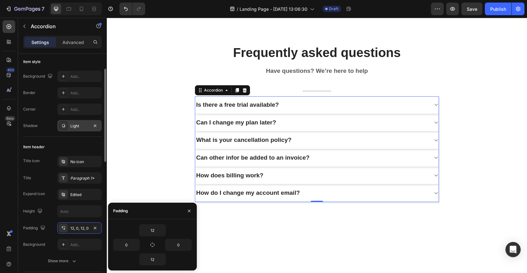
click at [46, 186] on div "Title icon No icon Title Paragraph 1* Expand icon Edited Height Padding 12, 0, …" at bounding box center [62, 203] width 79 height 95
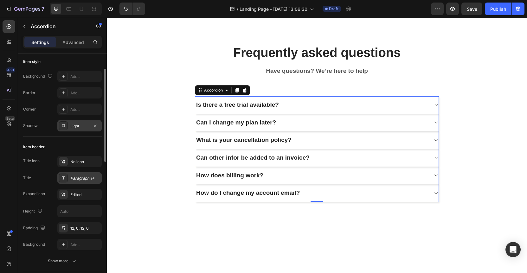
click at [79, 179] on div "Paragraph 1*" at bounding box center [85, 179] width 30 height 6
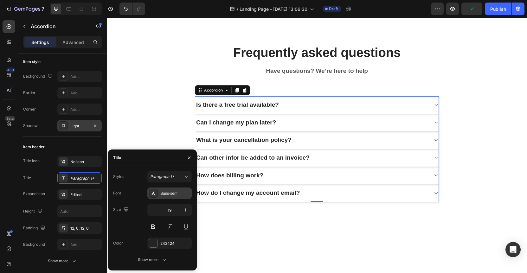
click at [183, 193] on div "Sans-serif" at bounding box center [175, 194] width 30 height 6
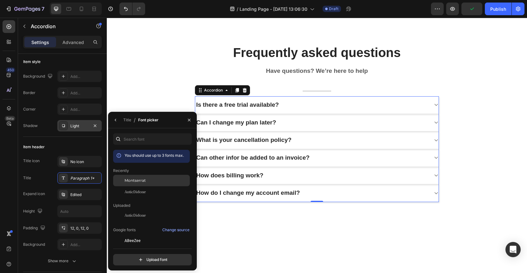
click at [140, 181] on span "Montserrat" at bounding box center [135, 181] width 21 height 6
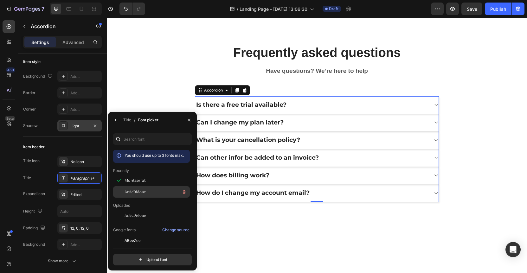
click at [139, 194] on span "AnticDidone" at bounding box center [135, 192] width 21 height 6
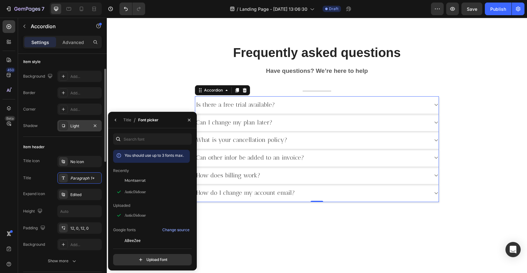
click at [44, 171] on div "Title icon No icon Title Paragraph 1* Expand icon Edited Height Padding 12, 0, …" at bounding box center [62, 203] width 79 height 95
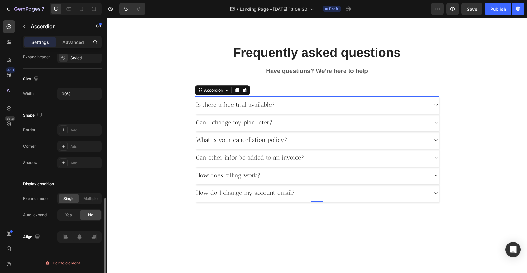
scroll to position [211, 0]
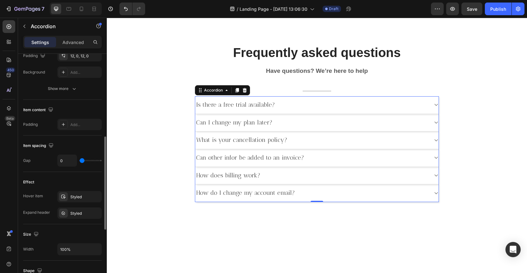
click at [238, 104] on div "Is there a free trial available?" at bounding box center [235, 105] width 81 height 10
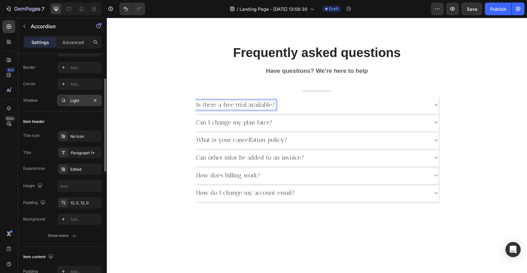
scroll to position [82, 0]
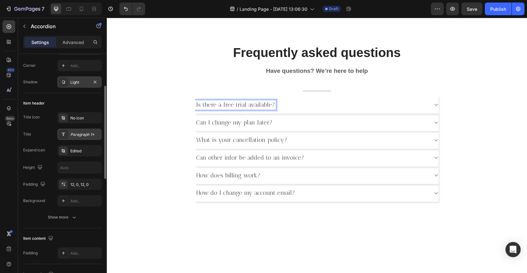
click at [86, 134] on div "Paragraph 1*" at bounding box center [85, 135] width 30 height 6
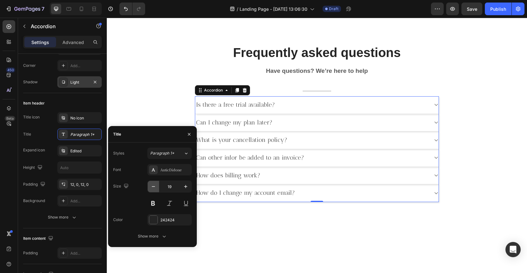
click at [153, 186] on icon "button" at bounding box center [153, 186] width 3 height 1
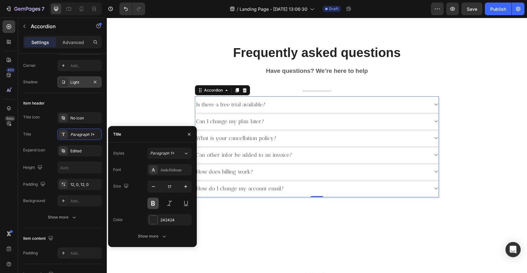
click at [155, 205] on button at bounding box center [152, 203] width 11 height 11
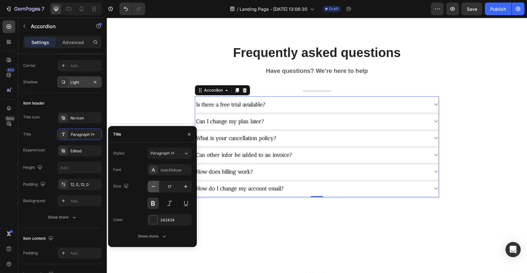
click at [156, 187] on icon "button" at bounding box center [153, 187] width 6 height 6
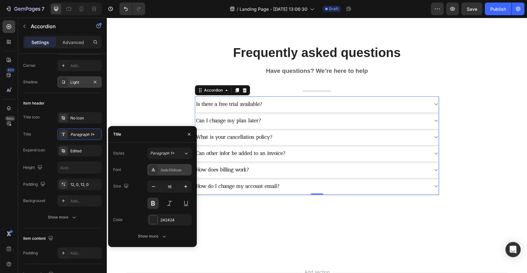
click at [169, 164] on div "AnticDidone" at bounding box center [169, 169] width 44 height 11
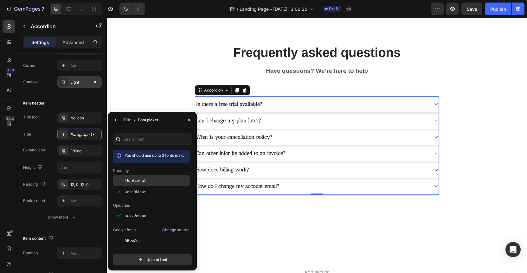
click at [151, 178] on div "Montserrat" at bounding box center [157, 181] width 64 height 6
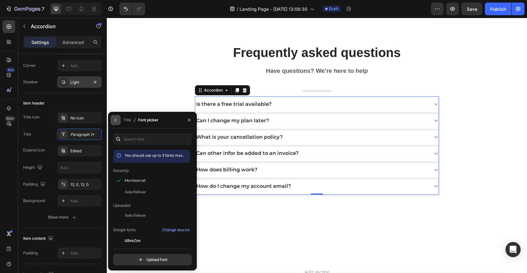
click at [114, 120] on icon "button" at bounding box center [115, 120] width 5 height 5
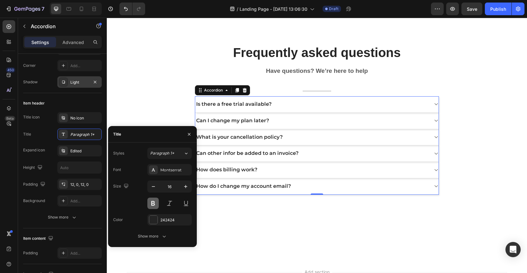
click at [154, 200] on button at bounding box center [152, 203] width 11 height 11
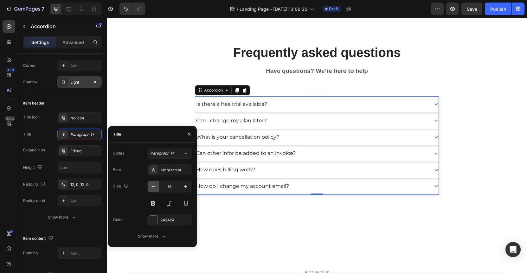
click at [154, 187] on icon "button" at bounding box center [153, 186] width 3 height 1
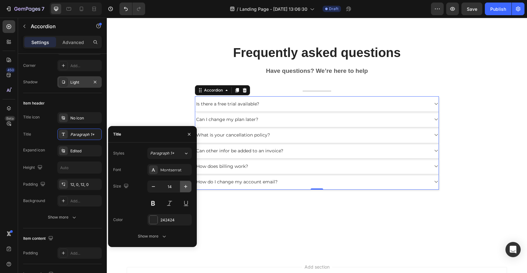
click at [187, 187] on icon "button" at bounding box center [186, 187] width 6 height 6
click at [156, 235] on div "Show more" at bounding box center [152, 236] width 29 height 6
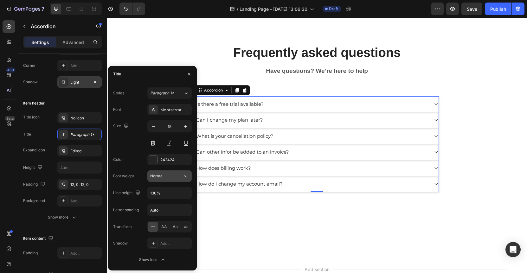
click at [163, 179] on span "Normal" at bounding box center [156, 176] width 13 height 6
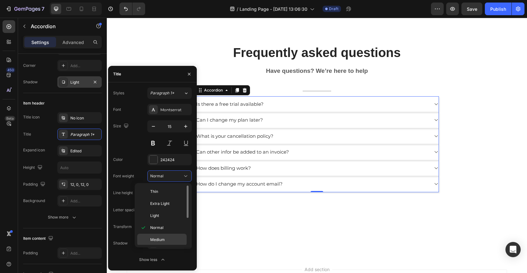
click at [155, 239] on span "Medium" at bounding box center [157, 240] width 15 height 6
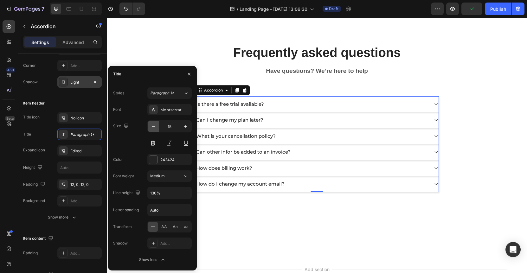
click at [157, 127] on button "button" at bounding box center [153, 126] width 11 height 11
type input "14"
click at [126, 143] on div "Size 14" at bounding box center [152, 135] width 79 height 29
click at [355, 226] on div at bounding box center [317, 235] width 421 height 19
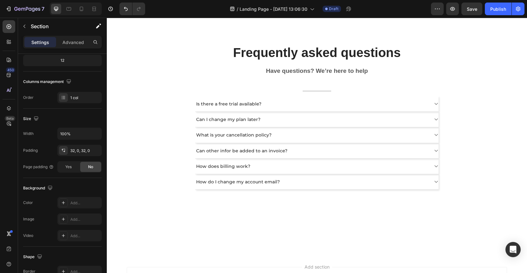
scroll to position [0, 0]
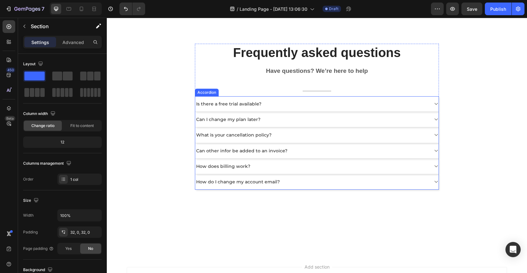
click at [272, 105] on div "Is there a free trial available?" at bounding box center [311, 104] width 233 height 8
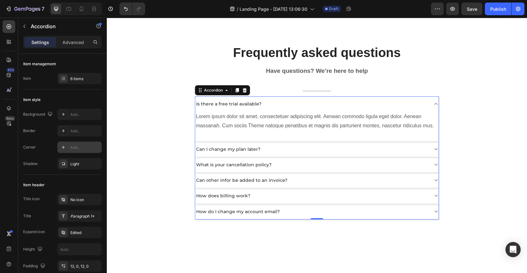
click at [86, 149] on div "Add..." at bounding box center [85, 148] width 30 height 6
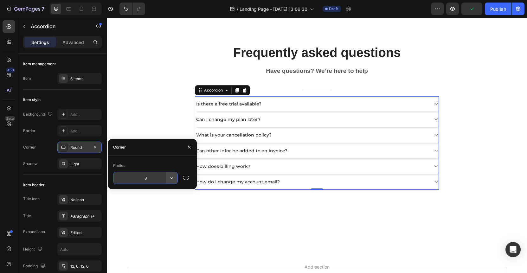
click at [172, 178] on icon "button" at bounding box center [172, 179] width 3 height 2
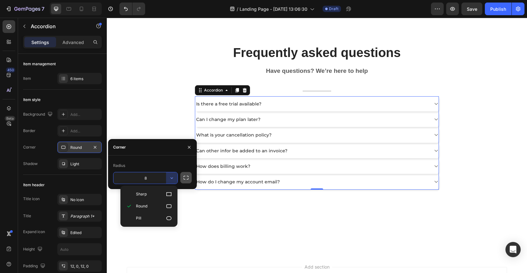
click at [189, 178] on button "button" at bounding box center [185, 177] width 11 height 11
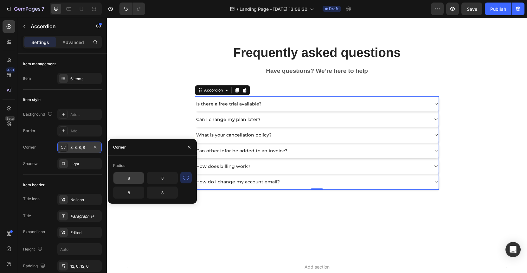
click at [135, 179] on input "8" at bounding box center [129, 178] width 30 height 11
type input "10"
click at [172, 181] on input "8" at bounding box center [162, 178] width 30 height 11
type input "10"
click at [132, 194] on input "8" at bounding box center [129, 192] width 30 height 11
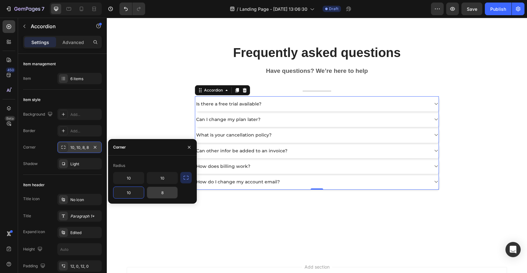
type input "10"
click at [170, 194] on input "8" at bounding box center [162, 192] width 30 height 11
type input "10"
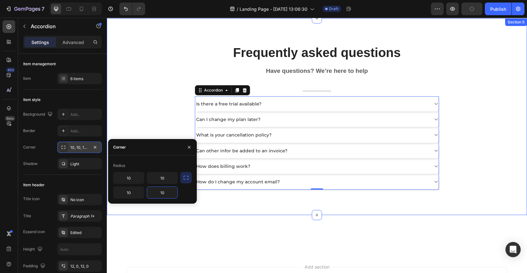
click at [174, 218] on div at bounding box center [317, 234] width 421 height 39
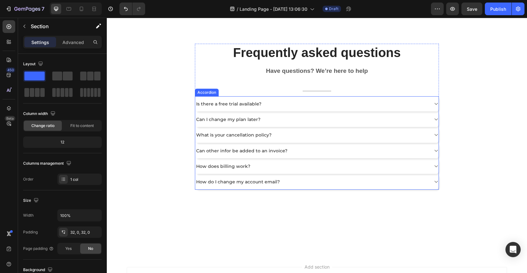
click at [344, 114] on div "Can I change my plan later?" at bounding box center [317, 120] width 244 height 16
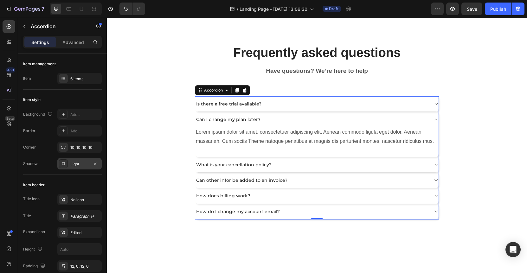
click at [76, 164] on div "Light" at bounding box center [79, 164] width 18 height 6
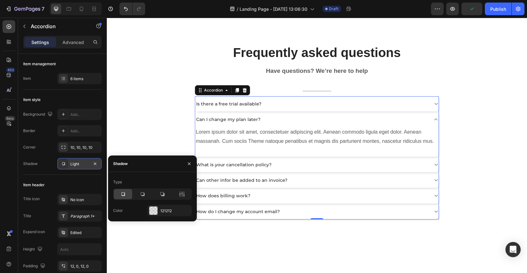
click at [76, 164] on div "Light" at bounding box center [79, 164] width 18 height 6
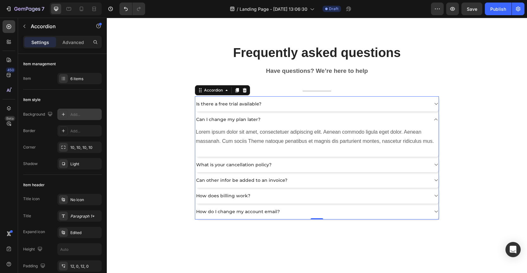
click at [77, 115] on div "Add..." at bounding box center [85, 115] width 30 height 6
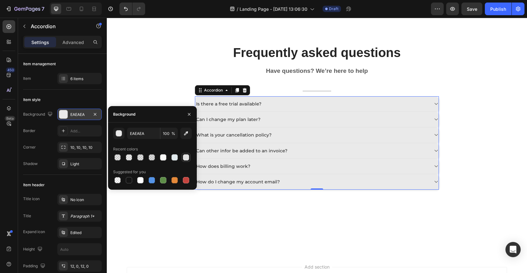
click at [186, 158] on div at bounding box center [186, 157] width 6 height 6
click at [172, 156] on div at bounding box center [175, 157] width 6 height 6
click at [153, 157] on div at bounding box center [152, 157] width 6 height 6
type input "000000"
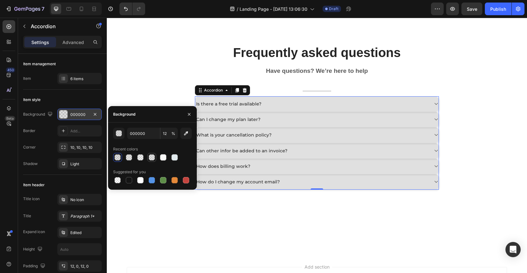
click at [155, 158] on div at bounding box center [152, 157] width 6 height 6
type input "10"
click at [142, 157] on div at bounding box center [140, 157] width 6 height 6
click at [131, 159] on div at bounding box center [129, 157] width 6 height 6
click at [173, 156] on div at bounding box center [152, 157] width 79 height 9
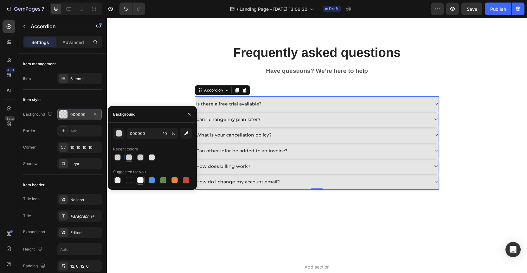
click at [141, 182] on div at bounding box center [140, 180] width 6 height 6
type input "FFFFFF"
type input "100"
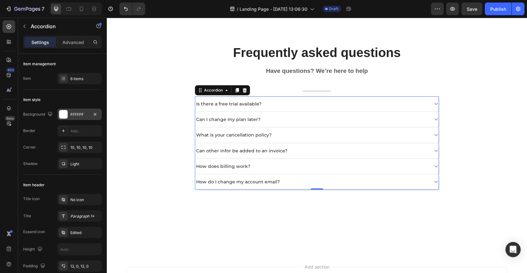
click at [49, 157] on div "Background FFFFFF Border Add... Corner 10, 10, 10, 10 Shadow Light" at bounding box center [62, 139] width 79 height 61
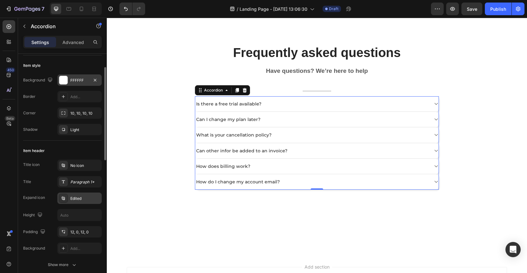
scroll to position [46, 0]
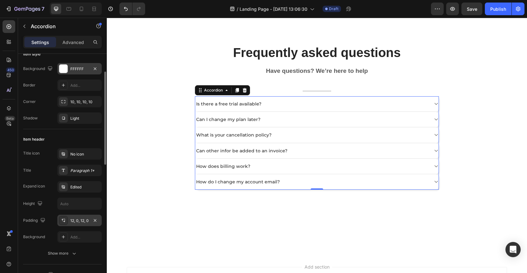
click at [85, 220] on div "12, 0, 12, 0" at bounding box center [79, 221] width 18 height 6
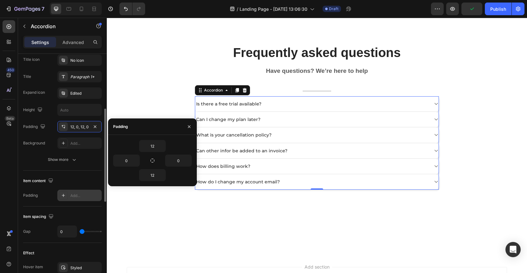
scroll to position [149, 0]
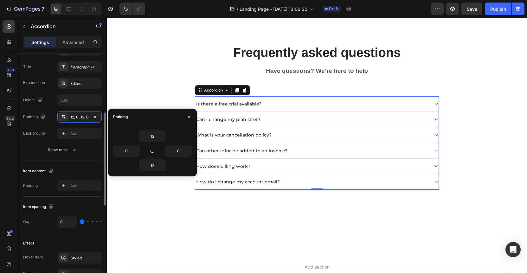
click at [48, 225] on div "Gap 0" at bounding box center [62, 222] width 79 height 12
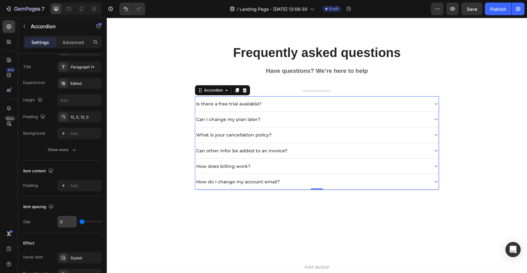
click at [67, 223] on input "0" at bounding box center [67, 221] width 19 height 11
type input "13"
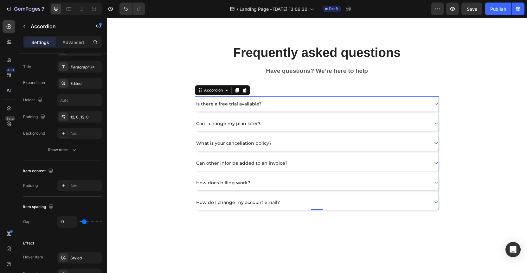
type input "14"
type input "15"
type input "16"
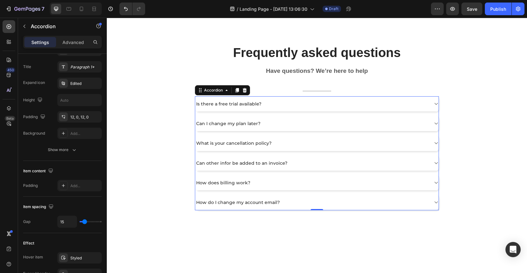
type input "16"
type input "17"
type input "19"
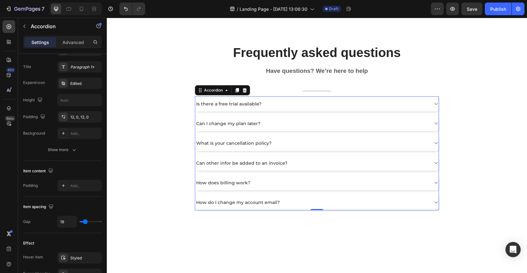
type input "20"
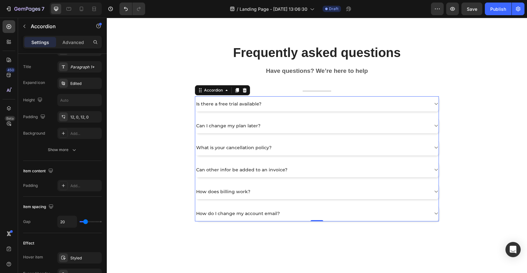
type input "14"
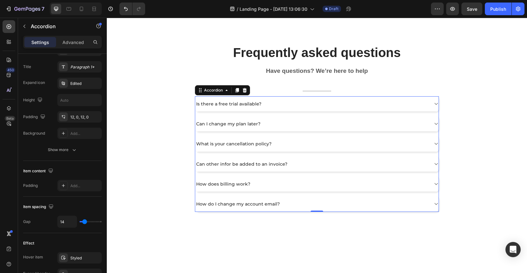
type input "9"
type input "8"
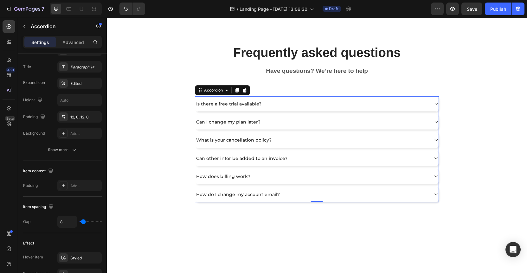
type input "7"
type input "8"
type input "9"
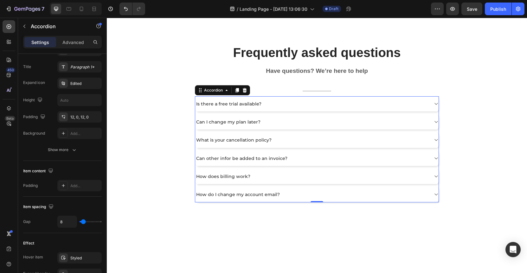
type input "9"
type input "10"
type input "11"
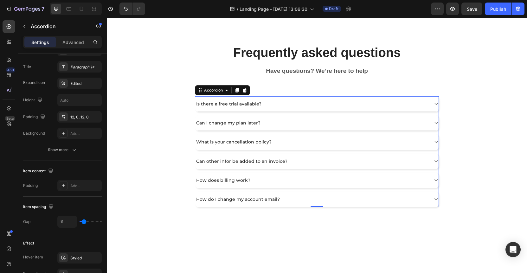
type input "12"
type input "14"
type input "15"
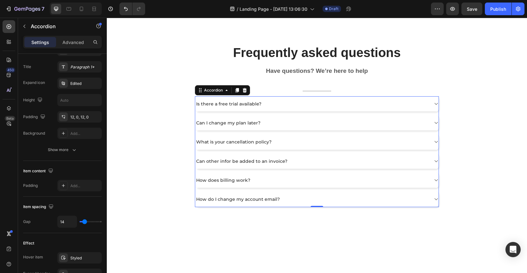
type input "15"
type input "16"
type input "18"
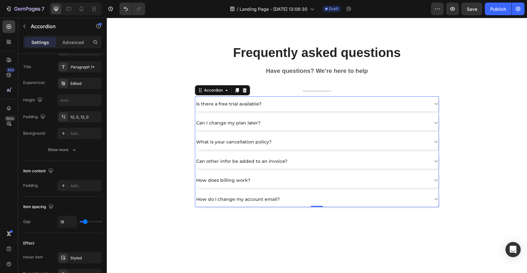
type input "19"
type input "20"
type input "21"
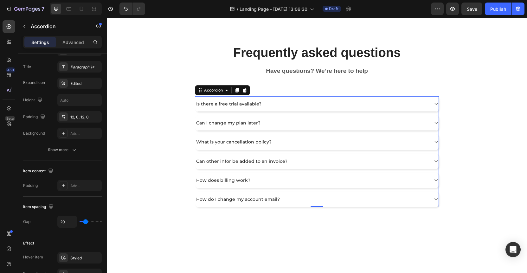
type input "21"
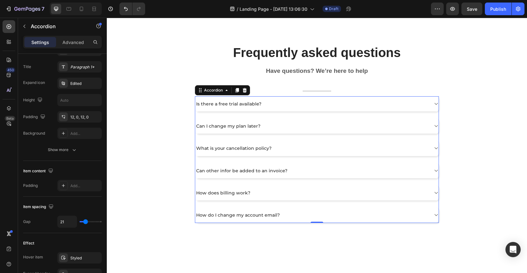
type input "16"
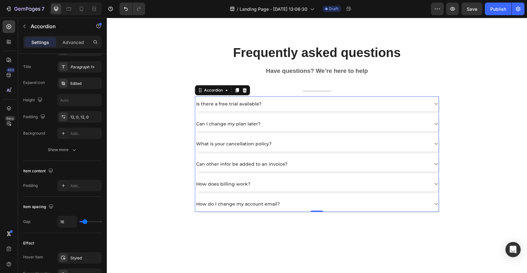
type input "5"
type input "0"
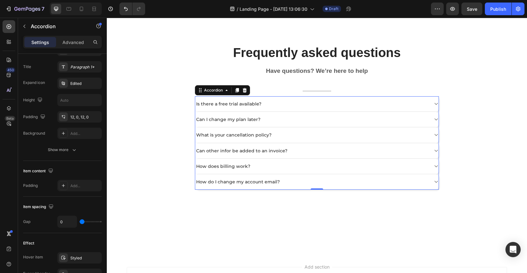
type input "1"
type input "4"
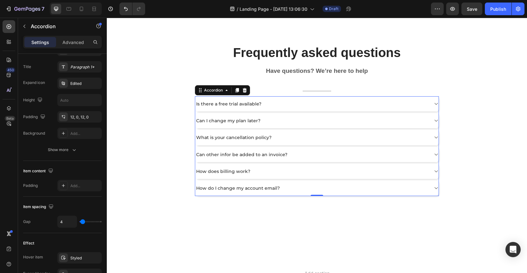
type input "5"
type input "6"
type input "7"
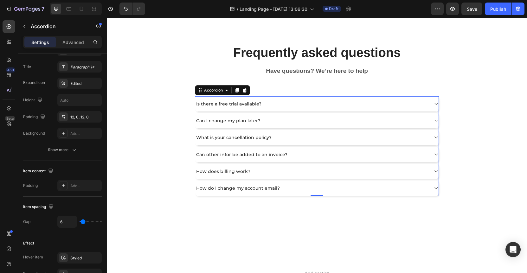
type input "7"
type input "8"
type input "9"
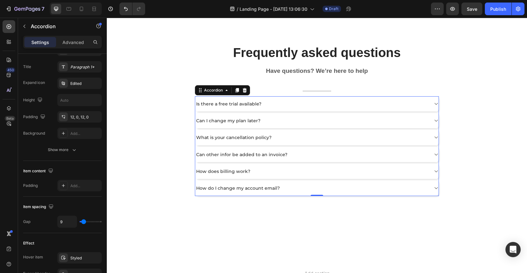
type input "10"
type input "11"
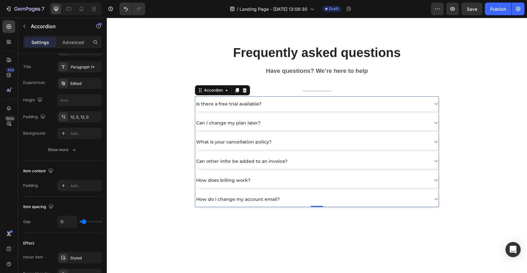
type input "12"
type input "13"
type input "14"
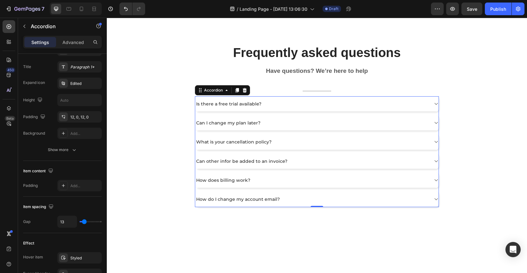
type input "14"
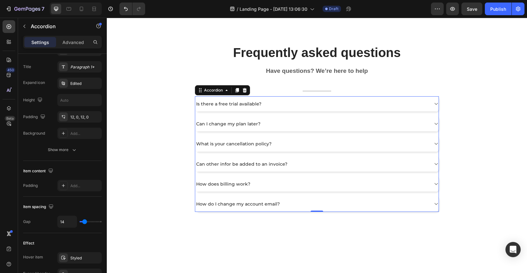
type input "21"
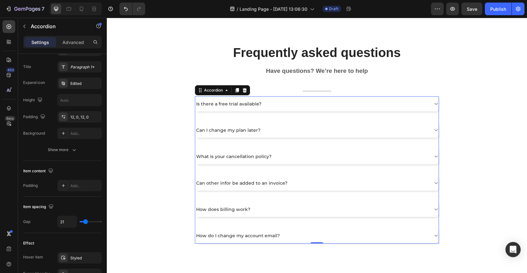
type input "40"
type input "42"
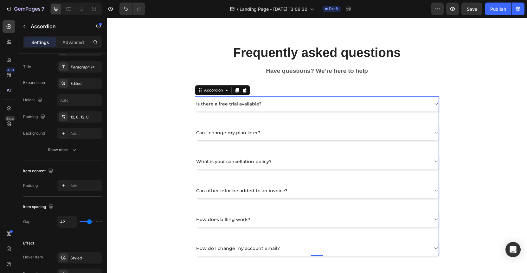
type input "43"
type input "40"
type input "34"
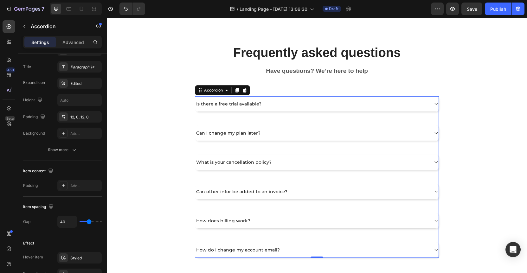
type input "34"
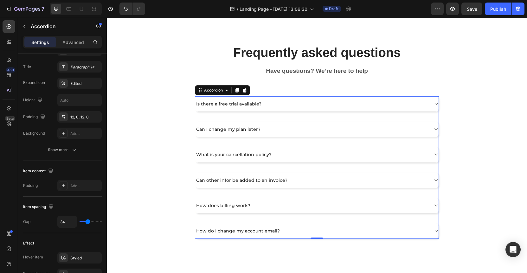
type input "28"
type input "20"
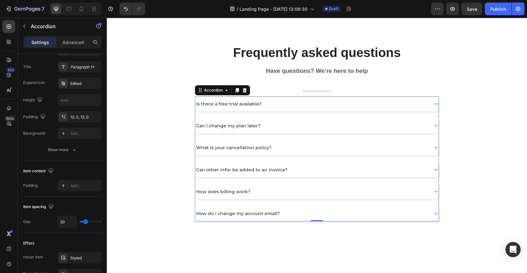
type input "16"
type input "13"
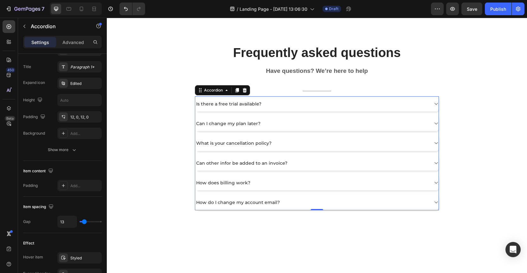
type input "12"
type input "11"
type input "9"
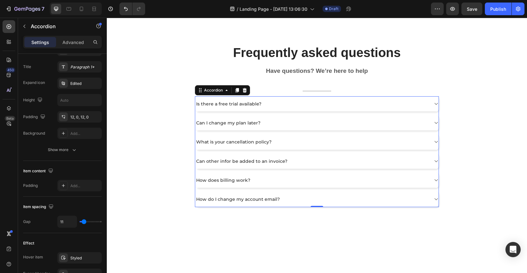
type input "9"
type input "8"
type input "7"
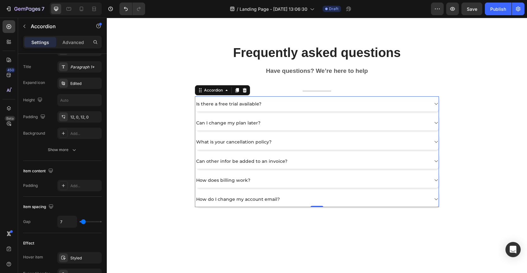
type input "6"
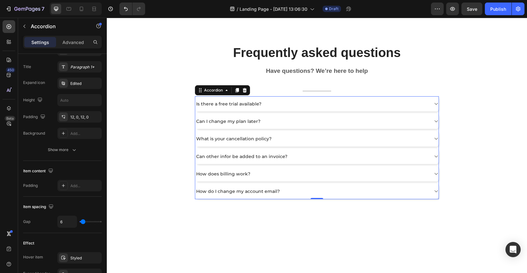
type input "5"
type input "4"
type input "3"
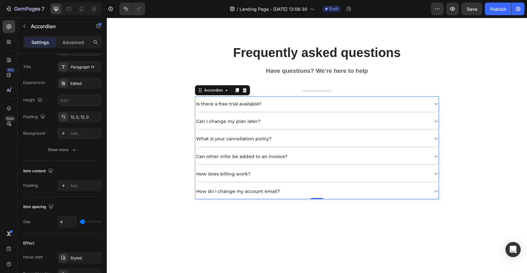
type input "3"
type input "2"
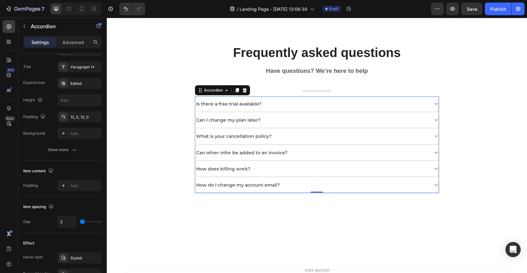
type input "1"
type input "3"
type input "4"
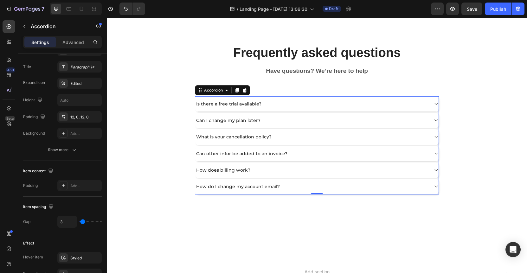
type input "4"
type input "5"
type input "6"
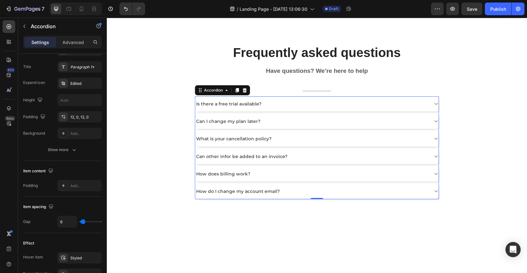
type input "6"
click at [83, 222] on input "range" at bounding box center [91, 221] width 22 height 1
click at [420, 172] on div "How does billing work?" at bounding box center [311, 174] width 233 height 8
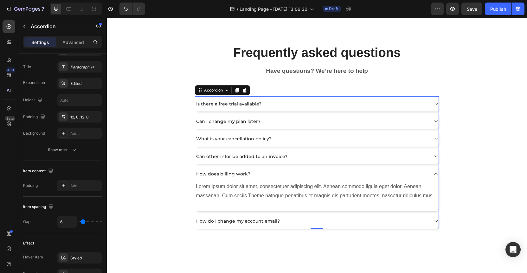
click at [418, 173] on div "How does billing work?" at bounding box center [311, 174] width 233 height 8
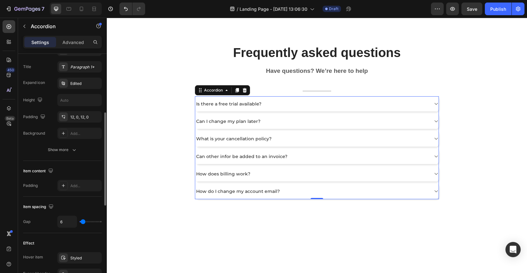
type input "14"
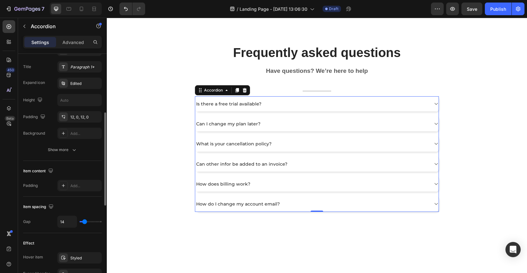
type input "15"
type input "16"
type input "18"
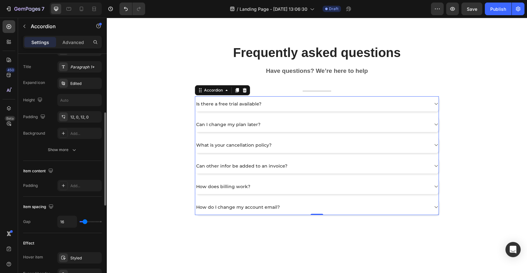
type input "18"
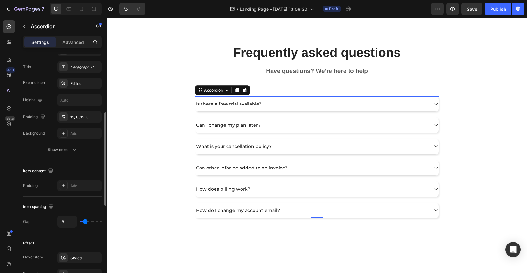
type input "19"
type input "20"
type input "21"
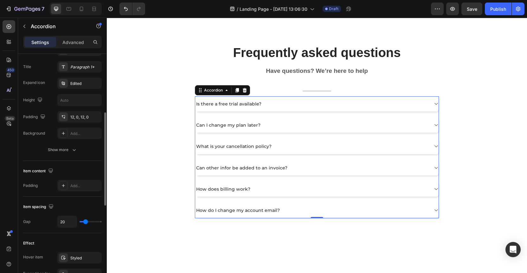
type input "21"
type input "22"
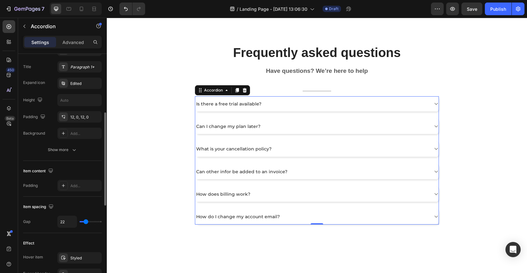
type input "23"
type input "24"
type input "25"
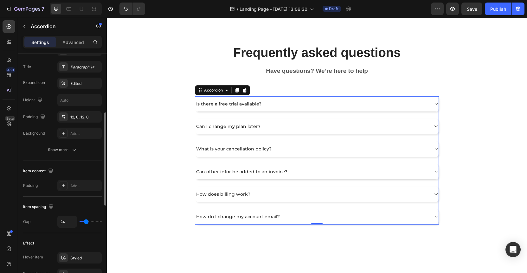
type input "25"
type input "26"
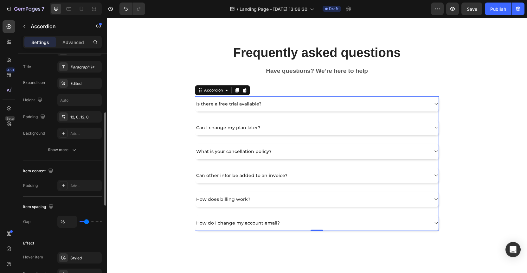
type input "27"
type input "28"
type input "26"
click at [87, 221] on input "range" at bounding box center [91, 221] width 22 height 1
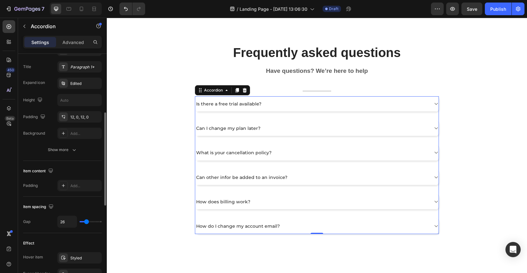
type input "23"
type input "22"
type input "21"
click at [86, 221] on input "range" at bounding box center [91, 221] width 22 height 1
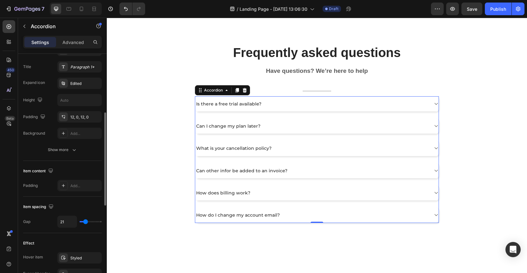
type input "17"
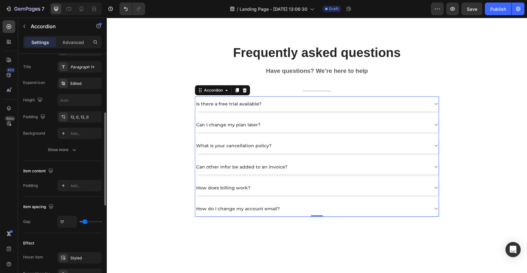
type input "17"
click at [85, 221] on input "range" at bounding box center [91, 221] width 22 height 1
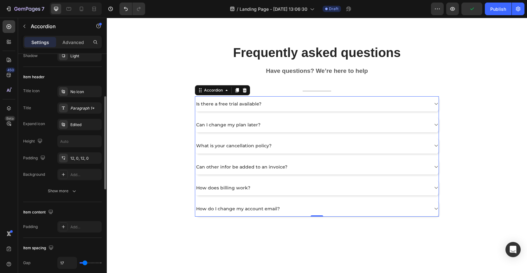
scroll to position [29, 0]
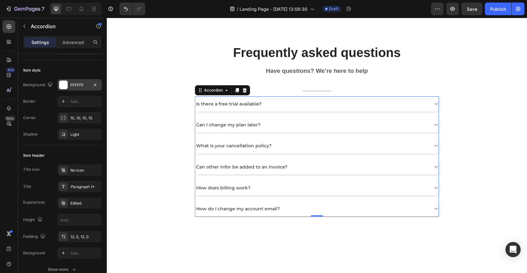
click at [63, 86] on div at bounding box center [63, 85] width 8 height 8
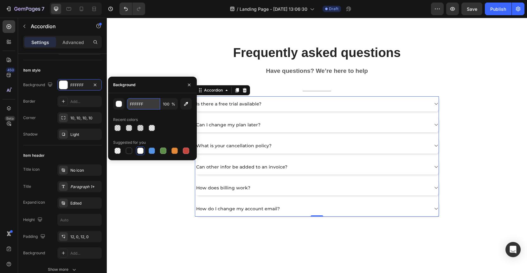
click at [145, 102] on input "FFFFFF" at bounding box center [143, 103] width 33 height 11
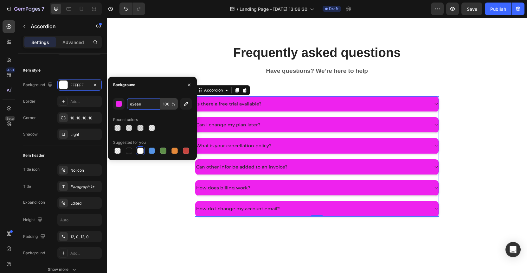
type input "e2eaed"
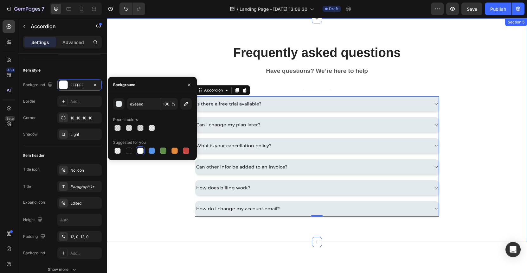
click at [170, 56] on div "Frequently asked questions Heading Have questions? We’re here to help Text bloc…" at bounding box center [317, 130] width 411 height 173
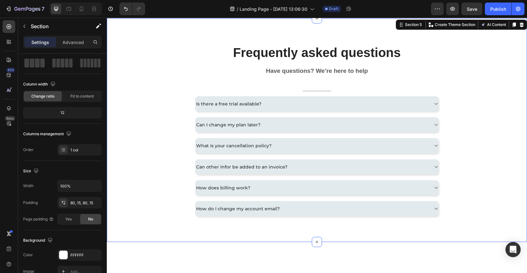
scroll to position [0, 0]
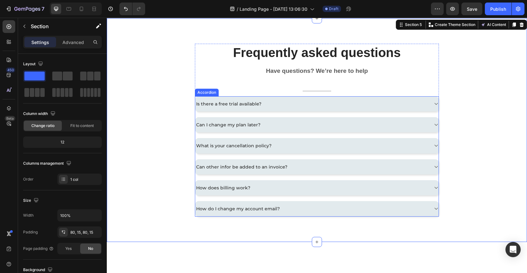
click at [392, 114] on div "Is there a free trial available? Can I change my plan later? What is your cance…" at bounding box center [317, 156] width 244 height 121
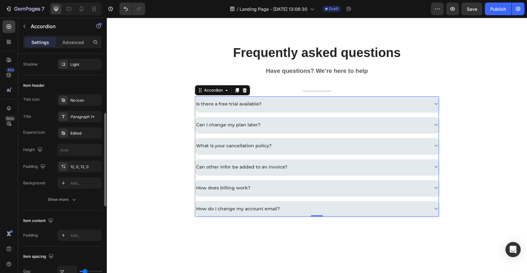
scroll to position [154, 0]
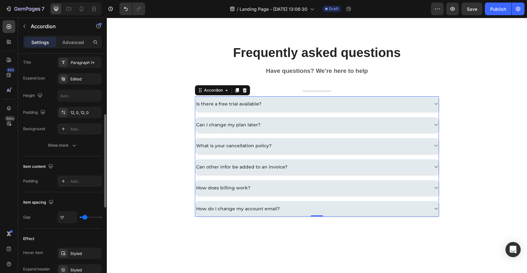
type input "20"
type input "19"
type input "18"
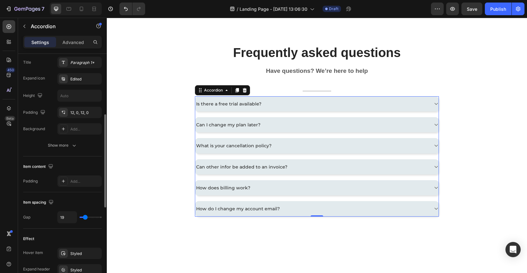
type input "18"
type input "17"
type input "16"
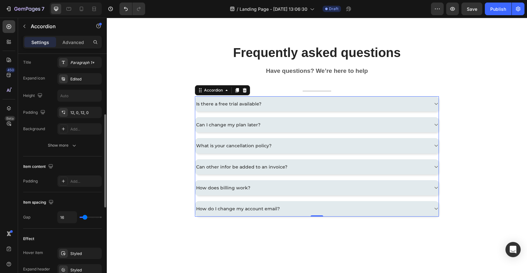
type input "15"
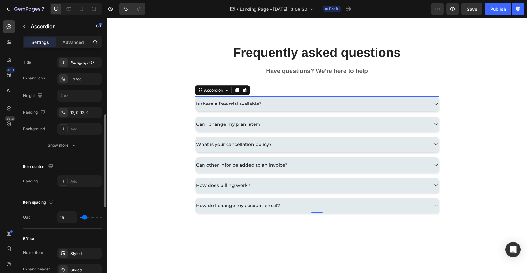
type input "14"
type input "13"
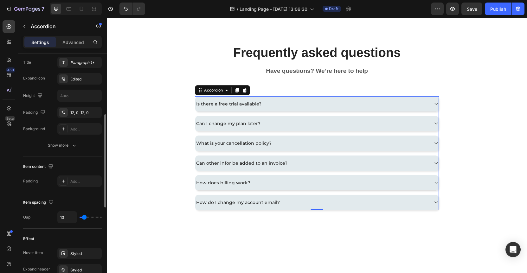
type input "12"
type input "10"
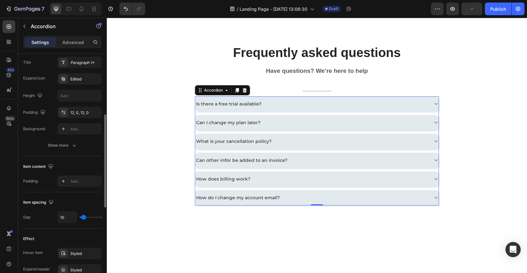
click at [84, 217] on input "range" at bounding box center [91, 217] width 22 height 1
click at [72, 114] on div "12, 0, 12, 0" at bounding box center [79, 113] width 18 height 6
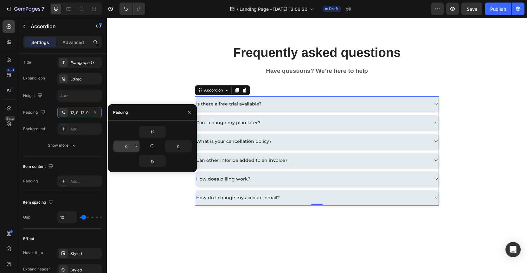
click at [128, 148] on input "0" at bounding box center [127, 146] width 26 height 11
click at [137, 147] on icon "button" at bounding box center [136, 146] width 5 height 5
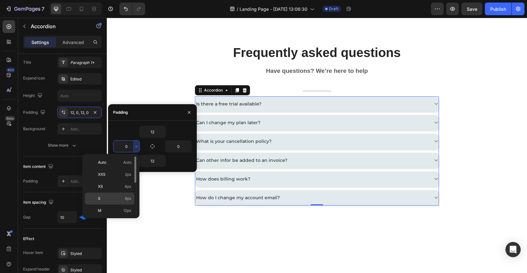
click at [125, 197] on span "8px" at bounding box center [128, 199] width 7 height 6
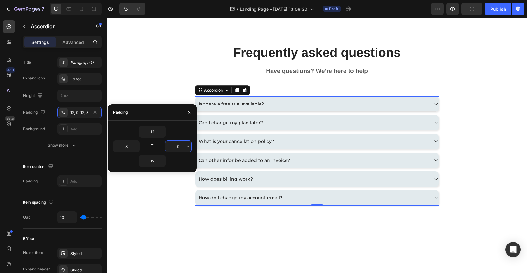
click at [179, 145] on input "0" at bounding box center [179, 146] width 26 height 11
click at [188, 147] on icon "button" at bounding box center [188, 146] width 5 height 5
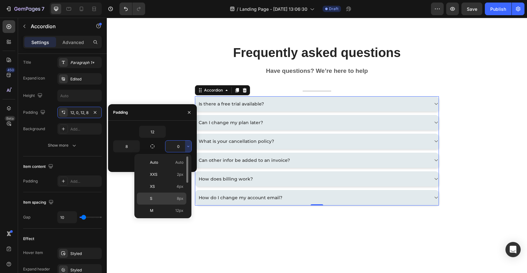
click at [180, 199] on span "8px" at bounding box center [180, 199] width 7 height 6
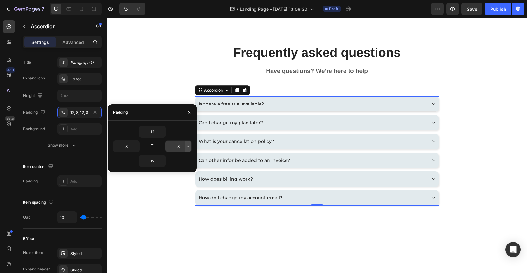
click at [188, 145] on icon "button" at bounding box center [188, 146] width 5 height 5
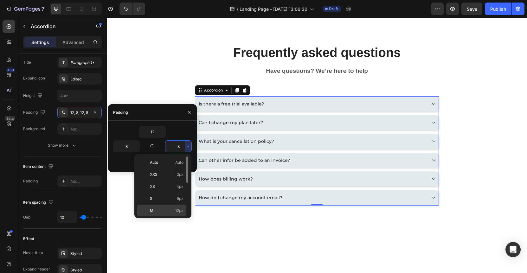
click at [178, 209] on span "12px" at bounding box center [179, 211] width 8 height 6
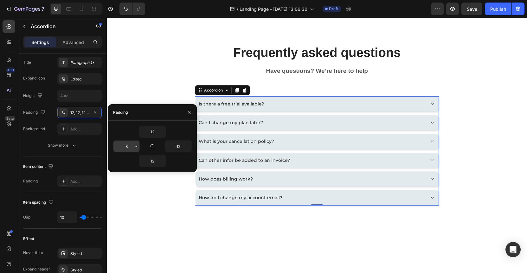
click at [131, 146] on input "8" at bounding box center [127, 146] width 26 height 11
click at [137, 147] on icon "button" at bounding box center [136, 146] width 5 height 5
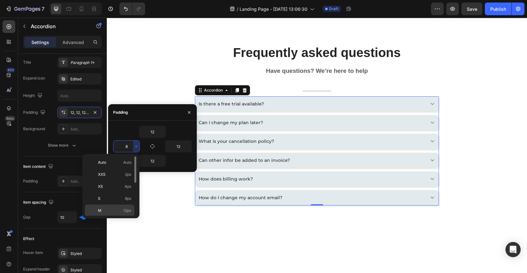
click at [126, 208] on span "12px" at bounding box center [127, 211] width 8 height 6
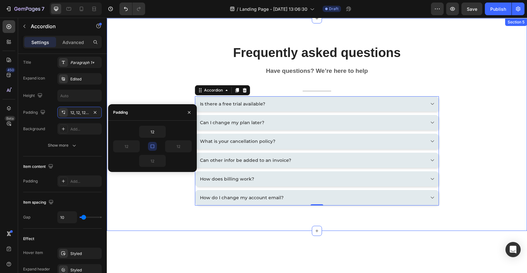
click at [163, 223] on div "Frequently asked questions Heading Have questions? We’re here to help Text bloc…" at bounding box center [317, 124] width 421 height 213
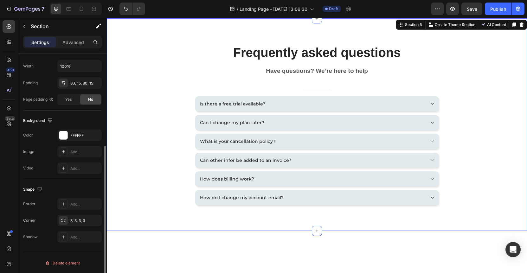
scroll to position [0, 0]
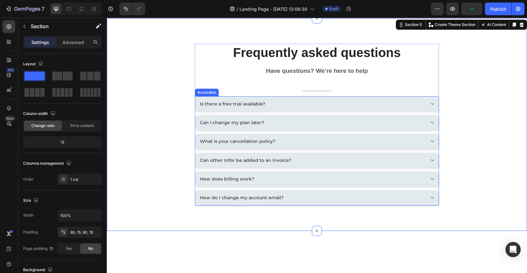
click at [309, 105] on div "Is there a free trial available?" at bounding box center [312, 104] width 226 height 8
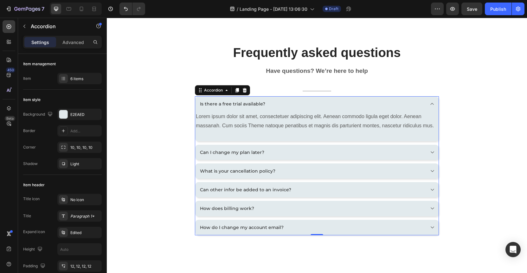
click at [311, 105] on div "Is there a free trial available?" at bounding box center [312, 104] width 226 height 8
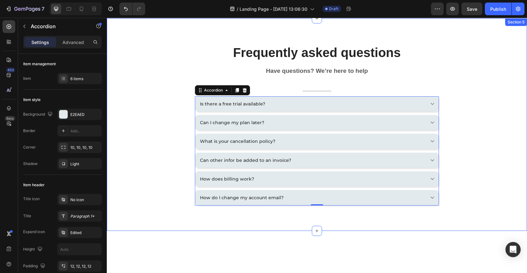
click at [160, 160] on div "Frequently asked questions Heading Have questions? We’re here to help Text bloc…" at bounding box center [317, 125] width 411 height 162
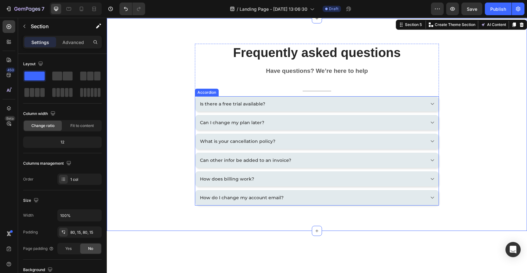
click at [396, 104] on div "Is there a free trial available?" at bounding box center [312, 104] width 226 height 8
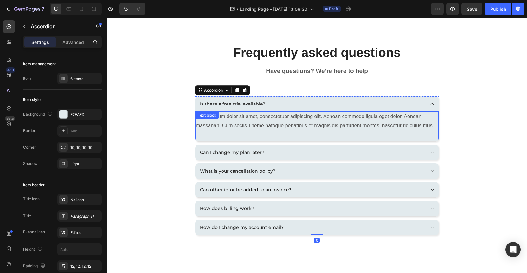
click at [222, 122] on p "Lorem ipsum dolor sit amet, consectetuer adipiscing elit. Aenean commodo ligula…" at bounding box center [317, 121] width 242 height 18
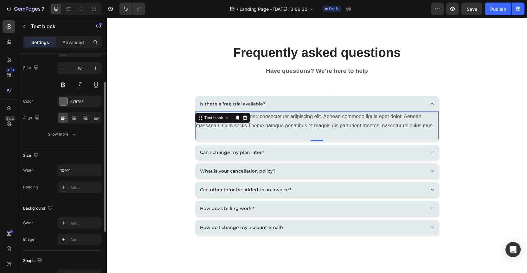
scroll to position [93, 0]
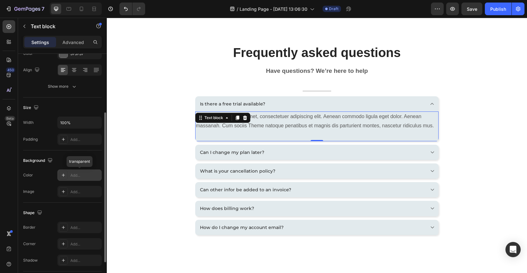
click at [69, 175] on div "Add..." at bounding box center [79, 175] width 44 height 11
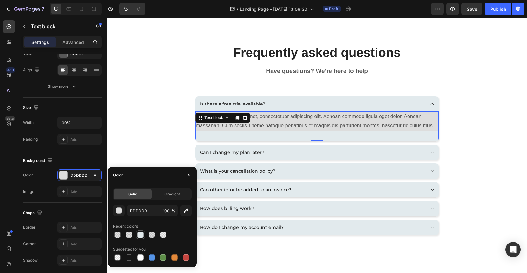
click at [141, 236] on div at bounding box center [140, 235] width 6 height 6
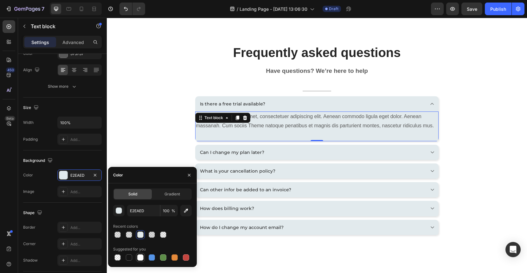
click at [141, 256] on div at bounding box center [140, 258] width 6 height 6
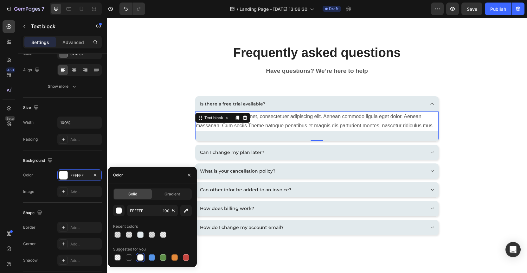
click at [140, 256] on div at bounding box center [140, 258] width 6 height 6
click at [120, 258] on div at bounding box center [117, 258] width 6 height 6
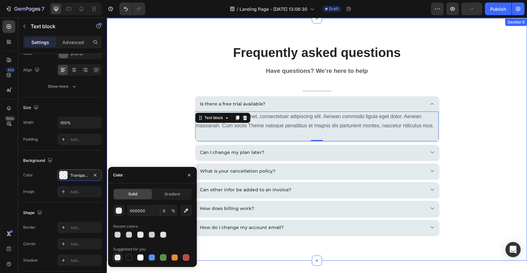
click at [152, 88] on div "Frequently asked questions Heading Have questions? We’re here to help Text bloc…" at bounding box center [317, 140] width 411 height 192
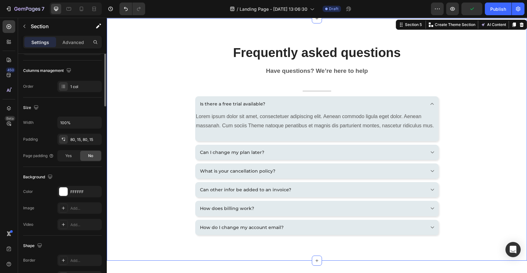
scroll to position [0, 0]
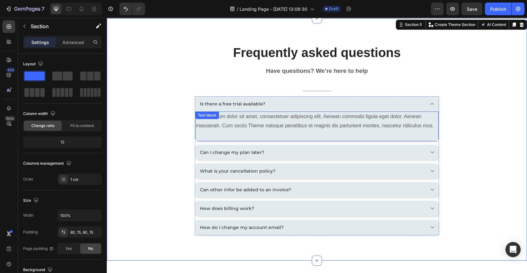
click at [240, 122] on p "Lorem ipsum dolor sit amet, consectetuer adipiscing elit. Aenean commodo ligula…" at bounding box center [317, 121] width 242 height 18
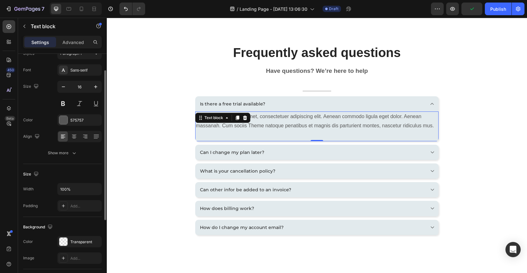
scroll to position [25, 0]
click at [75, 209] on div "Add..." at bounding box center [85, 208] width 30 height 6
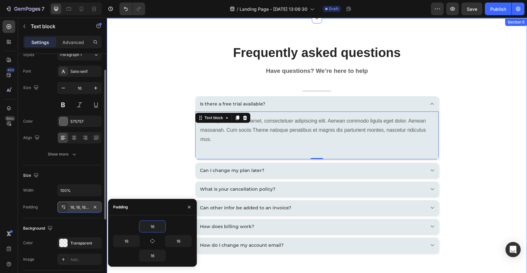
click at [151, 168] on div "Frequently asked questions Heading Have questions? We’re here to help Text bloc…" at bounding box center [317, 149] width 411 height 210
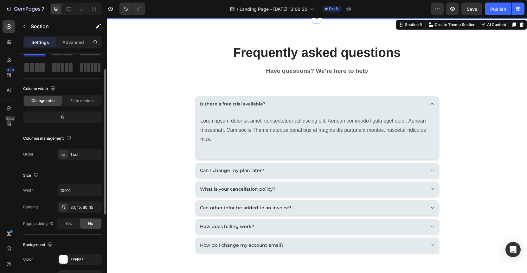
scroll to position [0, 0]
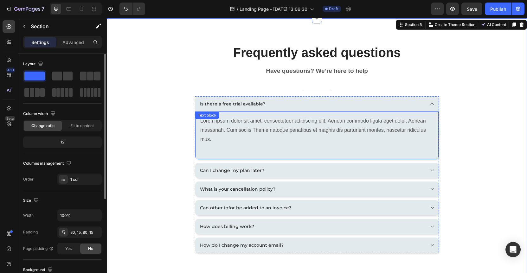
click at [226, 128] on p "Lorem ipsum dolor sit amet, consectetuer adipiscing elit. Aenean commodo ligula…" at bounding box center [316, 130] width 233 height 27
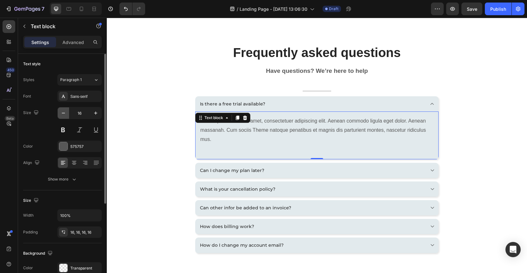
click at [63, 113] on icon "button" at bounding box center [63, 113] width 3 height 1
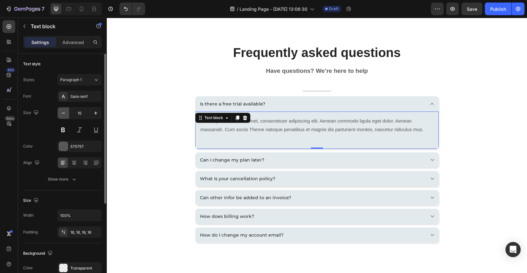
click at [63, 113] on icon "button" at bounding box center [63, 113] width 3 height 1
click at [82, 96] on div "Sans-serif" at bounding box center [85, 97] width 30 height 6
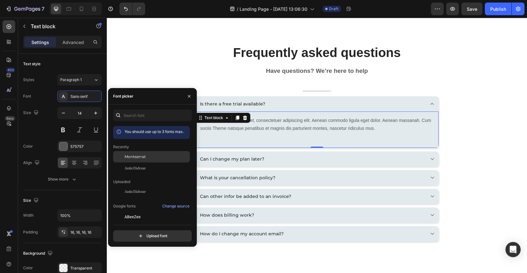
click at [146, 160] on div "Montserrat" at bounding box center [151, 156] width 77 height 11
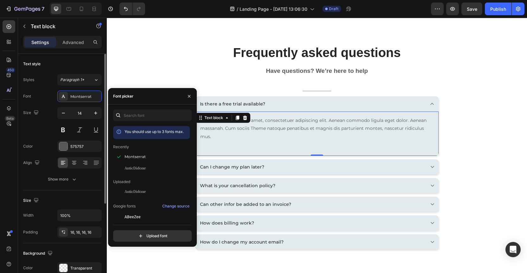
click at [44, 135] on div "Size 14" at bounding box center [62, 121] width 79 height 29
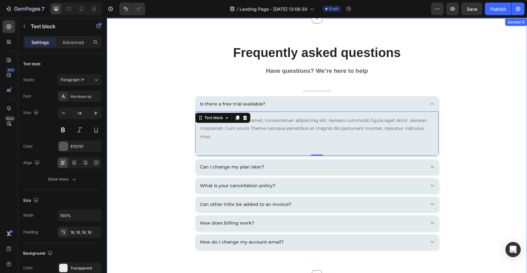
click at [154, 195] on div "Frequently asked questions Heading Have questions? We’re here to help Text bloc…" at bounding box center [317, 147] width 411 height 206
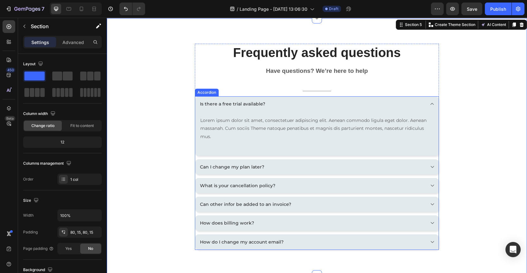
click at [431, 103] on icon at bounding box center [432, 103] width 5 height 5
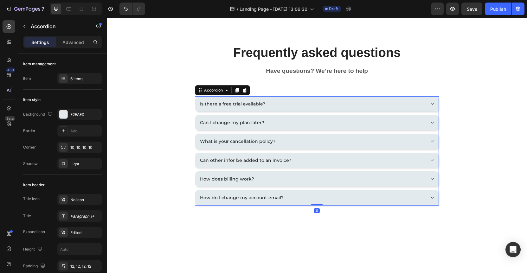
click at [430, 103] on icon at bounding box center [432, 103] width 5 height 5
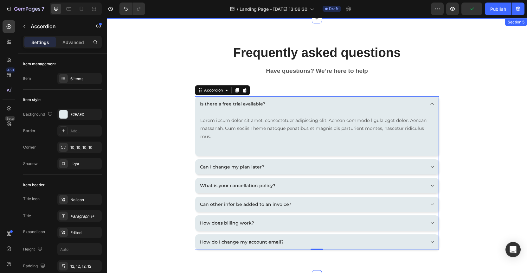
click at [174, 127] on div "Frequently asked questions Heading Have questions? We’re here to help Text bloc…" at bounding box center [317, 147] width 411 height 206
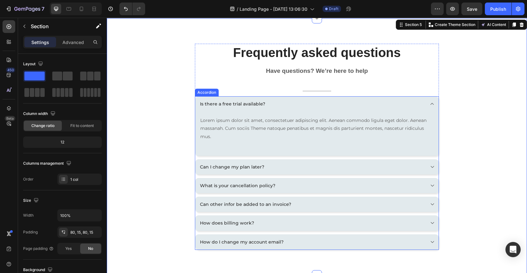
click at [431, 103] on icon at bounding box center [432, 103] width 5 height 5
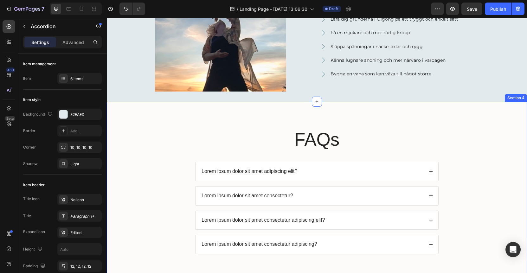
scroll to position [366, 0]
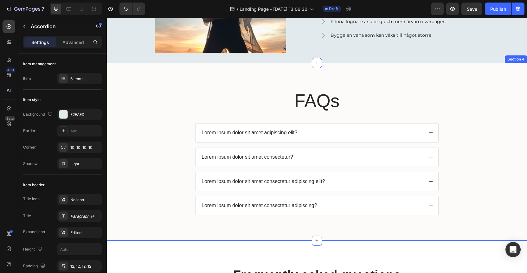
click at [312, 80] on div "FAQs Heading Lorem ipsum dolor sit amet adipiscing elit? Lorem ipsum dolor sit …" at bounding box center [317, 152] width 421 height 178
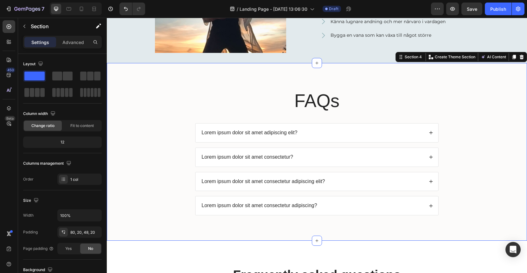
click at [271, 81] on div "FAQs Heading Lorem ipsum dolor sit amet adipiscing elit? Lorem ipsum dolor sit …" at bounding box center [317, 152] width 421 height 178
click at [520, 58] on icon at bounding box center [522, 57] width 4 height 4
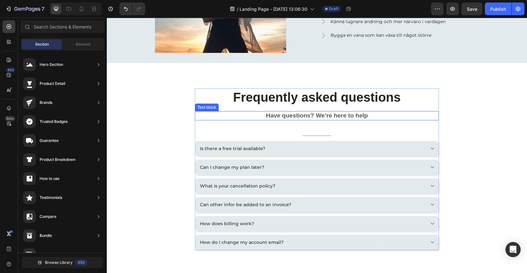
click at [309, 116] on p "Have questions? We’re here to help" at bounding box center [317, 116] width 243 height 8
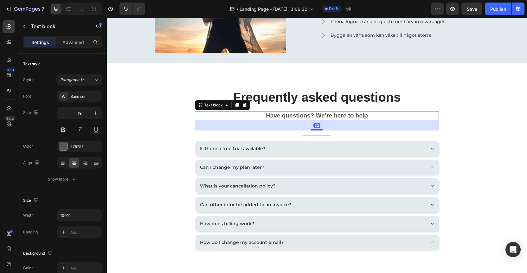
click at [245, 104] on icon at bounding box center [244, 105] width 5 height 5
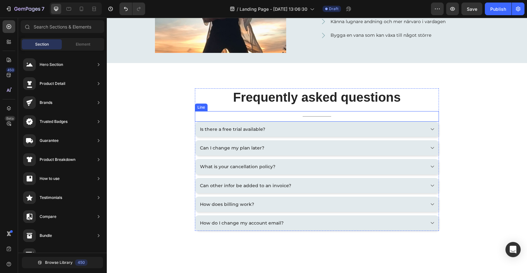
click at [313, 116] on div at bounding box center [317, 116] width 29 height 0
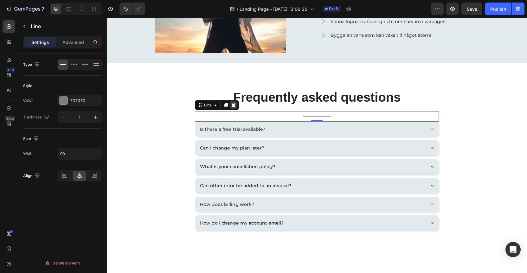
click at [232, 106] on icon at bounding box center [234, 105] width 4 height 4
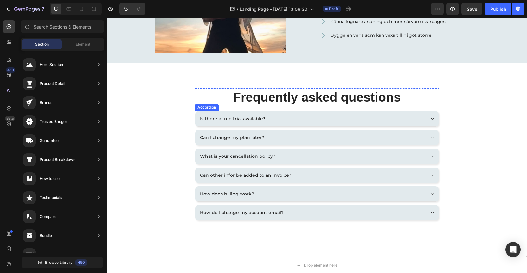
click at [353, 116] on div "Is there a free trial available?" at bounding box center [312, 119] width 226 height 8
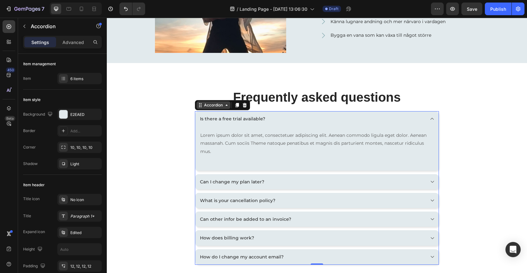
click at [217, 107] on div "Accordion" at bounding box center [213, 105] width 21 height 6
click at [174, 128] on div "Frequently asked questions Heading Is there a free trial available? Lorem ipsum…" at bounding box center [317, 176] width 411 height 177
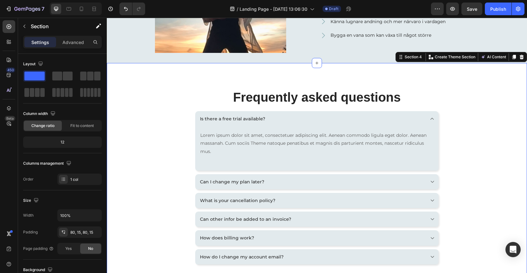
click at [262, 135] on p "Lorem ipsum dolor sit amet, consectetuer adipiscing elit. Aenean commodo ligula…" at bounding box center [316, 144] width 233 height 24
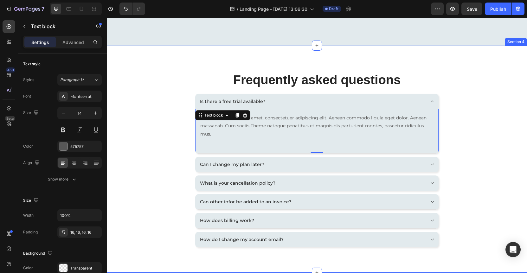
scroll to position [437, 0]
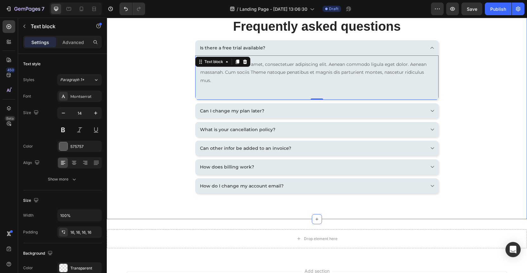
click at [168, 160] on div "Frequently asked questions Heading Is there a free trial available? Lorem ipsum…" at bounding box center [317, 105] width 411 height 177
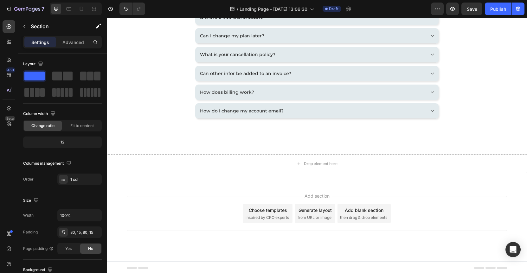
scroll to position [470, 0]
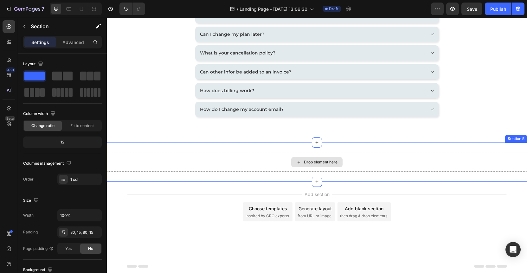
click at [312, 166] on div "Drop element here" at bounding box center [316, 162] width 51 height 10
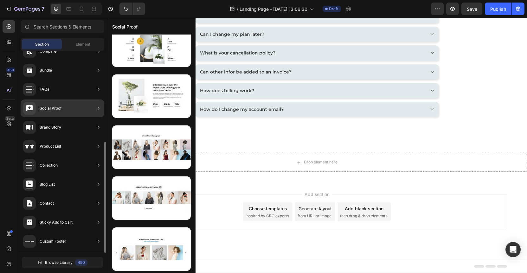
scroll to position [0, 0]
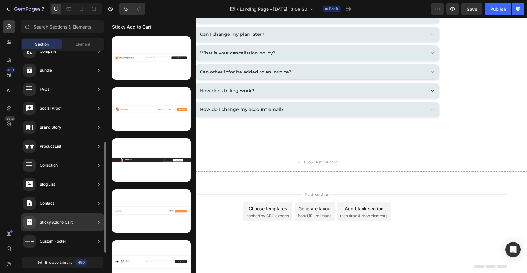
click at [50, 223] on div "Sticky Add to Cart" at bounding box center [56, 222] width 33 height 6
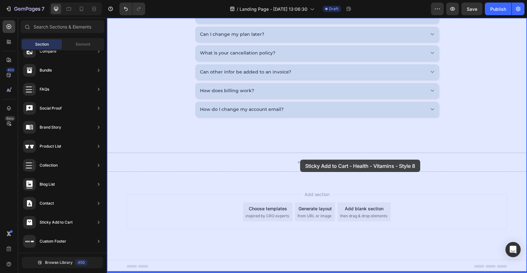
drag, startPoint x: 247, startPoint y: 77, endPoint x: 300, endPoint y: 160, distance: 98.2
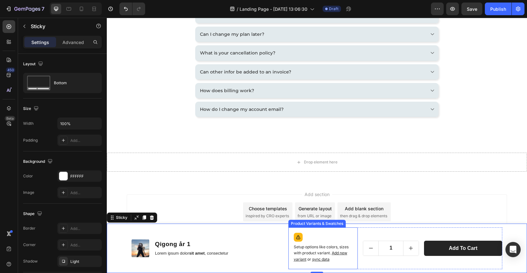
click at [323, 259] on span "sync data" at bounding box center [320, 259] width 17 height 5
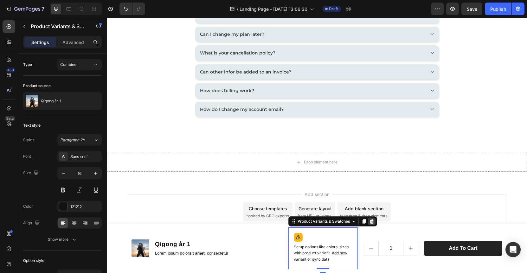
click at [370, 221] on icon at bounding box center [372, 221] width 4 height 4
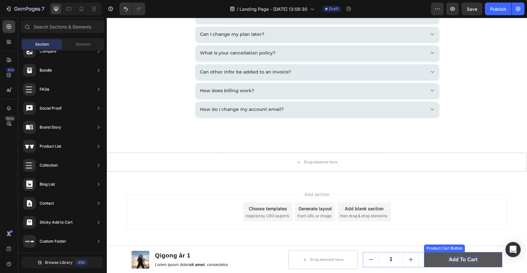
click at [468, 261] on div "Add to cart" at bounding box center [463, 260] width 29 height 7
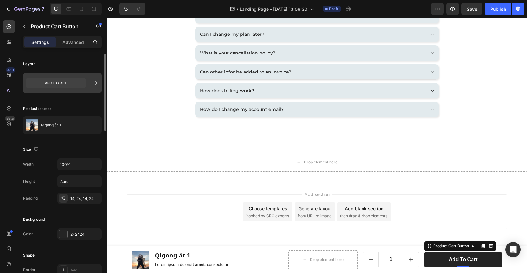
click at [71, 82] on icon at bounding box center [56, 83] width 60 height 10
click at [70, 62] on div "Layout" at bounding box center [62, 64] width 79 height 10
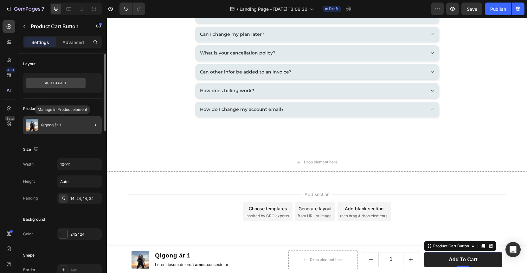
click at [71, 123] on div "Qigong år 1" at bounding box center [62, 125] width 79 height 18
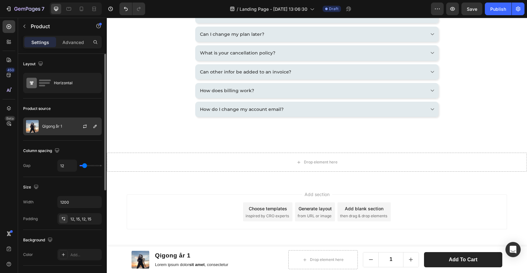
click at [48, 127] on p "Qigong år 1" at bounding box center [52, 126] width 20 height 4
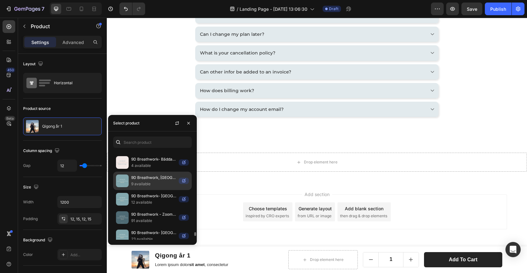
scroll to position [1946, 0]
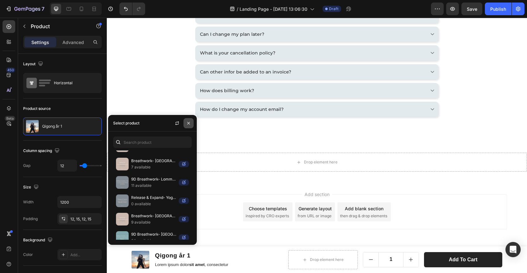
click at [190, 126] on button "button" at bounding box center [189, 123] width 10 height 10
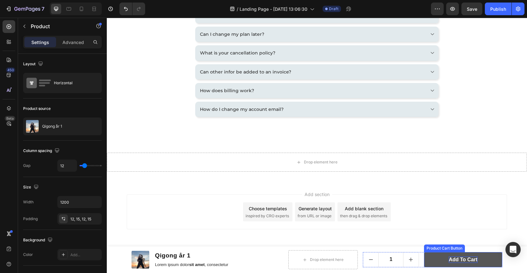
click at [471, 259] on div "Add to cart" at bounding box center [463, 260] width 29 height 7
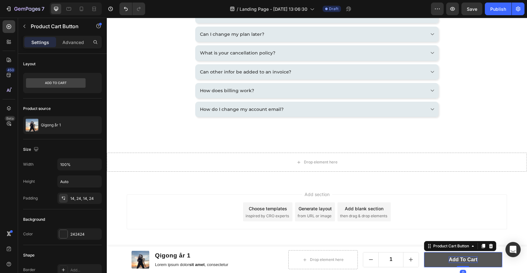
click at [461, 260] on div "Add to cart" at bounding box center [463, 260] width 29 height 7
click at [461, 260] on p "Add to cart" at bounding box center [463, 260] width 29 height 7
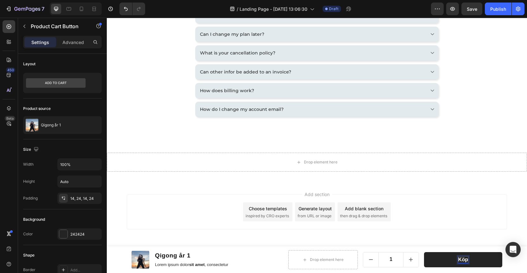
click at [424, 252] on button "Köp" at bounding box center [463, 260] width 78 height 16
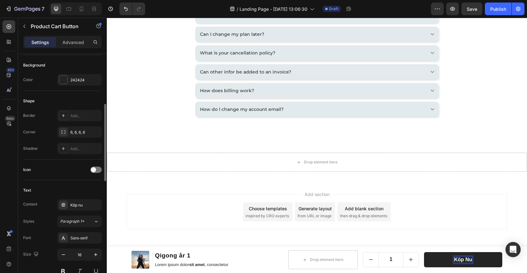
scroll to position [156, 0]
click at [77, 239] on div "Sans-serif" at bounding box center [85, 237] width 30 height 6
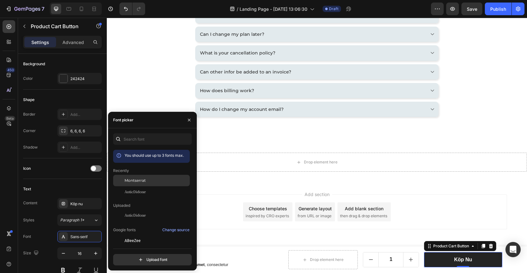
click at [144, 182] on span "Montserrat" at bounding box center [135, 181] width 21 height 6
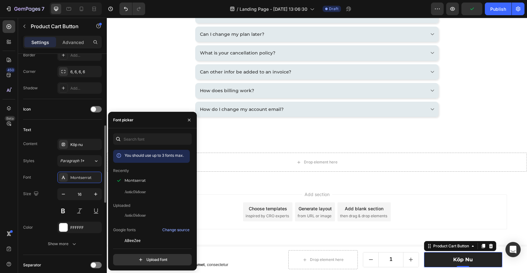
scroll to position [226, 0]
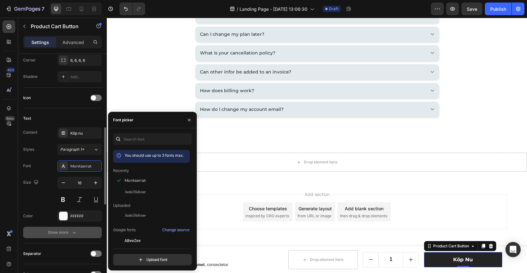
click at [69, 235] on div "Show more" at bounding box center [62, 233] width 29 height 6
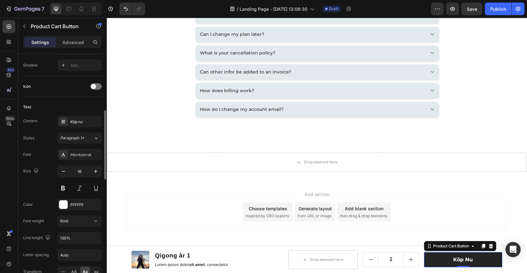
scroll to position [269, 0]
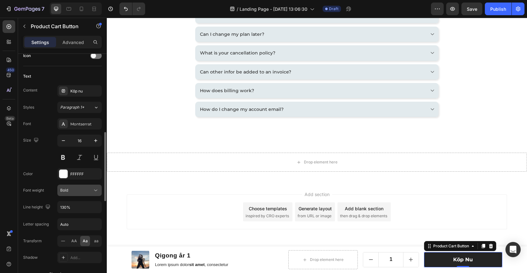
click at [78, 191] on div "Bold" at bounding box center [76, 191] width 32 height 6
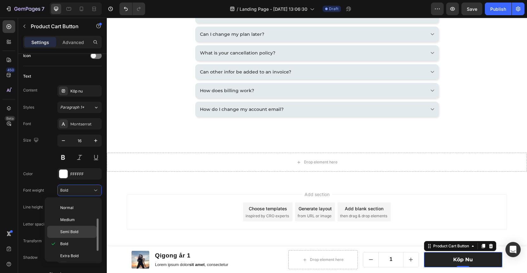
click at [72, 232] on span "Semi Bold" at bounding box center [69, 232] width 18 height 6
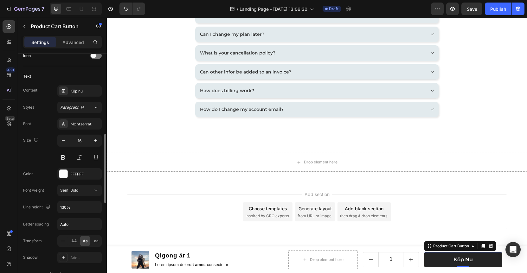
scroll to position [282, 0]
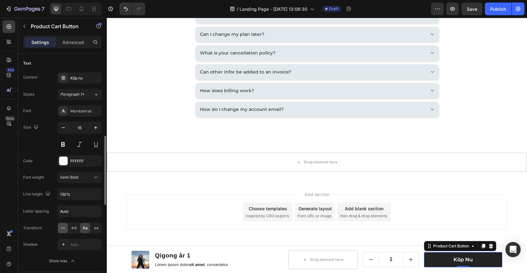
click at [62, 228] on icon at bounding box center [63, 228] width 4 height 0
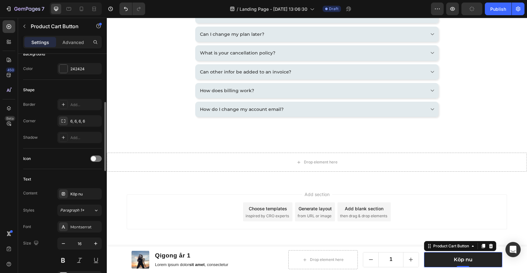
scroll to position [164, 0]
click at [69, 70] on div "242424" at bounding box center [79, 69] width 44 height 11
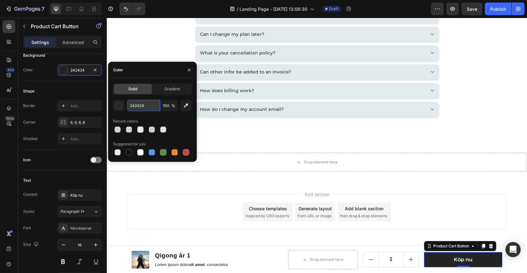
click at [147, 102] on input "242424" at bounding box center [143, 105] width 33 height 11
click at [147, 107] on input "242424" at bounding box center [143, 105] width 33 height 11
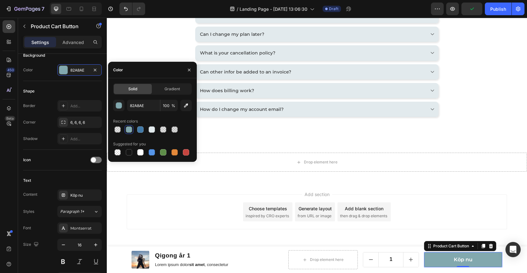
click at [248, 241] on div "Add section Choose templates inspired by CRO experts Generate layout from URL o…" at bounding box center [317, 221] width 421 height 78
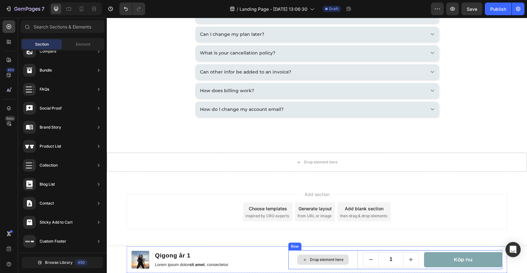
click at [323, 261] on div "Drop element here" at bounding box center [327, 260] width 34 height 5
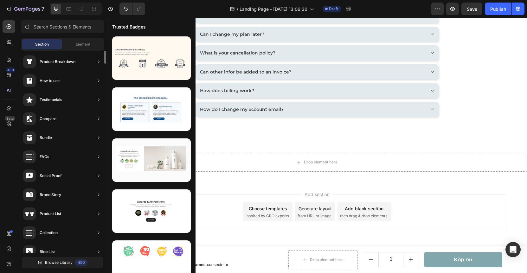
scroll to position [0, 0]
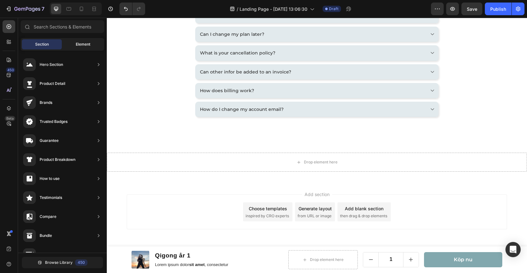
click at [83, 44] on span "Element" at bounding box center [83, 45] width 15 height 6
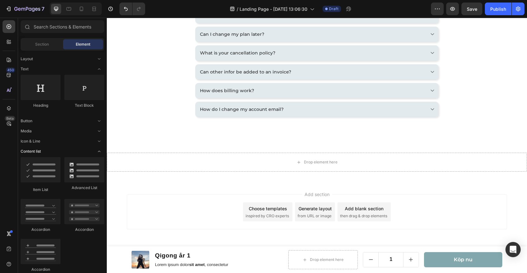
click at [101, 149] on icon "Toggle open" at bounding box center [99, 151] width 5 height 5
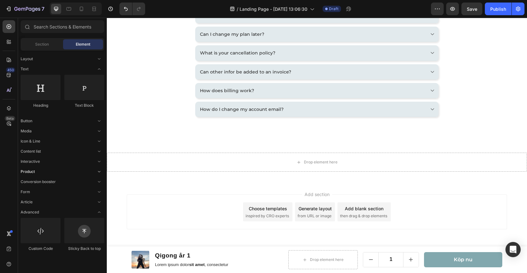
click at [36, 171] on div "Product" at bounding box center [63, 172] width 84 height 6
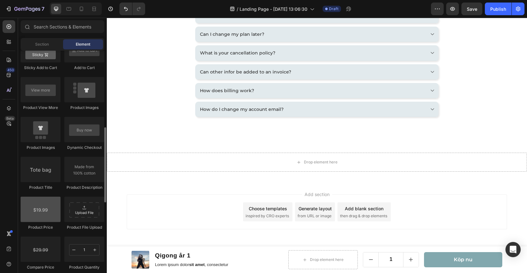
scroll to position [232, 0]
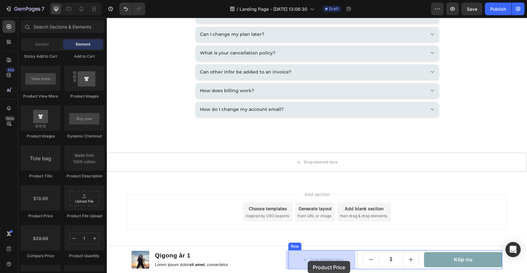
drag, startPoint x: 147, startPoint y: 217, endPoint x: 308, endPoint y: 262, distance: 167.0
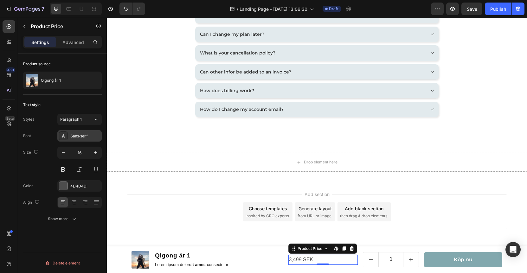
click at [81, 137] on div "Sans-serif" at bounding box center [85, 137] width 30 height 6
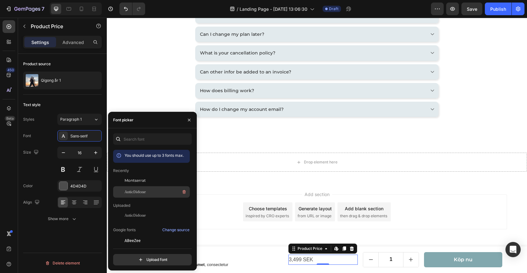
click at [141, 191] on span "AnticDidone" at bounding box center [135, 192] width 21 height 6
click at [142, 181] on span "Montserrat" at bounding box center [135, 181] width 21 height 6
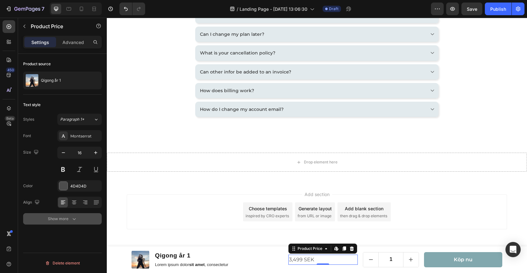
click at [62, 219] on div "Show more" at bounding box center [62, 219] width 29 height 6
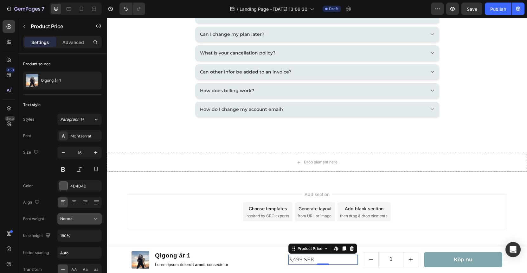
click at [80, 221] on div "Normal" at bounding box center [76, 219] width 32 height 6
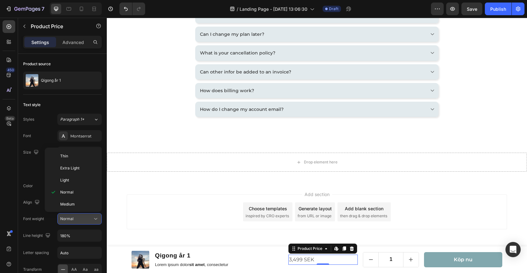
click at [82, 218] on div "Normal" at bounding box center [76, 219] width 32 height 6
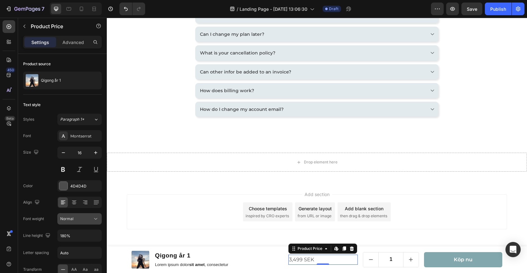
click at [81, 219] on div "Normal" at bounding box center [76, 219] width 32 height 6
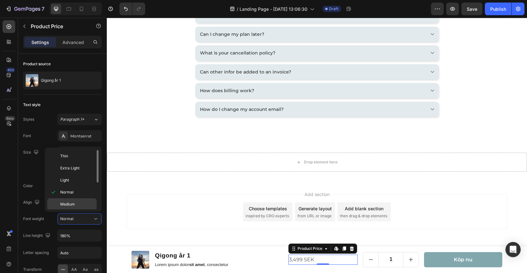
scroll to position [11, 0]
click at [76, 203] on span "Semi Bold" at bounding box center [69, 206] width 18 height 6
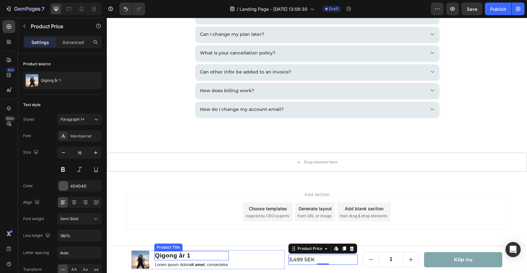
click at [180, 256] on h1 "Qigong år 1" at bounding box center [191, 256] width 75 height 9
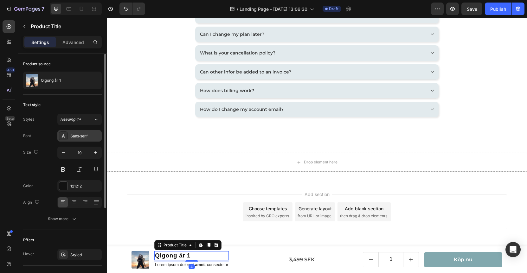
click at [87, 134] on div "Sans-serif" at bounding box center [85, 137] width 30 height 6
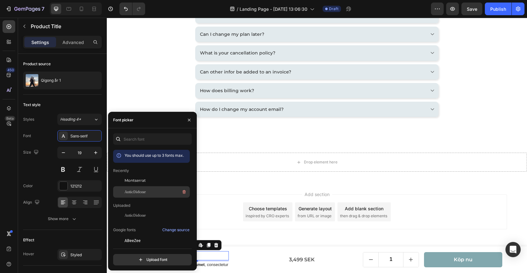
click at [140, 191] on span "AnticDidone" at bounding box center [135, 192] width 21 height 6
click at [220, 236] on div "Add section Choose templates inspired by CRO experts Generate layout from URL o…" at bounding box center [317, 221] width 421 height 78
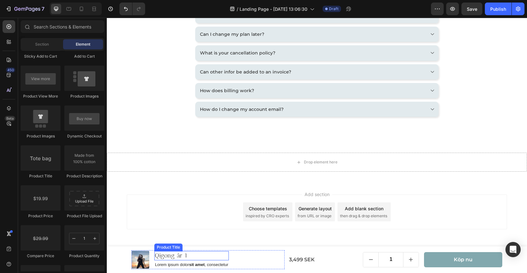
click at [166, 255] on h1 "Qigong år 1" at bounding box center [191, 256] width 75 height 9
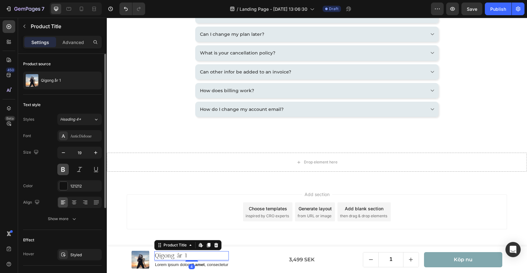
click at [65, 169] on button at bounding box center [62, 169] width 11 height 11
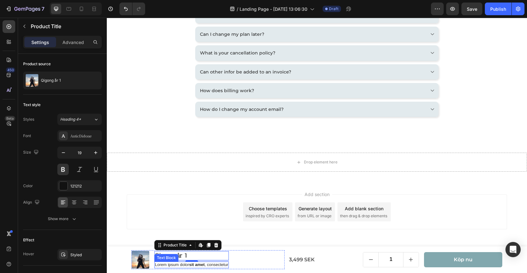
click at [208, 265] on p "Lorem ipsum dolor sit amet , consectetur" at bounding box center [191, 265] width 73 height 5
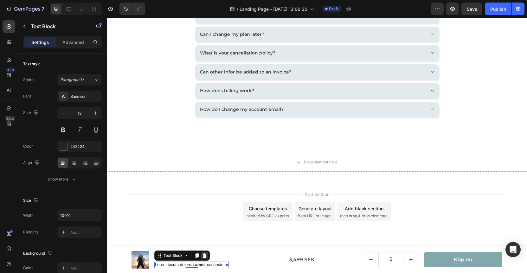
click at [203, 256] on icon at bounding box center [205, 256] width 4 height 4
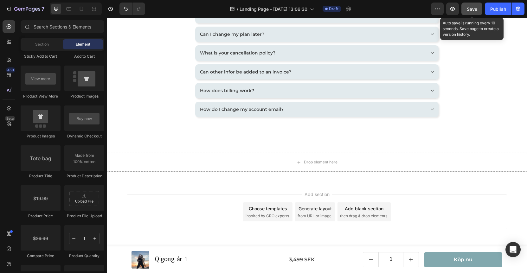
click at [468, 10] on span "Save" at bounding box center [472, 8] width 10 height 5
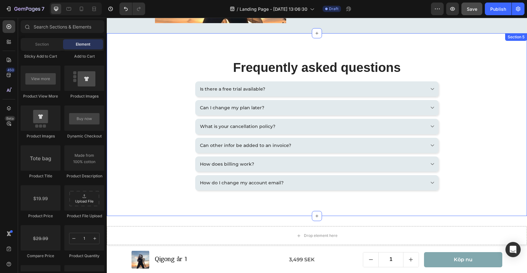
scroll to position [396, 0]
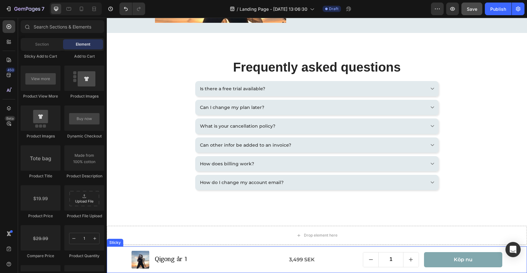
click at [118, 255] on div "Product Images Qigong år 1 Product Title Row 3,499 SEK Product Price Product Pr…" at bounding box center [317, 260] width 421 height 27
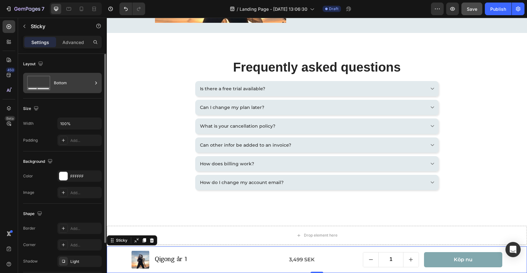
click at [66, 84] on div "Bottom" at bounding box center [73, 83] width 39 height 15
click at [61, 102] on div "Size Width 100% Padding Add..." at bounding box center [62, 125] width 79 height 53
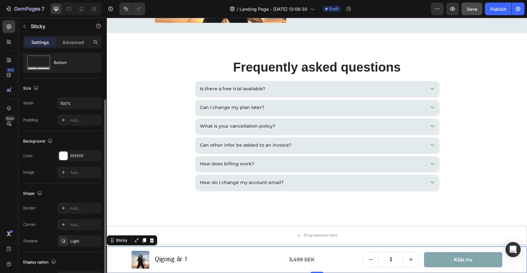
scroll to position [60, 0]
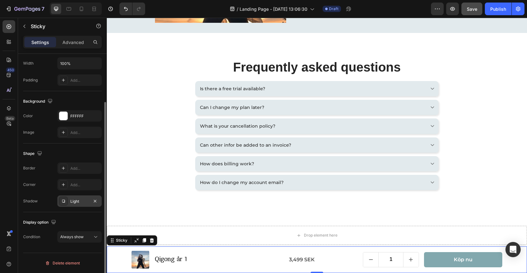
click at [77, 202] on div "Light" at bounding box center [79, 202] width 18 height 6
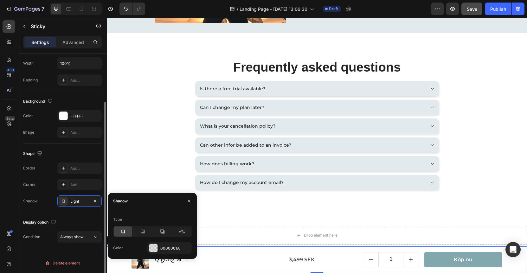
click at [43, 197] on div "Shadow Light" at bounding box center [62, 201] width 79 height 11
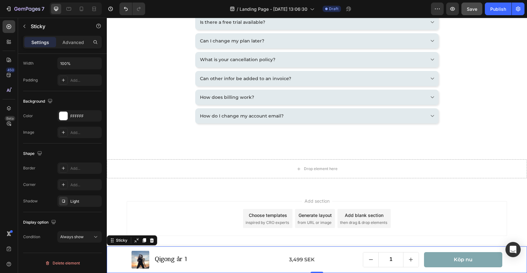
scroll to position [470, 0]
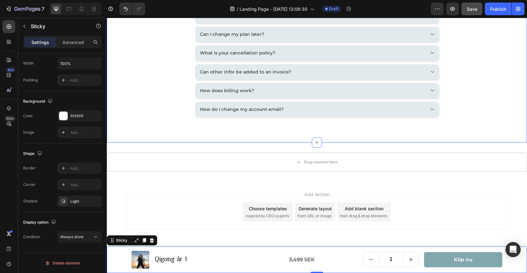
click at [144, 111] on div "Frequently asked questions Heading Is there a free trial available? Can I chang…" at bounding box center [317, 51] width 411 height 132
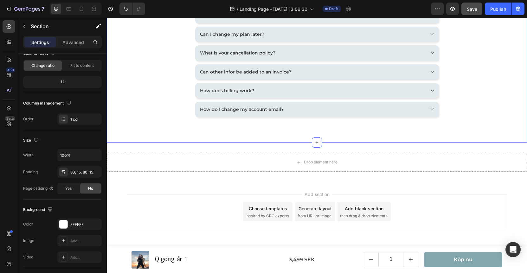
scroll to position [0, 0]
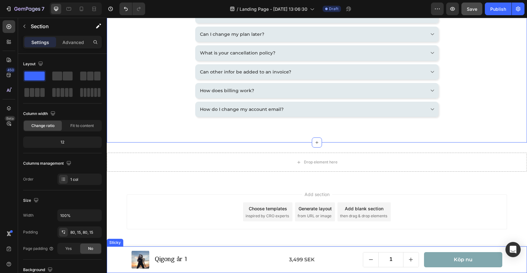
click at [117, 261] on div "Product Images Qigong år 1 Product Title Row 3,499 SEK Product Price Product Pr…" at bounding box center [317, 260] width 421 height 27
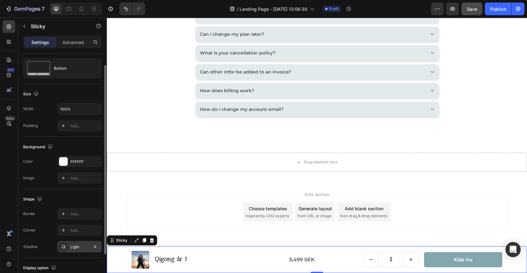
scroll to position [36, 0]
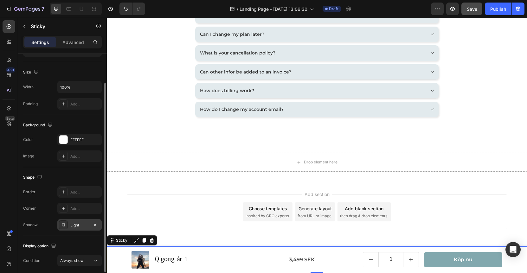
click at [77, 226] on div "Light" at bounding box center [79, 226] width 18 height 6
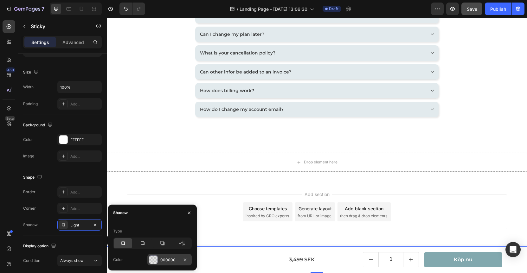
click at [163, 259] on div "0000001A" at bounding box center [169, 261] width 18 height 6
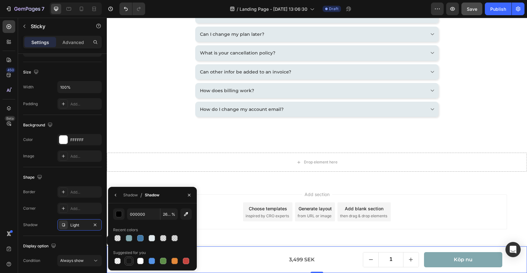
click at [129, 260] on div at bounding box center [129, 261] width 6 height 6
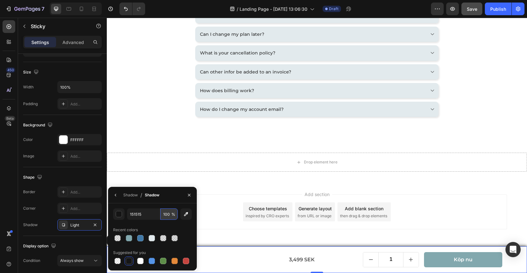
click at [168, 213] on input "100" at bounding box center [168, 214] width 17 height 11
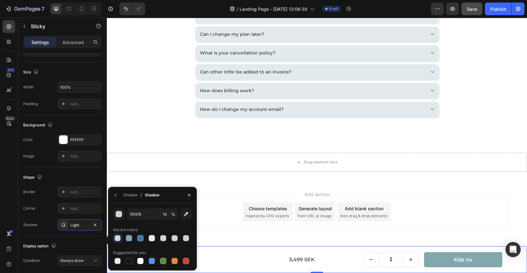
click at [231, 235] on div "Add section Choose templates inspired by CRO experts Generate layout from URL o…" at bounding box center [317, 221] width 421 height 78
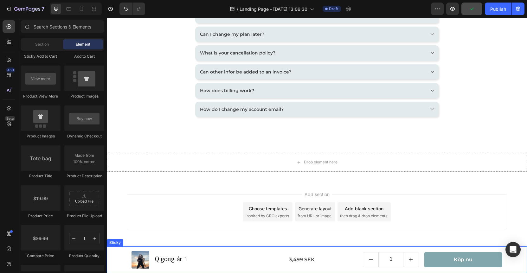
click at [117, 258] on div "Product Images Qigong år 1 Product Title Row 3,499 SEK Product Price Product Pr…" at bounding box center [317, 260] width 421 height 27
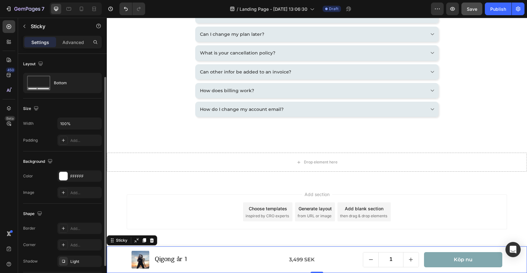
scroll to position [60, 0]
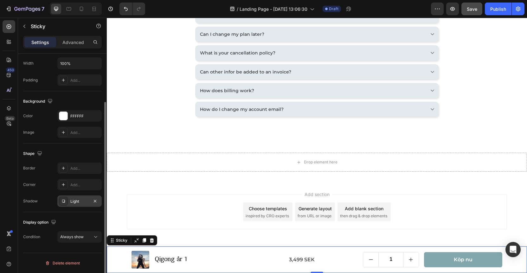
click at [74, 199] on div "Light" at bounding box center [79, 202] width 18 height 6
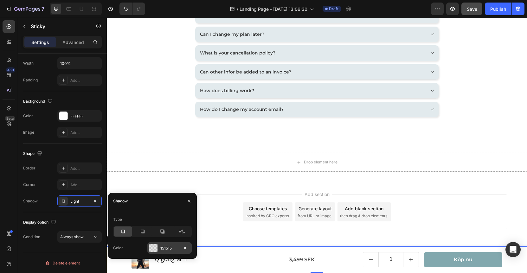
click at [167, 249] on div "151515" at bounding box center [169, 249] width 18 height 6
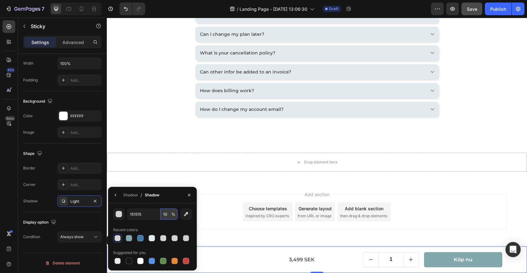
click at [167, 215] on input "10" at bounding box center [168, 214] width 17 height 11
click at [219, 242] on div "Add section Choose templates inspired by CRO experts Generate layout from URL o…" at bounding box center [317, 221] width 421 height 78
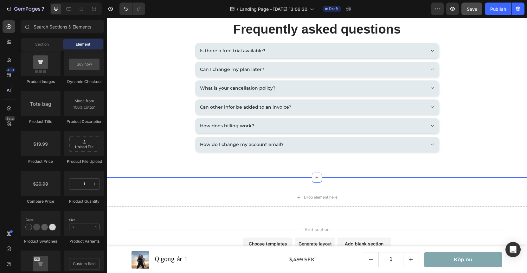
scroll to position [437, 0]
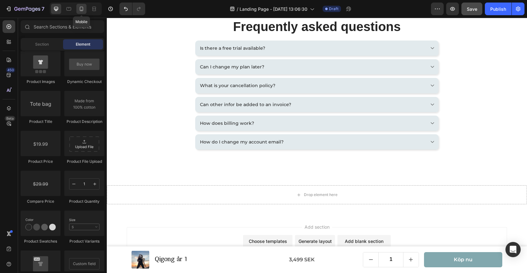
click at [82, 9] on icon at bounding box center [81, 9] width 6 height 6
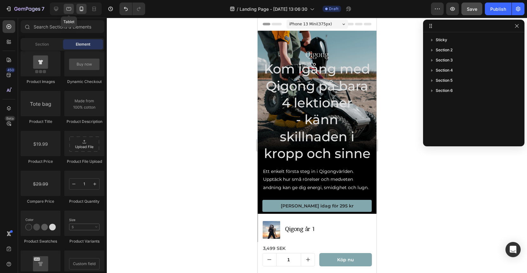
click at [68, 7] on icon at bounding box center [69, 9] width 6 height 6
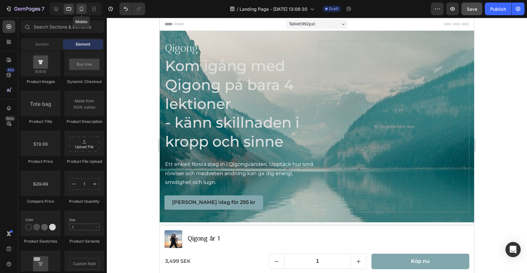
click at [80, 10] on icon at bounding box center [81, 9] width 6 height 6
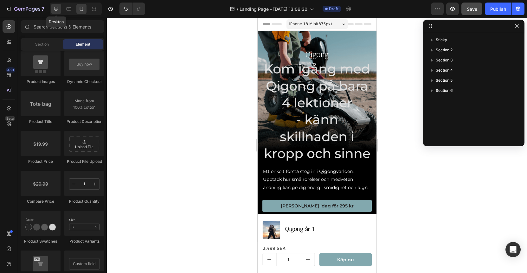
click at [55, 8] on icon at bounding box center [56, 9] width 6 height 6
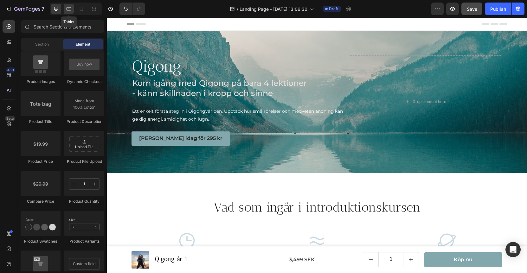
click at [69, 9] on icon at bounding box center [69, 9] width 6 height 6
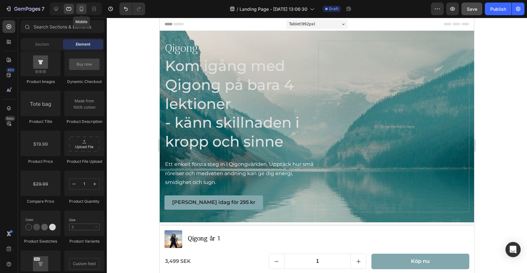
click at [80, 8] on icon at bounding box center [81, 9] width 3 height 4
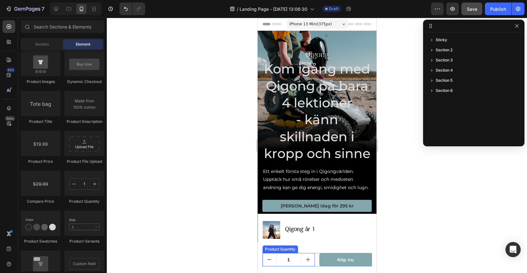
click at [290, 250] on div "Product Quantity" at bounding box center [280, 250] width 33 height 6
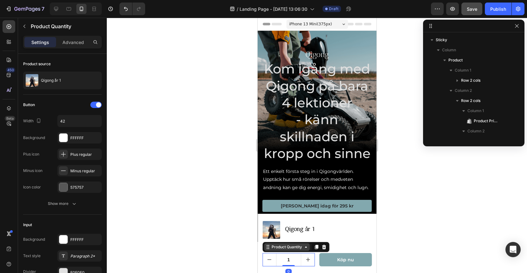
scroll to position [80, 0]
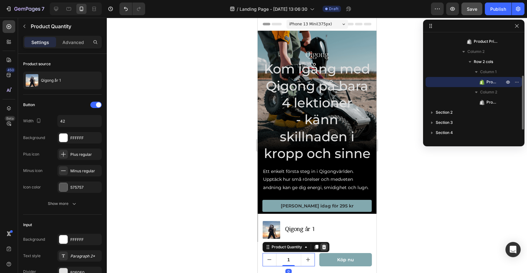
click at [325, 247] on icon at bounding box center [324, 247] width 4 height 4
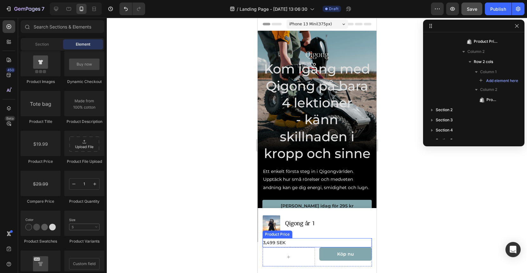
click at [281, 234] on div "Product Price" at bounding box center [277, 235] width 27 height 6
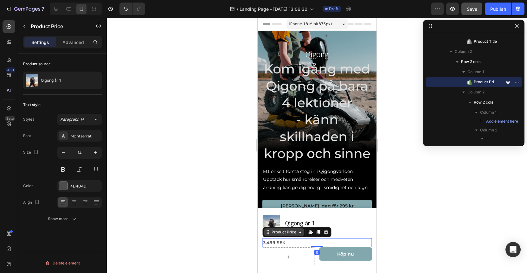
click at [281, 234] on div "Product Price" at bounding box center [283, 233] width 27 height 6
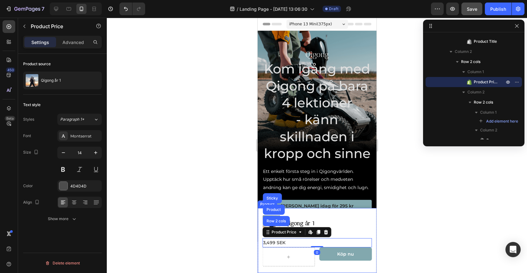
click at [358, 231] on div "Product Images Qigong år 1 Product Title Row" at bounding box center [316, 224] width 109 height 19
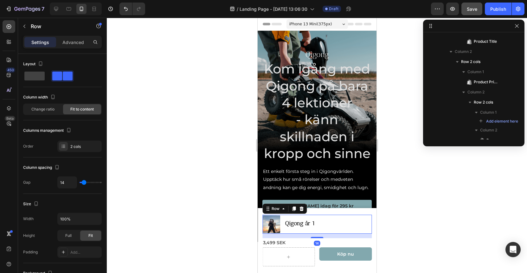
scroll to position [0, 0]
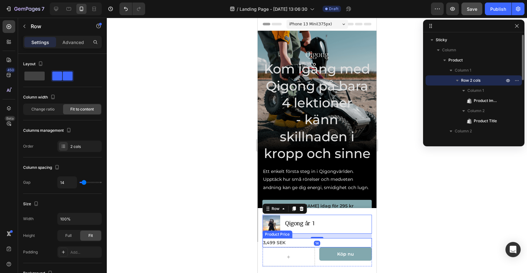
click at [275, 242] on div "3,499 SEK" at bounding box center [316, 243] width 109 height 9
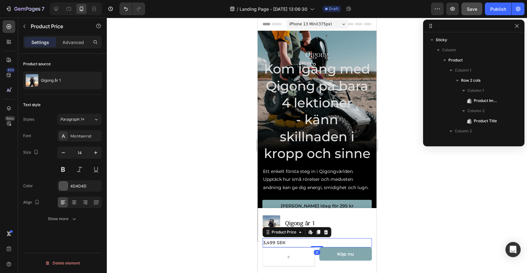
scroll to position [80, 0]
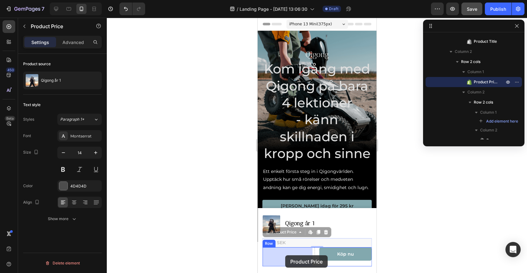
drag, startPoint x: 280, startPoint y: 242, endPoint x: 285, endPoint y: 254, distance: 13.5
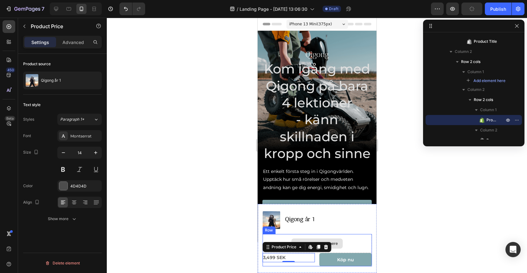
click at [272, 236] on div "Drop element here" at bounding box center [316, 243] width 109 height 19
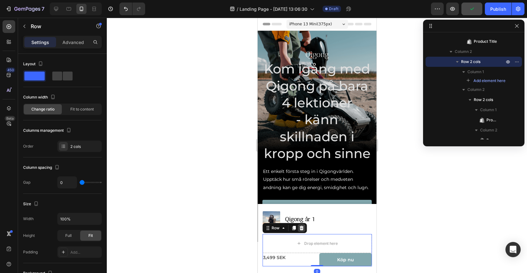
click at [302, 230] on icon at bounding box center [301, 228] width 4 height 4
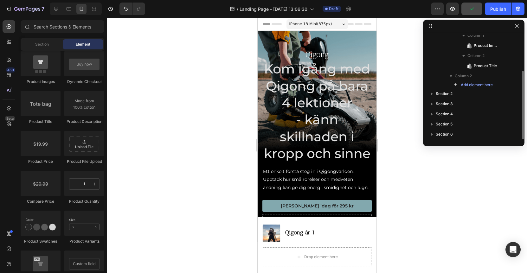
scroll to position [55, 0]
click at [127, 11] on icon "Undo/Redo" at bounding box center [126, 9] width 6 height 6
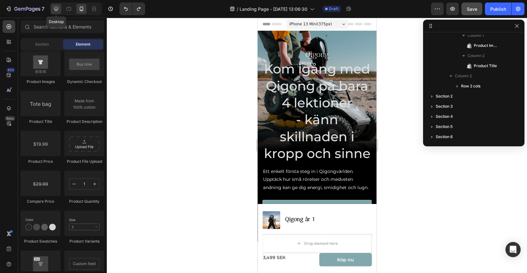
click at [58, 8] on icon at bounding box center [56, 9] width 4 height 4
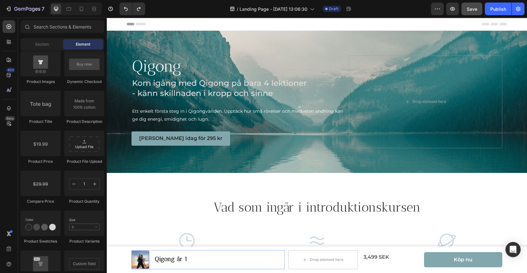
click at [136, 258] on img at bounding box center [141, 260] width 18 height 18
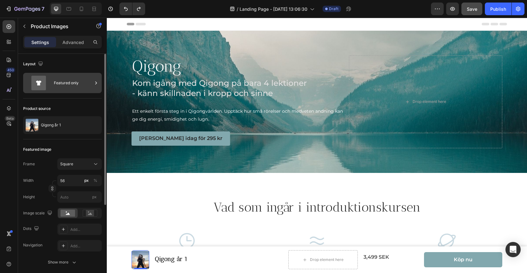
click at [61, 89] on div "Featured only" at bounding box center [73, 83] width 39 height 15
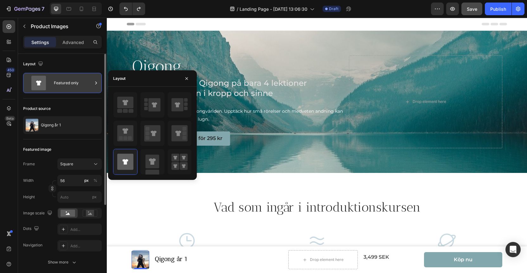
click at [61, 88] on div "Featured only" at bounding box center [73, 83] width 39 height 15
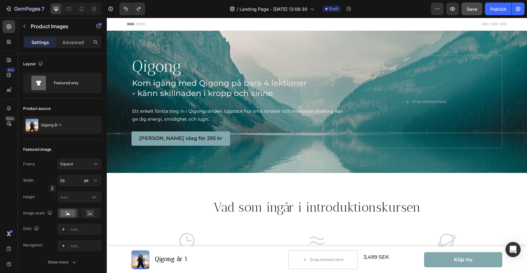
click at [136, 258] on img at bounding box center [141, 260] width 18 height 18
click at [206, 260] on div "Product Images 0 Qigong år 1 Product Title Row" at bounding box center [208, 260] width 153 height 19
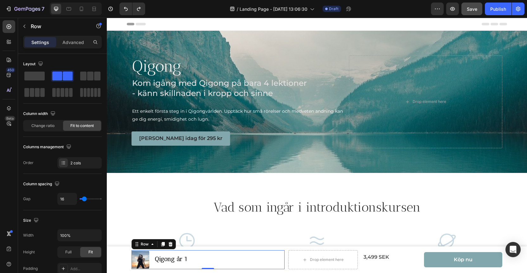
click at [243, 257] on div "Product Images Qigong år 1 Product Title Row 0" at bounding box center [208, 260] width 153 height 19
click at [138, 259] on img at bounding box center [141, 260] width 18 height 18
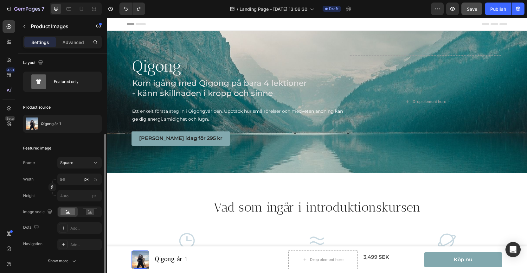
scroll to position [50, 0]
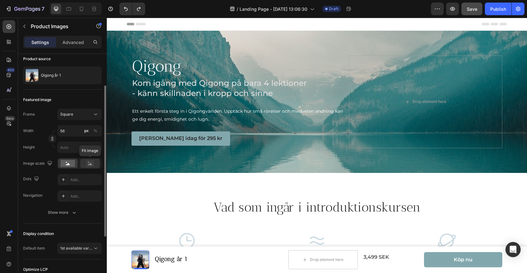
click at [89, 162] on circle at bounding box center [88, 162] width 1 height 1
click at [70, 164] on rect at bounding box center [68, 163] width 15 height 7
click at [81, 164] on div at bounding box center [90, 164] width 20 height 10
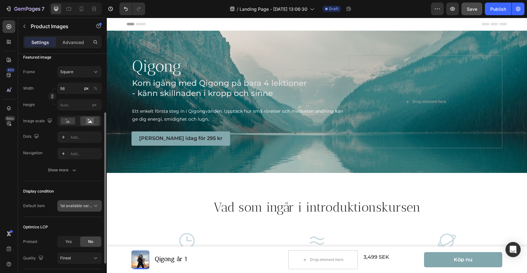
click at [73, 205] on span "1st available variant" at bounding box center [78, 206] width 36 height 5
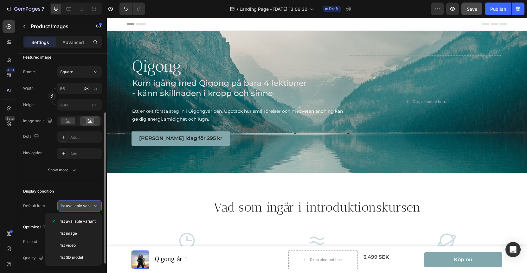
click at [73, 205] on span "1st available variant" at bounding box center [78, 206] width 36 height 5
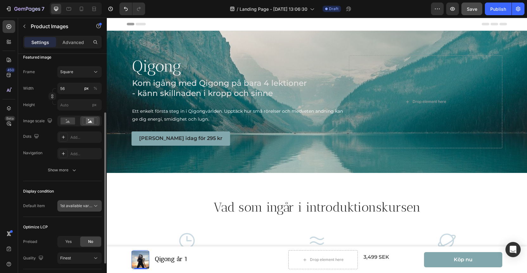
click at [73, 208] on span "1st available variant" at bounding box center [78, 206] width 36 height 5
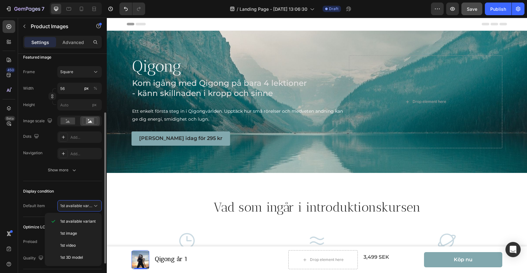
click at [76, 191] on div "Display condition" at bounding box center [62, 191] width 79 height 10
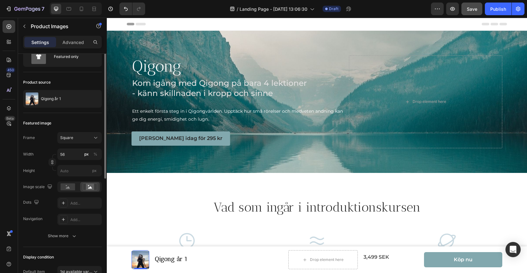
scroll to position [0, 0]
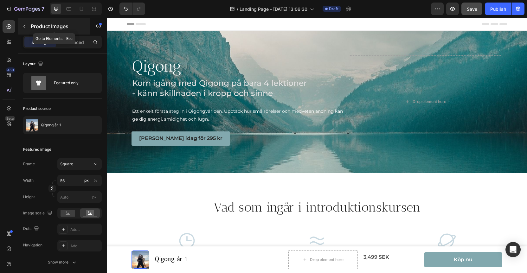
click at [25, 26] on icon "button" at bounding box center [24, 26] width 5 height 5
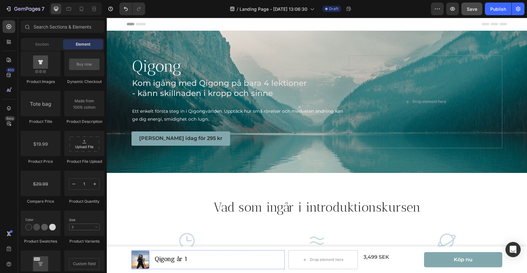
click at [142, 263] on img at bounding box center [141, 260] width 18 height 18
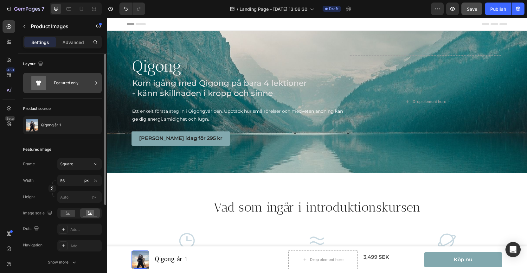
click at [61, 86] on div "Featured only" at bounding box center [73, 83] width 39 height 15
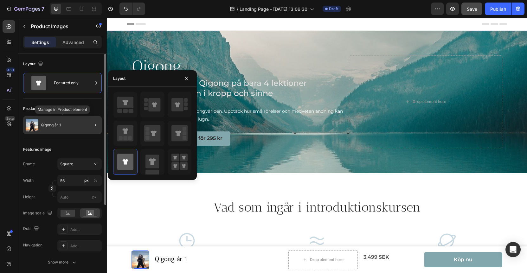
click at [83, 127] on div "Qigong år 1" at bounding box center [62, 125] width 79 height 18
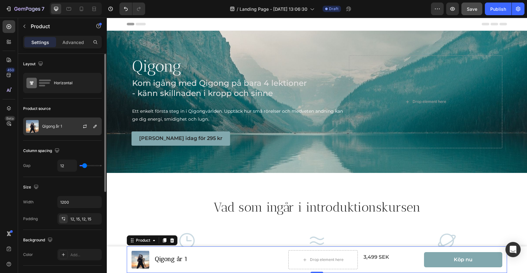
click at [76, 127] on div at bounding box center [88, 126] width 28 height 17
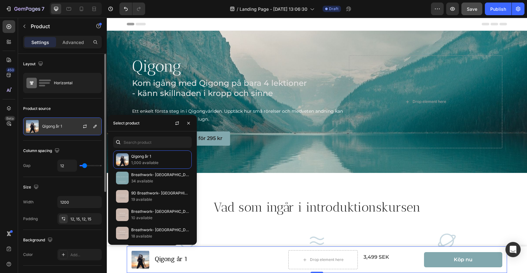
click at [76, 127] on div at bounding box center [88, 126] width 28 height 17
click at [69, 107] on div "Product source" at bounding box center [62, 109] width 79 height 10
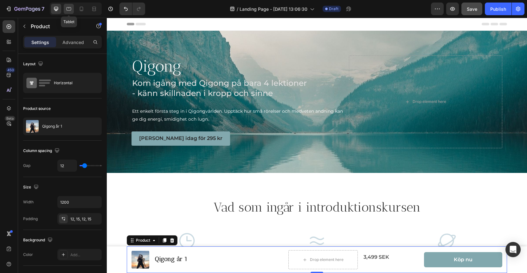
click at [71, 4] on div at bounding box center [69, 9] width 10 height 10
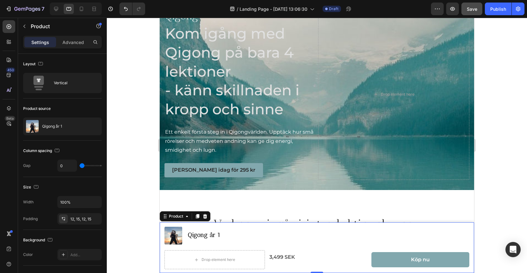
scroll to position [183, 0]
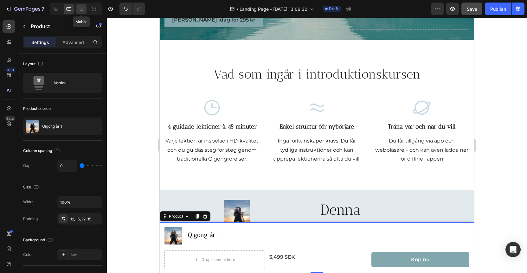
click at [83, 8] on icon at bounding box center [81, 9] width 6 height 6
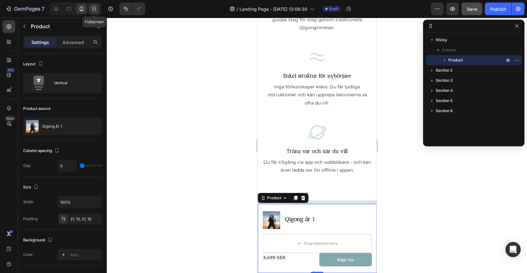
scroll to position [347, 0]
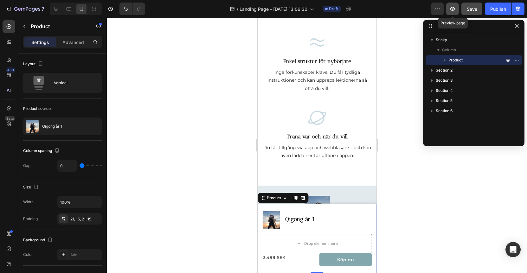
click at [455, 8] on icon "button" at bounding box center [453, 9] width 6 height 6
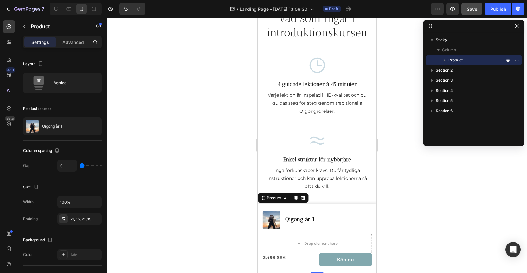
scroll to position [0, 0]
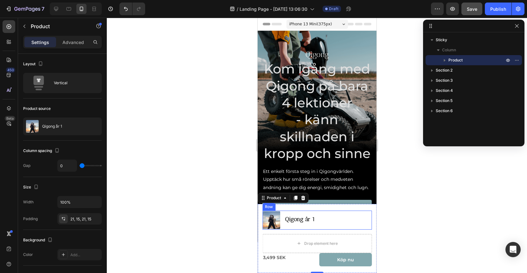
click at [349, 220] on div "Product Images Qigong år 1 Product Title Row" at bounding box center [316, 220] width 109 height 19
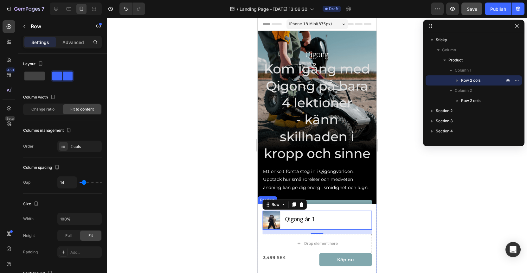
click at [348, 208] on div "Product Images Qigong år 1 Product Title Row 14 Drop element here 3,499 SEK Pro…" at bounding box center [317, 238] width 119 height 69
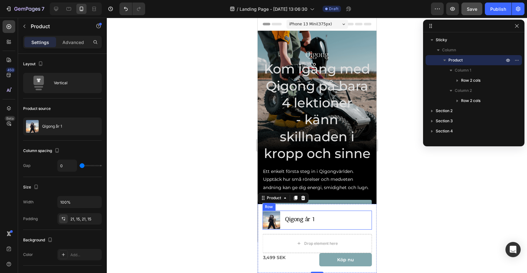
click at [296, 226] on div "Qigong år 1 Product Title" at bounding box center [300, 220] width 31 height 19
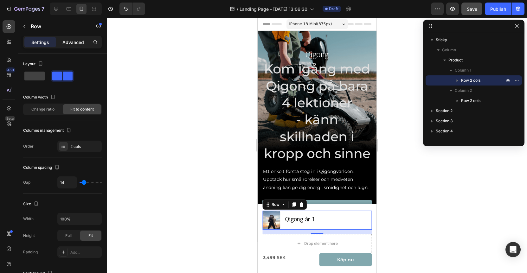
click at [81, 46] on div "Advanced" at bounding box center [73, 42] width 32 height 10
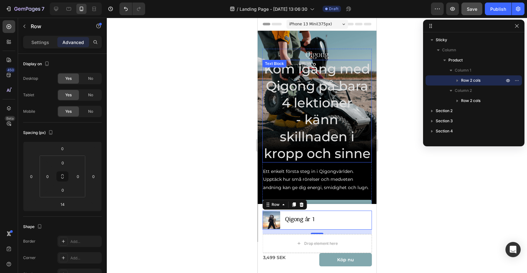
click at [313, 61] on p "Kom igång med Qigong på bara 4 lektioner" at bounding box center [317, 86] width 108 height 51
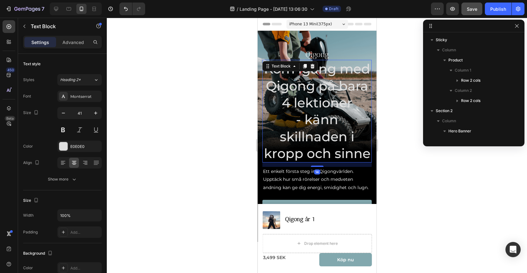
scroll to position [100, 0]
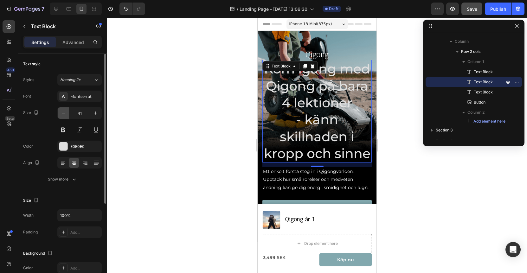
click at [64, 114] on icon "button" at bounding box center [63, 113] width 6 height 6
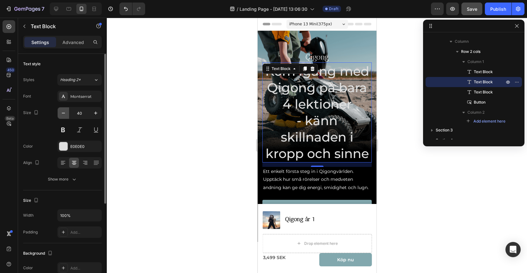
click at [64, 114] on icon "button" at bounding box center [63, 113] width 6 height 6
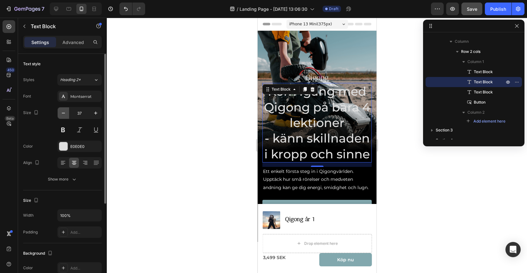
click at [64, 114] on icon "button" at bounding box center [63, 113] width 6 height 6
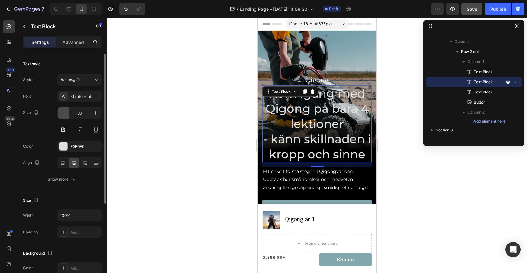
click at [64, 114] on icon "button" at bounding box center [63, 113] width 6 height 6
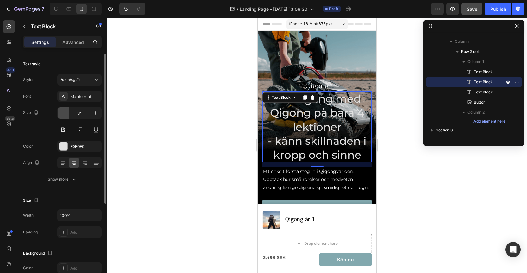
click at [64, 114] on icon "button" at bounding box center [63, 113] width 6 height 6
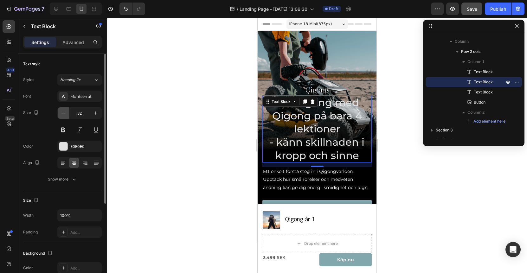
click at [64, 114] on icon "button" at bounding box center [63, 113] width 6 height 6
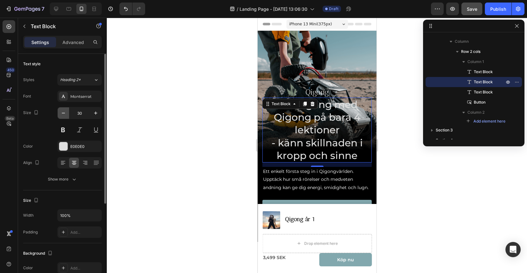
click at [64, 114] on icon "button" at bounding box center [63, 113] width 6 height 6
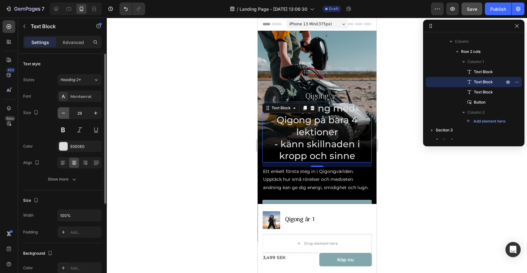
click at [64, 114] on icon "button" at bounding box center [63, 113] width 6 height 6
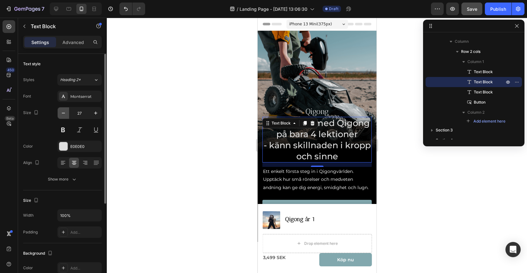
click at [64, 114] on icon "button" at bounding box center [63, 113] width 6 height 6
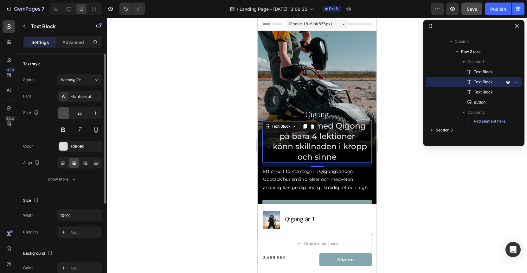
click at [64, 113] on icon "button" at bounding box center [63, 113] width 6 height 6
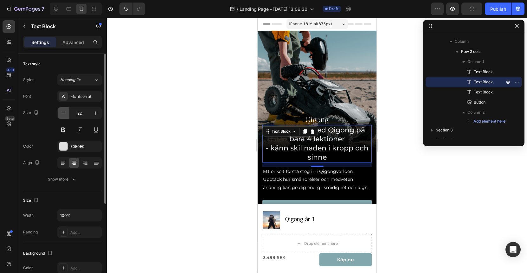
click at [64, 113] on icon "button" at bounding box center [63, 113] width 6 height 6
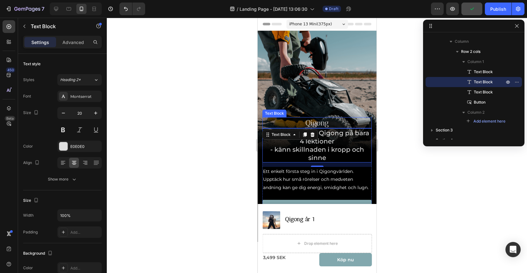
click at [324, 118] on p "Qigong" at bounding box center [317, 123] width 108 height 10
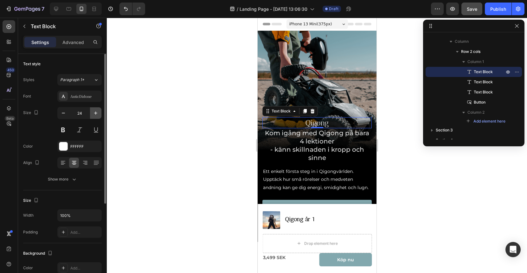
click at [96, 114] on icon "button" at bounding box center [96, 113] width 6 height 6
click at [96, 114] on icon "button" at bounding box center [95, 113] width 3 height 3
click at [83, 116] on input "26" at bounding box center [79, 113] width 21 height 11
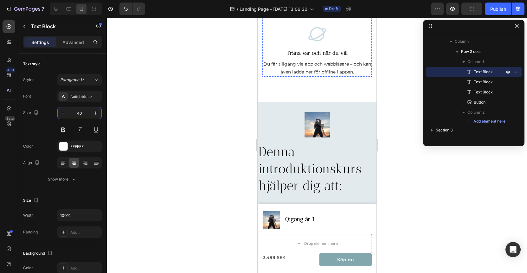
scroll to position [485, 0]
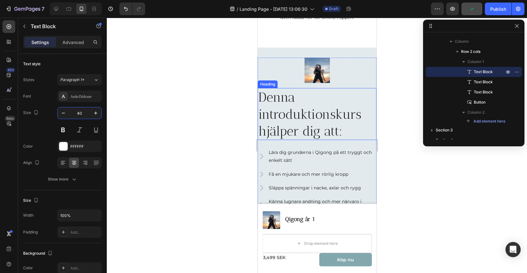
click at [303, 110] on h2 "Denna introduktionskurs hjälper dig att:" at bounding box center [317, 114] width 119 height 52
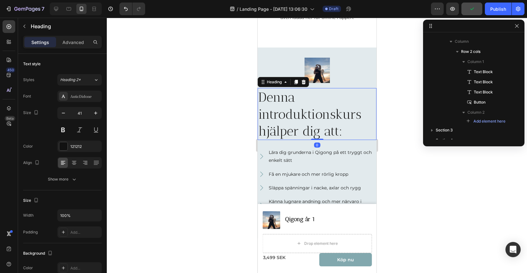
scroll to position [197, 0]
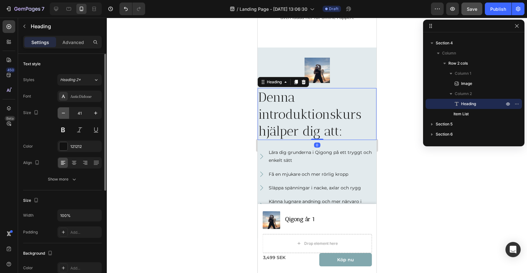
click at [64, 113] on icon "button" at bounding box center [63, 113] width 6 height 6
click at [66, 110] on icon "button" at bounding box center [63, 113] width 6 height 6
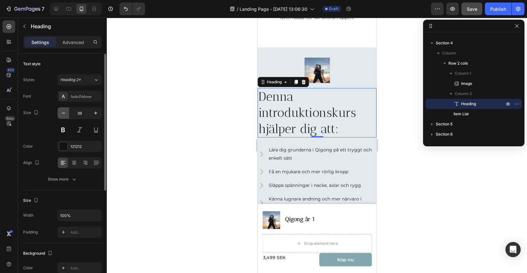
click at [64, 114] on icon "button" at bounding box center [63, 113] width 6 height 6
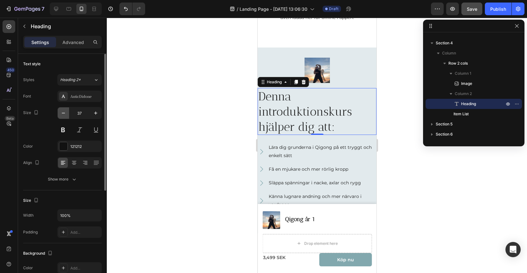
click at [64, 114] on icon "button" at bounding box center [63, 113] width 6 height 6
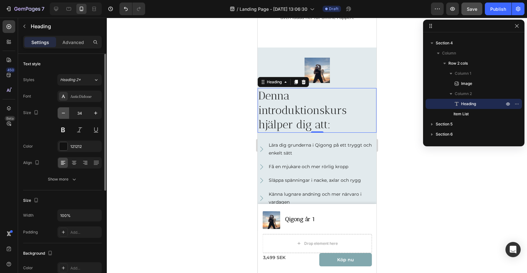
click at [64, 114] on icon "button" at bounding box center [63, 113] width 6 height 6
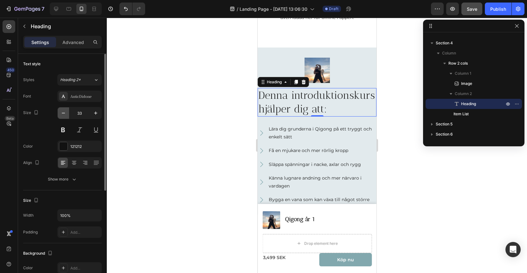
click at [64, 114] on icon "button" at bounding box center [63, 113] width 6 height 6
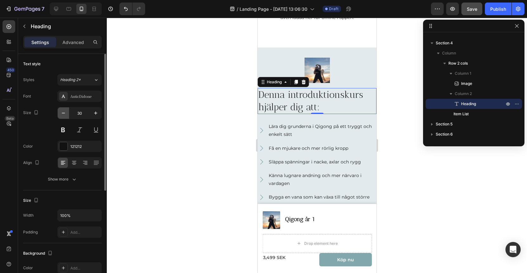
click at [64, 114] on icon "button" at bounding box center [63, 113] width 6 height 6
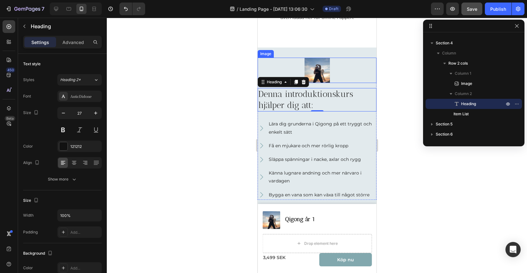
click at [330, 72] on div at bounding box center [317, 70] width 119 height 25
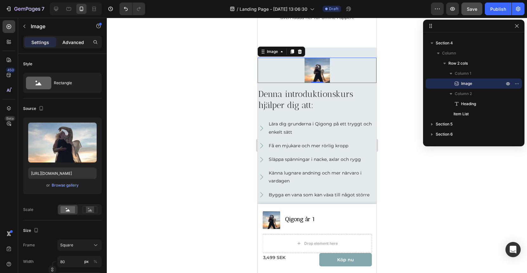
click at [78, 41] on p "Advanced" at bounding box center [73, 42] width 22 height 7
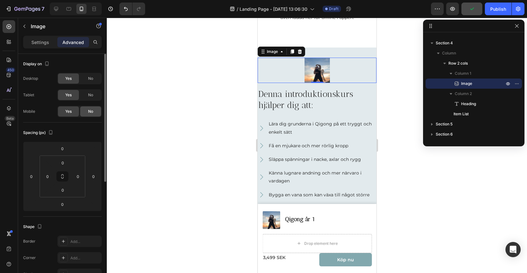
click at [93, 114] on span "No" at bounding box center [90, 112] width 5 height 6
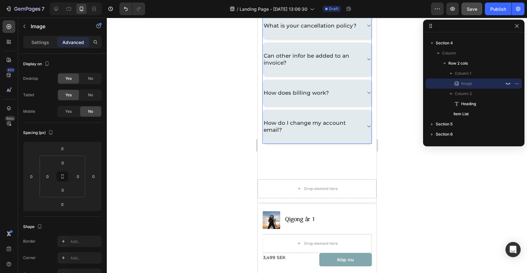
scroll to position [780, 0]
click at [330, 94] on div "How does billing work?" at bounding box center [312, 91] width 99 height 9
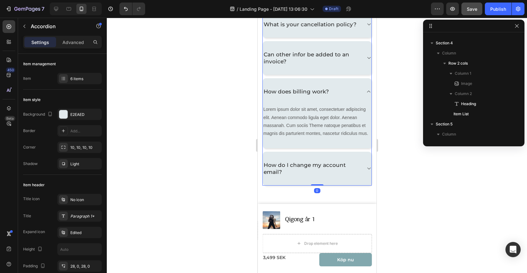
scroll to position [248, 0]
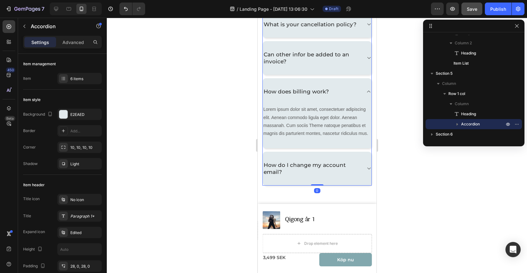
click at [330, 93] on div "How does billing work?" at bounding box center [312, 91] width 99 height 9
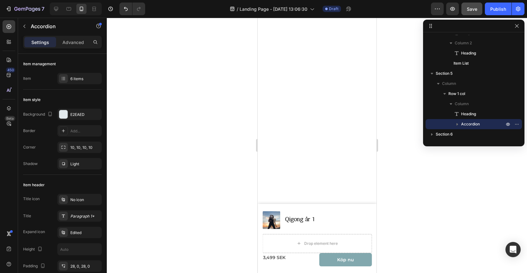
scroll to position [0, 0]
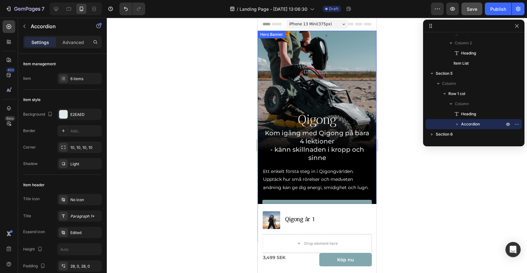
click at [231, 82] on div at bounding box center [317, 146] width 421 height 256
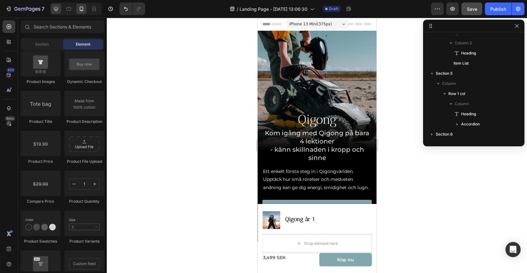
click at [57, 6] on icon at bounding box center [56, 9] width 6 height 6
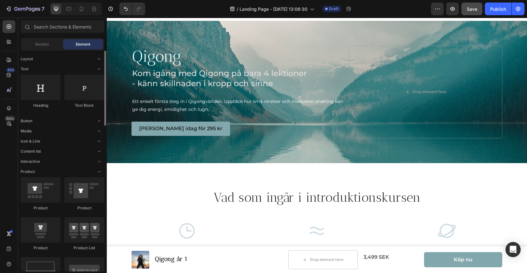
scroll to position [11, 0]
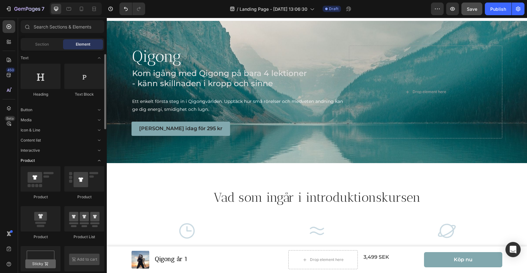
click at [43, 158] on div "Product" at bounding box center [63, 161] width 84 height 6
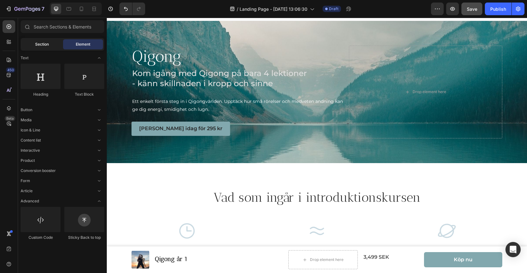
click at [39, 42] on span "Section" at bounding box center [42, 45] width 14 height 6
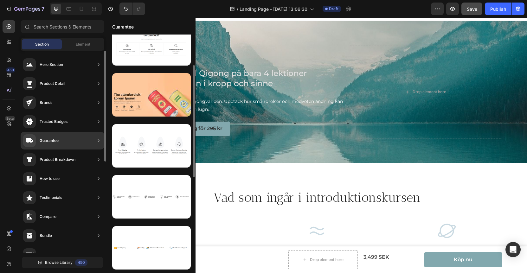
scroll to position [64, 0]
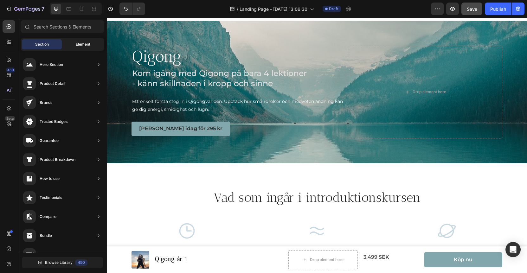
click at [71, 45] on div "Element" at bounding box center [83, 44] width 40 height 10
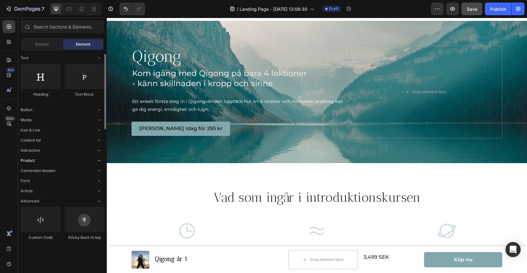
click at [33, 160] on span "Product" at bounding box center [28, 161] width 14 height 6
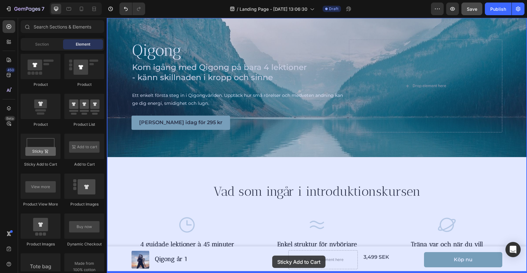
scroll to position [18, 0]
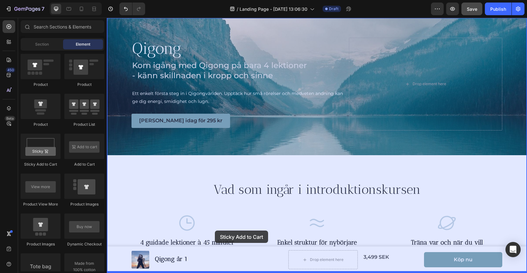
drag, startPoint x: 146, startPoint y: 168, endPoint x: 215, endPoint y: 231, distance: 93.6
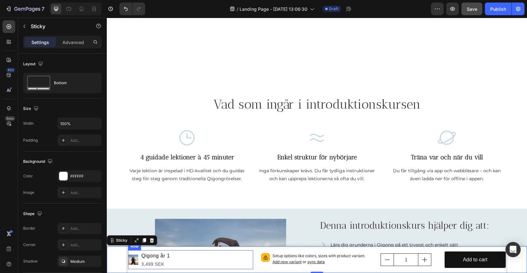
scroll to position [193, 0]
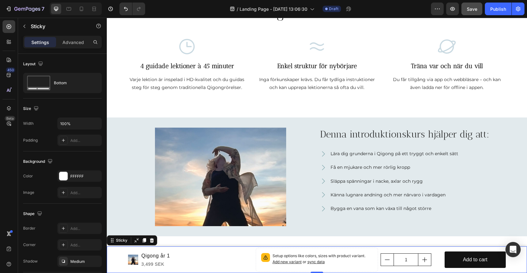
click at [151, 242] on icon at bounding box center [152, 241] width 4 height 4
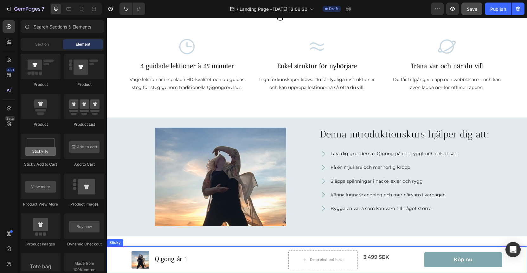
click at [116, 255] on div "Product Images Qigong år 1 Product Title Row Drop element here 3,499 SEK Produc…" at bounding box center [317, 260] width 421 height 27
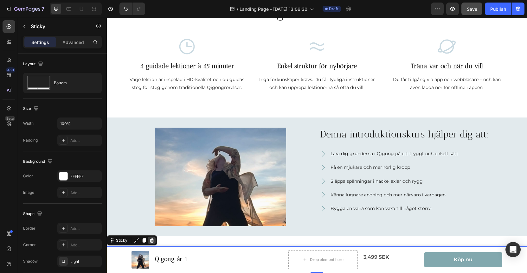
click at [153, 240] on icon at bounding box center [152, 241] width 4 height 4
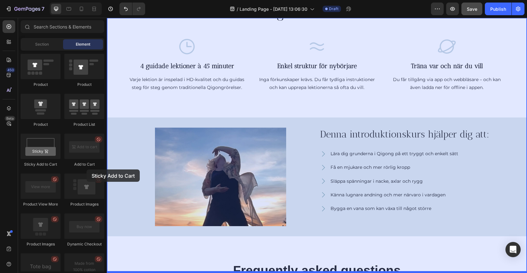
drag, startPoint x: 154, startPoint y: 173, endPoint x: 199, endPoint y: 220, distance: 65.1
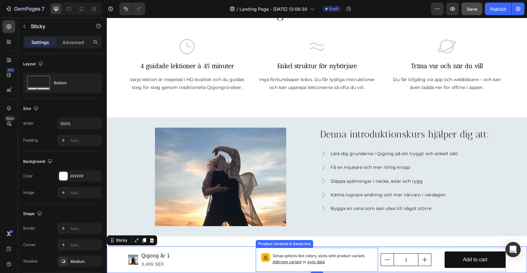
click at [348, 262] on p "Setup options like colors, sizes with product variant. Add new variant or sync …" at bounding box center [323, 259] width 101 height 12
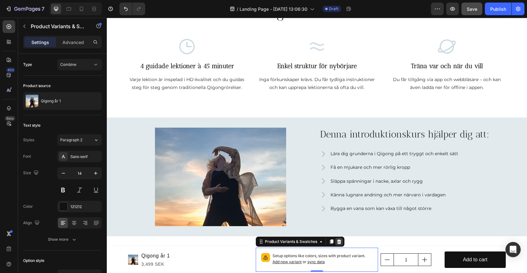
click at [337, 242] on icon at bounding box center [339, 241] width 5 height 5
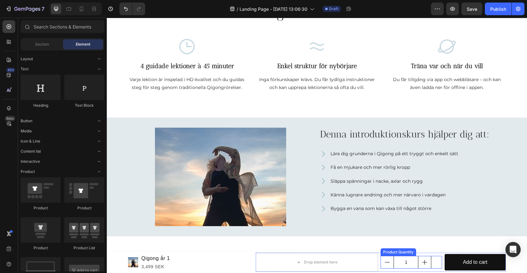
scroll to position [124, 0]
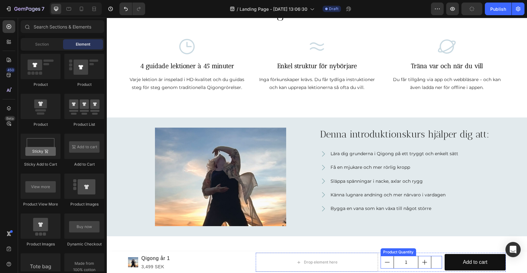
click at [406, 257] on input "1" at bounding box center [406, 263] width 25 height 12
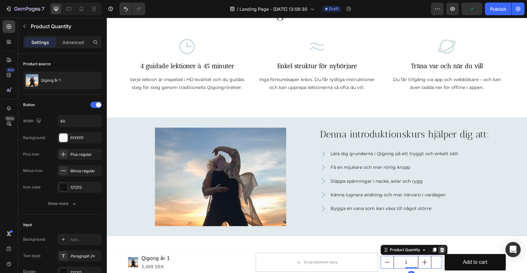
click at [441, 251] on icon at bounding box center [442, 250] width 5 height 5
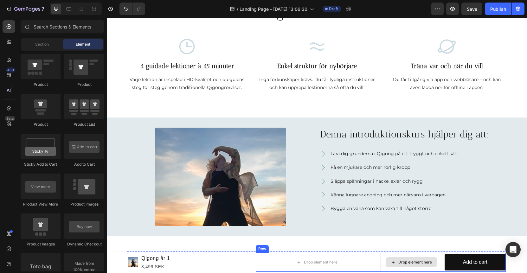
click at [400, 263] on div "Drop element here" at bounding box center [416, 262] width 34 height 5
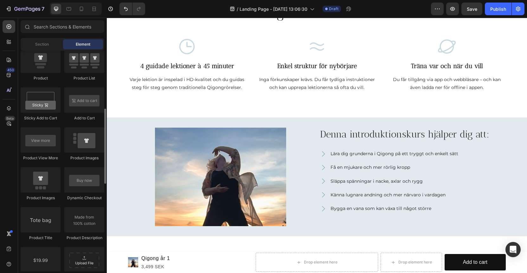
scroll to position [183, 0]
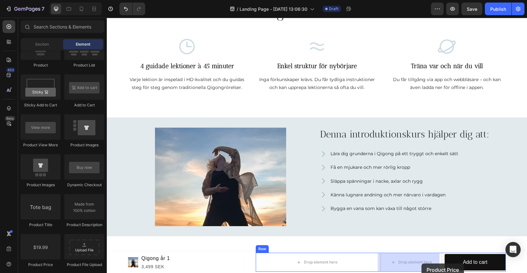
drag, startPoint x: 154, startPoint y: 266, endPoint x: 435, endPoint y: 262, distance: 281.7
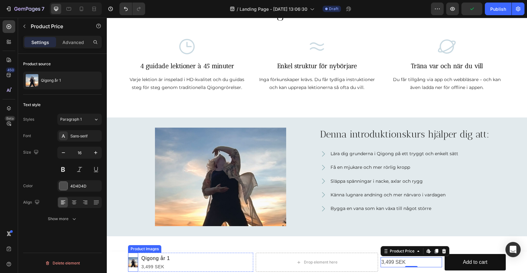
click at [130, 262] on img at bounding box center [133, 263] width 10 height 10
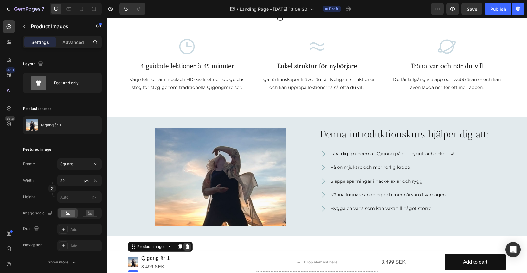
click at [186, 247] on icon at bounding box center [188, 247] width 4 height 4
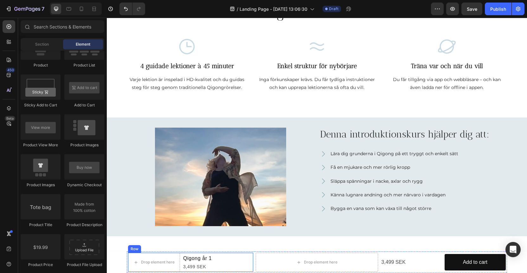
click at [215, 257] on div "Drop element here Qigong år 1 Product Title 3,499 SEK Product Price Product Pri…" at bounding box center [190, 262] width 125 height 19
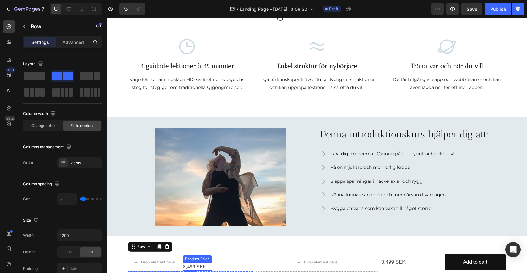
click at [186, 267] on div "3,499 SEK" at bounding box center [198, 267] width 30 height 8
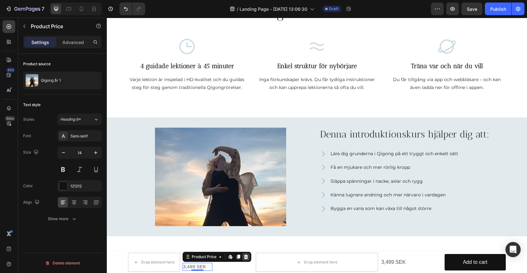
click at [246, 257] on icon at bounding box center [246, 257] width 5 height 5
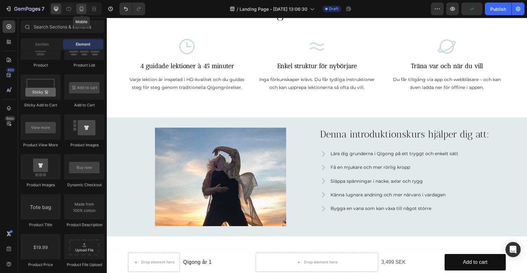
click at [83, 9] on icon at bounding box center [81, 9] width 3 height 4
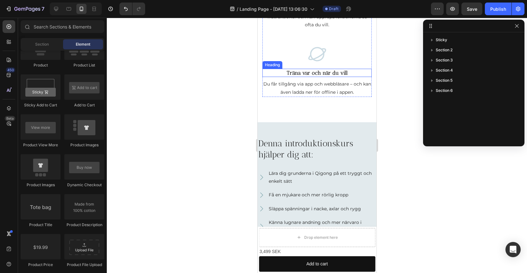
scroll to position [223, 0]
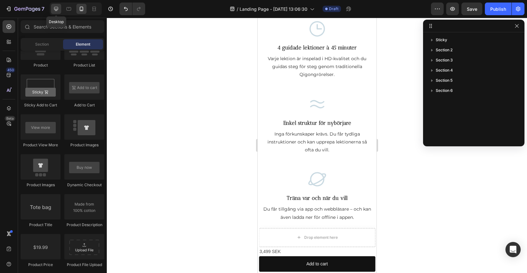
click at [56, 9] on icon at bounding box center [56, 9] width 4 height 4
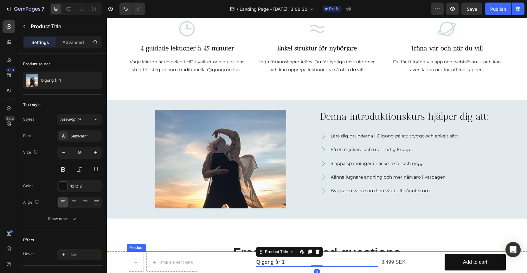
click at [134, 250] on div "Product" at bounding box center [136, 248] width 19 height 8
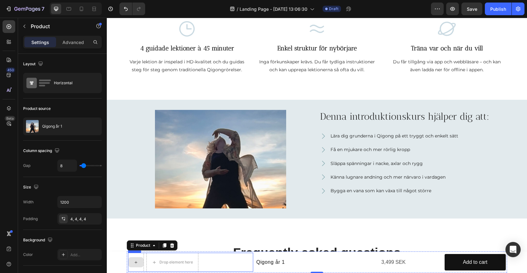
click at [135, 261] on icon at bounding box center [136, 262] width 5 height 5
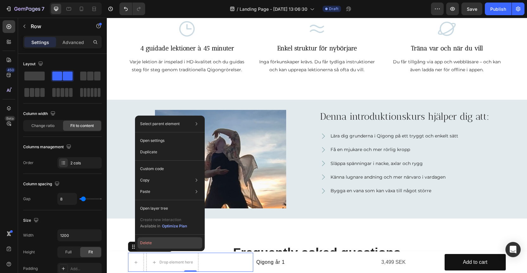
click at [148, 243] on button "Delete" at bounding box center [170, 243] width 65 height 11
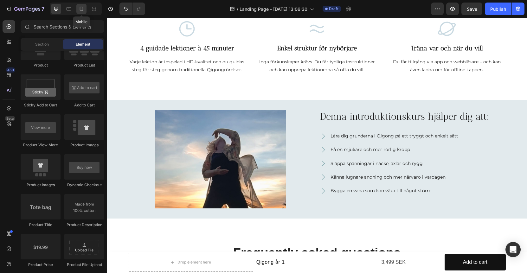
click at [81, 10] on icon at bounding box center [81, 9] width 3 height 4
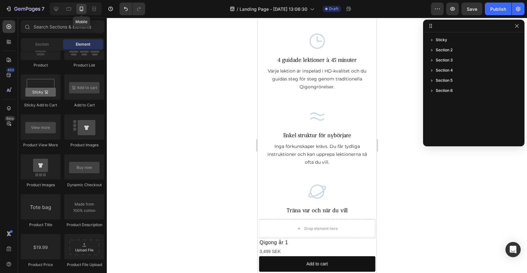
scroll to position [223, 0]
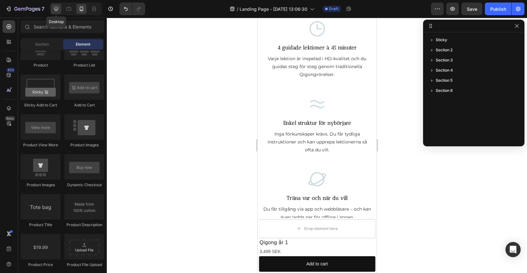
click at [56, 8] on icon at bounding box center [56, 9] width 6 height 6
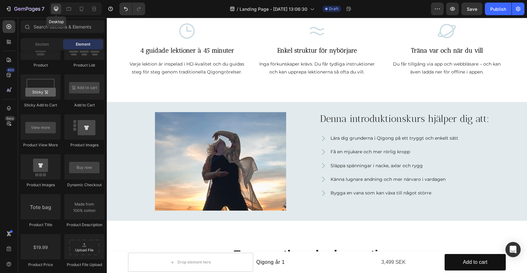
scroll to position [211, 0]
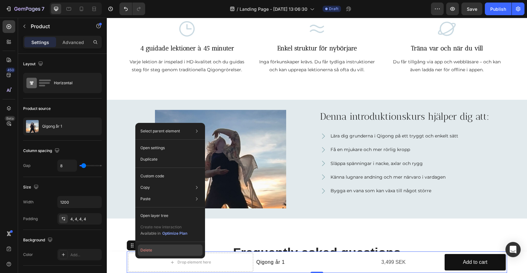
click at [144, 252] on button "Delete" at bounding box center [170, 250] width 65 height 11
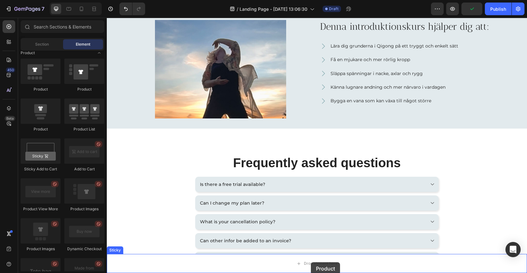
scroll to position [335, 0]
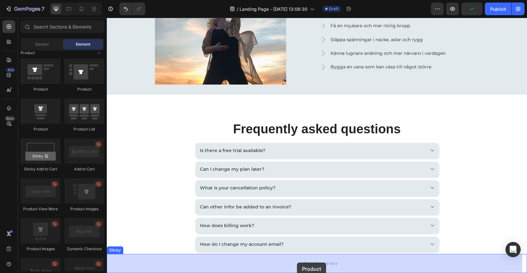
drag, startPoint x: 149, startPoint y: 128, endPoint x: 311, endPoint y: 263, distance: 210.6
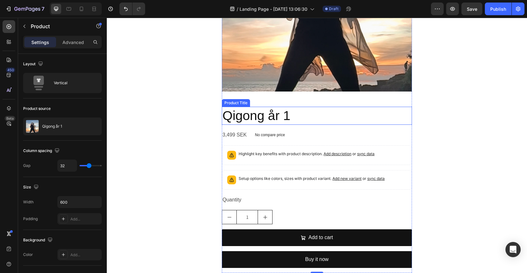
scroll to position [470, 0]
click at [126, 11] on icon "Undo/Redo" at bounding box center [126, 9] width 6 height 6
click at [125, 8] on icon "Undo/Redo" at bounding box center [126, 9] width 4 height 4
click at [123, 9] on icon "Undo/Redo" at bounding box center [126, 9] width 6 height 6
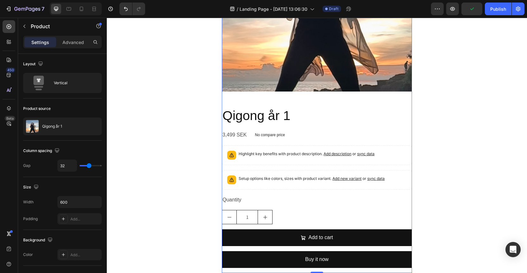
click at [222, 97] on div "Product Images Qigong år 1 Product Title 3,499 SEK Product Price Product Price …" at bounding box center [317, 87] width 190 height 372
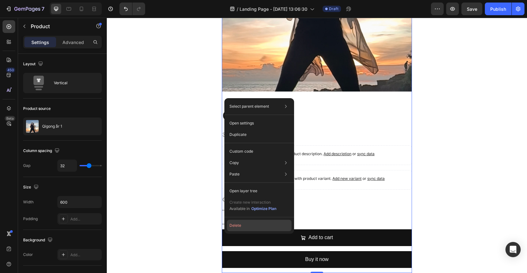
click at [238, 229] on button "Delete" at bounding box center [259, 225] width 65 height 11
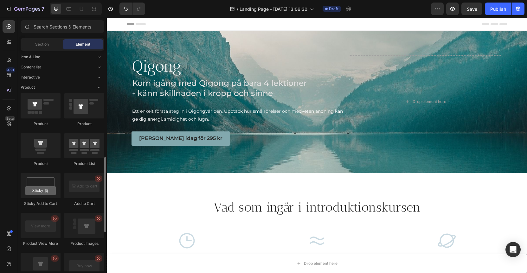
scroll to position [142, 0]
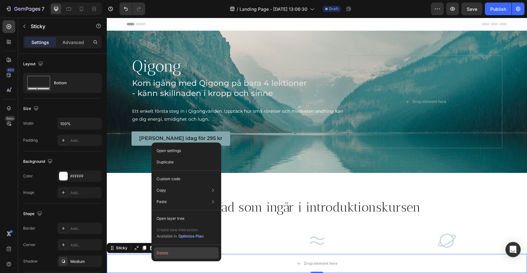
click at [160, 252] on button "Delete" at bounding box center [186, 253] width 65 height 11
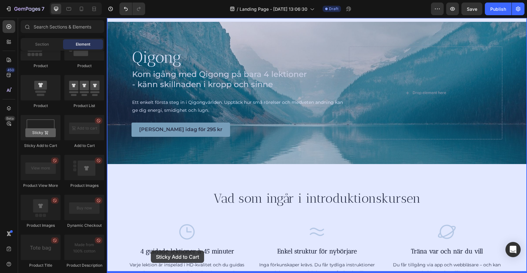
drag, startPoint x: 146, startPoint y: 149, endPoint x: 151, endPoint y: 250, distance: 101.3
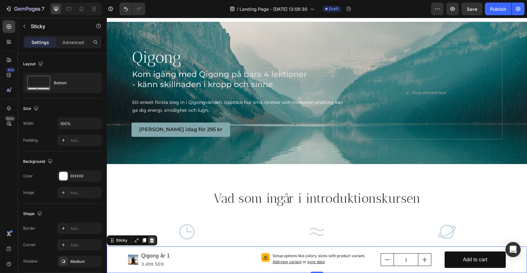
scroll to position [11, 0]
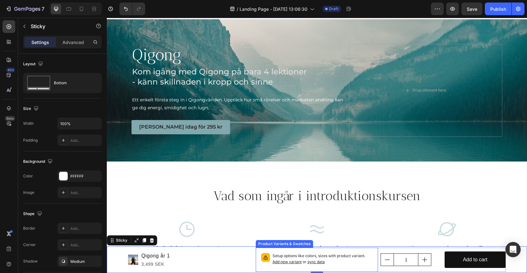
click at [348, 263] on p "Setup options like colors, sizes with product variant. Add new variant or sync …" at bounding box center [323, 259] width 101 height 12
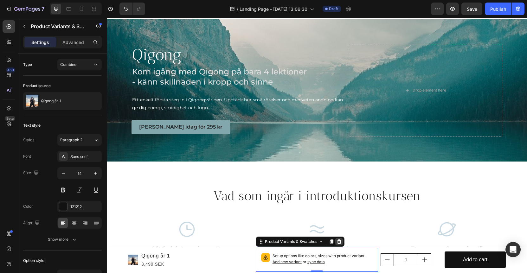
click at [337, 242] on icon at bounding box center [339, 241] width 5 height 5
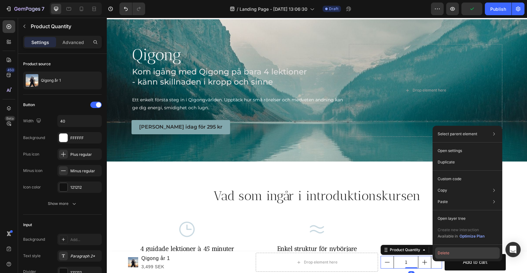
click at [443, 252] on button "Delete" at bounding box center [467, 253] width 65 height 11
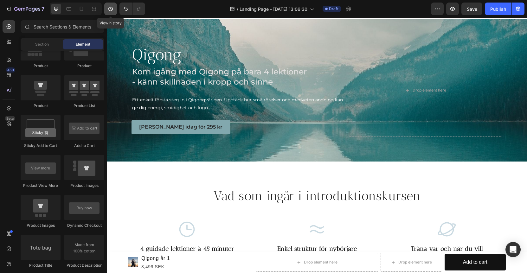
click at [106, 13] on button "button" at bounding box center [110, 9] width 13 height 13
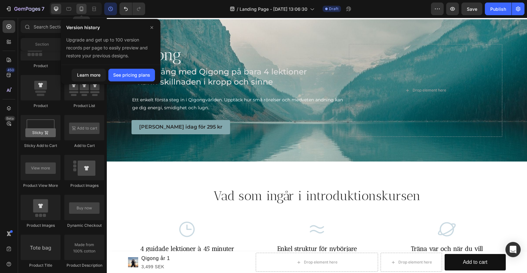
click at [82, 10] on icon at bounding box center [81, 9] width 6 height 6
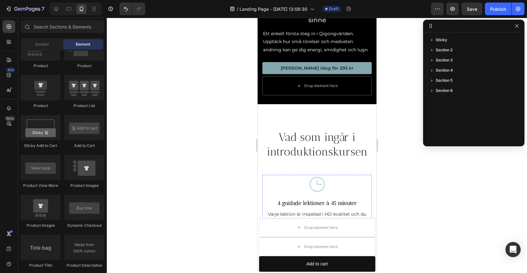
scroll to position [134, 0]
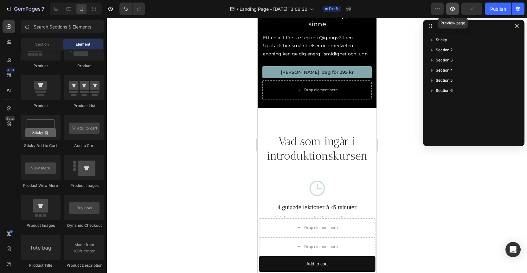
click at [451, 11] on icon "button" at bounding box center [453, 9] width 6 height 6
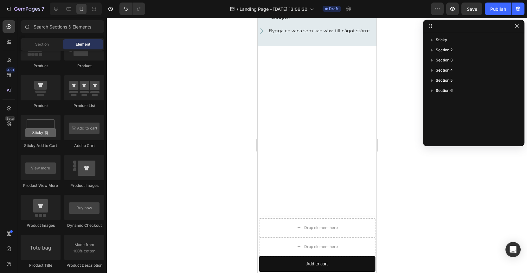
scroll to position [75, 0]
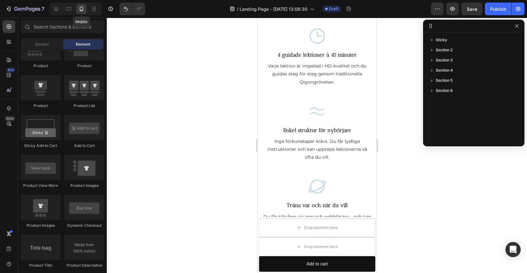
click at [62, 6] on div "Mobile" at bounding box center [76, 9] width 52 height 13
click at [67, 7] on icon at bounding box center [69, 8] width 5 height 3
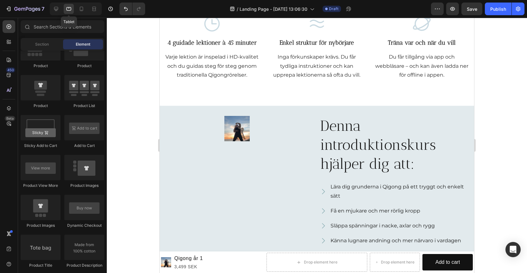
scroll to position [62, 0]
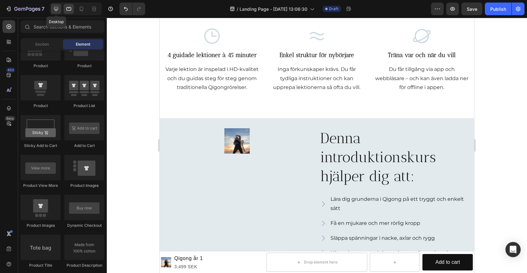
click at [56, 7] on icon at bounding box center [56, 9] width 6 height 6
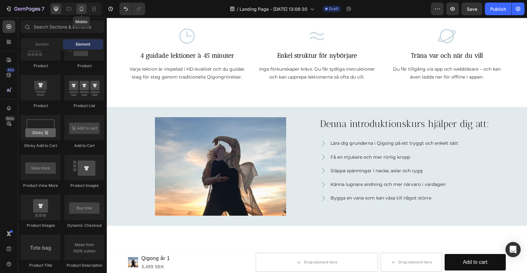
click at [83, 10] on icon at bounding box center [81, 9] width 6 height 6
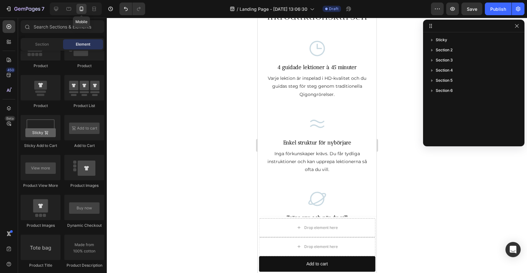
scroll to position [75, 0]
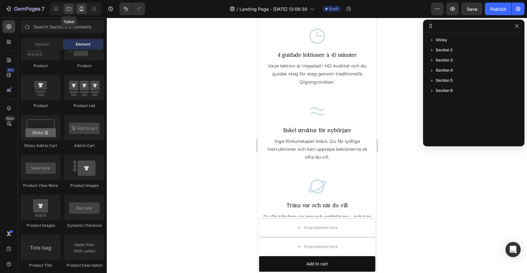
click at [66, 10] on icon at bounding box center [69, 9] width 6 height 6
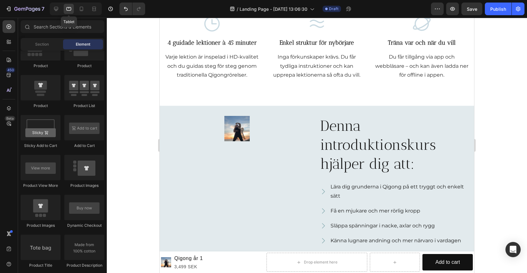
scroll to position [62, 0]
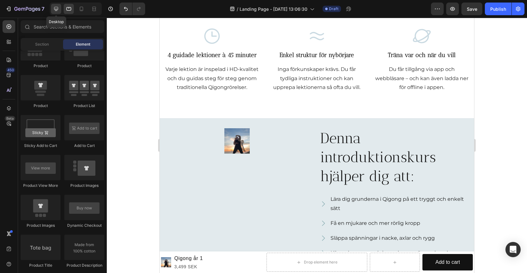
click at [58, 9] on icon at bounding box center [56, 9] width 4 height 4
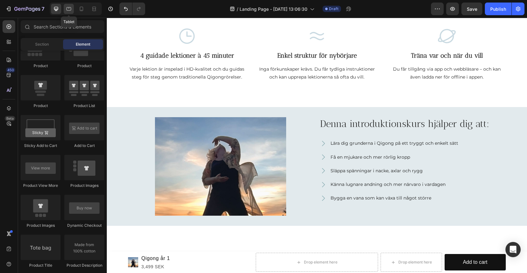
click at [70, 9] on icon at bounding box center [69, 9] width 6 height 6
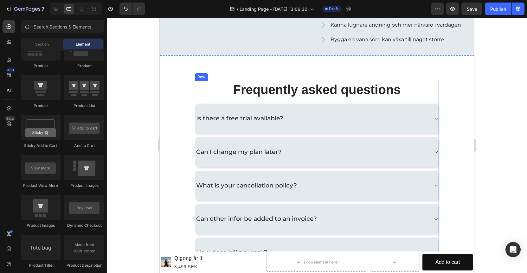
scroll to position [335, 0]
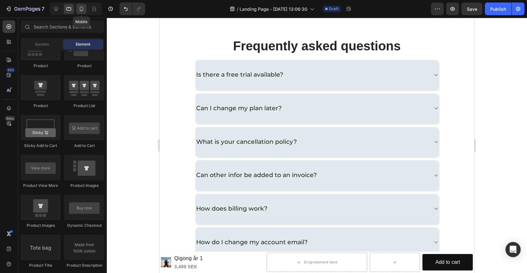
click at [84, 10] on icon at bounding box center [81, 9] width 6 height 6
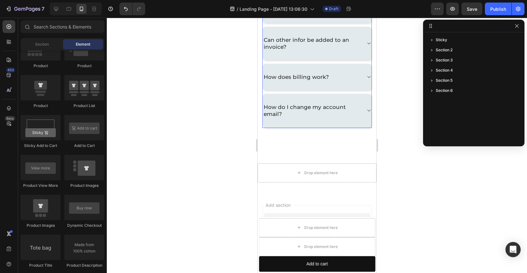
scroll to position [848, 0]
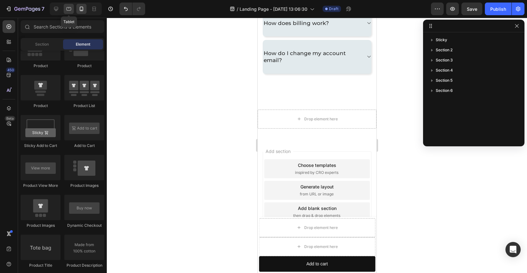
click at [69, 12] on icon at bounding box center [69, 9] width 6 height 6
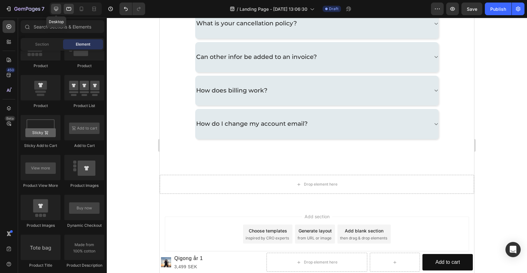
click at [59, 10] on div at bounding box center [56, 9] width 10 height 10
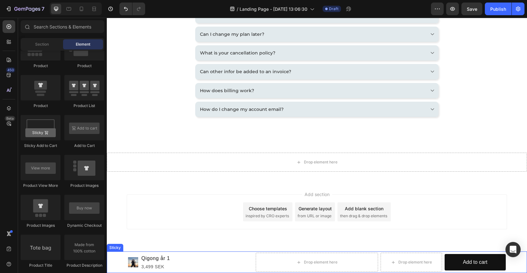
click at [117, 260] on div "Product Images Qigong år 1 Product Title 3,499 SEK Product Price Product Price …" at bounding box center [317, 263] width 421 height 22
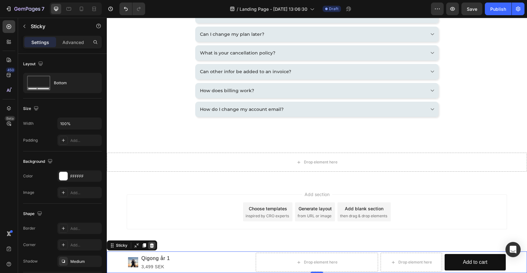
click at [152, 246] on icon at bounding box center [151, 245] width 5 height 5
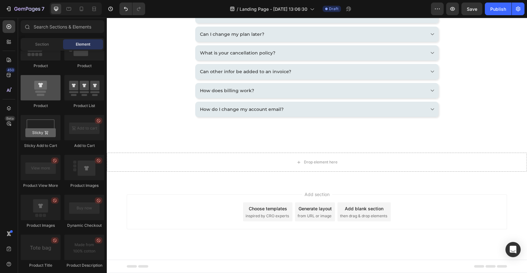
scroll to position [0, 0]
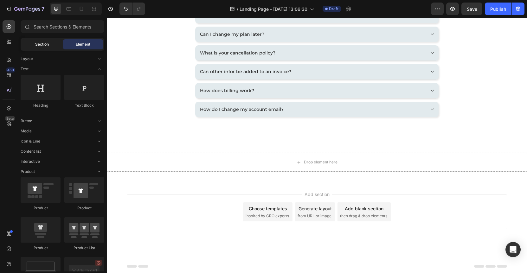
click at [45, 46] on span "Section" at bounding box center [42, 45] width 14 height 6
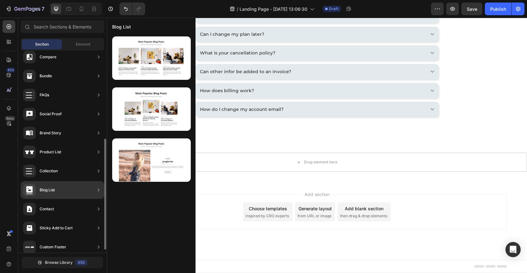
scroll to position [161, 0]
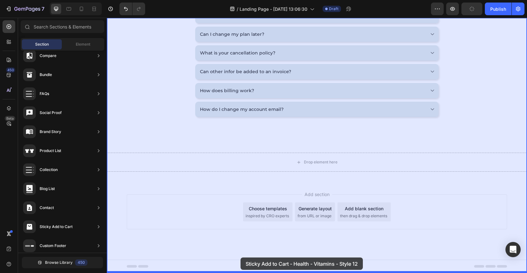
drag, startPoint x: 256, startPoint y: 231, endPoint x: 241, endPoint y: 258, distance: 31.1
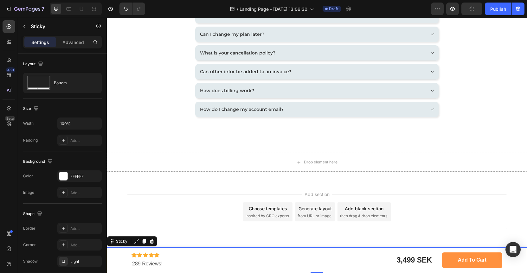
scroll to position [710, 0]
drag, startPoint x: 192, startPoint y: 146, endPoint x: 200, endPoint y: 189, distance: 44.6
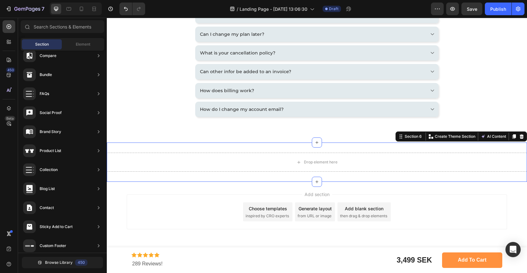
click at [183, 246] on div "Add section Choose templates inspired by CRO experts Generate layout from URL o…" at bounding box center [317, 221] width 421 height 78
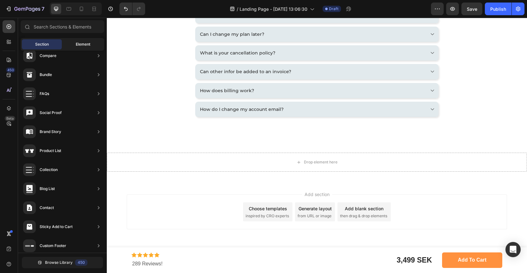
click at [84, 46] on span "Element" at bounding box center [83, 45] width 15 height 6
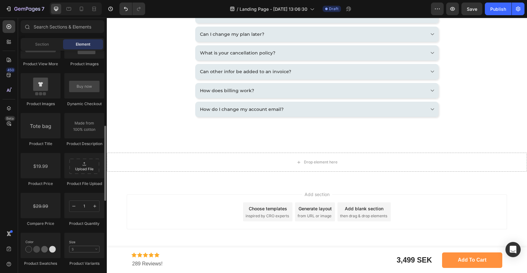
scroll to position [253, 0]
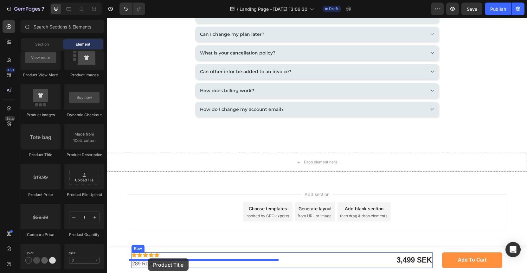
drag, startPoint x: 145, startPoint y: 155, endPoint x: 148, endPoint y: 259, distance: 103.4
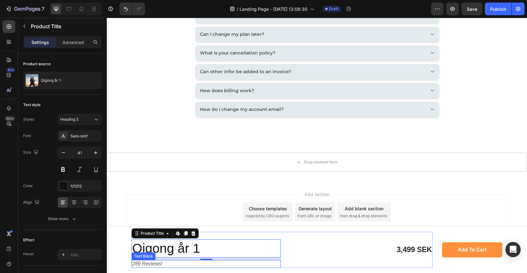
click at [150, 265] on p "289 Reviews!" at bounding box center [206, 264] width 148 height 7
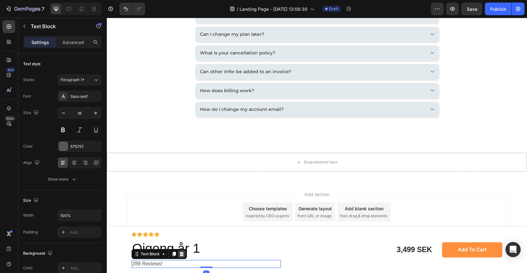
click at [180, 254] on icon at bounding box center [182, 254] width 4 height 4
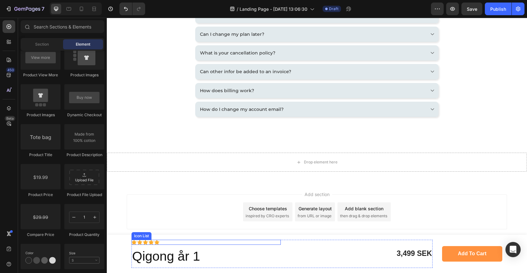
click at [166, 244] on div "Icon Icon Icon Icon Icon" at bounding box center [206, 242] width 149 height 5
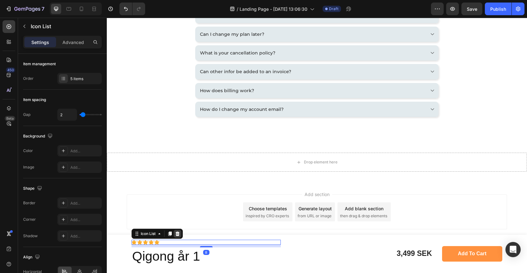
click at [176, 236] on icon at bounding box center [178, 234] width 4 height 4
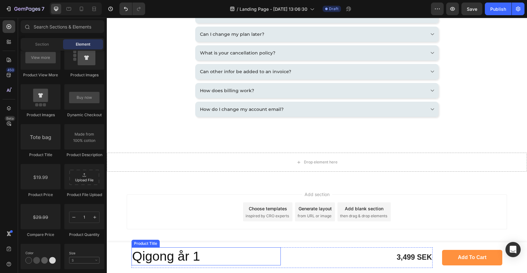
click at [163, 262] on h2 "Qigong år 1" at bounding box center [206, 257] width 149 height 18
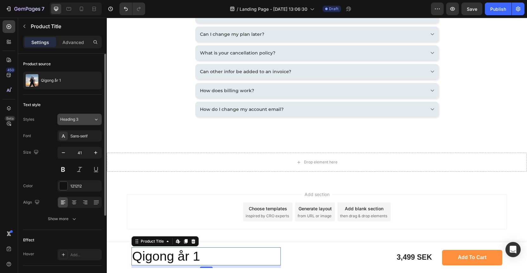
click at [78, 120] on span "Heading 3" at bounding box center [69, 120] width 18 height 6
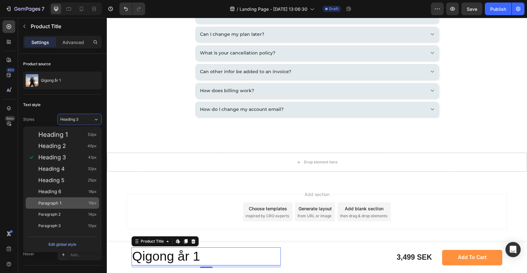
click at [50, 205] on span "Paragraph 1" at bounding box center [49, 203] width 23 height 6
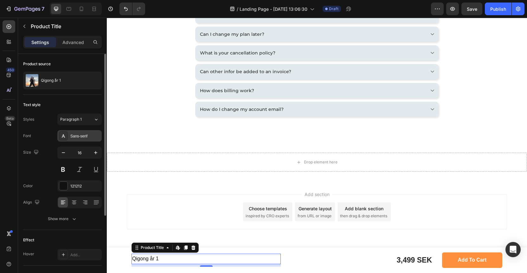
click at [80, 135] on div "Sans-serif" at bounding box center [85, 137] width 30 height 6
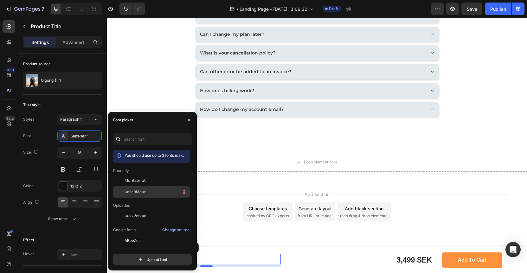
click at [143, 194] on span "AnticDidone" at bounding box center [135, 192] width 21 height 6
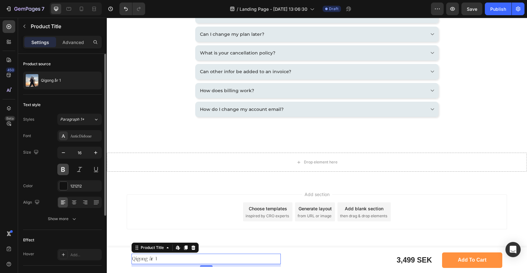
click at [66, 167] on button at bounding box center [62, 169] width 11 height 11
click at [95, 153] on icon "button" at bounding box center [95, 152] width 3 height 3
click at [96, 153] on icon "button" at bounding box center [96, 153] width 6 height 6
click at [57, 153] on div "Size 18" at bounding box center [62, 161] width 79 height 29
click at [62, 153] on icon "button" at bounding box center [63, 153] width 6 height 6
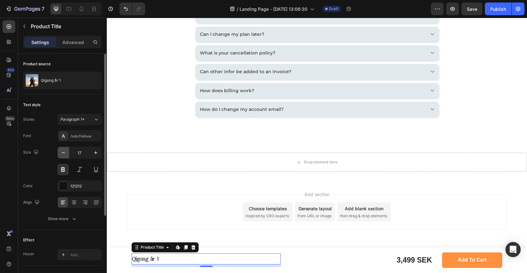
click at [63, 153] on icon "button" at bounding box center [63, 153] width 6 height 6
type input "16"
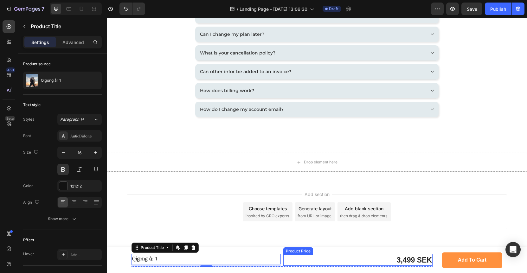
click at [407, 261] on div "3,499 SEK" at bounding box center [358, 260] width 149 height 11
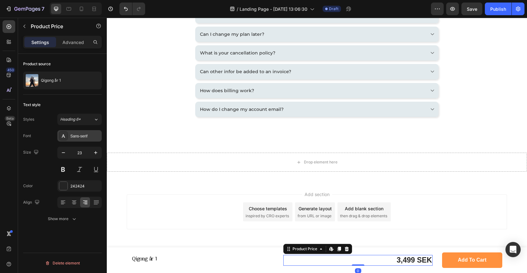
click at [83, 134] on div "Sans-serif" at bounding box center [85, 137] width 30 height 6
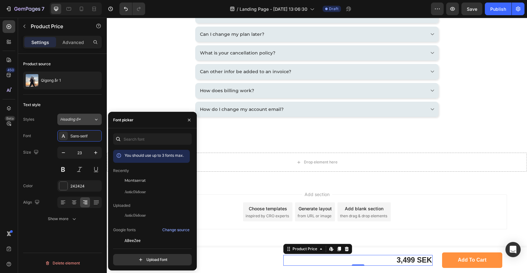
click at [80, 118] on span "Heading 6*" at bounding box center [70, 120] width 21 height 6
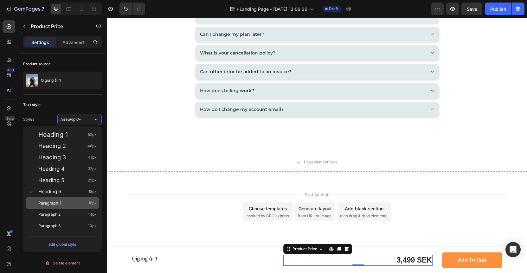
click at [58, 207] on div "Paragraph 1 16px" at bounding box center [63, 203] width 74 height 11
type input "16"
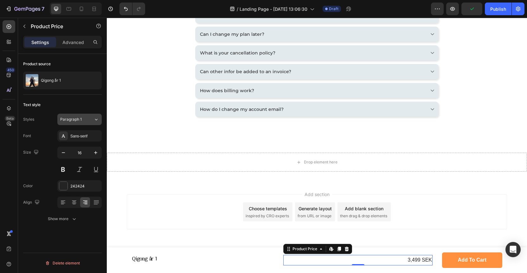
click at [80, 121] on span "Paragraph 1" at bounding box center [71, 120] width 22 height 6
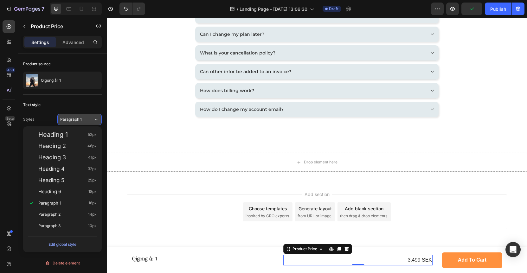
click at [80, 121] on span "Paragraph 1" at bounding box center [71, 120] width 22 height 6
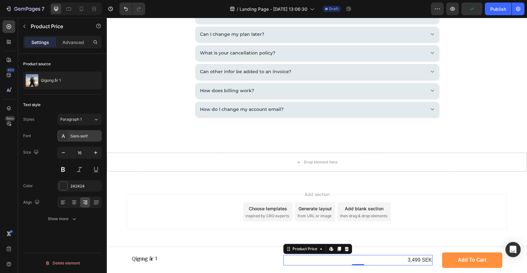
click at [84, 137] on div "Sans-serif" at bounding box center [85, 137] width 30 height 6
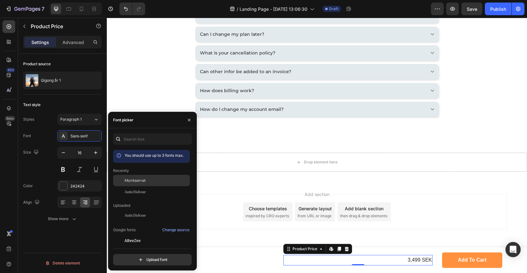
click at [137, 179] on span "Montserrat" at bounding box center [135, 181] width 21 height 6
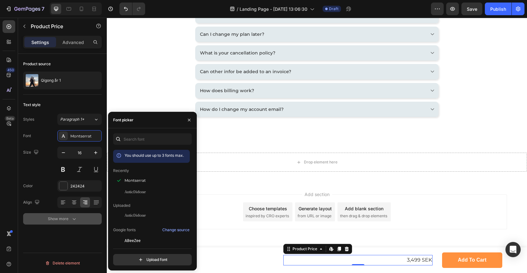
click at [60, 220] on div "Show more" at bounding box center [62, 219] width 29 height 6
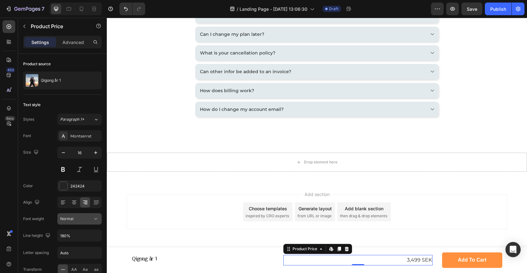
click at [79, 218] on div "Normal" at bounding box center [76, 219] width 32 height 6
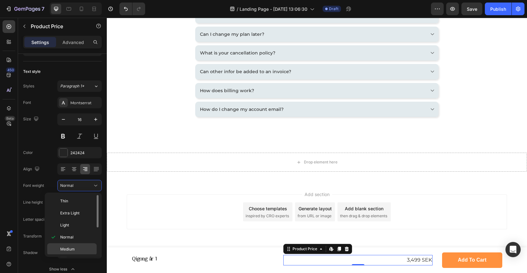
scroll to position [11, 0]
click at [70, 250] on span "Semi Bold" at bounding box center [69, 251] width 18 height 6
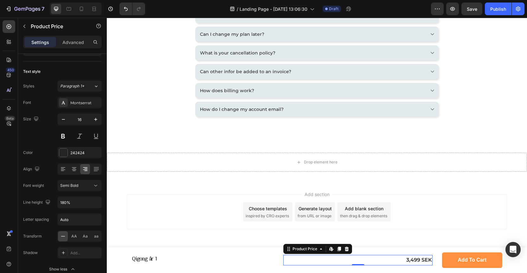
click at [139, 242] on div "Add section Choose templates inspired by CRO experts Generate layout from URL o…" at bounding box center [317, 221] width 421 height 78
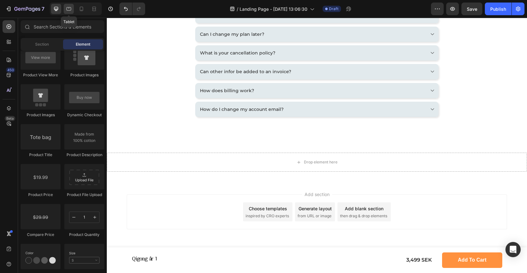
click at [69, 8] on icon at bounding box center [69, 8] width 5 height 3
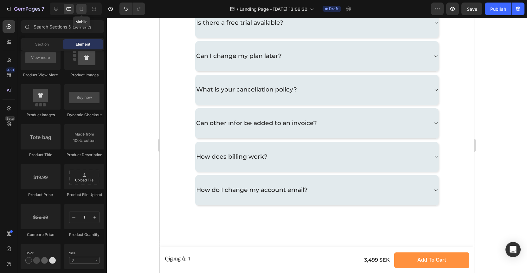
click at [82, 9] on icon at bounding box center [81, 9] width 6 height 6
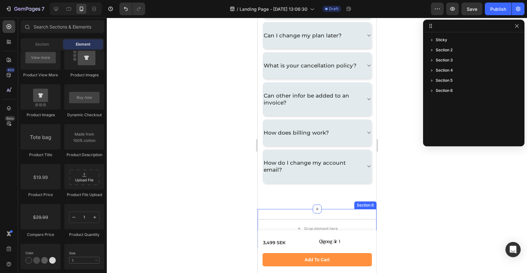
scroll to position [750, 0]
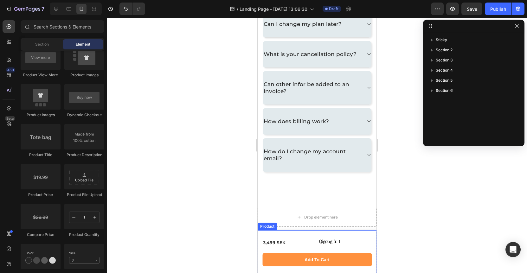
click at [269, 228] on div "Product" at bounding box center [267, 227] width 19 height 8
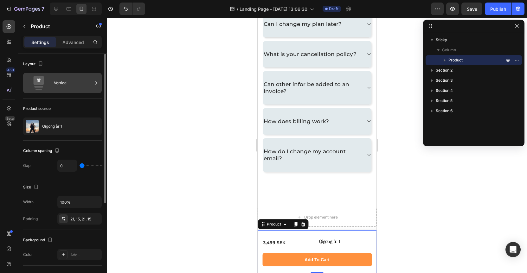
click at [67, 87] on div "Vertical" at bounding box center [73, 83] width 39 height 15
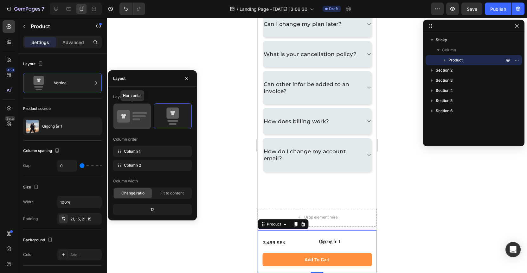
click at [137, 119] on rect at bounding box center [137, 120] width 8 height 2
type input "12"
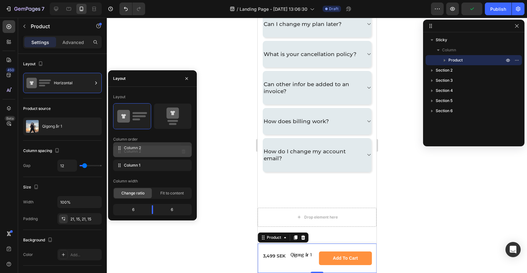
drag, startPoint x: 120, startPoint y: 166, endPoint x: 120, endPoint y: 149, distance: 17.1
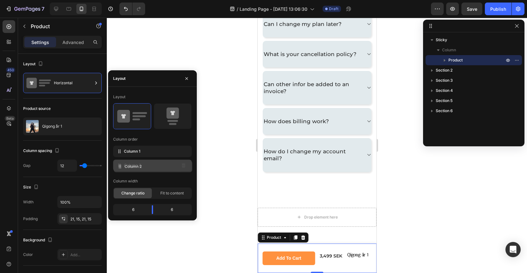
drag, startPoint x: 120, startPoint y: 151, endPoint x: 121, endPoint y: 166, distance: 14.9
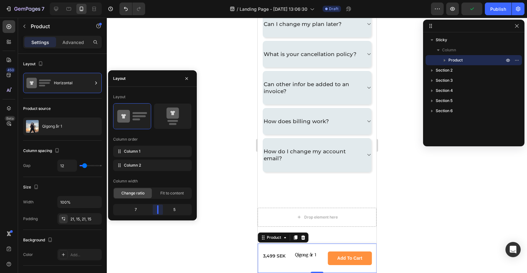
drag, startPoint x: 153, startPoint y: 211, endPoint x: 160, endPoint y: 211, distance: 7.6
click at [160, 0] on body "7 / Landing Page - [DATE] 13:06:30 Draft Preview Publish 450 Beta Sections(30) …" at bounding box center [263, 0] width 527 height 0
click at [174, 194] on span "Fit to content" at bounding box center [171, 194] width 23 height 6
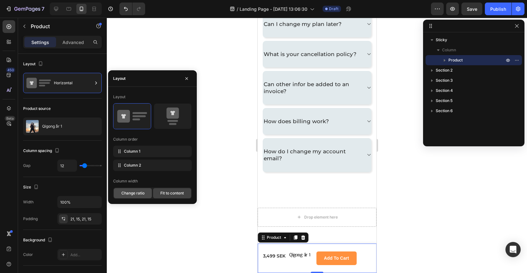
click at [133, 193] on span "Change ratio" at bounding box center [132, 194] width 23 height 6
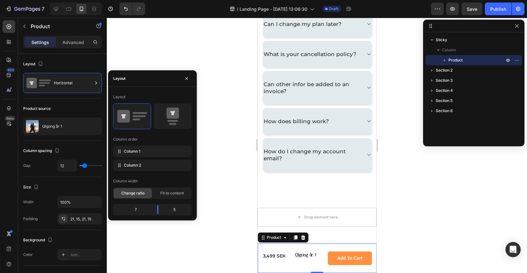
click at [265, 246] on div "Qigong år 1 Product Title 3,499 SEK Product Price Product Price Row Add to cart…" at bounding box center [317, 258] width 119 height 29
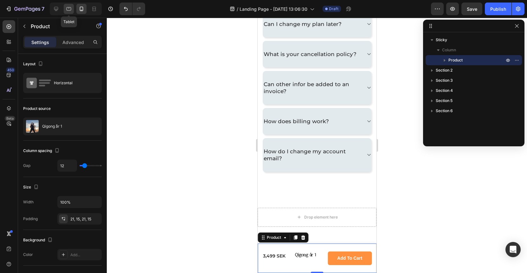
click at [71, 12] on icon at bounding box center [69, 9] width 6 height 6
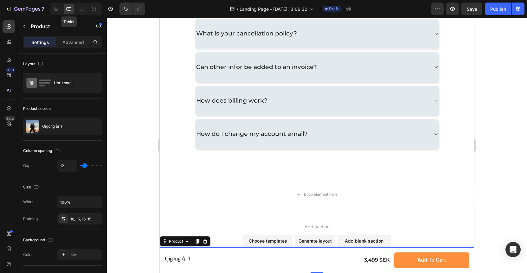
scroll to position [799, 0]
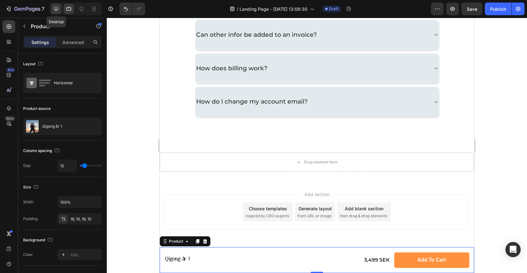
click at [54, 8] on icon at bounding box center [56, 9] width 6 height 6
type input "30"
type input "1200"
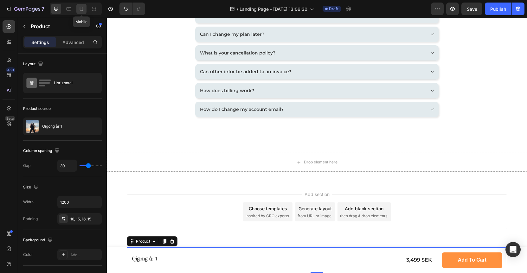
click at [78, 9] on icon at bounding box center [81, 9] width 6 height 6
type input "12"
type input "100%"
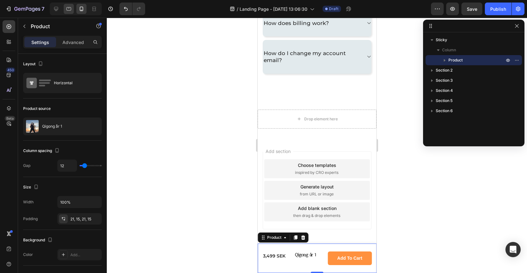
click at [72, 9] on div at bounding box center [69, 9] width 10 height 10
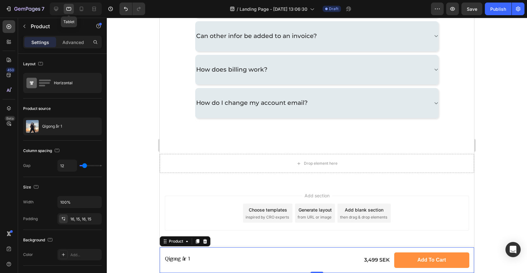
scroll to position [799, 0]
click at [82, 10] on icon at bounding box center [81, 9] width 6 height 6
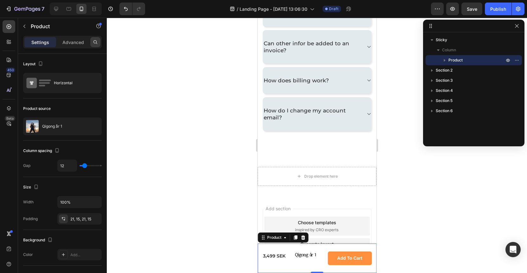
scroll to position [848, 0]
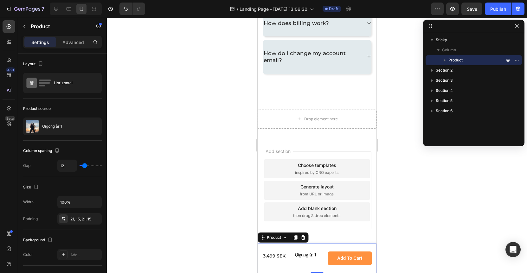
click at [263, 250] on div "Qigong år 1 Product Title 3,499 SEK Product Price Product Price Row Add to cart…" at bounding box center [317, 258] width 119 height 29
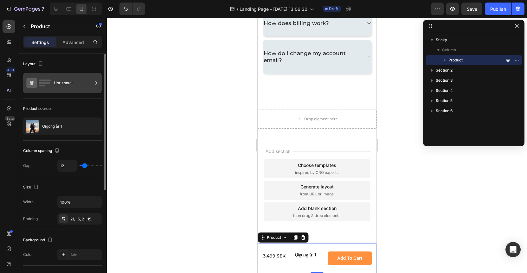
click at [76, 88] on div "Horizontal" at bounding box center [73, 83] width 39 height 15
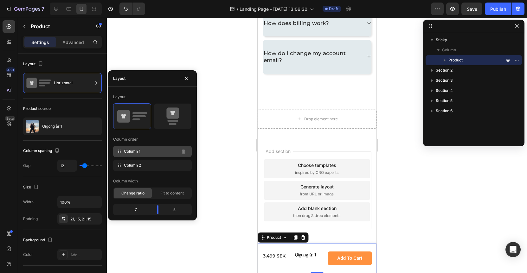
click at [128, 153] on span "Column 1" at bounding box center [132, 152] width 16 height 6
click at [271, 249] on div "Product Price" at bounding box center [277, 248] width 27 height 6
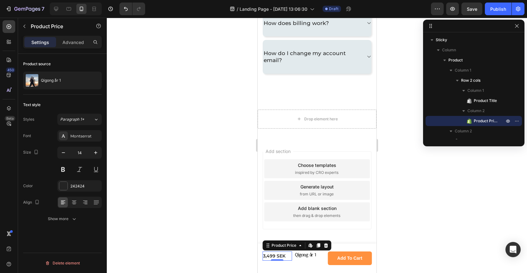
click at [203, 235] on div at bounding box center [317, 146] width 421 height 256
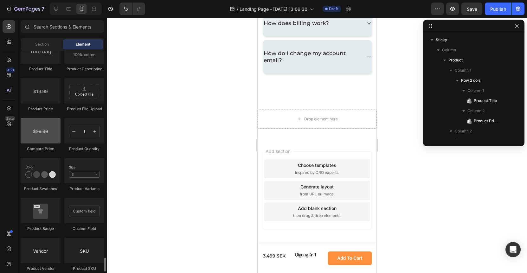
scroll to position [427, 0]
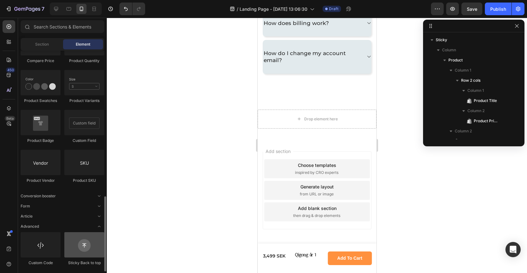
click at [88, 253] on div at bounding box center [84, 244] width 40 height 25
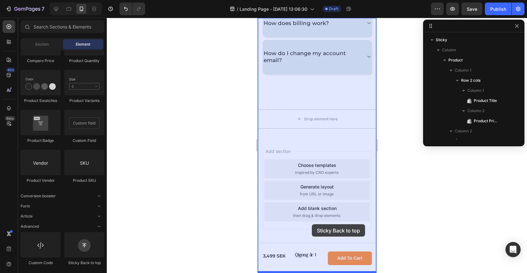
drag, startPoint x: 344, startPoint y: 262, endPoint x: 312, endPoint y: 224, distance: 49.3
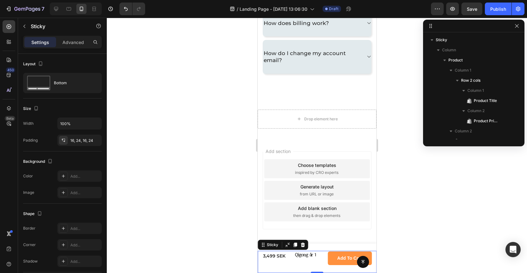
scroll to position [88, 0]
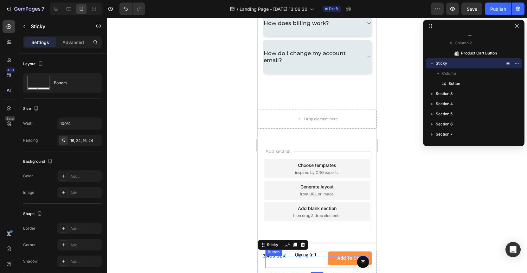
click at [317, 265] on div "Button" at bounding box center [317, 262] width 104 height 12
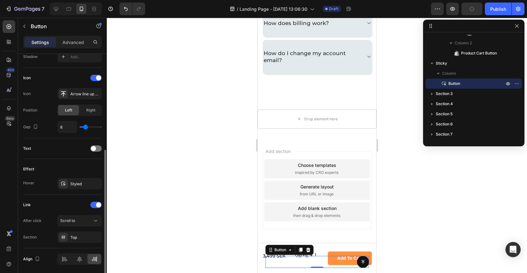
scroll to position [200, 0]
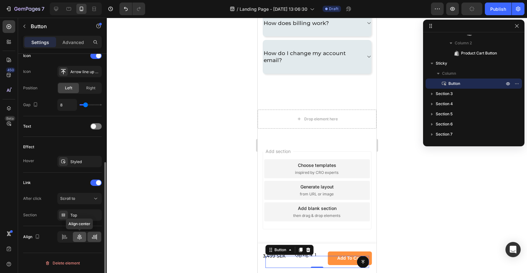
click at [81, 238] on icon at bounding box center [79, 237] width 6 height 6
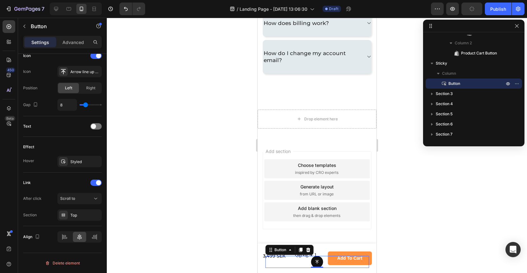
click at [64, 266] on div "Delete element" at bounding box center [62, 264] width 35 height 8
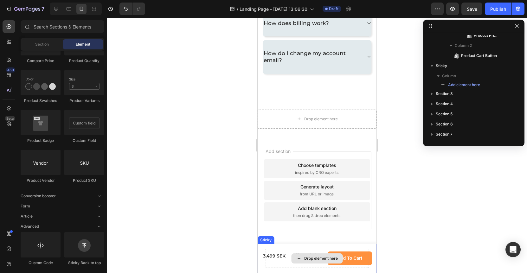
click at [304, 259] on div "Drop element here" at bounding box center [321, 258] width 34 height 5
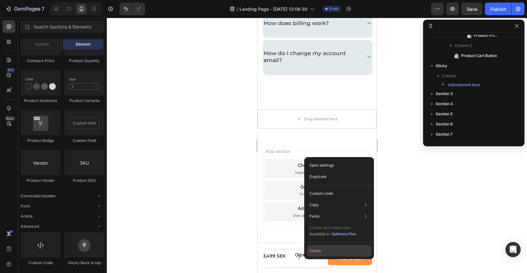
click at [312, 254] on button "Delete" at bounding box center [339, 250] width 65 height 11
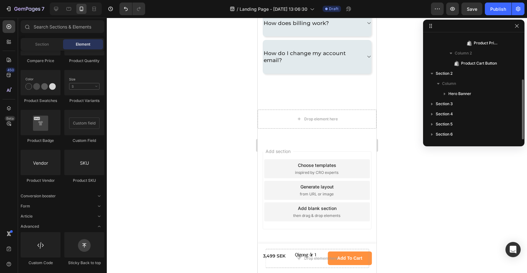
scroll to position [78, 0]
click at [72, 10] on icon at bounding box center [69, 9] width 6 height 6
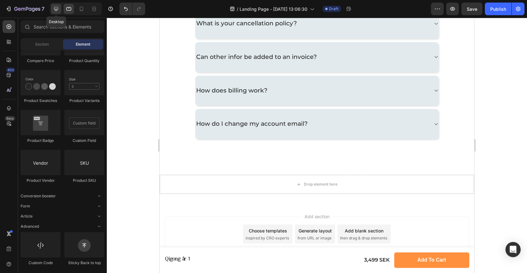
click at [56, 8] on icon at bounding box center [56, 9] width 6 height 6
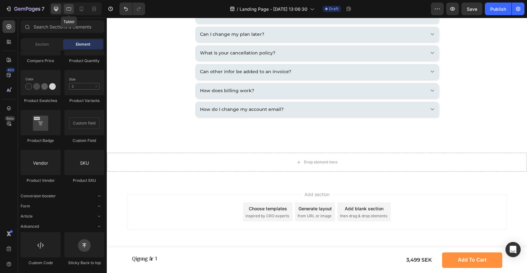
click at [69, 9] on icon at bounding box center [69, 9] width 6 height 6
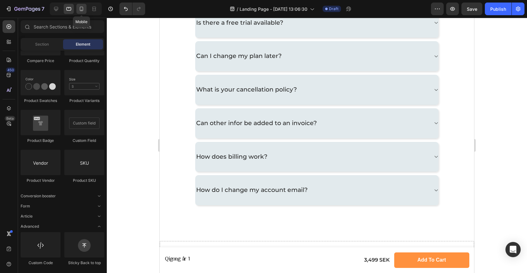
click at [84, 9] on icon at bounding box center [81, 9] width 6 height 6
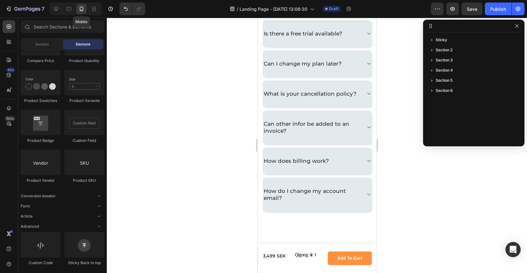
scroll to position [725, 0]
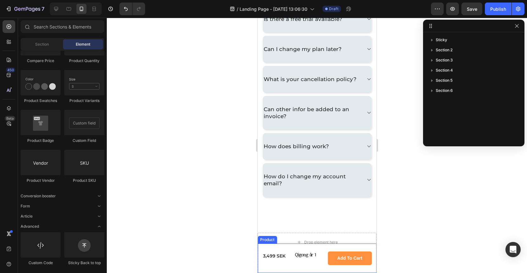
click at [264, 249] on div "Qigong år 1 Product Title 3,499 SEK Product Price Product Price Row Add to cart…" at bounding box center [317, 258] width 119 height 29
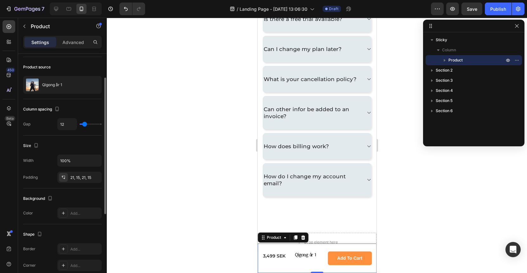
scroll to position [44, 0]
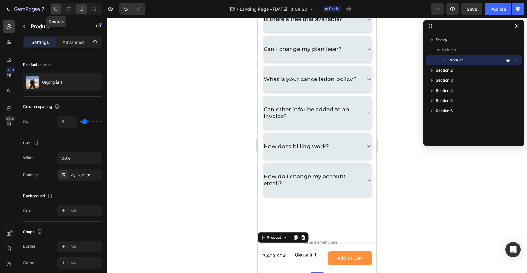
click at [57, 10] on icon at bounding box center [56, 9] width 4 height 4
type input "30"
type input "1200"
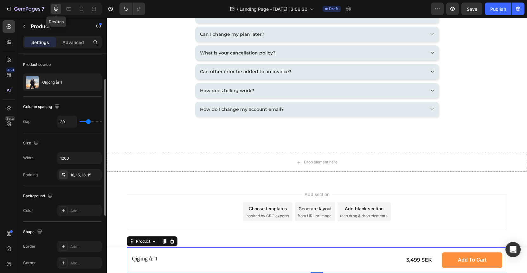
scroll to position [710, 0]
click at [62, 209] on icon at bounding box center [63, 210] width 5 height 5
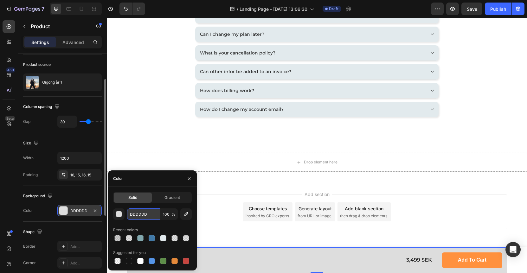
click at [141, 216] on input "DDDDDD" at bounding box center [143, 214] width 33 height 11
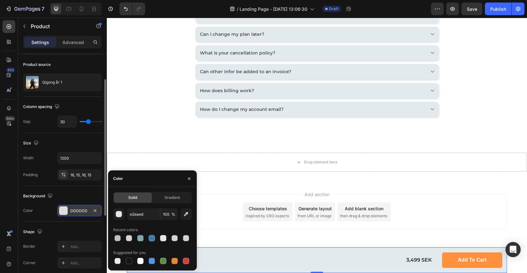
click at [145, 228] on div "Recent colors" at bounding box center [152, 230] width 79 height 10
type input "E2EAED"
click at [298, 242] on div "Add section Choose templates inspired by CRO experts Generate layout from URL o…" at bounding box center [317, 221] width 421 height 78
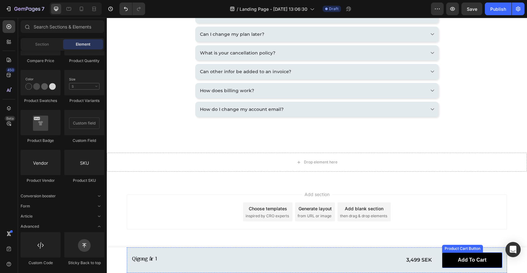
click at [448, 262] on button "Add to cart" at bounding box center [472, 261] width 60 height 16
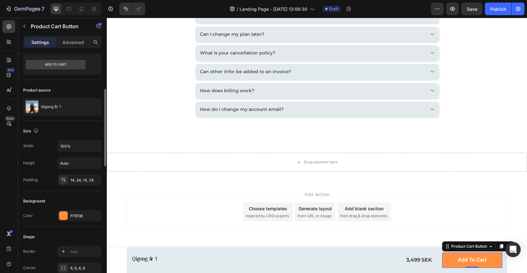
scroll to position [41, 0]
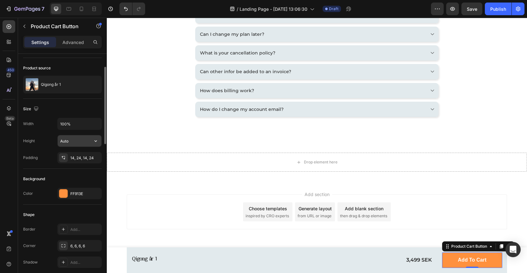
click at [69, 141] on input "Auto" at bounding box center [80, 140] width 44 height 11
click at [87, 144] on input "Auto" at bounding box center [80, 140] width 44 height 11
click at [95, 143] on icon "button" at bounding box center [96, 141] width 6 height 6
click at [70, 193] on div "FF913E" at bounding box center [79, 193] width 44 height 11
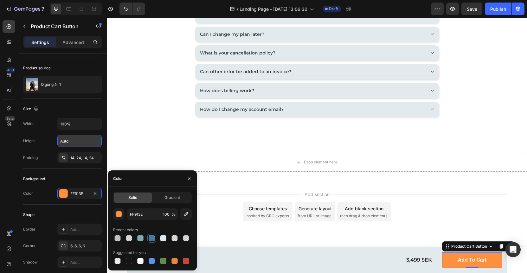
click at [152, 239] on div at bounding box center [152, 238] width 6 height 6
click at [142, 239] on div at bounding box center [140, 238] width 6 height 6
type input "82A8AE"
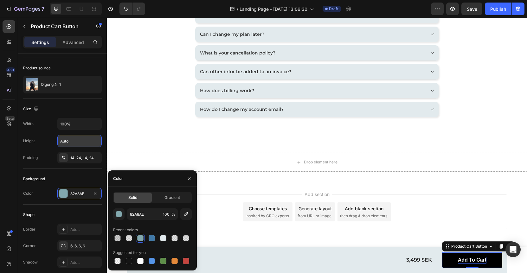
click at [462, 261] on div "Add to cart" at bounding box center [472, 260] width 29 height 7
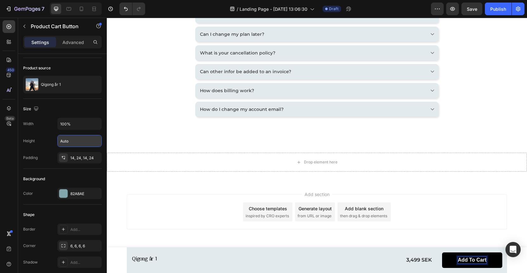
click at [465, 262] on p "Add to cart" at bounding box center [472, 260] width 29 height 7
click at [442, 253] on button "Köp" at bounding box center [472, 261] width 60 height 16
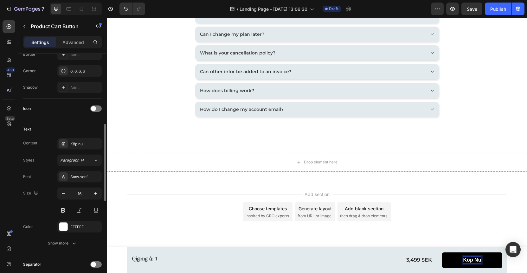
scroll to position [224, 0]
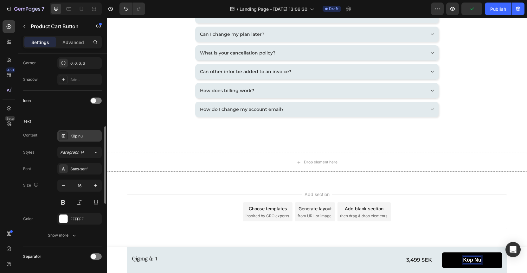
click at [77, 134] on div "Köp nu" at bounding box center [85, 137] width 30 height 6
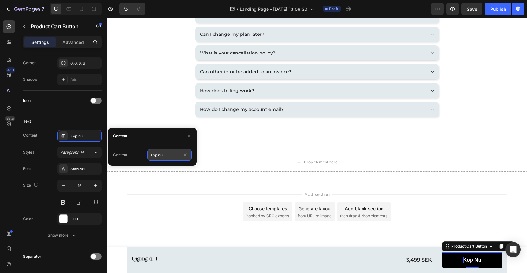
click at [169, 155] on input "Köp nu" at bounding box center [169, 154] width 44 height 11
click at [62, 153] on span "Paragraph 1*" at bounding box center [72, 153] width 24 height 6
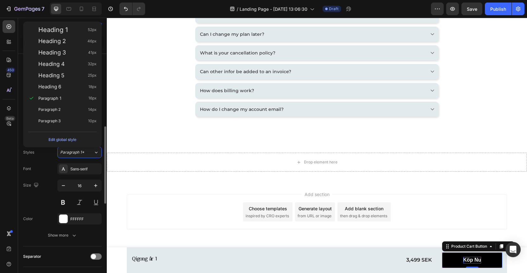
click at [52, 158] on div "Styles Paragraph 1*" at bounding box center [62, 152] width 79 height 11
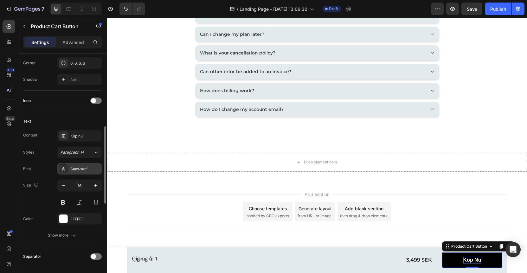
click at [76, 167] on div "Sans-serif" at bounding box center [85, 170] width 30 height 6
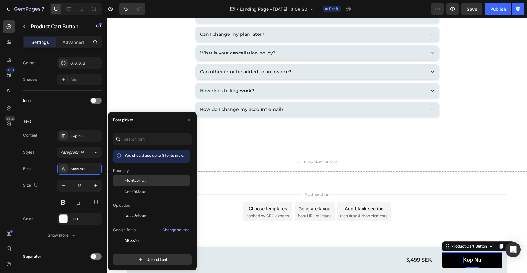
click at [126, 181] on span "Montserrat" at bounding box center [135, 181] width 21 height 6
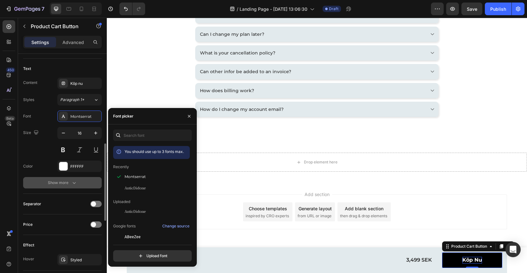
click at [61, 181] on div "Show more" at bounding box center [62, 183] width 29 height 6
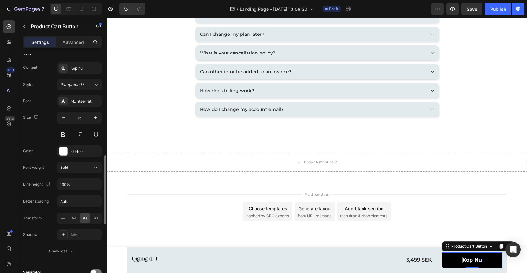
scroll to position [304, 0]
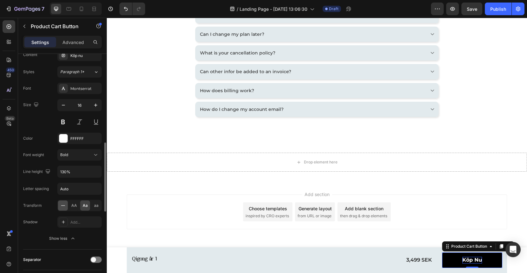
click at [62, 206] on icon at bounding box center [63, 206] width 4 height 0
click at [73, 155] on div "Bold" at bounding box center [76, 155] width 32 height 6
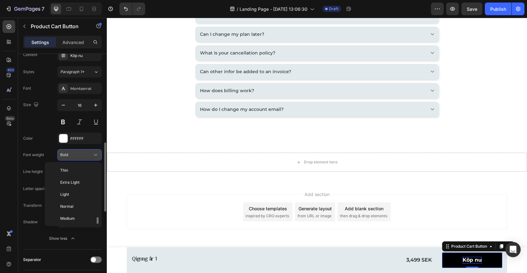
scroll to position [34, 0]
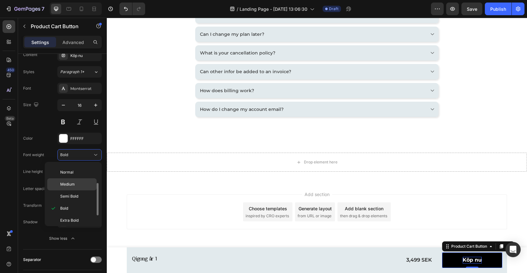
click at [71, 186] on span "Medium" at bounding box center [67, 185] width 15 height 6
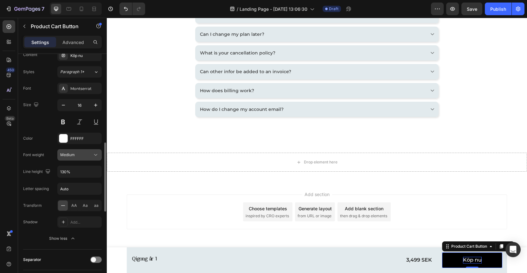
click at [75, 157] on div "Medium" at bounding box center [76, 155] width 32 height 6
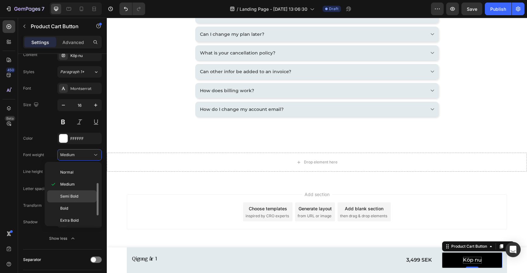
click at [75, 194] on span "Semi Bold" at bounding box center [69, 197] width 18 height 6
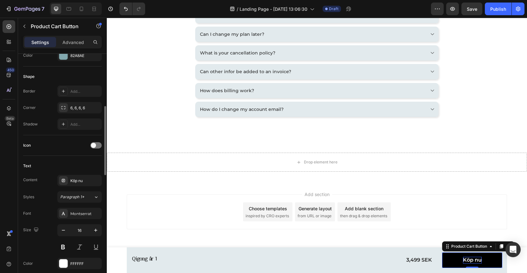
scroll to position [178, 0]
click at [81, 111] on div "6, 6, 6, 6" at bounding box center [79, 110] width 18 height 6
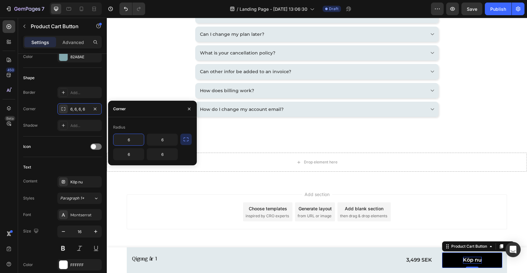
click at [133, 140] on input "6" at bounding box center [129, 139] width 30 height 11
click at [185, 143] on button "button" at bounding box center [185, 139] width 11 height 11
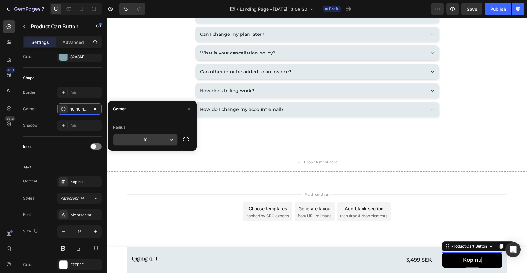
click at [142, 142] on input "10" at bounding box center [146, 139] width 64 height 11
type input "5"
click at [204, 235] on div "Add section Choose templates inspired by CRO experts Generate layout from URL o…" at bounding box center [317, 221] width 421 height 78
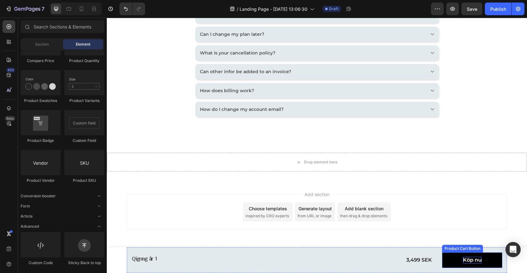
click at [469, 260] on p "Köp nu" at bounding box center [472, 260] width 19 height 7
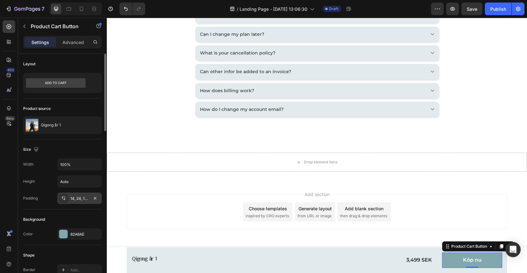
click at [83, 197] on div "14, 24, 14, 24" at bounding box center [79, 199] width 18 height 6
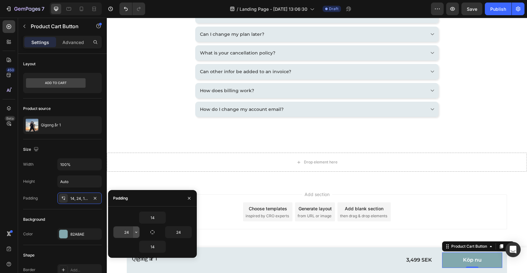
click at [135, 232] on icon "button" at bounding box center [136, 232] width 5 height 5
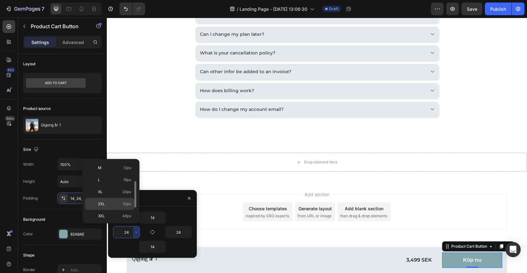
scroll to position [40, 0]
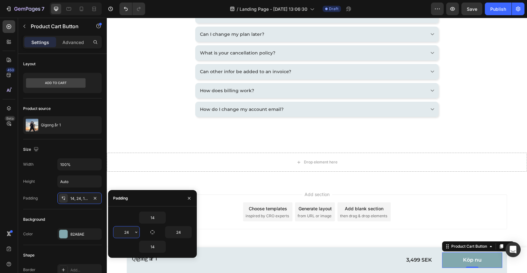
click at [132, 234] on input "24" at bounding box center [127, 232] width 26 height 11
type input "20"
click at [177, 232] on input "24" at bounding box center [179, 232] width 26 height 11
type input "20"
click at [209, 215] on div "Add section Choose templates inspired by CRO experts Generate layout from URL o…" at bounding box center [317, 212] width 381 height 35
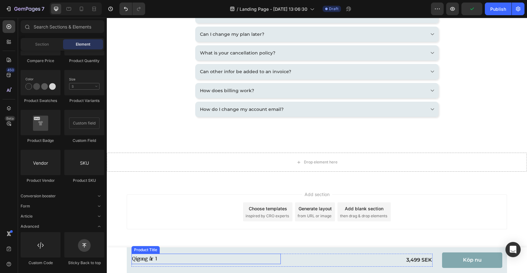
click at [142, 260] on h2 "Qigong år 1" at bounding box center [206, 259] width 149 height 10
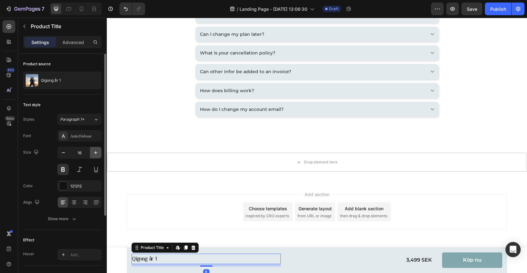
click at [95, 151] on icon "button" at bounding box center [96, 153] width 6 height 6
type input "20"
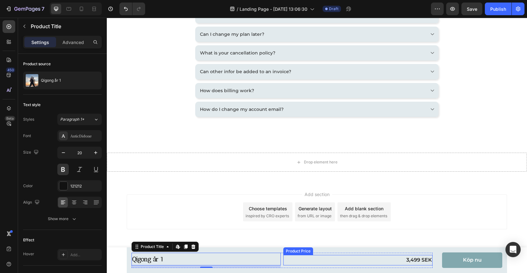
click at [413, 261] on div "3,499 SEK" at bounding box center [358, 260] width 149 height 10
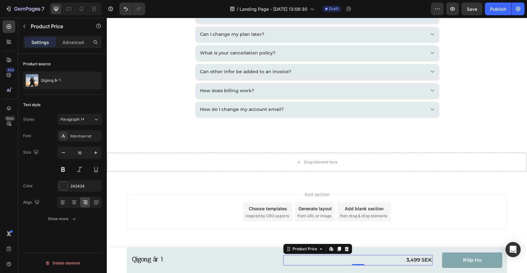
click at [104, 233] on div "Product source Qigong år 1 Text style Styles Paragraph 1* Font Montserrat Size …" at bounding box center [62, 173] width 89 height 238
click at [121, 234] on div "Add section Choose templates inspired by CRO experts Generate layout from URL o…" at bounding box center [317, 221] width 421 height 78
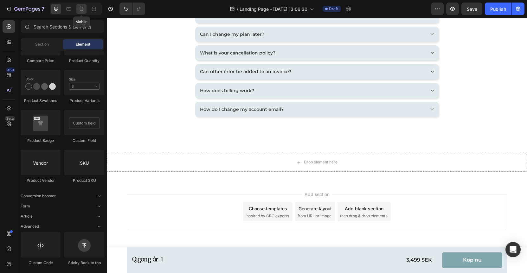
click at [83, 9] on icon at bounding box center [81, 9] width 3 height 4
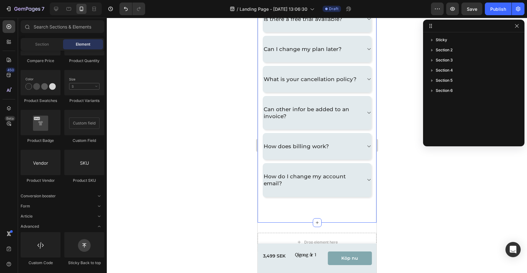
scroll to position [726, 0]
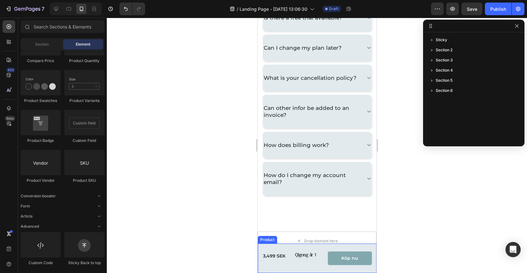
click at [263, 250] on div "Qigong år 1 Product Title 3,499 SEK Product Price Product Price Row Köp nu Prod…" at bounding box center [317, 258] width 119 height 29
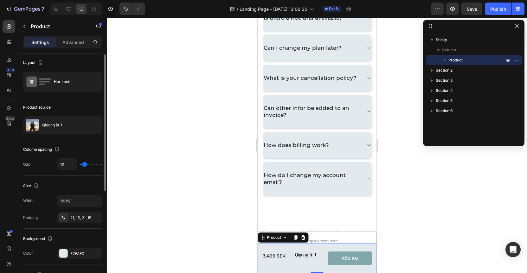
scroll to position [3, 0]
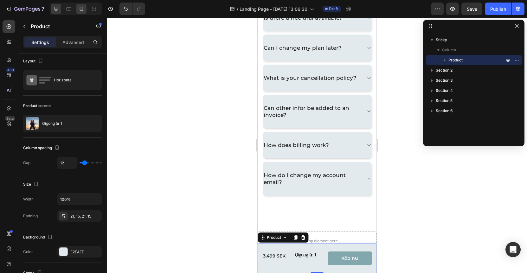
click at [60, 9] on div at bounding box center [76, 9] width 52 height 13
click at [58, 9] on icon at bounding box center [56, 9] width 4 height 4
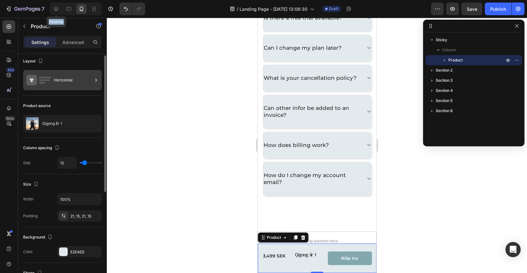
type input "30"
type input "1200"
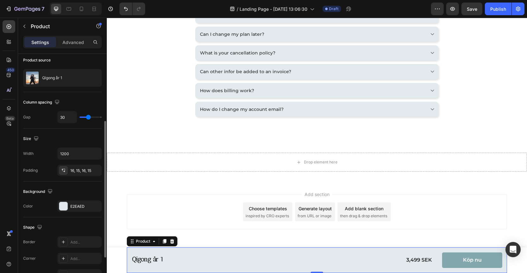
scroll to position [74, 0]
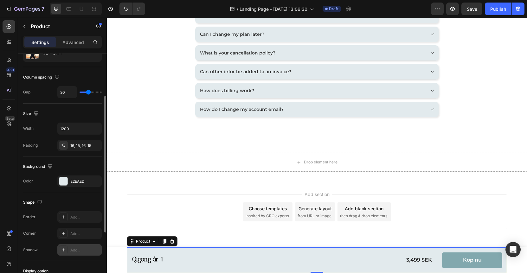
click at [80, 254] on div "Add..." at bounding box center [79, 250] width 44 height 11
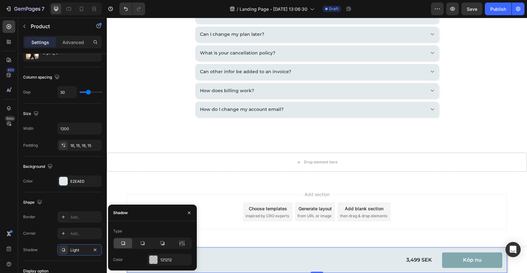
click at [166, 228] on div "Type" at bounding box center [152, 231] width 79 height 10
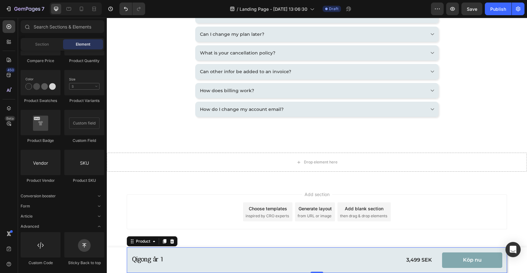
click at [226, 236] on div "Add section Choose templates inspired by CRO experts Generate layout from URL o…" at bounding box center [317, 221] width 421 height 78
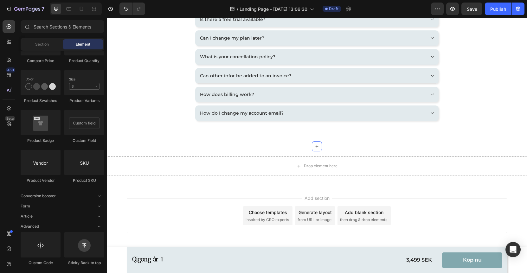
scroll to position [470, 0]
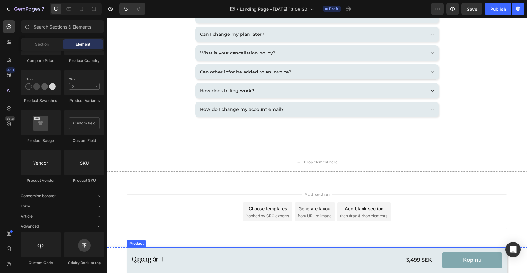
click at [127, 251] on div "Qigong år 1 Product Title 3,499 SEK Product Price Product Price Row Köp nu Prod…" at bounding box center [317, 261] width 381 height 26
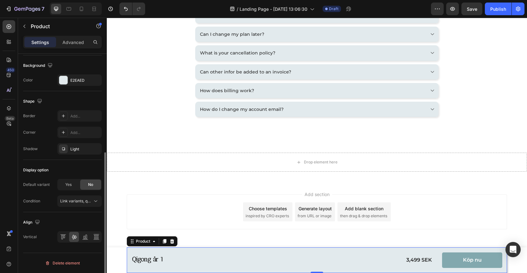
scroll to position [165, 0]
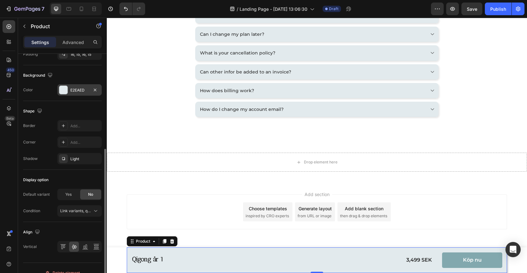
click at [64, 89] on div at bounding box center [63, 90] width 8 height 8
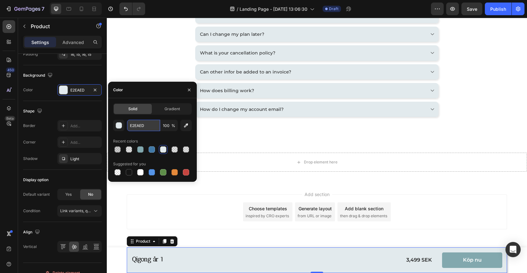
click at [151, 126] on input "E2EAED" at bounding box center [143, 125] width 33 height 11
click at [151, 125] on input "E2EAED" at bounding box center [143, 125] width 33 height 11
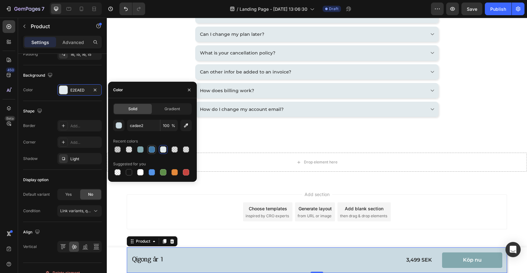
click at [152, 148] on div at bounding box center [152, 149] width 79 height 9
click at [164, 151] on div at bounding box center [163, 150] width 6 height 6
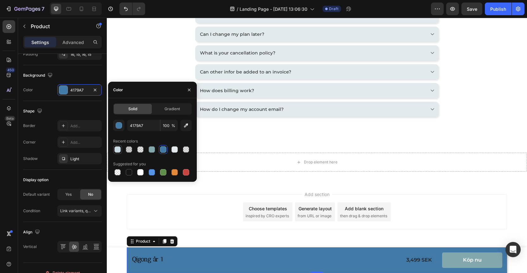
click at [119, 151] on div at bounding box center [117, 150] width 6 height 6
type input "CADAE2"
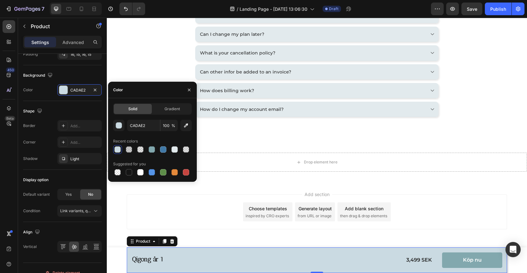
click at [118, 225] on div "Add section Choose templates inspired by CRO experts Generate layout from URL o…" at bounding box center [317, 221] width 421 height 78
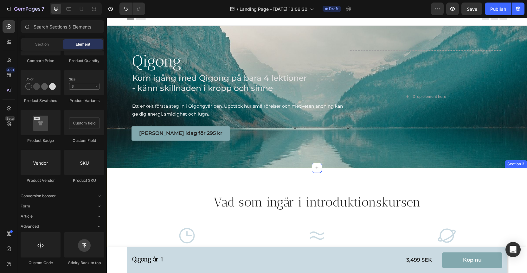
scroll to position [11, 0]
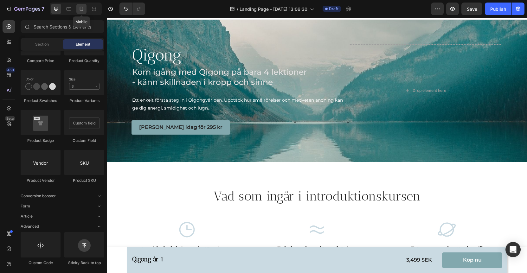
click at [84, 10] on icon at bounding box center [81, 9] width 6 height 6
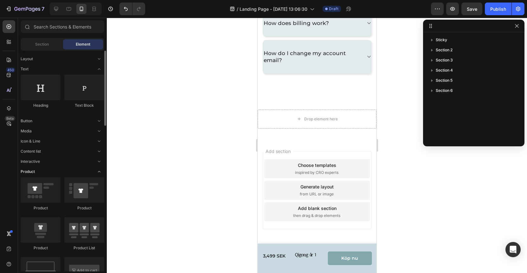
click at [99, 172] on icon "Toggle open" at bounding box center [99, 171] width 3 height 1
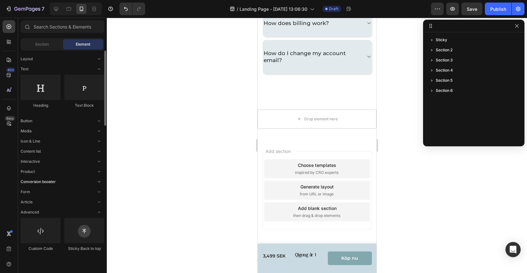
click at [98, 181] on icon "Toggle open" at bounding box center [99, 182] width 5 height 5
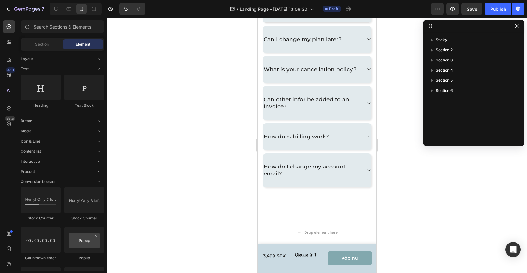
scroll to position [733, 0]
click at [56, 7] on icon at bounding box center [56, 9] width 6 height 6
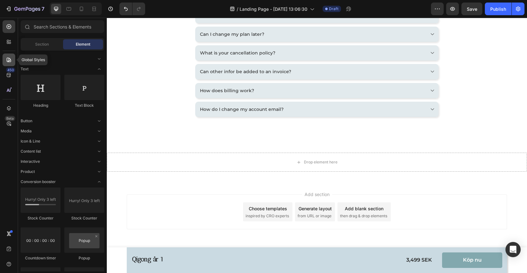
click at [10, 62] on icon at bounding box center [9, 60] width 6 height 6
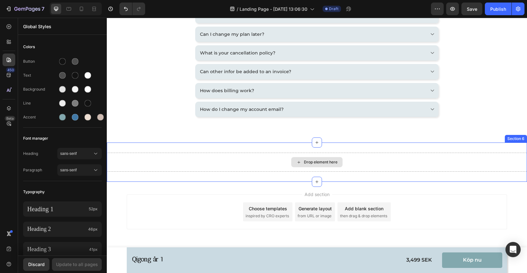
click at [325, 163] on div "Drop element here" at bounding box center [321, 162] width 34 height 5
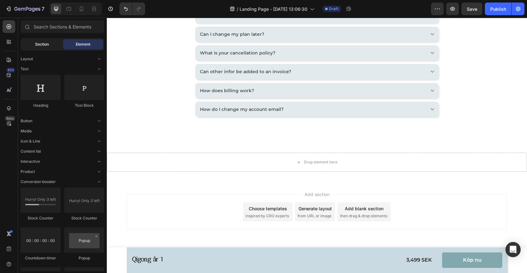
click at [43, 46] on span "Section" at bounding box center [42, 45] width 14 height 6
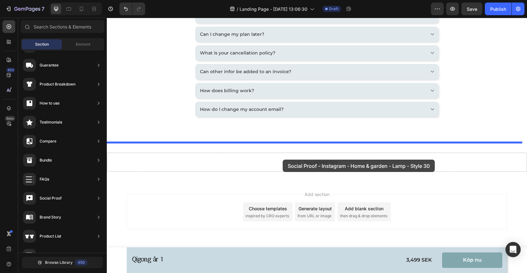
drag, startPoint x: 266, startPoint y: 127, endPoint x: 285, endPoint y: 160, distance: 38.0
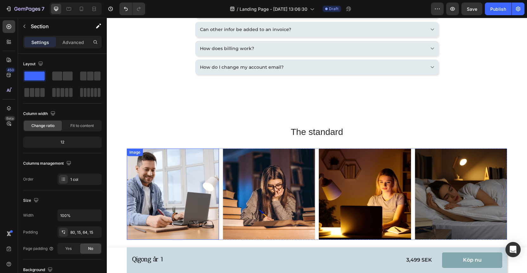
scroll to position [784, 0]
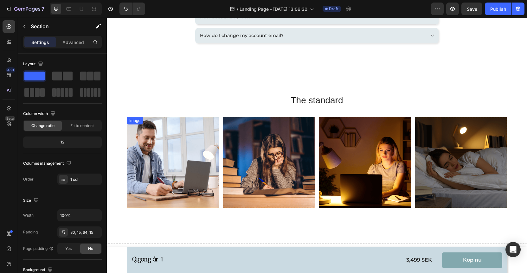
click at [176, 153] on img at bounding box center [173, 162] width 92 height 91
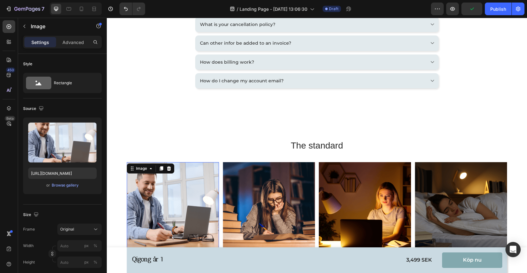
scroll to position [750, 0]
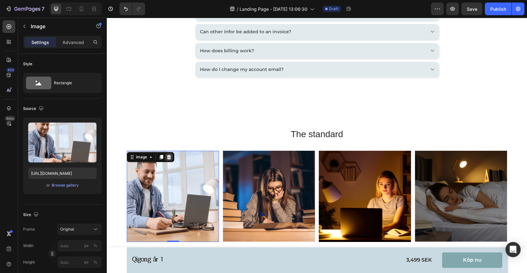
click at [168, 157] on icon at bounding box center [169, 157] width 4 height 4
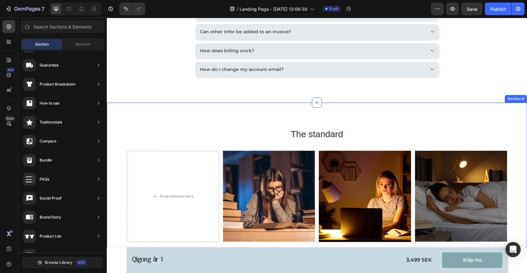
click at [180, 115] on div "The standard Heading Row Drop element here Image Image Image Carousel Section 6" at bounding box center [317, 185] width 421 height 165
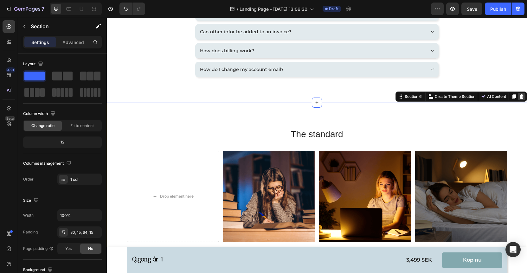
click at [520, 97] on icon at bounding box center [522, 97] width 4 height 4
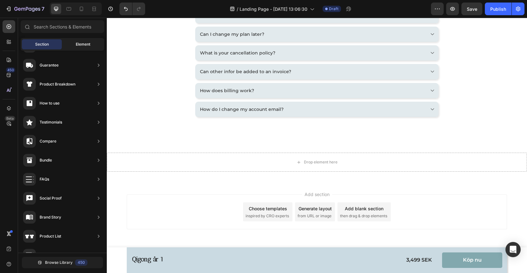
click at [75, 44] on div "Element" at bounding box center [83, 44] width 40 height 10
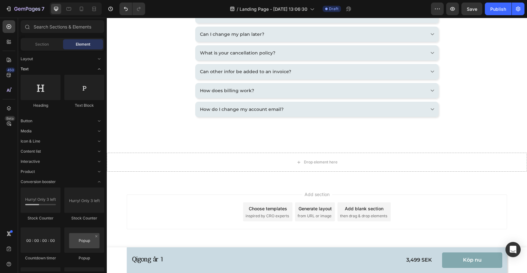
click at [25, 69] on span "Text" at bounding box center [25, 69] width 8 height 6
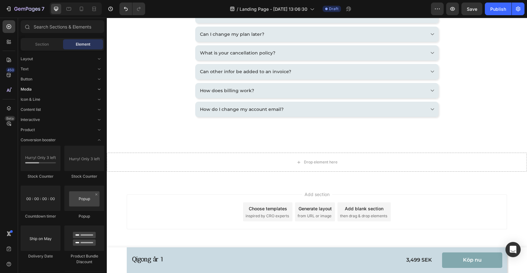
click at [30, 89] on span "Media" at bounding box center [26, 90] width 11 height 6
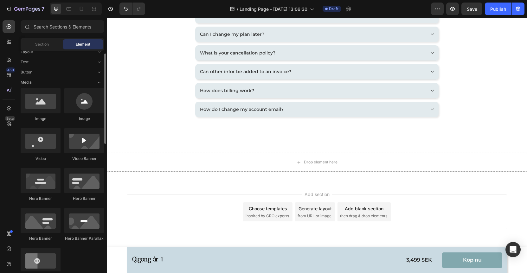
scroll to position [0, 0]
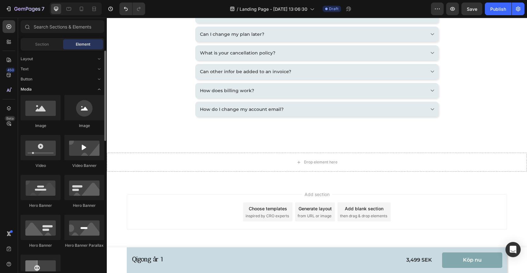
click at [25, 89] on span "Media" at bounding box center [26, 90] width 11 height 6
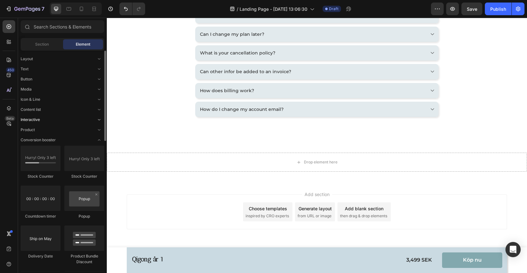
click at [29, 120] on span "Interactive" at bounding box center [30, 120] width 19 height 6
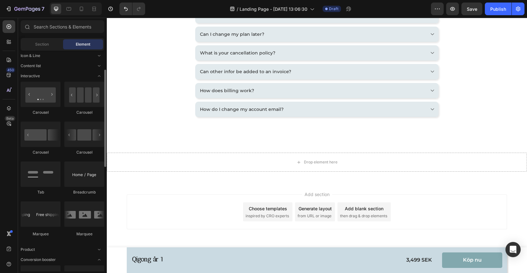
scroll to position [27, 0]
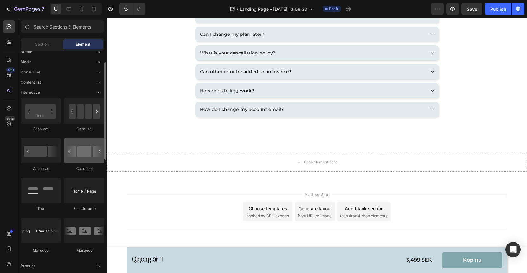
click at [79, 156] on div at bounding box center [84, 150] width 40 height 25
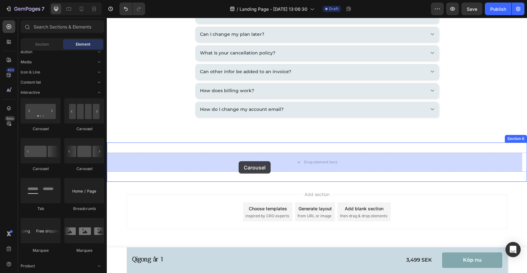
drag, startPoint x: 191, startPoint y: 171, endPoint x: 239, endPoint y: 161, distance: 49.1
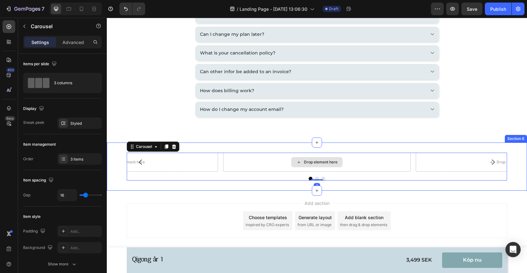
scroll to position [719, 0]
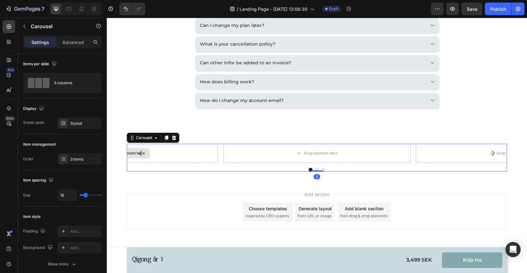
click at [176, 156] on div "Drop element here" at bounding box center [124, 153] width 188 height 19
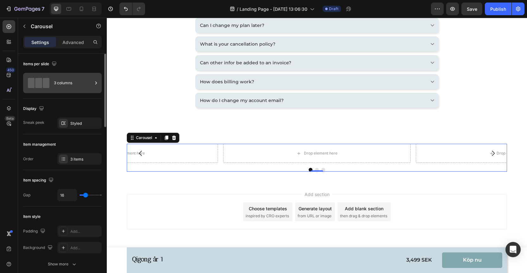
click at [74, 85] on div "3 columns" at bounding box center [73, 83] width 39 height 15
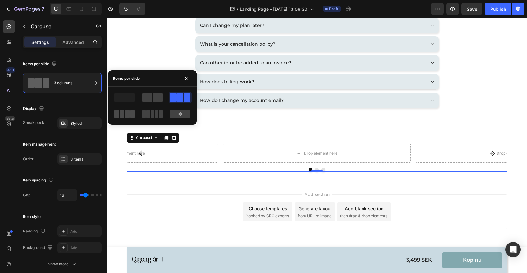
drag, startPoint x: 127, startPoint y: 115, endPoint x: 31, endPoint y: 109, distance: 96.3
click at [127, 115] on span at bounding box center [127, 114] width 5 height 9
click at [132, 155] on button "Carousel Back Arrow" at bounding box center [141, 154] width 18 height 18
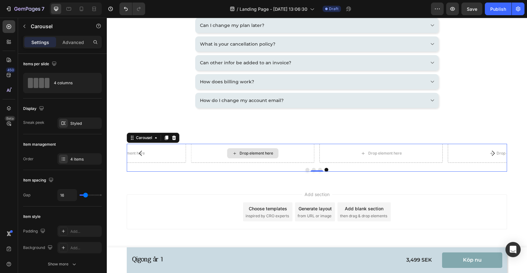
click at [246, 153] on div "Drop element here" at bounding box center [257, 153] width 34 height 5
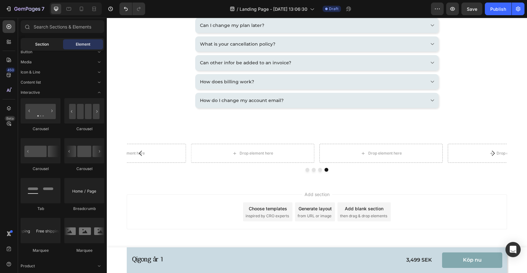
click at [41, 45] on span "Section" at bounding box center [42, 45] width 14 height 6
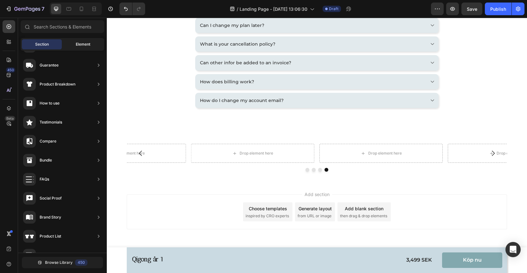
click at [86, 44] on span "Element" at bounding box center [83, 45] width 15 height 6
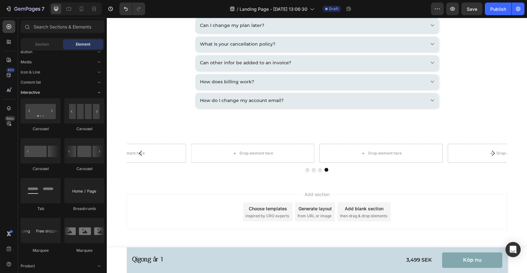
click at [38, 91] on span "Interactive" at bounding box center [30, 93] width 19 height 6
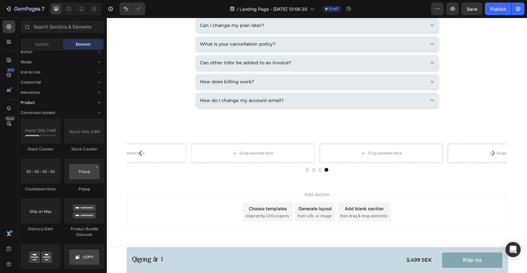
click at [35, 102] on div "Product" at bounding box center [63, 103] width 84 height 6
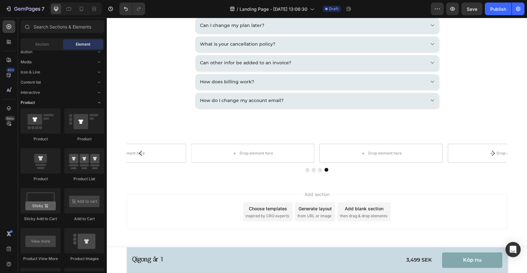
click at [35, 100] on div "Product" at bounding box center [63, 103] width 84 height 6
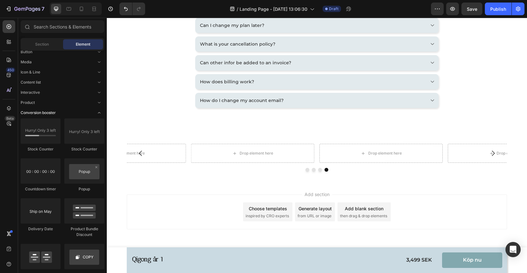
click at [37, 112] on span "Conversion booster" at bounding box center [38, 113] width 35 height 6
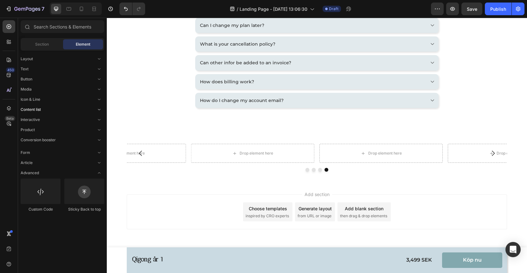
scroll to position [0, 0]
click at [25, 160] on span "Article" at bounding box center [27, 161] width 12 height 6
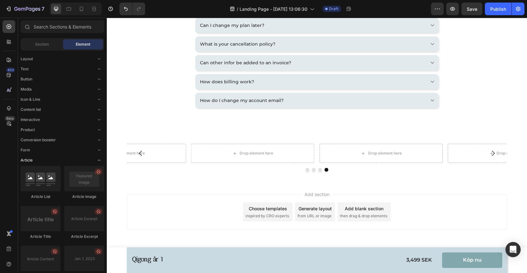
click at [25, 160] on span "Article" at bounding box center [27, 161] width 12 height 6
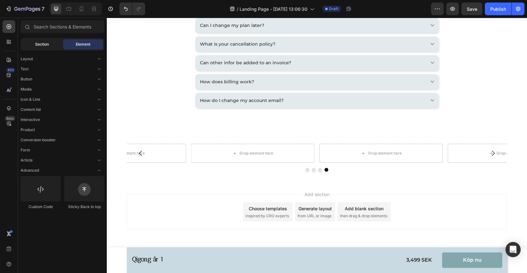
click at [39, 44] on span "Section" at bounding box center [42, 45] width 14 height 6
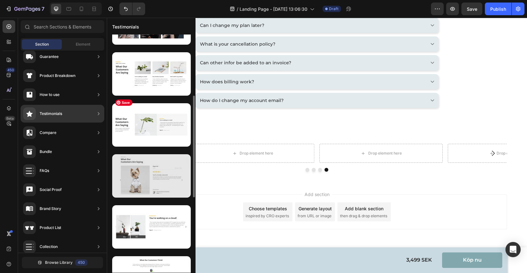
scroll to position [195, 0]
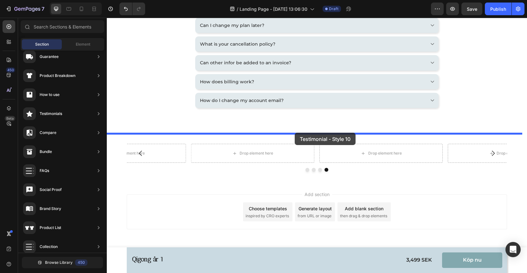
drag, startPoint x: 253, startPoint y: 136, endPoint x: 297, endPoint y: 130, distance: 44.2
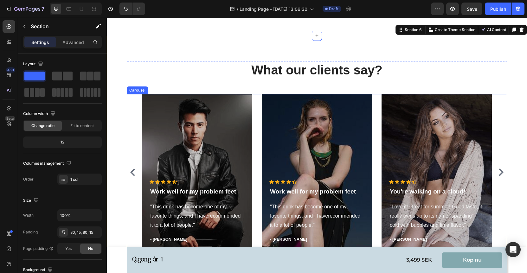
scroll to position [881, 0]
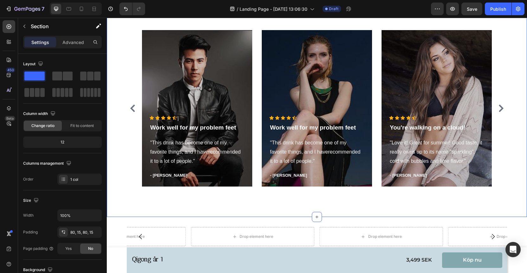
click at [500, 106] on icon "Carousel Next Arrow" at bounding box center [502, 109] width 8 height 8
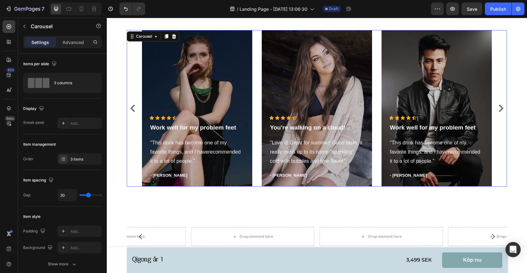
click at [498, 108] on icon "Carousel Next Arrow" at bounding box center [502, 109] width 8 height 8
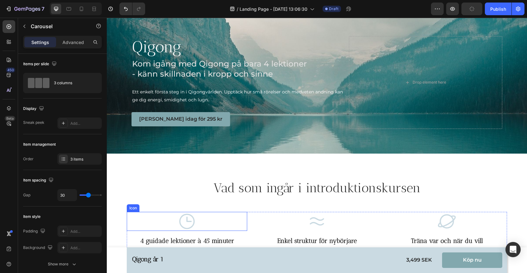
scroll to position [113, 0]
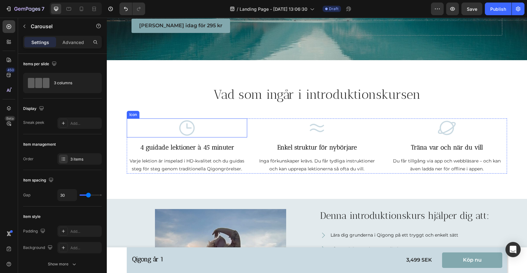
click at [171, 94] on h2 "Vad som ingår i introduktionskursen" at bounding box center [317, 95] width 381 height 18
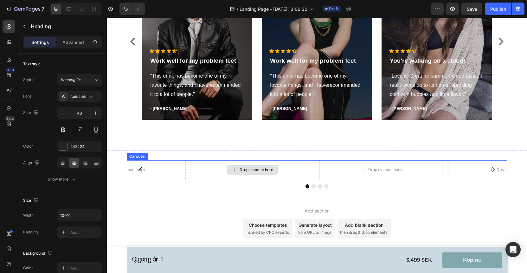
scroll to position [709, 0]
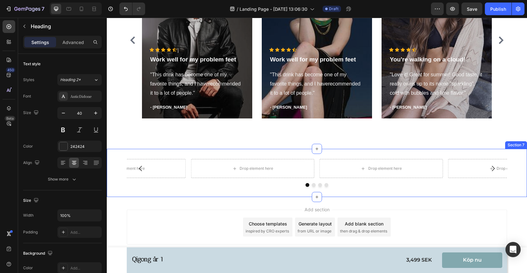
click at [308, 154] on div "Drop element here Drop element here Drop element here Drop element here Carouse…" at bounding box center [317, 173] width 421 height 48
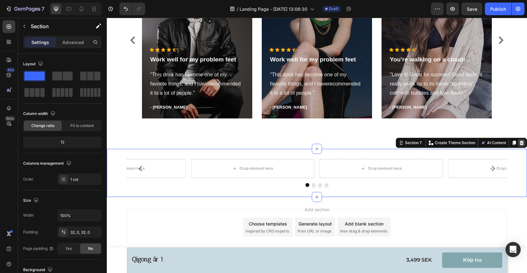
click at [520, 143] on icon at bounding box center [522, 143] width 4 height 4
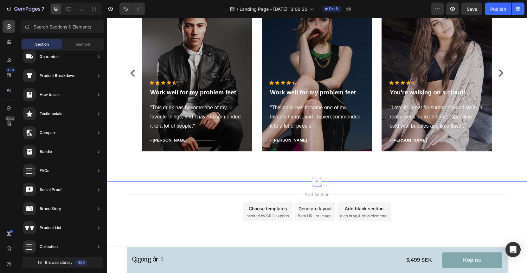
click at [315, 180] on icon at bounding box center [317, 182] width 5 height 5
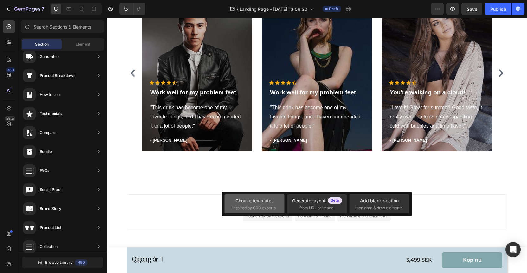
click at [246, 207] on span "inspired by CRO experts" at bounding box center [253, 209] width 43 height 6
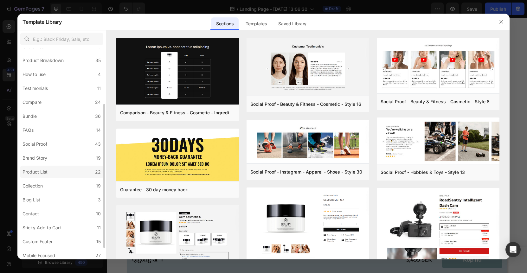
scroll to position [76, 0]
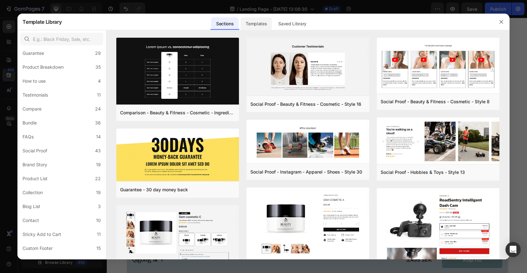
click at [258, 22] on div "Templates" at bounding box center [256, 23] width 31 height 13
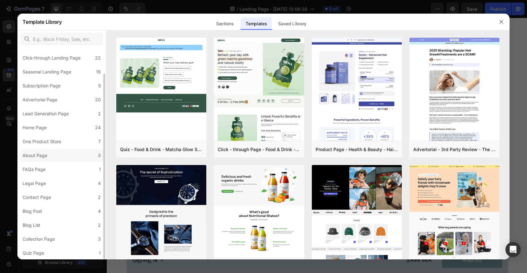
scroll to position [0, 0]
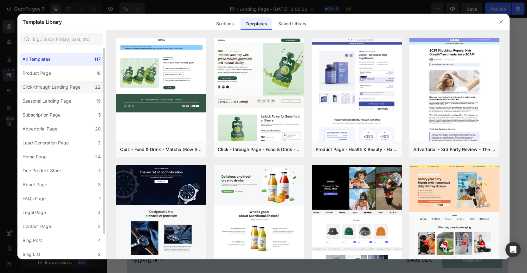
click at [38, 87] on div "Click-through Landing Page" at bounding box center [52, 87] width 58 height 8
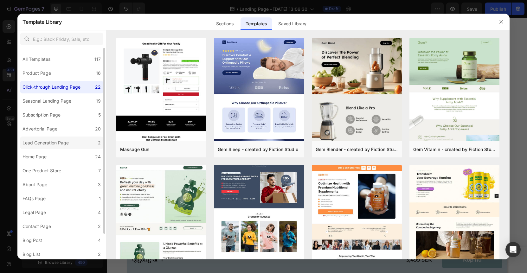
click at [70, 140] on div "Lead Generation Page" at bounding box center [47, 143] width 49 height 8
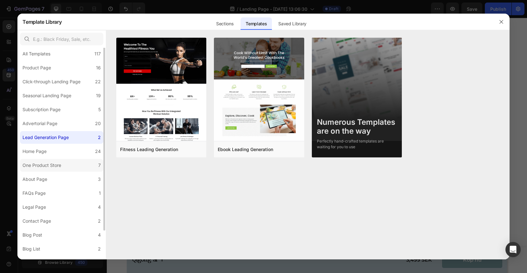
scroll to position [29, 0]
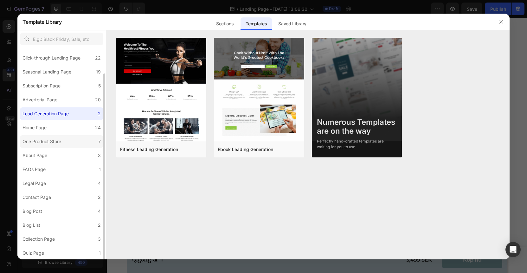
click at [48, 142] on div "One Product Store" at bounding box center [42, 142] width 39 height 8
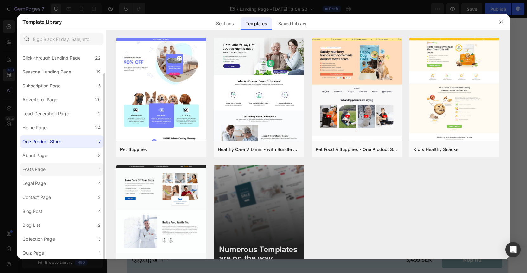
click at [60, 172] on label "FAQs Page 1" at bounding box center [61, 169] width 83 height 13
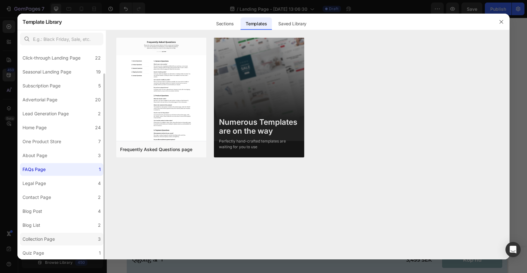
click at [51, 241] on div "Collection Page" at bounding box center [39, 240] width 32 height 8
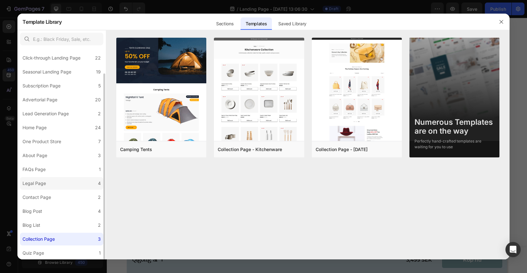
scroll to position [0, 0]
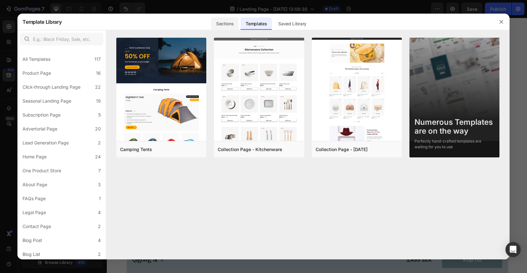
click at [226, 21] on div "Sections" at bounding box center [225, 23] width 28 height 13
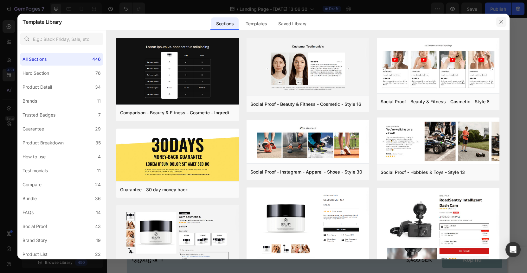
click at [501, 23] on icon "button" at bounding box center [501, 21] width 5 height 5
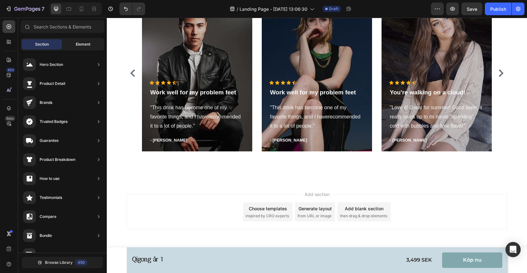
click at [81, 43] on span "Element" at bounding box center [83, 45] width 15 height 6
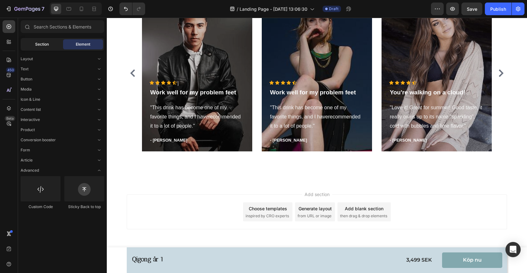
click at [36, 45] on span "Section" at bounding box center [42, 45] width 14 height 6
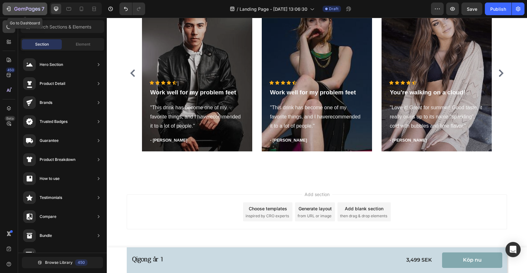
click at [16, 8] on icon "button" at bounding box center [27, 9] width 26 height 5
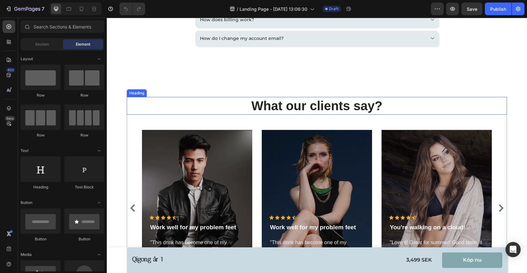
scroll to position [533, 0]
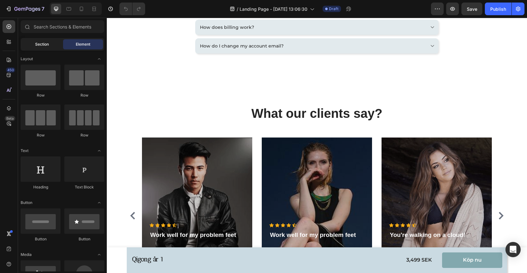
click at [47, 43] on span "Section" at bounding box center [42, 45] width 14 height 6
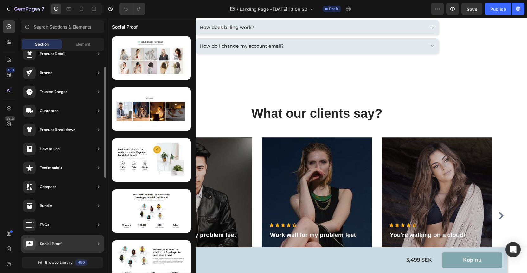
scroll to position [0, 0]
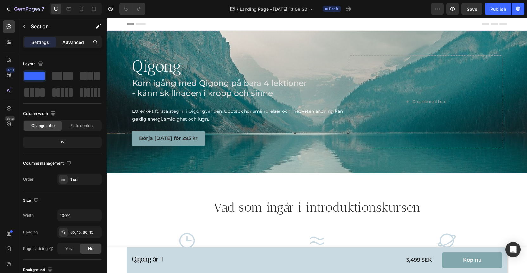
click at [79, 43] on p "Advanced" at bounding box center [73, 42] width 22 height 7
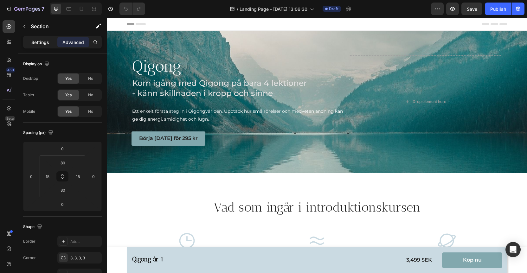
click at [39, 46] on div "Settings" at bounding box center [40, 42] width 32 height 10
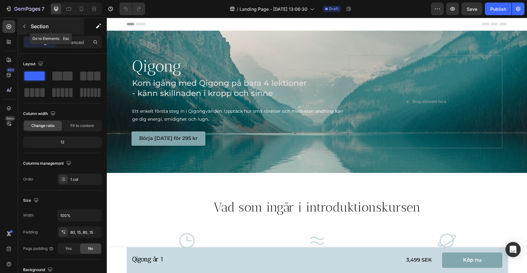
click at [26, 26] on icon "button" at bounding box center [24, 26] width 5 height 5
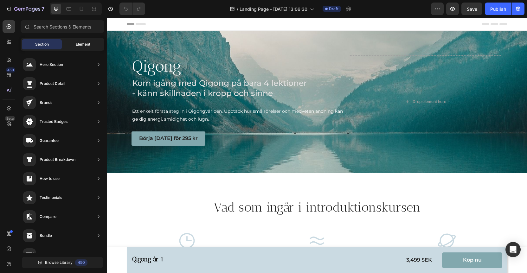
click at [90, 45] on div "Element" at bounding box center [83, 44] width 40 height 10
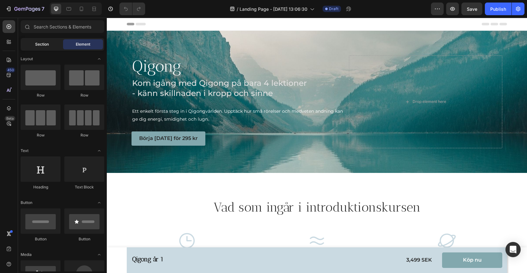
click at [44, 42] on span "Section" at bounding box center [42, 45] width 14 height 6
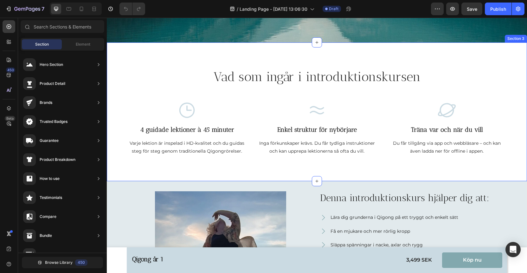
scroll to position [134, 0]
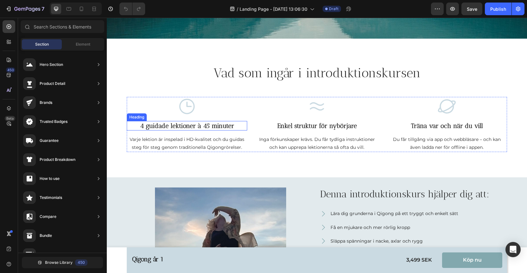
click at [216, 125] on h3 "4 guidade lektioner à 45 minuter" at bounding box center [187, 126] width 121 height 10
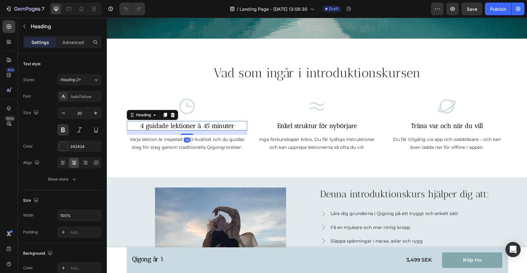
click at [218, 124] on h3 "4 guidade lektioner à 45 minuter" at bounding box center [187, 126] width 121 height 10
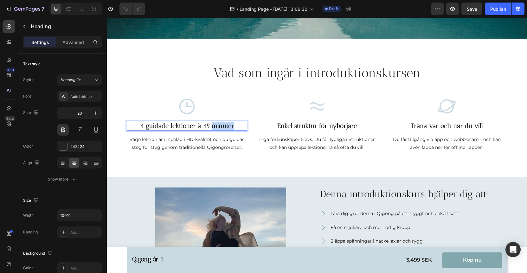
click at [218, 124] on p "4 guidade lektioner à 45 minuter" at bounding box center [187, 126] width 119 height 8
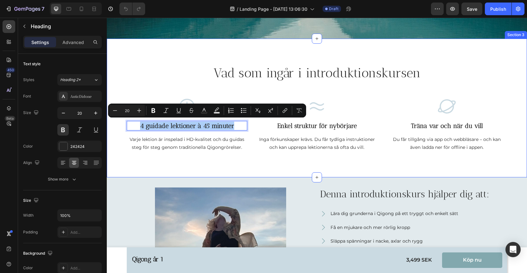
click at [267, 152] on div "Vad som ingår i introduktionskursen Heading Row Icon 4 guidade lektioner à 45 m…" at bounding box center [317, 108] width 421 height 139
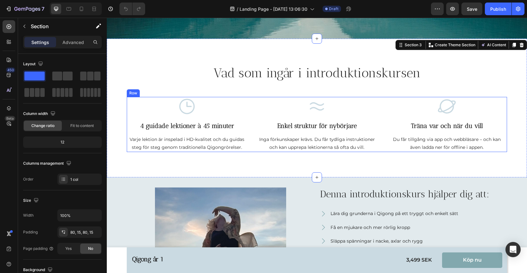
click at [196, 133] on div "Icon 4 guidade lektioner à 45 minuter Heading Varje lektion är inspelad i HD-kv…" at bounding box center [187, 124] width 121 height 55
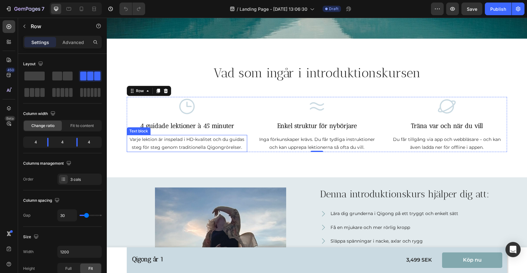
click at [199, 139] on p "Varje lektion är inspelad i HD-kvalitet och du guidas steg för steg genom tradi…" at bounding box center [187, 144] width 119 height 16
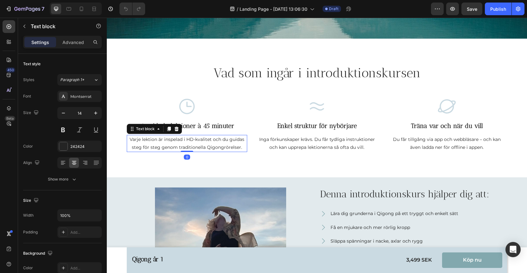
click at [199, 139] on p "Varje lektion är inspelad i HD-kvalitet och du guidas steg för steg genom tradi…" at bounding box center [187, 144] width 119 height 16
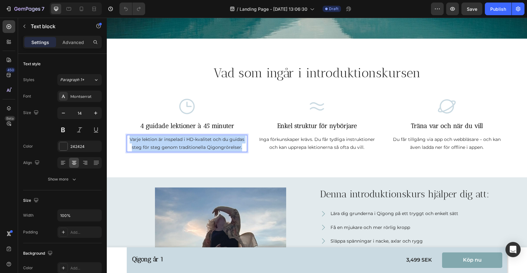
click at [200, 139] on p "Varje lektion är inspelad i HD-kvalitet och du guidas steg för steg genom tradi…" at bounding box center [187, 144] width 119 height 16
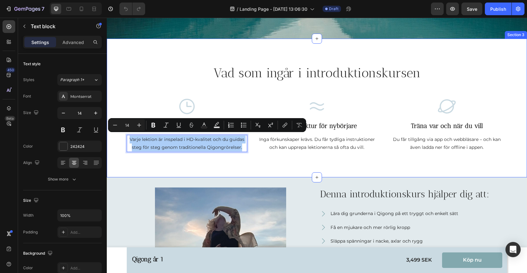
click at [243, 153] on div "Vad som ingår i introduktionskursen Heading Row Icon 4 guidade lektioner à 45 m…" at bounding box center [317, 108] width 421 height 139
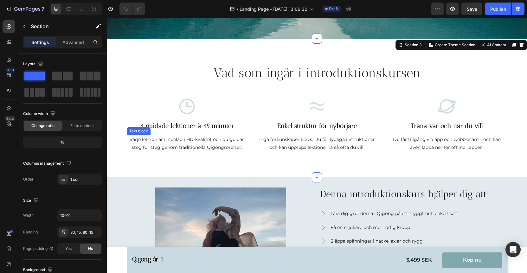
click at [219, 145] on p "Varje lektion är inspelad i HD-kvalitet och du guidas steg för steg genom tradi…" at bounding box center [187, 144] width 119 height 16
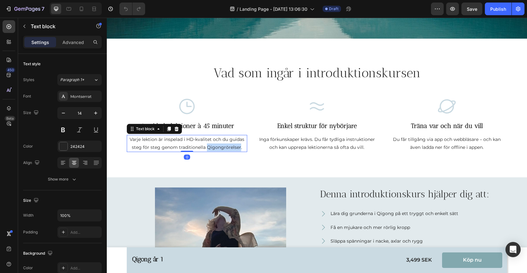
click at [219, 144] on p "Varje lektion är inspelad i HD-kvalitet och du guidas steg för steg genom tradi…" at bounding box center [187, 144] width 119 height 16
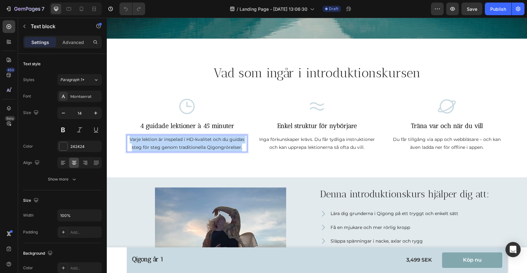
click at [219, 144] on p "Varje lektion är inspelad i HD-kvalitet och du guidas steg för steg genom tradi…" at bounding box center [187, 144] width 119 height 16
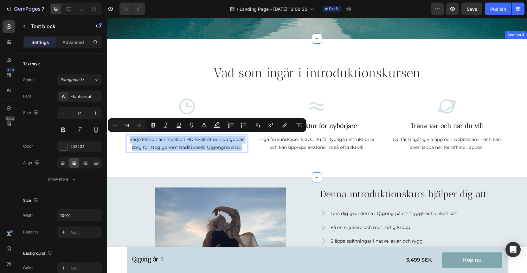
click at [249, 164] on div "Vad som ingår i introduktionskursen Heading Row Icon 4 guidade lektioner à 45 m…" at bounding box center [317, 108] width 421 height 139
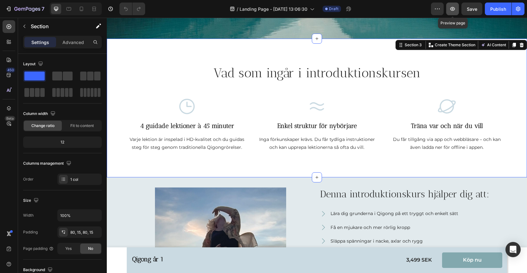
click at [452, 9] on icon "button" at bounding box center [453, 9] width 5 height 4
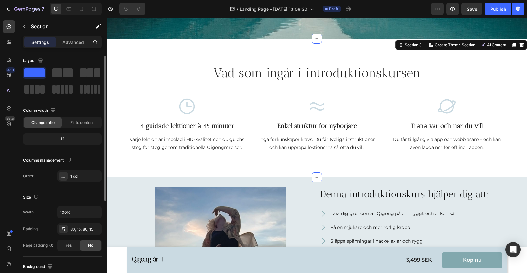
scroll to position [0, 0]
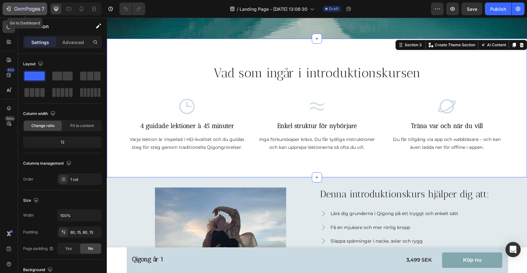
click at [11, 9] on icon "button" at bounding box center [8, 9] width 6 height 6
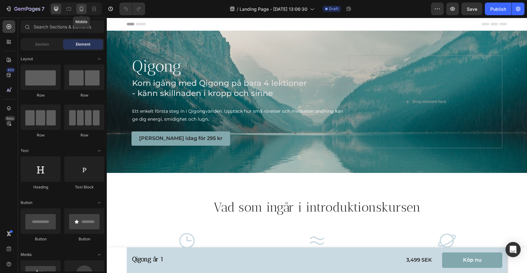
click at [82, 9] on icon at bounding box center [81, 9] width 6 height 6
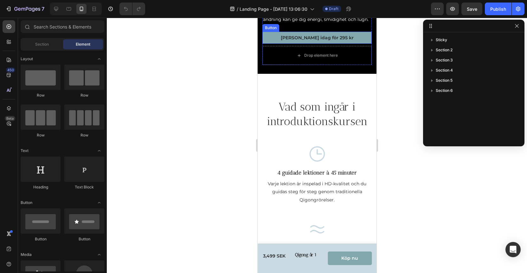
scroll to position [169, 0]
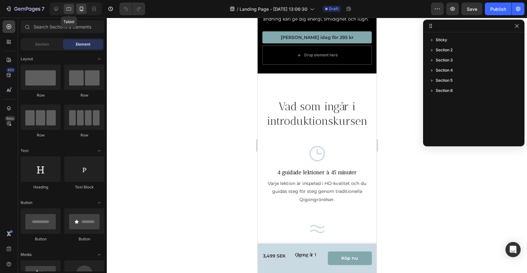
click at [71, 10] on icon at bounding box center [69, 9] width 6 height 6
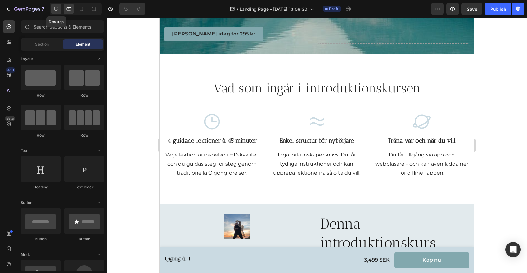
click at [57, 10] on icon at bounding box center [56, 9] width 4 height 4
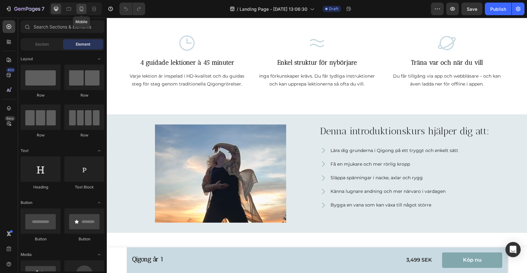
click at [82, 10] on icon at bounding box center [81, 9] width 3 height 4
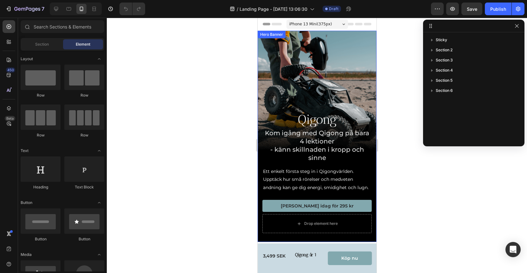
click at [277, 37] on div "Hero Banner" at bounding box center [271, 35] width 25 height 6
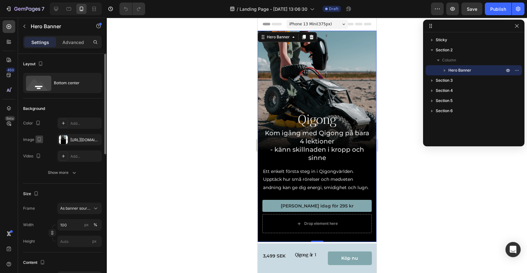
click at [39, 141] on icon "button" at bounding box center [40, 141] width 2 height 1
click at [41, 150] on icon "button" at bounding box center [40, 150] width 6 height 6
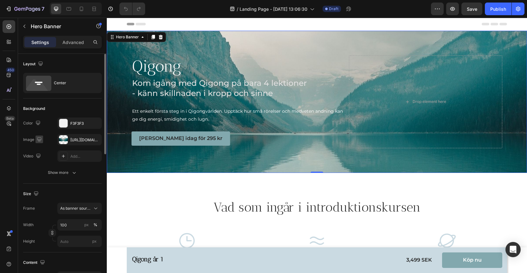
click at [38, 140] on icon "button" at bounding box center [39, 139] width 4 height 4
click at [41, 162] on icon "button" at bounding box center [40, 161] width 6 height 6
type input "100%"
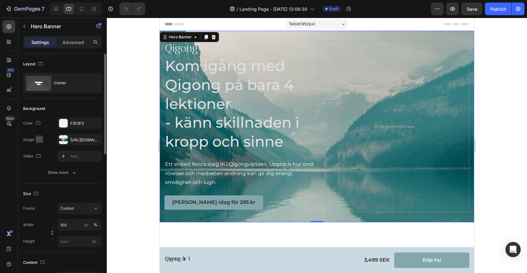
click at [40, 138] on icon "button" at bounding box center [39, 139] width 6 height 6
click at [38, 172] on icon "button" at bounding box center [40, 172] width 6 height 6
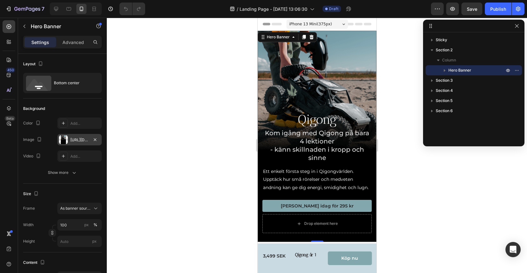
click at [76, 143] on div "[URL][DOMAIN_NAME]" at bounding box center [79, 139] width 44 height 11
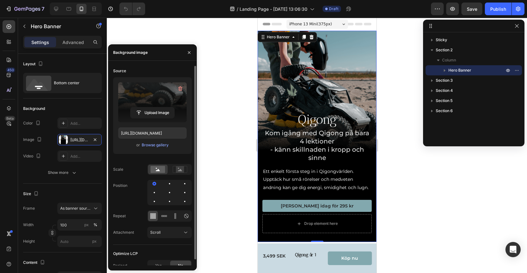
click at [154, 97] on label at bounding box center [152, 102] width 69 height 40
click at [154, 108] on input "file" at bounding box center [153, 113] width 44 height 11
click at [151, 148] on button "Browse gallery" at bounding box center [155, 145] width 28 height 6
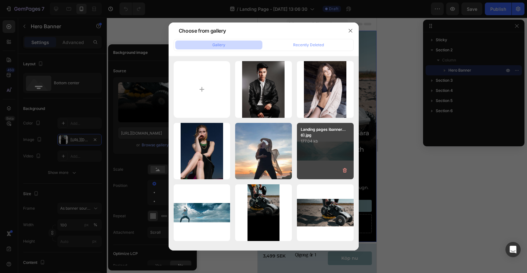
click at [327, 154] on div "Landing pages ibanner...6).jpg 177.04 kb" at bounding box center [325, 151] width 57 height 57
type input "[URL][DOMAIN_NAME]"
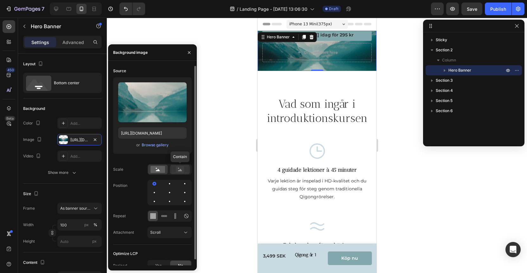
click at [182, 170] on rect at bounding box center [180, 170] width 8 height 6
click at [181, 194] on div at bounding box center [185, 193] width 8 height 8
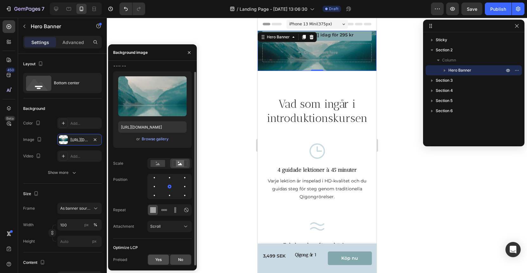
click at [159, 264] on div "Yes" at bounding box center [158, 260] width 21 height 10
click at [155, 226] on span "Scroll" at bounding box center [155, 226] width 10 height 5
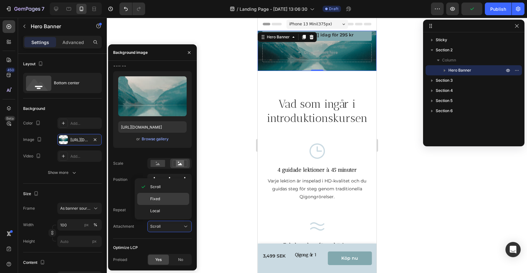
click at [161, 197] on p "Fixed" at bounding box center [168, 199] width 36 height 6
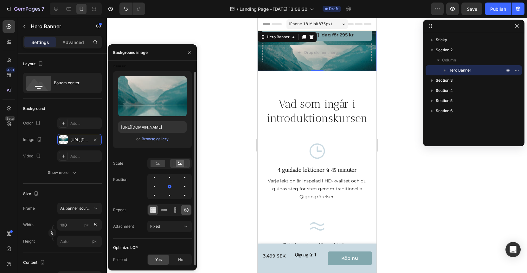
click at [188, 211] on icon at bounding box center [186, 210] width 4 height 4
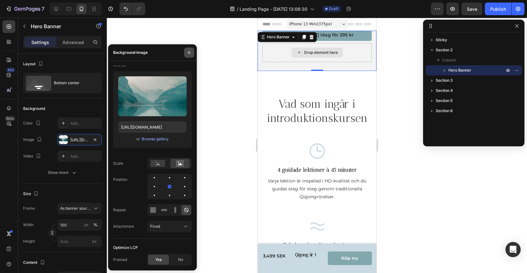
click at [191, 52] on icon "button" at bounding box center [189, 52] width 5 height 5
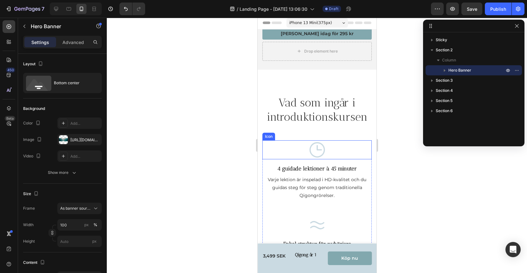
scroll to position [0, 0]
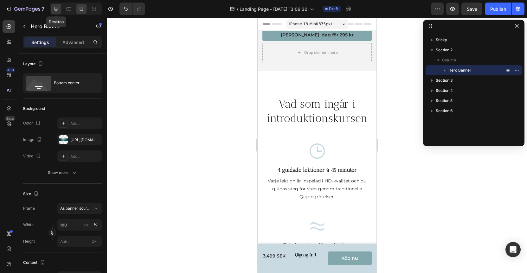
click at [58, 10] on icon at bounding box center [56, 9] width 6 height 6
type input "1200"
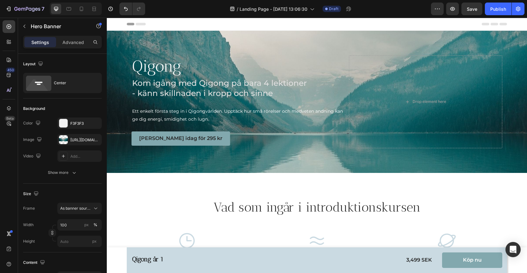
click at [388, 25] on div "Header" at bounding box center [317, 24] width 381 height 13
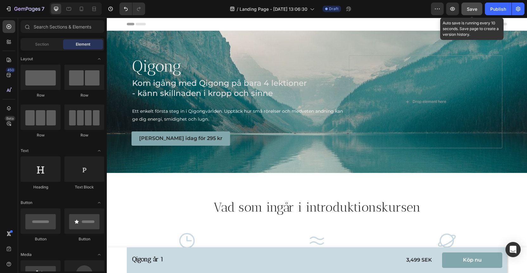
click at [470, 7] on span "Save" at bounding box center [472, 8] width 10 height 5
